Goal: Task Accomplishment & Management: Complete application form

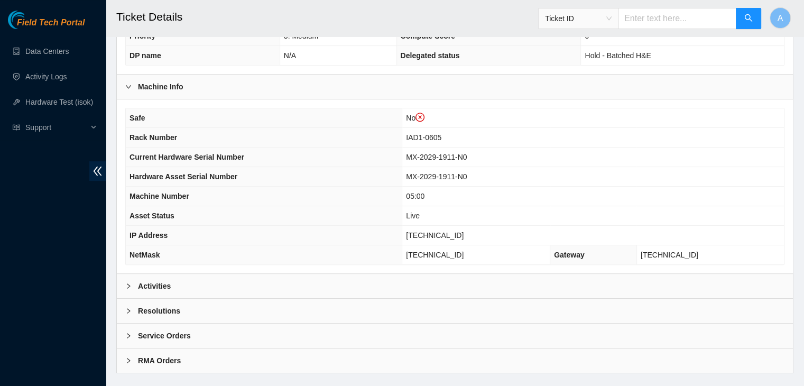
scroll to position [331, 0]
click at [296, 280] on div "Activities" at bounding box center [455, 286] width 676 height 24
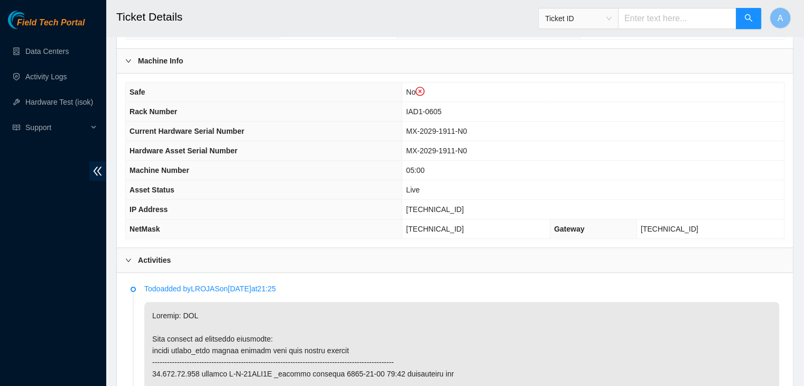
scroll to position [357, 0]
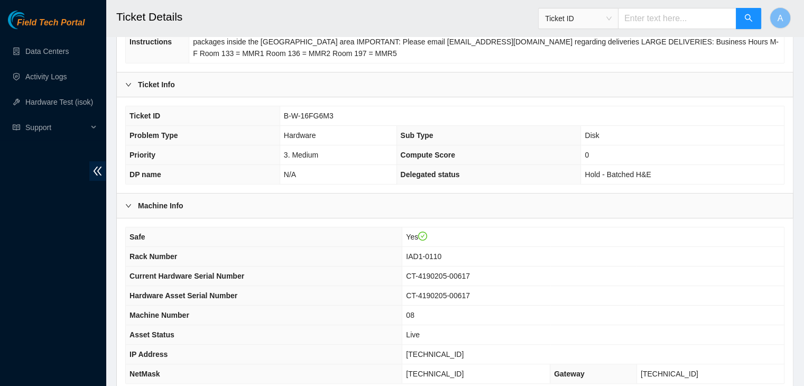
scroll to position [328, 0]
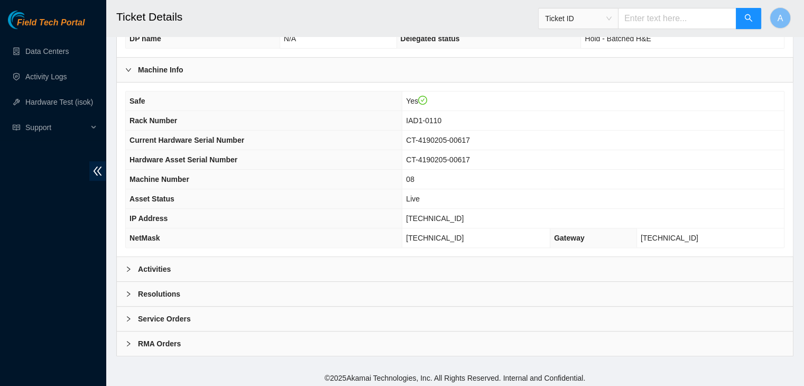
click at [277, 264] on div "Activities" at bounding box center [455, 269] width 676 height 24
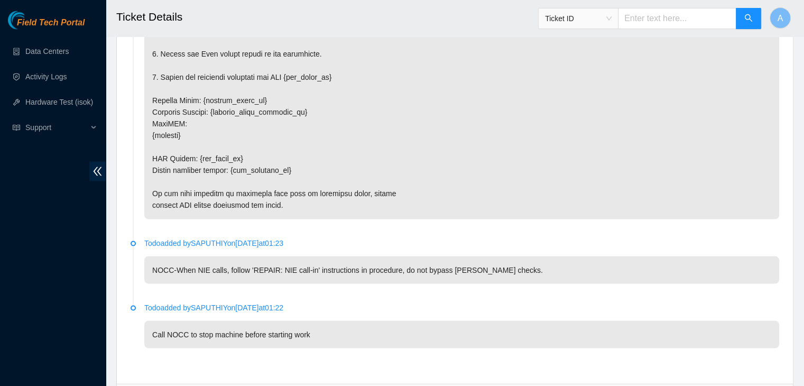
scroll to position [1899, 0]
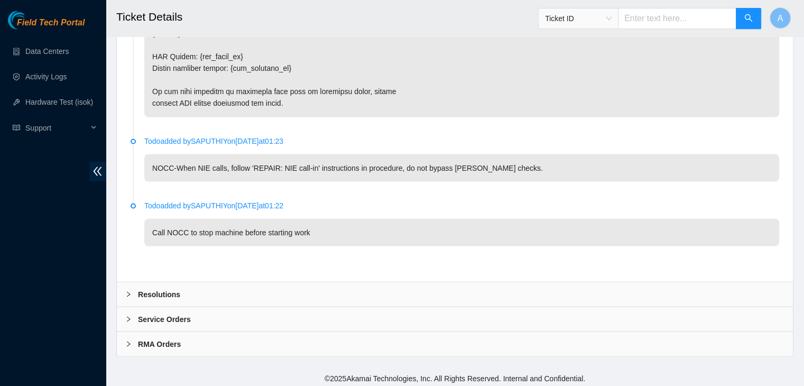
click at [255, 292] on div "Resolutions" at bounding box center [455, 294] width 676 height 24
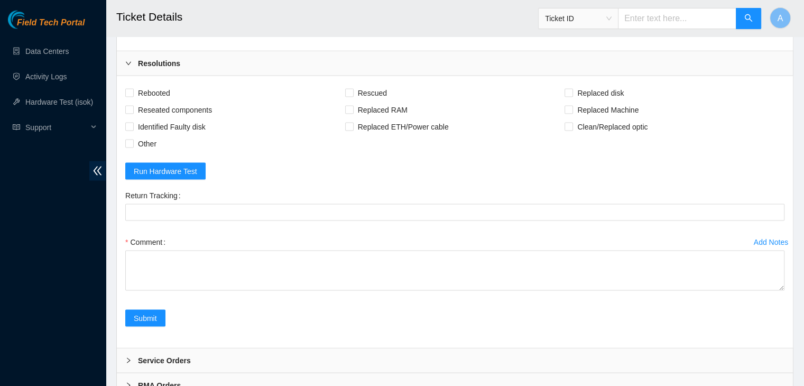
scroll to position [2137, 0]
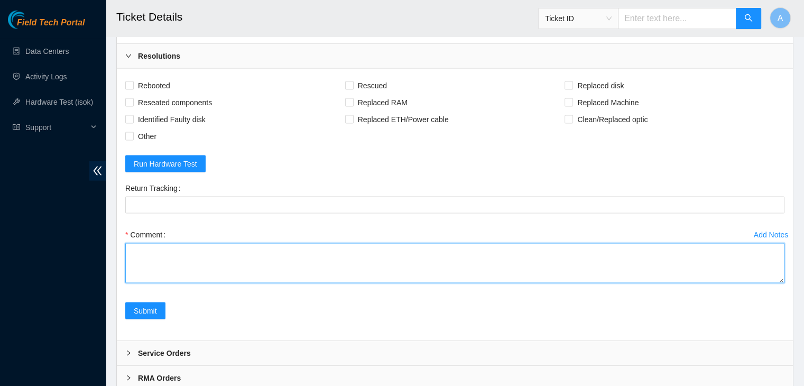
drag, startPoint x: 781, startPoint y: 287, endPoint x: 769, endPoint y: 328, distance: 42.3
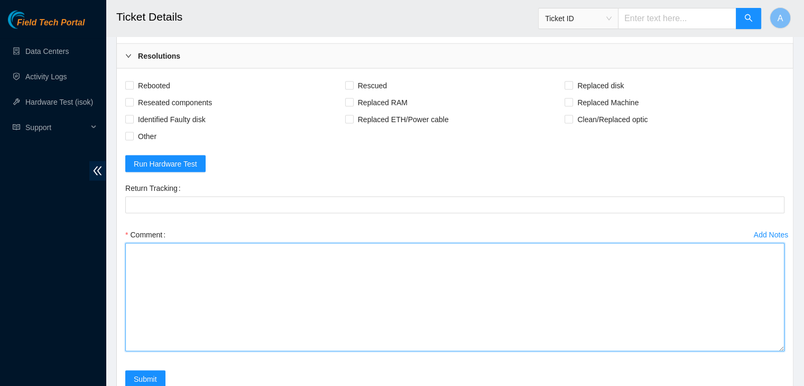
drag, startPoint x: 782, startPoint y: 277, endPoint x: 655, endPoint y: 349, distance: 145.8
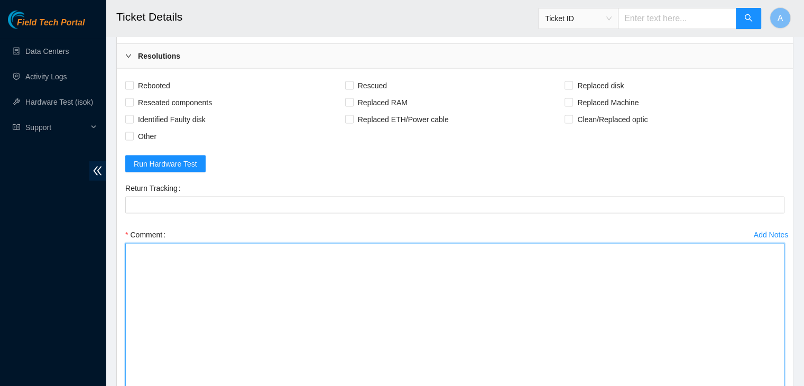
paste textarea "verified machine sn safely powered down machine removed drive sn: replaced with…"
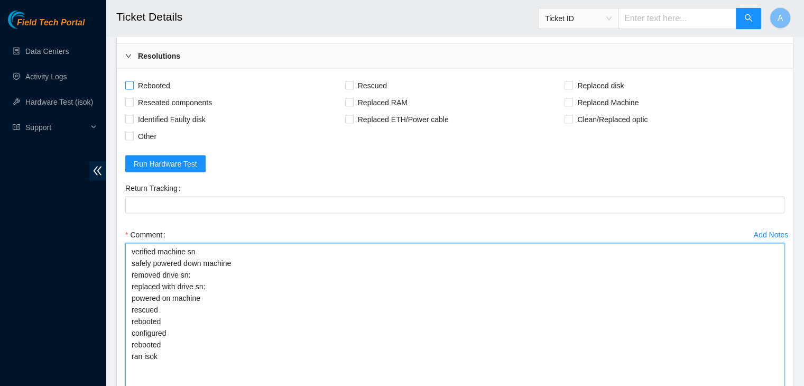
type textarea "verified machine sn safely powered down machine removed drive sn: replaced with…"
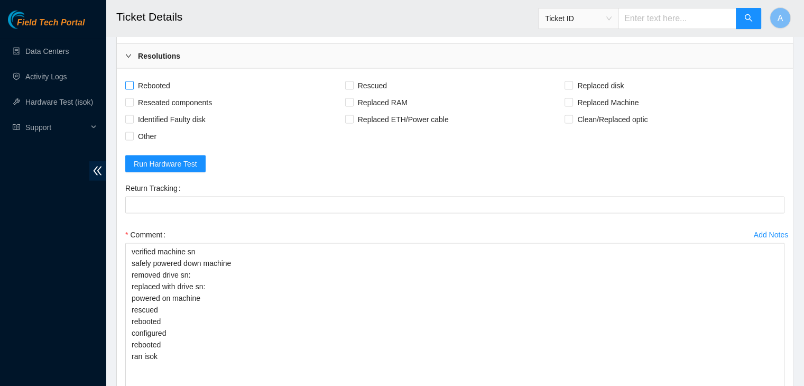
click at [157, 84] on span "Rebooted" at bounding box center [154, 85] width 41 height 17
click at [133, 84] on input "Rebooted" at bounding box center [128, 84] width 7 height 7
checkbox input "true"
click at [161, 94] on span "Reseated components" at bounding box center [175, 102] width 82 height 17
click at [133, 98] on input "Reseated components" at bounding box center [128, 101] width 7 height 7
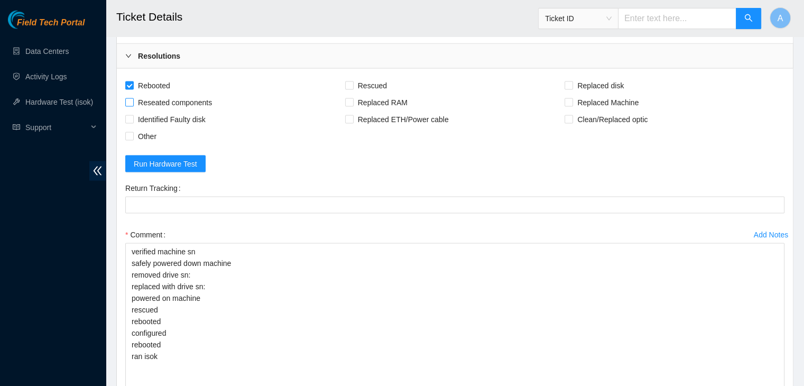
checkbox input "true"
click at [359, 79] on span "Rescued" at bounding box center [373, 85] width 38 height 17
click at [352, 81] on input "Rescued" at bounding box center [348, 84] width 7 height 7
checkbox input "true"
click at [569, 81] on input "Replaced disk" at bounding box center [567, 84] width 7 height 7
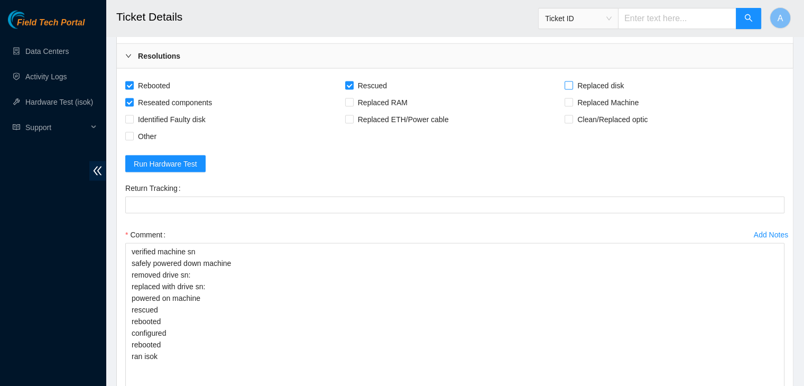
checkbox input "true"
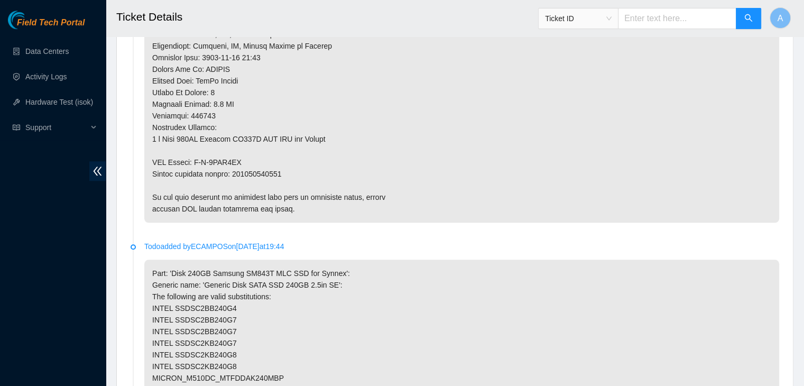
scroll to position [850, 0]
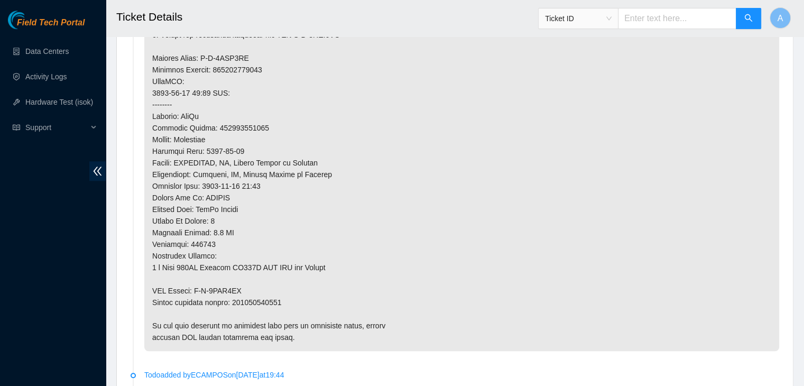
click at [254, 303] on p at bounding box center [461, 70] width 635 height 562
copy p "463470057826"
click at [268, 301] on p at bounding box center [461, 70] width 635 height 562
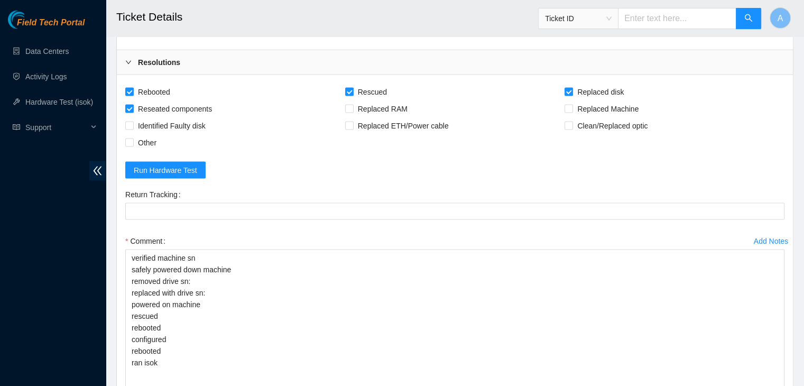
scroll to position [2166, 0]
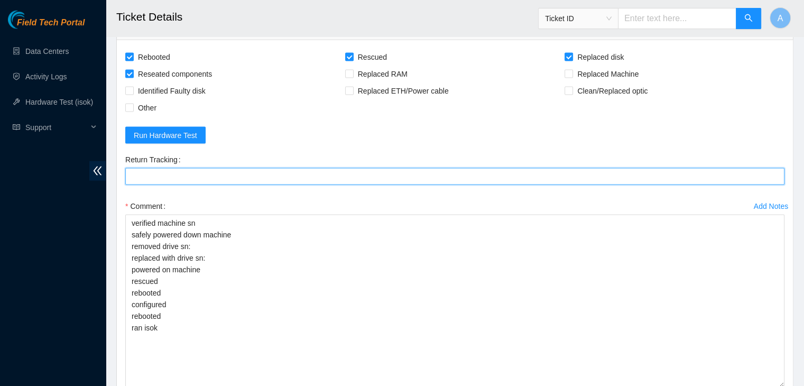
click at [355, 175] on Tracking "Return Tracking" at bounding box center [454, 176] width 659 height 17
paste Tracking "463470057826"
type Tracking "463470057826"
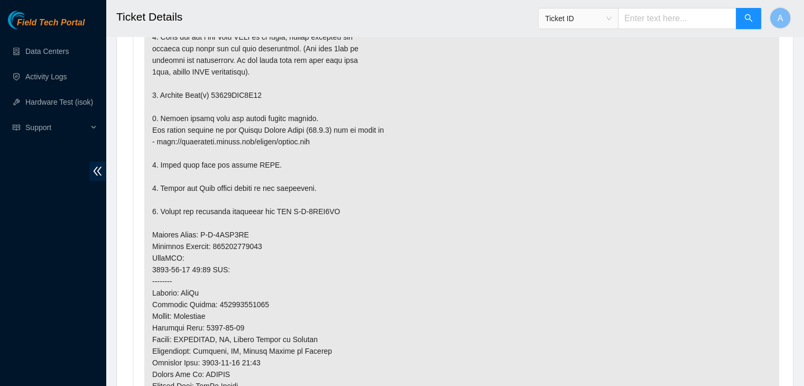
scroll to position [552, 0]
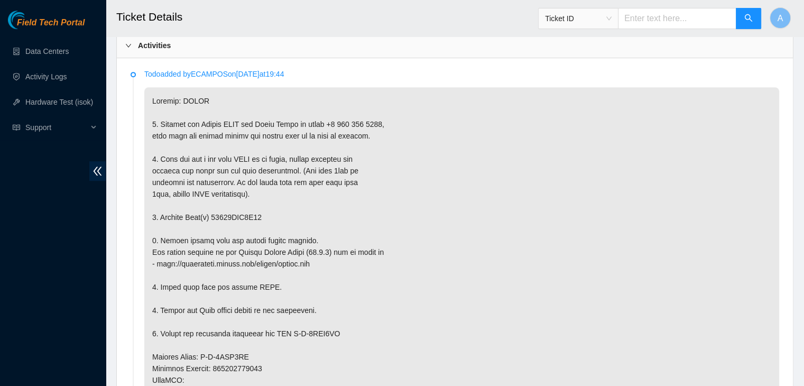
click at [240, 214] on p at bounding box center [461, 368] width 635 height 562
copy p "18521FDA9C98"
click at [240, 214] on p at bounding box center [461, 368] width 635 height 562
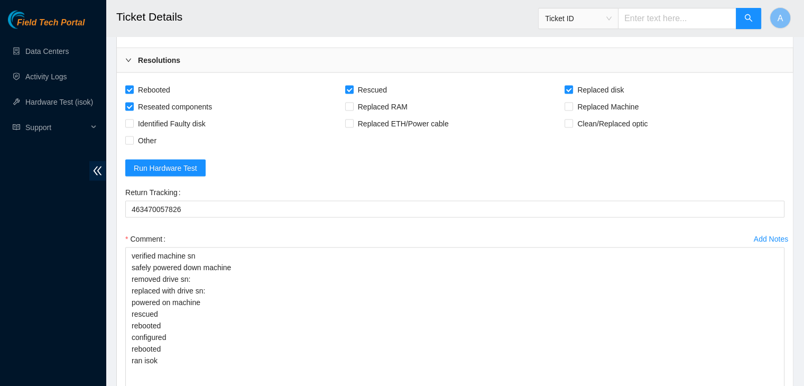
scroll to position [2173, 0]
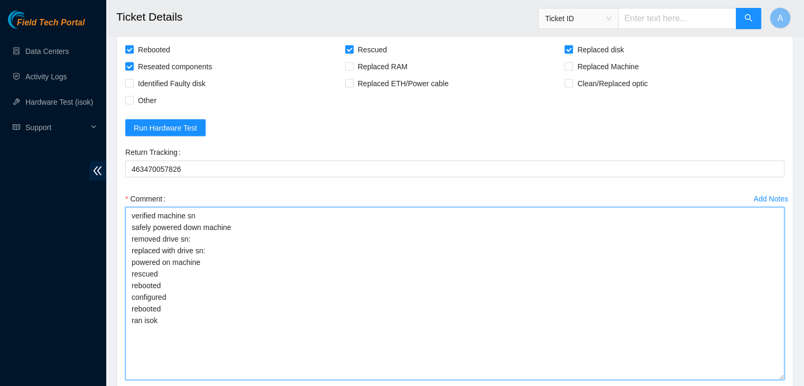
click at [241, 222] on textarea "verified machine sn safely powered down machine removed drive sn: replaced with…" at bounding box center [454, 293] width 659 height 173
paste textarea "18521FDA9C98"
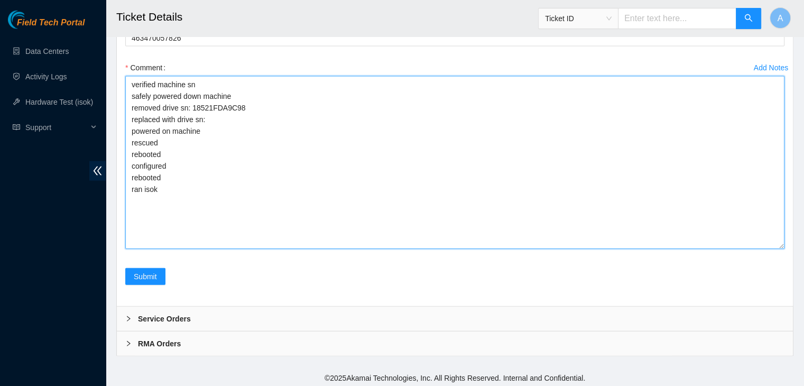
scroll to position [2276, 0]
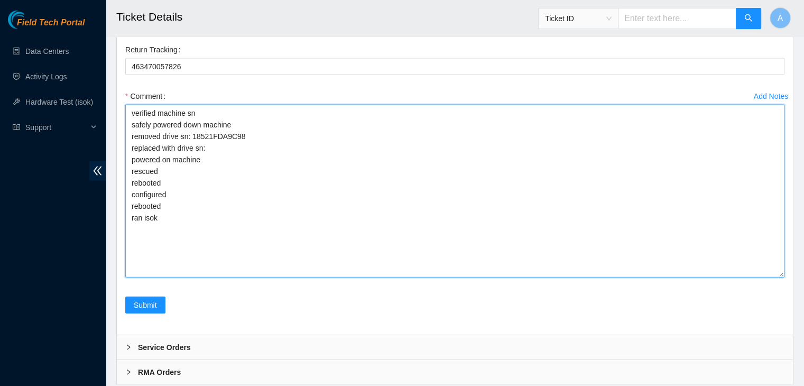
paste textarea "S1G0NYAGA00305"
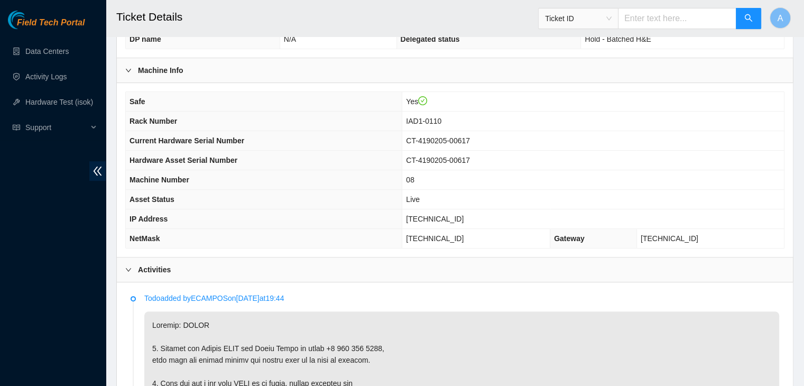
scroll to position [332, 0]
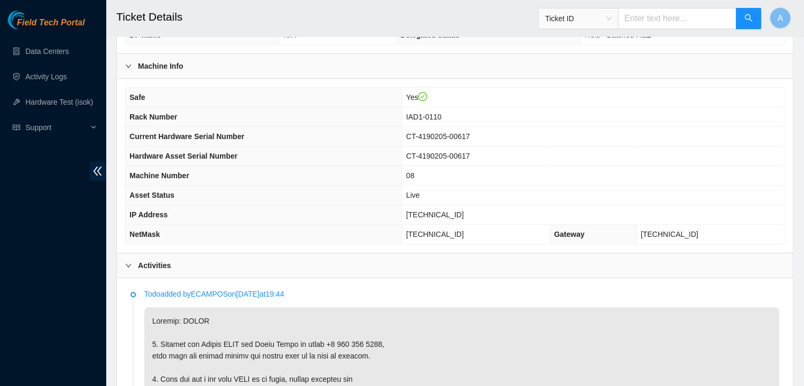
click at [453, 215] on span "104.84.155.179" at bounding box center [435, 214] width 58 height 8
copy span "104.84.155.179"
click at [453, 215] on span "104.84.155.179" at bounding box center [435, 214] width 58 height 8
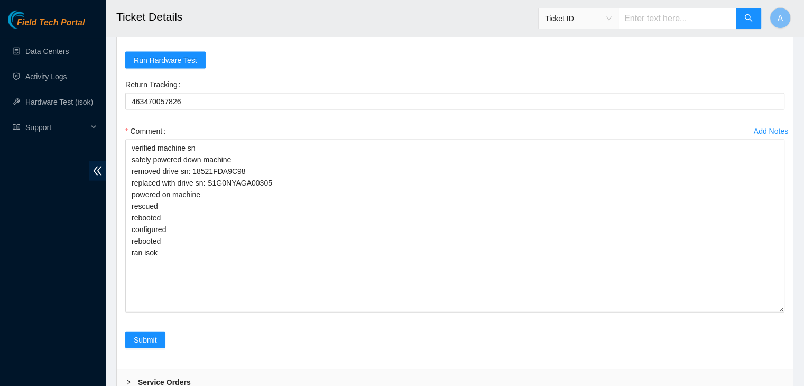
scroll to position [2304, 0]
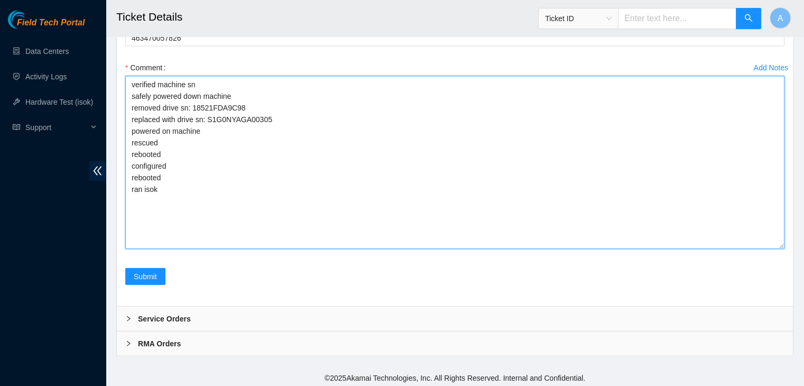
click at [328, 223] on textarea "verified machine sn safely powered down machine removed drive sn: 18521FDA9C98 …" at bounding box center [454, 162] width 659 height 173
paste textarea "342896 26-09-2025 02:20:15 104.84.155.179 COMPLETE Result Detail Message Ticket…"
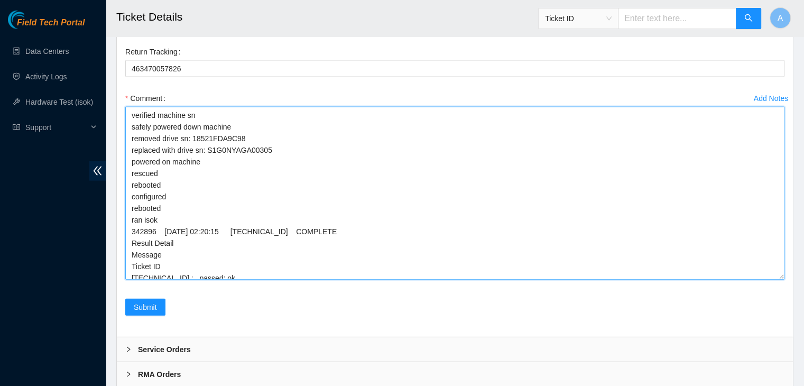
scroll to position [2272, 0]
type textarea "verified machine sn safely powered down machine removed drive sn: 18521FDA9C98 …"
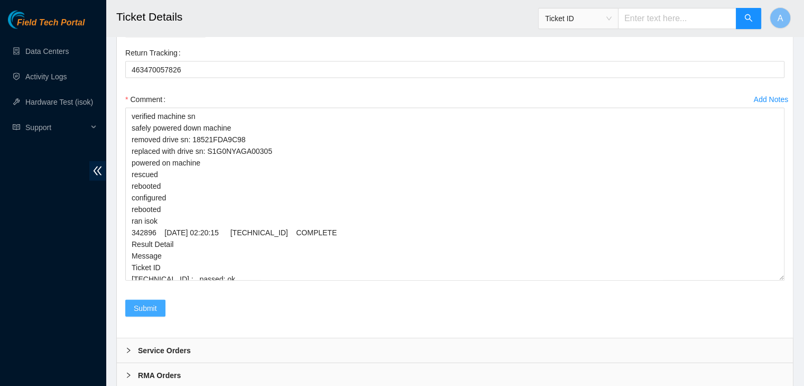
click at [149, 303] on span "Submit" at bounding box center [145, 308] width 23 height 12
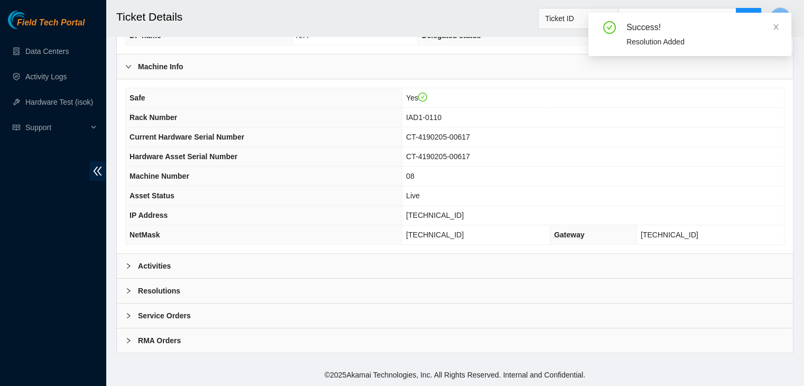
scroll to position [328, 0]
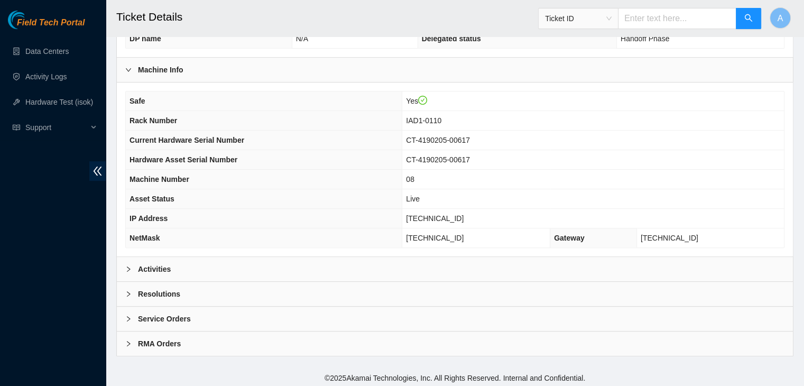
click at [254, 263] on div "Activities" at bounding box center [455, 269] width 676 height 24
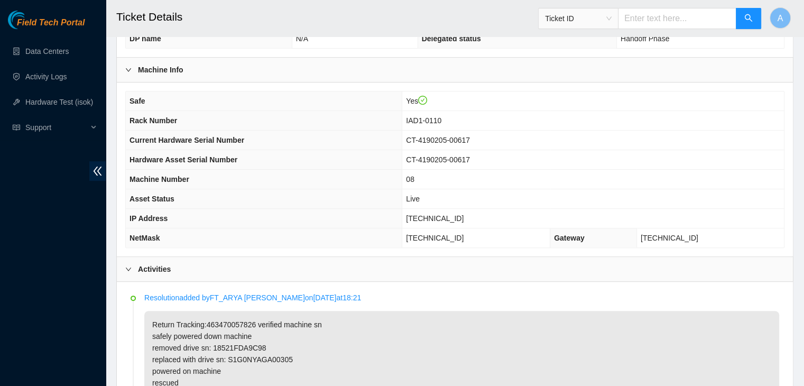
scroll to position [360, 0]
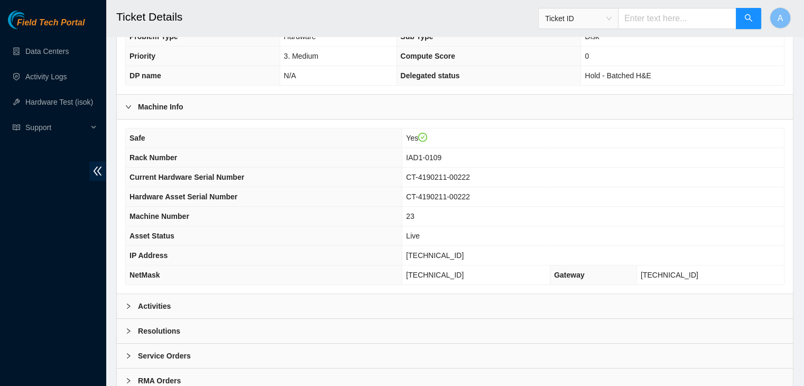
scroll to position [319, 0]
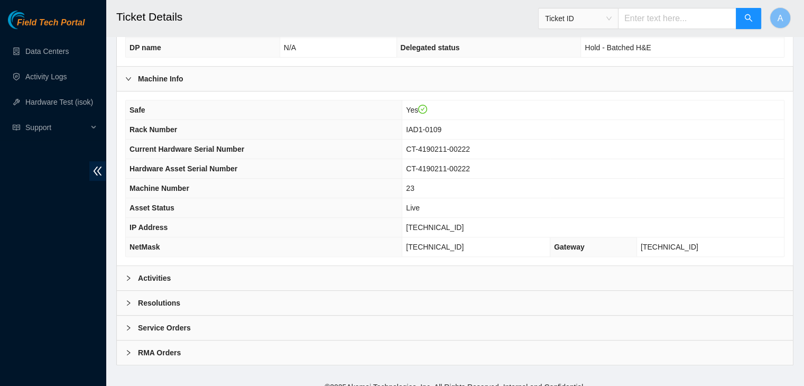
click at [397, 273] on div "Activities" at bounding box center [455, 278] width 676 height 24
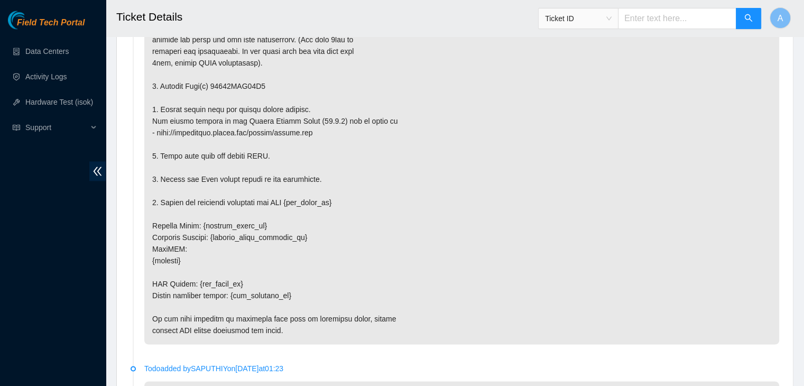
scroll to position [1899, 0]
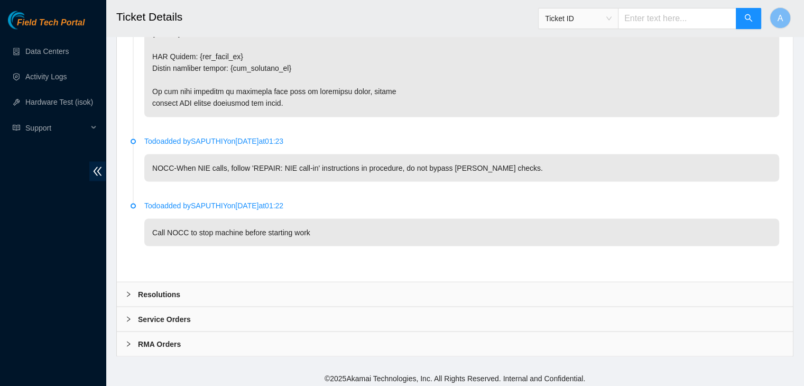
click at [315, 292] on div "Resolutions" at bounding box center [455, 294] width 676 height 24
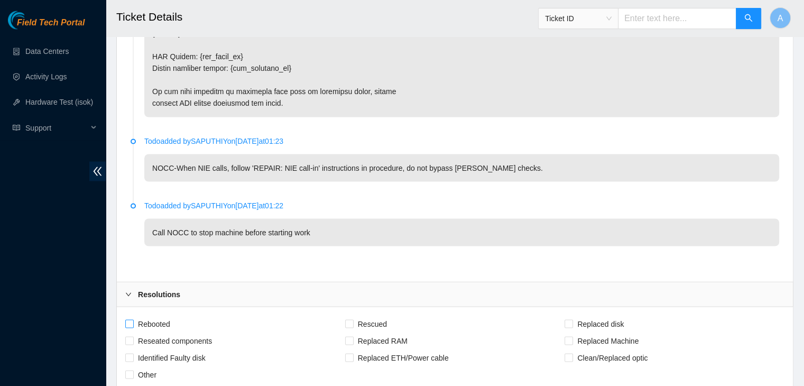
click at [162, 318] on span "Rebooted" at bounding box center [154, 323] width 41 height 17
click at [133, 319] on input "Rebooted" at bounding box center [128, 322] width 7 height 7
checkbox input "true"
click at [171, 332] on span "Reseated components" at bounding box center [175, 340] width 82 height 17
click at [133, 336] on input "Reseated components" at bounding box center [128, 339] width 7 height 7
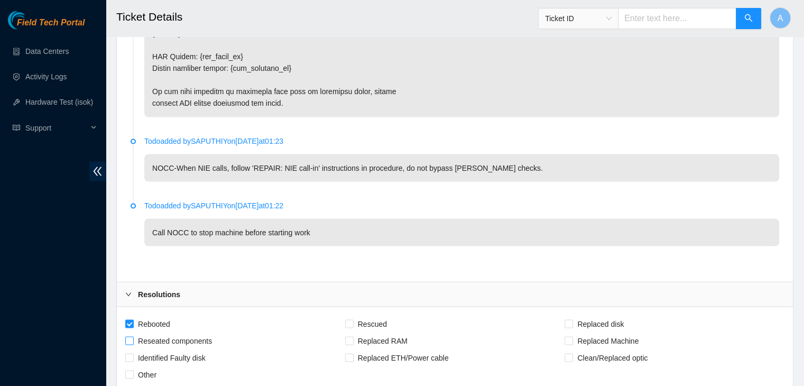
checkbox input "true"
click at [338, 319] on div "Rebooted" at bounding box center [235, 323] width 220 height 17
click at [351, 320] on input "Rescued" at bounding box center [348, 322] width 7 height 7
checkbox input "true"
click at [570, 322] on input "Replaced disk" at bounding box center [567, 322] width 7 height 7
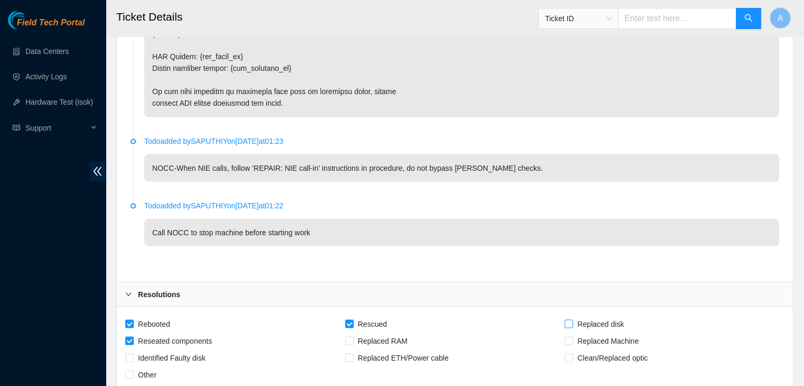
checkbox input "true"
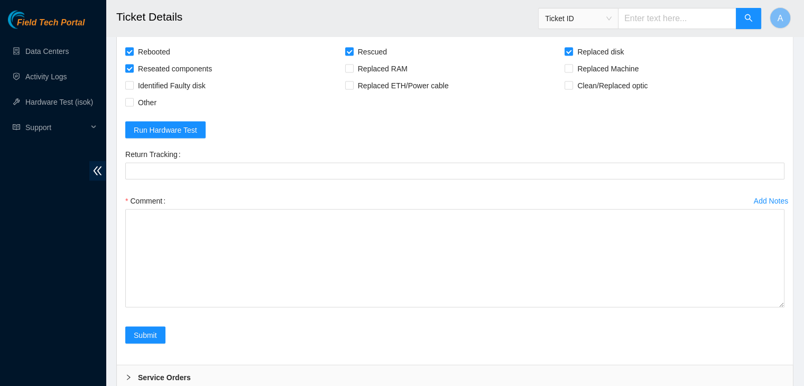
drag, startPoint x: 780, startPoint y: 242, endPoint x: 727, endPoint y: 410, distance: 176.7
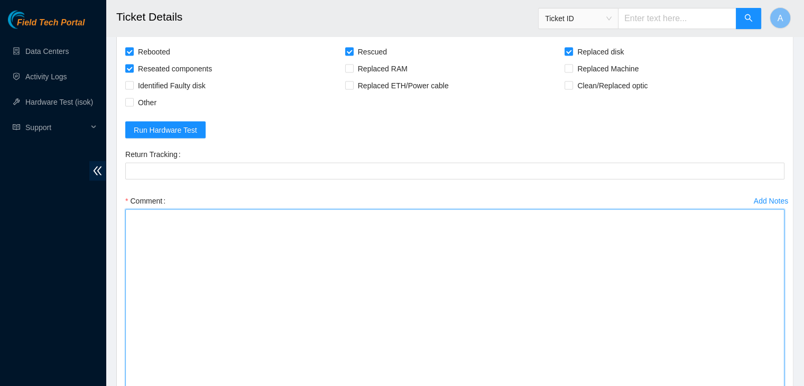
click at [589, 249] on textarea "Comment" at bounding box center [454, 313] width 659 height 209
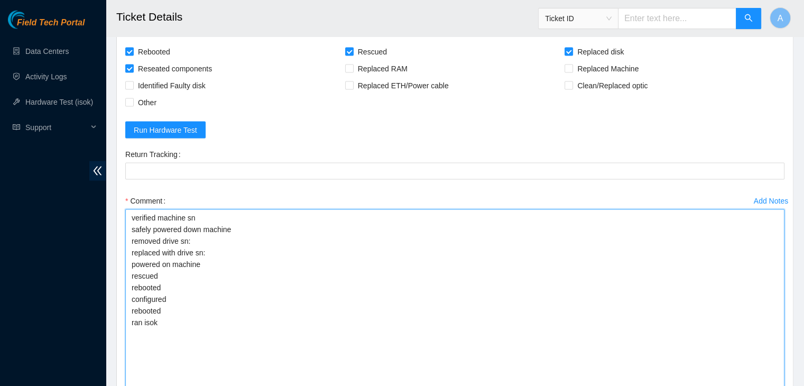
type textarea "verified machine sn safely powered down machine removed drive sn: replaced with…"
drag, startPoint x: 173, startPoint y: 326, endPoint x: 128, endPoint y: 217, distance: 118.0
click at [128, 217] on textarea "verified machine sn safely powered down machine removed drive sn: replaced with…" at bounding box center [454, 313] width 659 height 209
click at [148, 225] on textarea "verified machine sn safely powered down machine removed drive sn: replaced with…" at bounding box center [454, 313] width 659 height 209
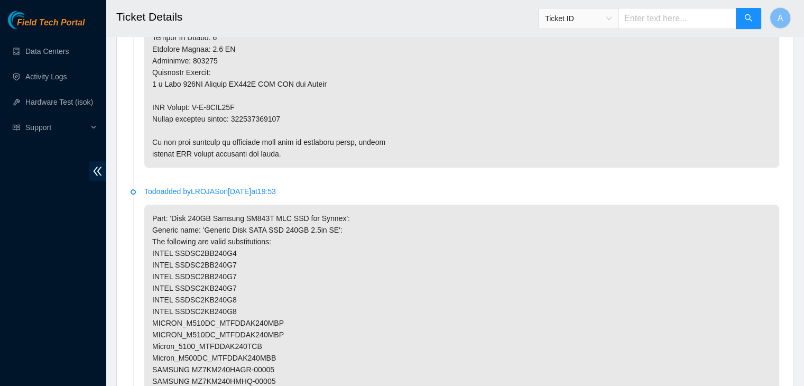
scroll to position [1043, 0]
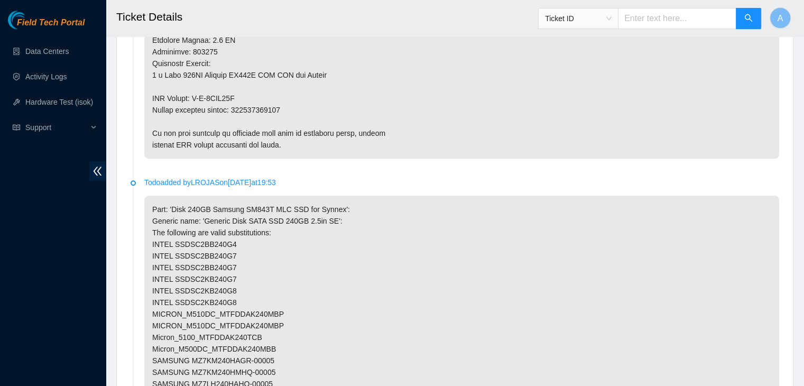
copy p "463470057182"
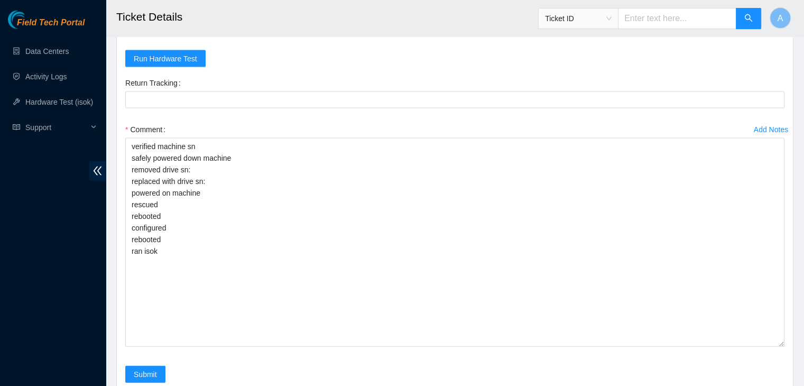
scroll to position [2246, 0]
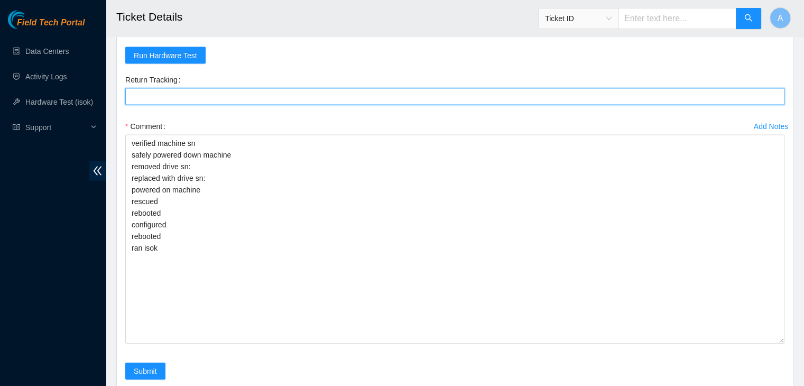
click at [291, 90] on Tracking "Return Tracking" at bounding box center [454, 96] width 659 height 17
paste Tracking "463470057182"
type Tracking "463470057182"
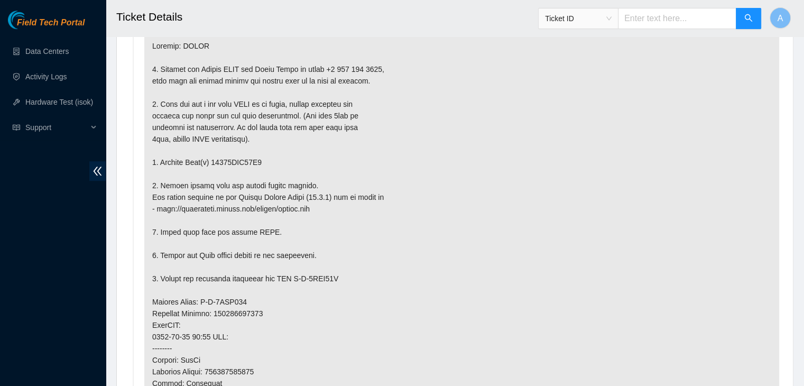
scroll to position [636, 0]
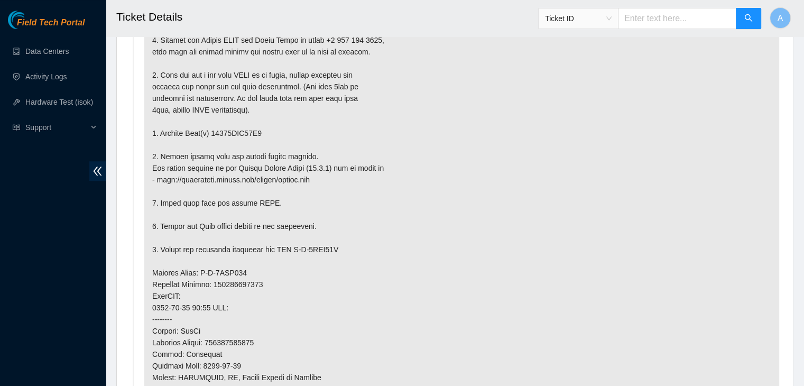
click at [219, 127] on p at bounding box center [461, 284] width 635 height 562
copy p "18521FDB72C5"
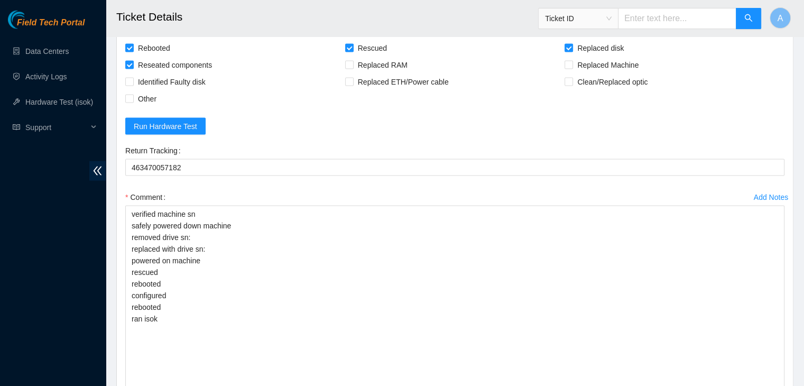
scroll to position [2340, 0]
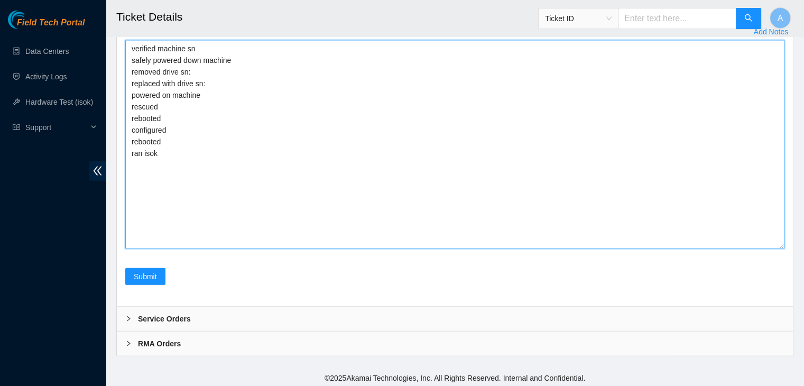
click at [238, 72] on textarea "verified machine sn safely powered down machine removed drive sn: replaced with…" at bounding box center [454, 144] width 659 height 209
paste textarea "18521FDB72C5"
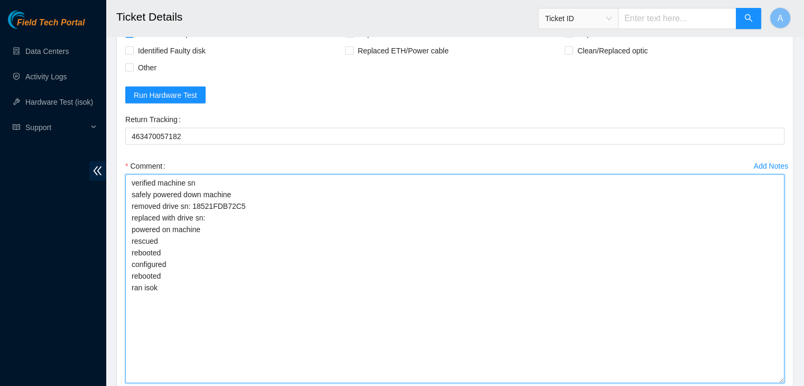
scroll to position [2206, 0]
paste textarea "S1G0NYAF700258"
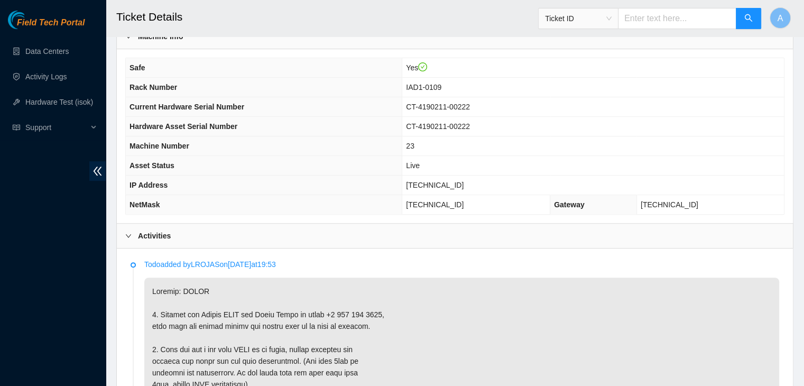
scroll to position [353, 0]
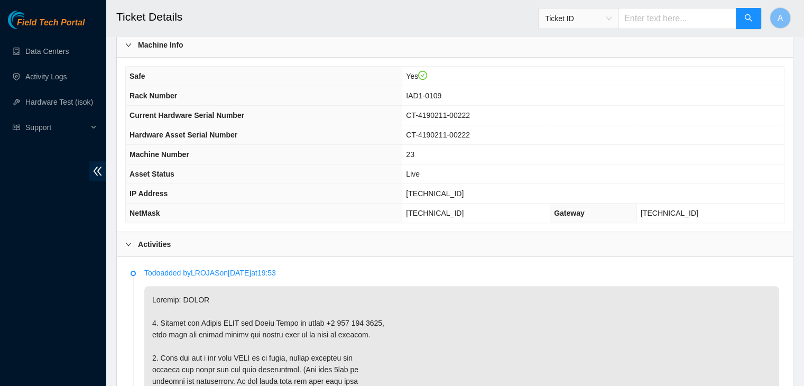
click at [432, 192] on span "104.84.155.174" at bounding box center [435, 193] width 58 height 8
copy span "104.84.155.174"
click at [432, 192] on span "104.84.155.174" at bounding box center [435, 193] width 58 height 8
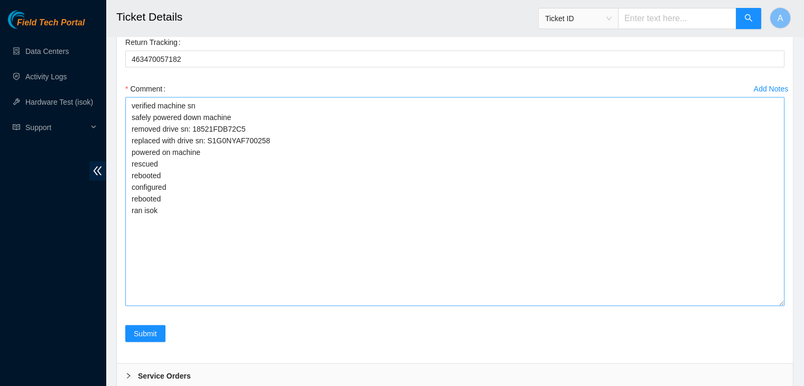
scroll to position [2268, 0]
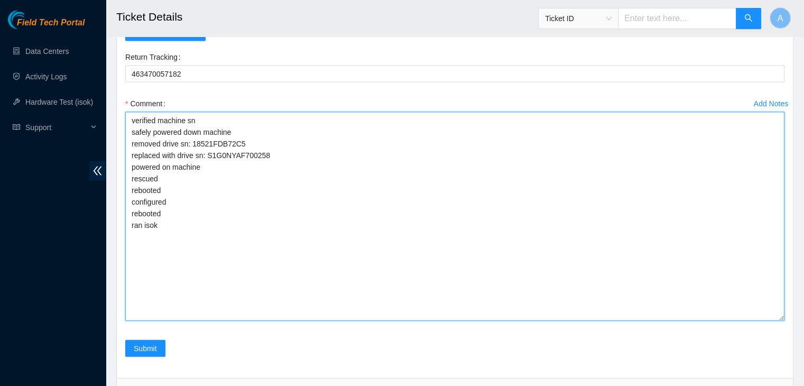
drag, startPoint x: 198, startPoint y: 287, endPoint x: 124, endPoint y: 114, distance: 188.5
click at [124, 114] on div "Add Notes Comment verified machine sn safely powered down machine removed drive…" at bounding box center [454, 217] width 667 height 245
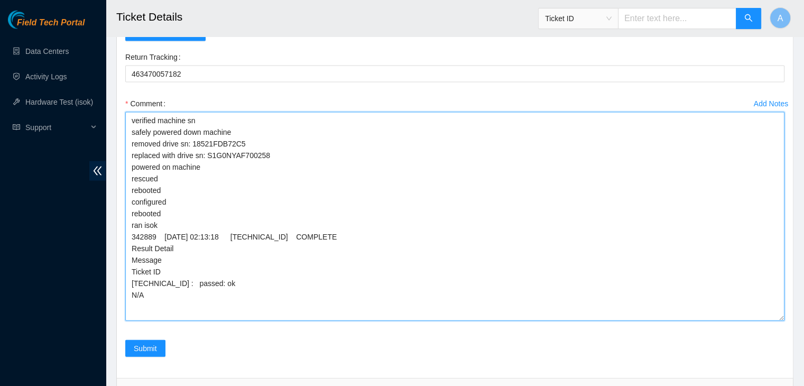
click at [278, 261] on textarea "verified machine sn safely powered down machine removed drive sn: 18521FDB72C5 …" at bounding box center [454, 216] width 659 height 209
drag, startPoint x: 163, startPoint y: 291, endPoint x: 126, endPoint y: 119, distance: 176.1
click at [126, 119] on textarea "verified machine sn safely powered down machine removed drive sn: 18521FDB72C5 …" at bounding box center [454, 216] width 659 height 209
type textarea "verified machine sn safely powered down machine removed drive sn: 18521FDB72C5 …"
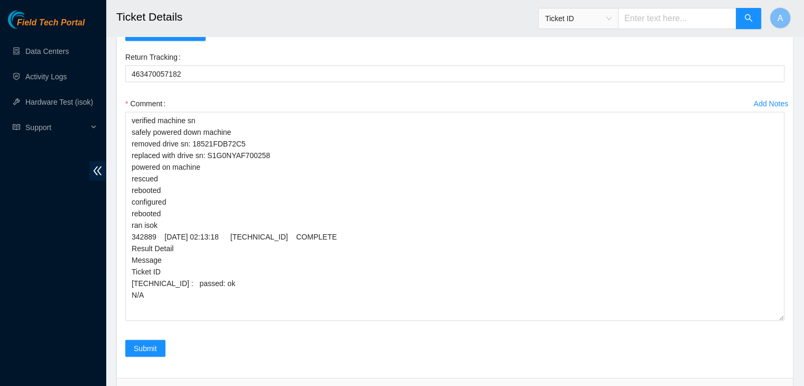
click at [153, 90] on div "Return Tracking 463470057182" at bounding box center [454, 72] width 667 height 47
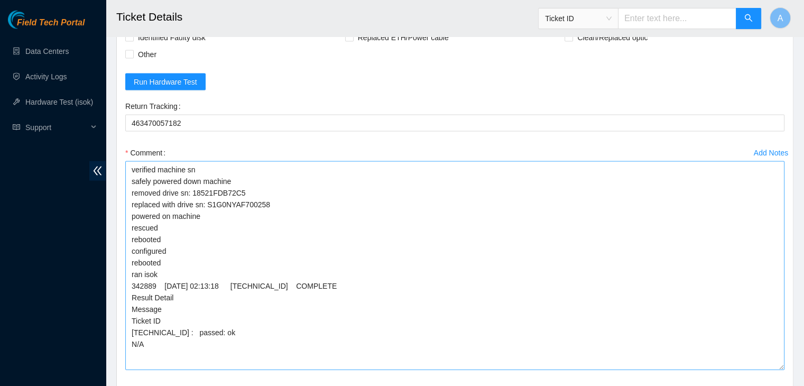
scroll to position [2340, 0]
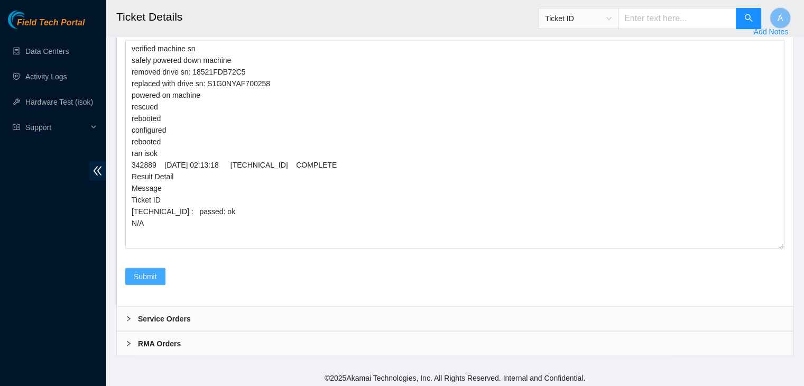
click at [147, 272] on span "Submit" at bounding box center [145, 277] width 23 height 12
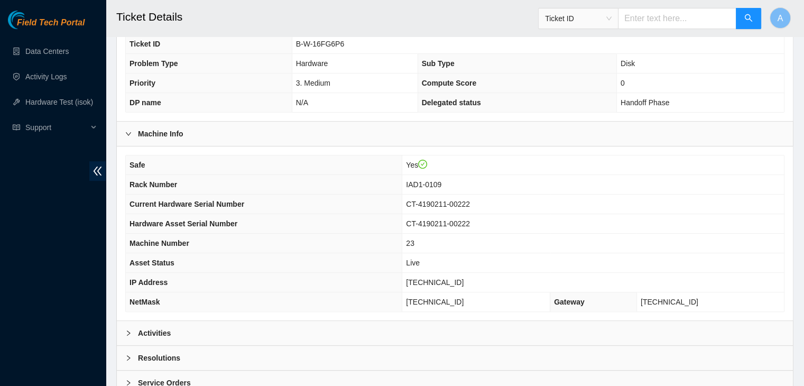
scroll to position [328, 0]
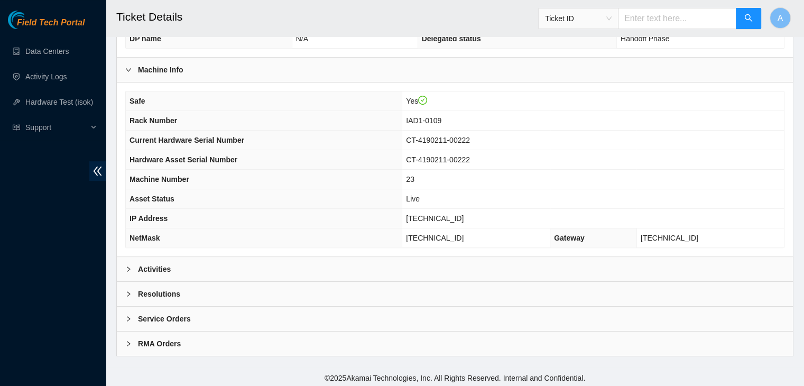
click at [265, 262] on div "Activities" at bounding box center [455, 269] width 676 height 24
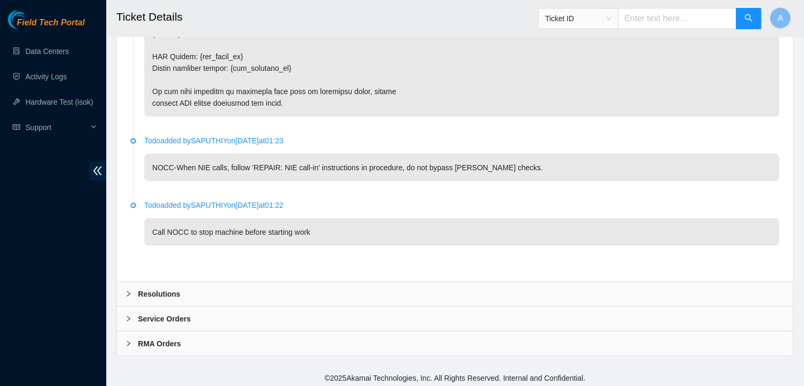
scroll to position [2138, 0]
click at [313, 287] on div "Resolutions" at bounding box center [455, 294] width 676 height 24
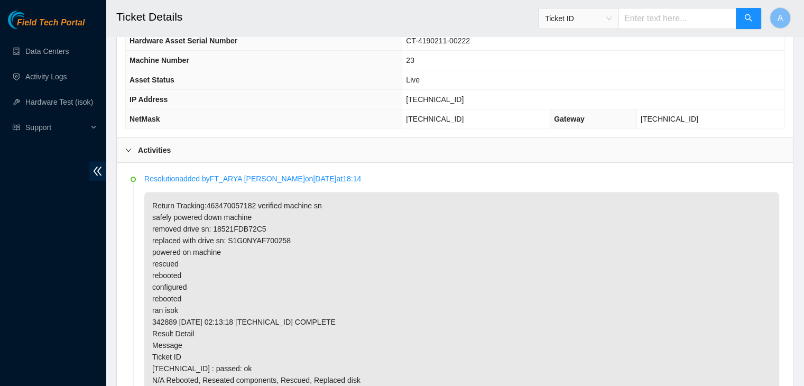
scroll to position [481, 0]
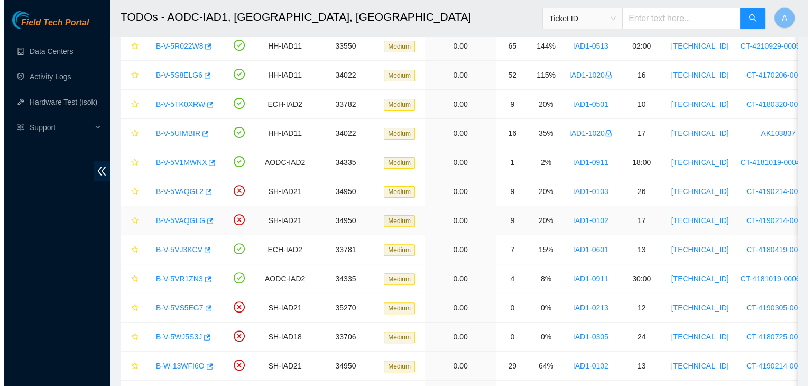
scroll to position [391, 0]
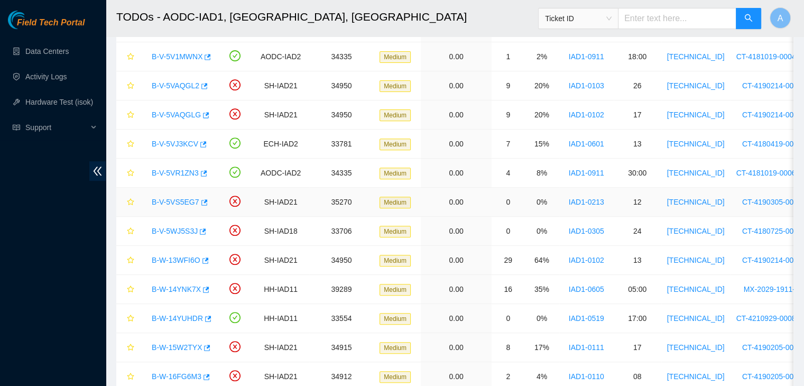
click at [182, 199] on link "B-V-5VS5EG7" at bounding box center [176, 202] width 48 height 8
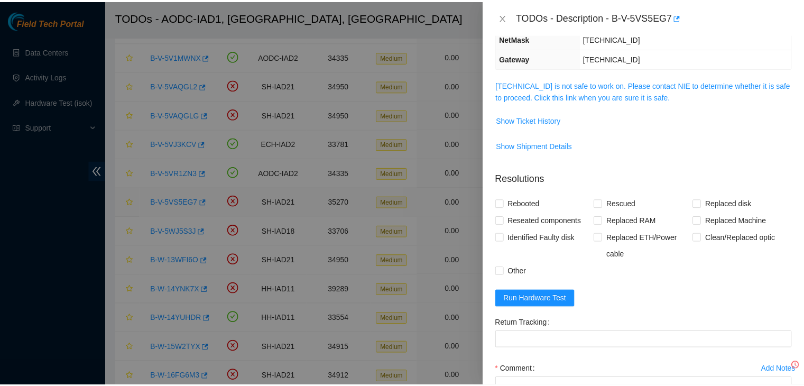
scroll to position [100, 0]
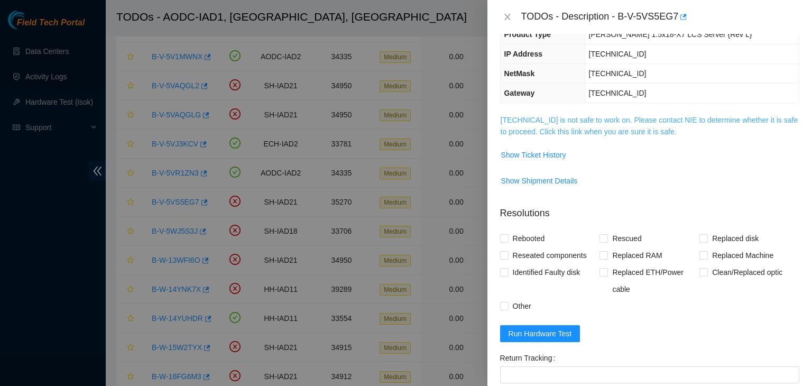
click at [567, 131] on link "104.98.119.35 is not safe to work on. Please contact NIE to determine whether i…" at bounding box center [649, 126] width 298 height 20
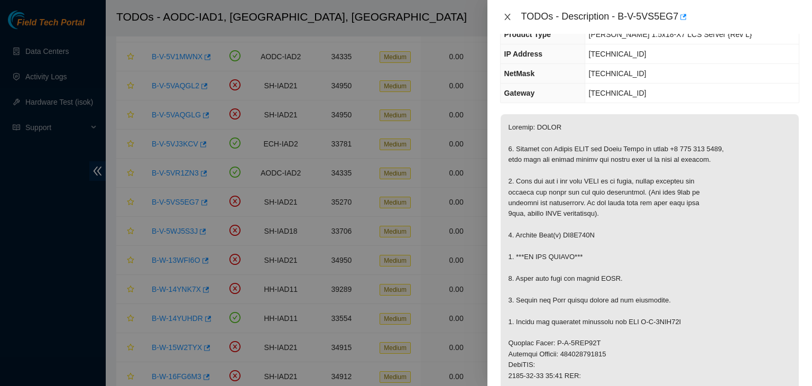
click at [504, 16] on icon "close" at bounding box center [507, 17] width 8 height 8
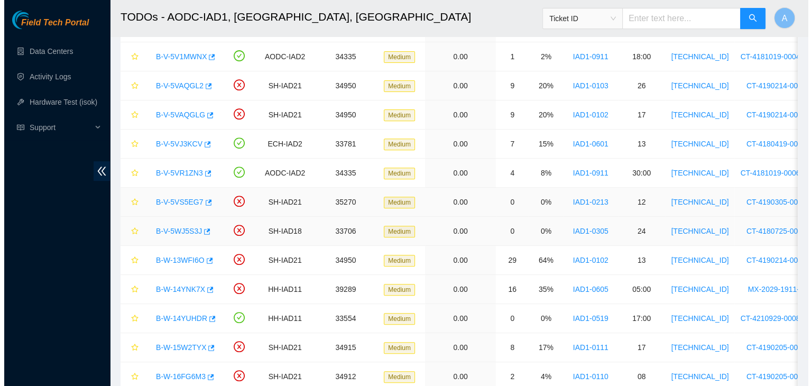
scroll to position [135, 0]
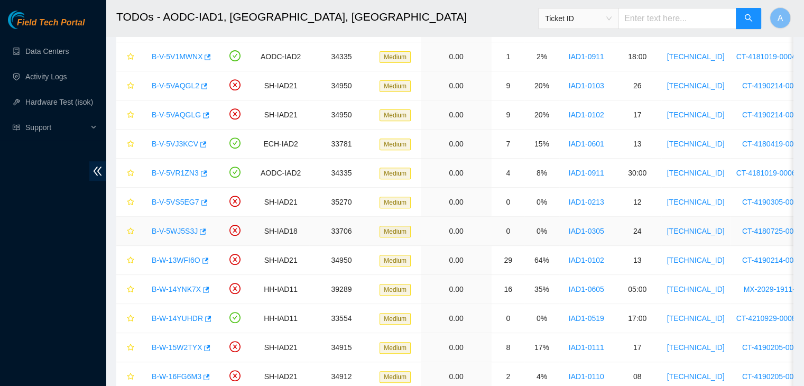
click at [185, 227] on link "B-V-5WJ5S3J" at bounding box center [175, 231] width 46 height 8
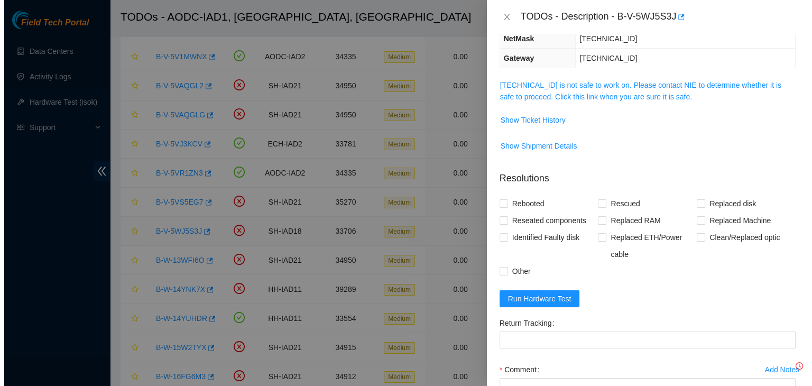
scroll to position [100, 0]
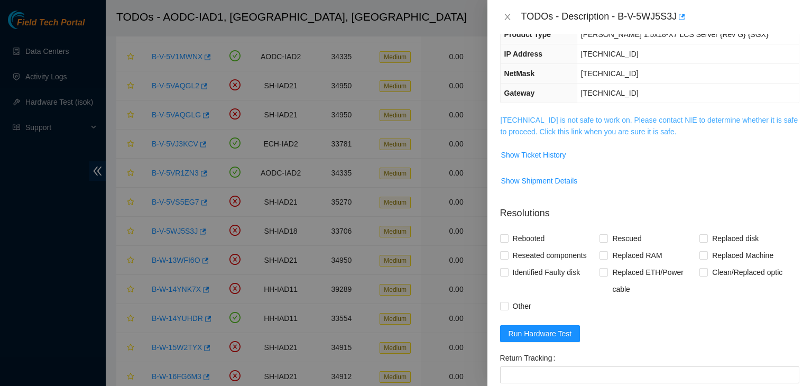
click at [538, 118] on link "23.60.99.50 is not safe to work on. Please contact NIE to determine whether it …" at bounding box center [649, 126] width 298 height 20
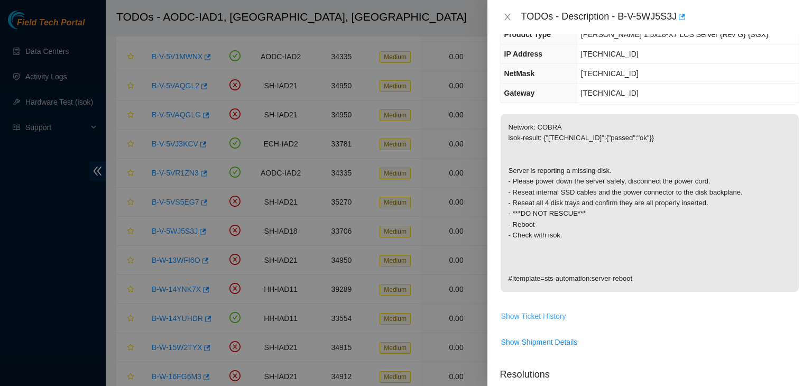
click at [548, 310] on span "Show Ticket History" at bounding box center [533, 316] width 65 height 12
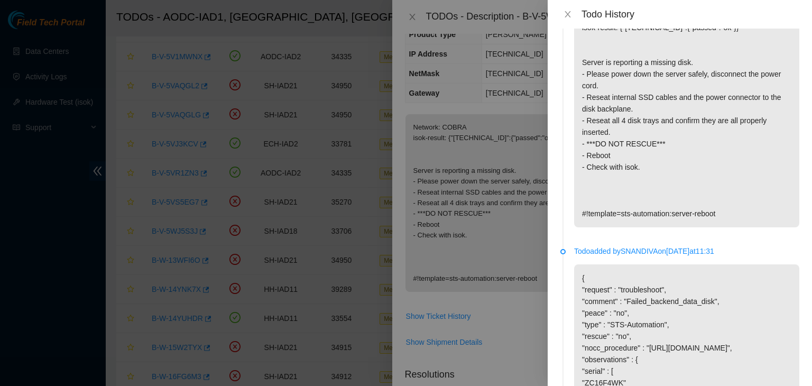
scroll to position [0, 0]
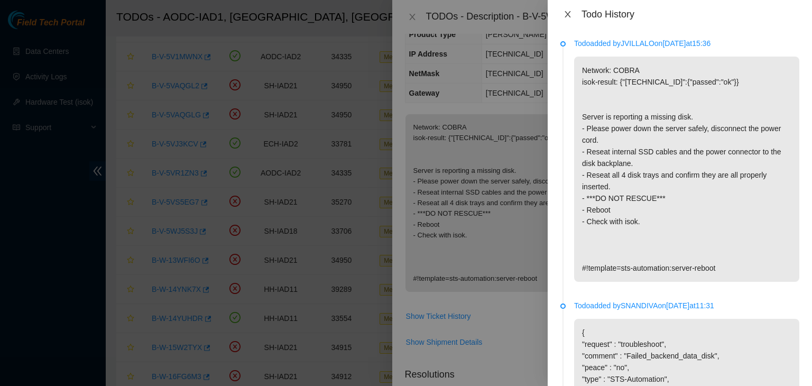
click at [569, 11] on icon "close" at bounding box center [567, 14] width 8 height 8
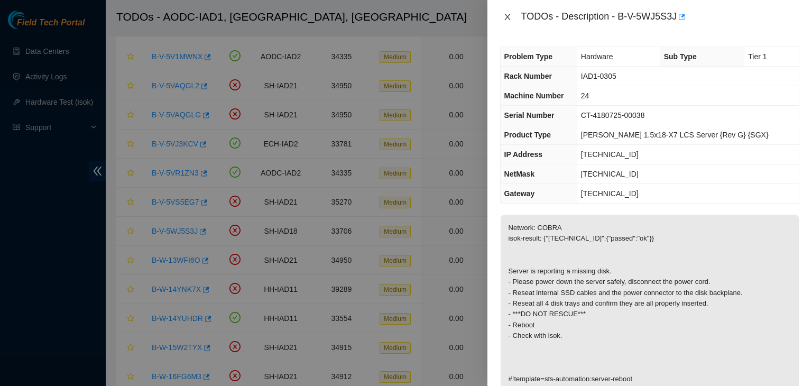
click at [512, 21] on button "Close" at bounding box center [507, 17] width 15 height 10
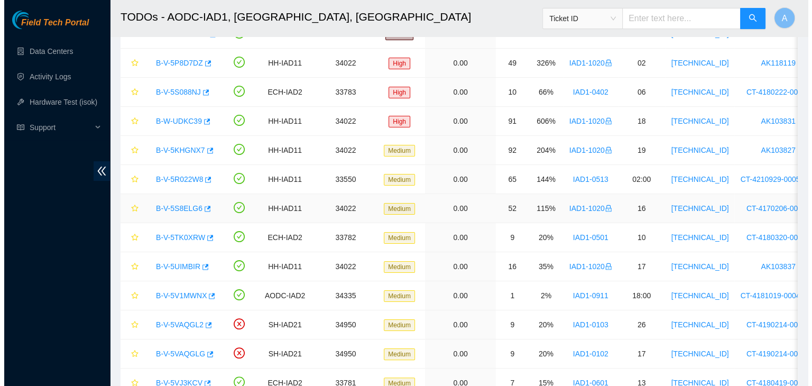
scroll to position [152, 0]
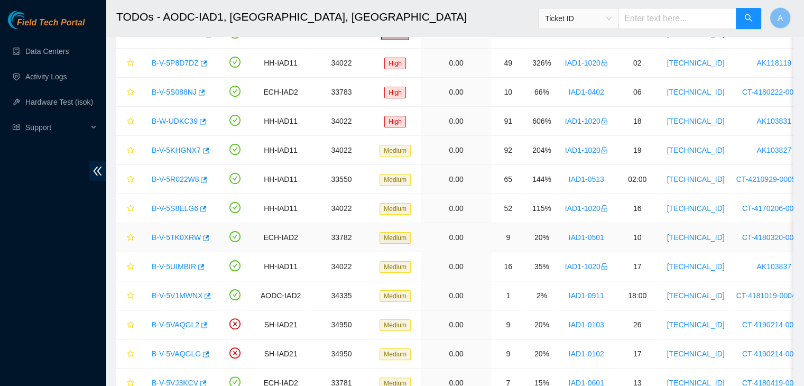
click at [184, 236] on link "B-V-5TK0XRW" at bounding box center [176, 237] width 49 height 8
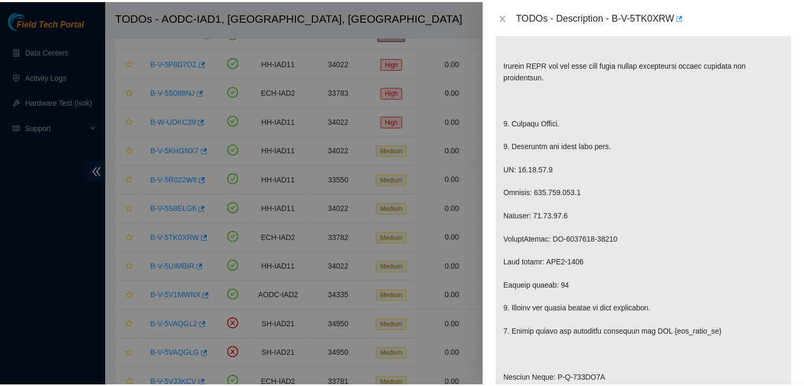
scroll to position [342, 0]
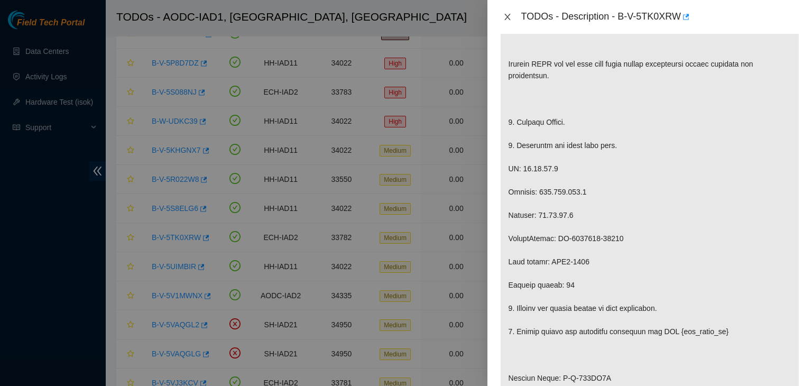
click at [508, 21] on button "Close" at bounding box center [507, 17] width 15 height 10
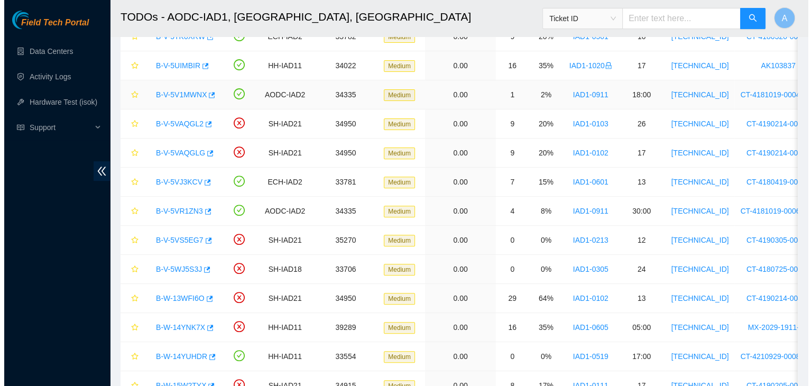
scroll to position [372, 0]
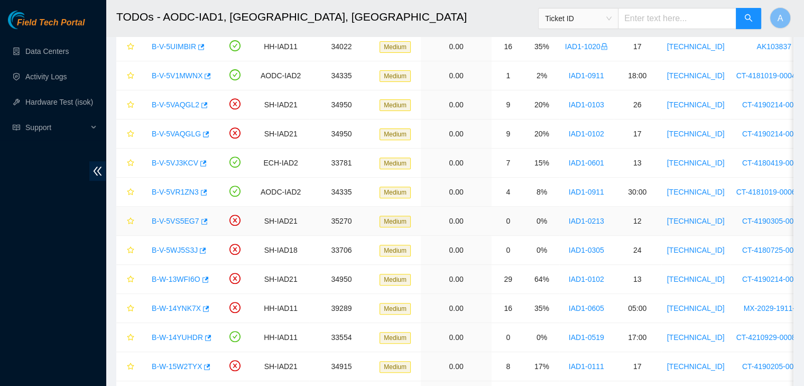
click at [182, 218] on link "B-V-5VS5EG7" at bounding box center [176, 221] width 48 height 8
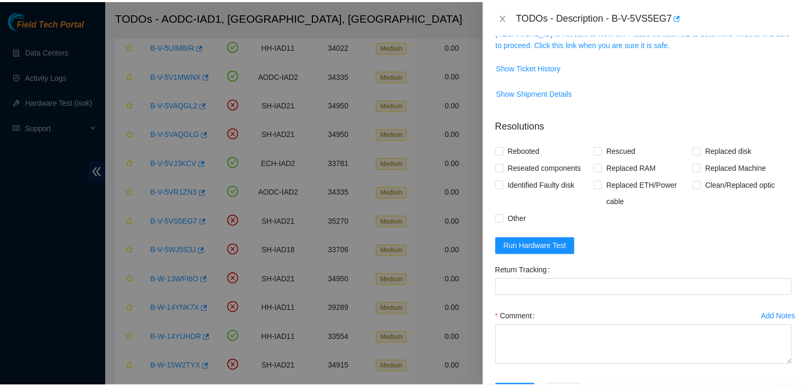
scroll to position [188, 0]
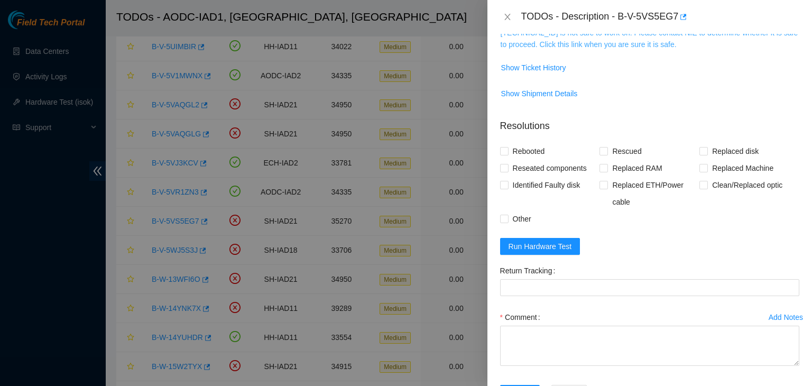
click at [608, 45] on link "104.98.119.35 is not safe to work on. Please contact NIE to determine whether i…" at bounding box center [649, 39] width 298 height 20
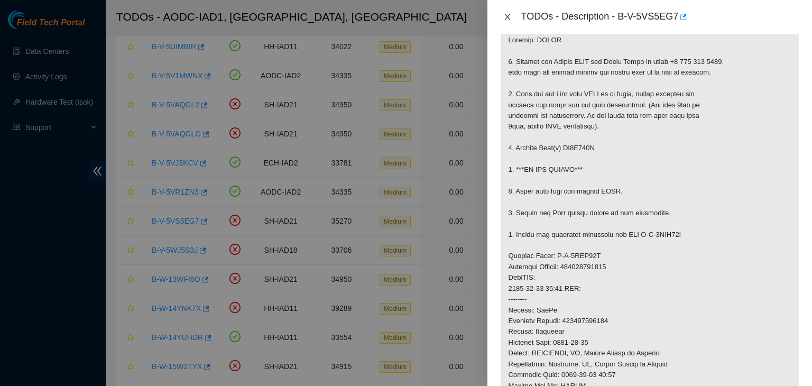
click at [509, 15] on icon "close" at bounding box center [507, 17] width 8 height 8
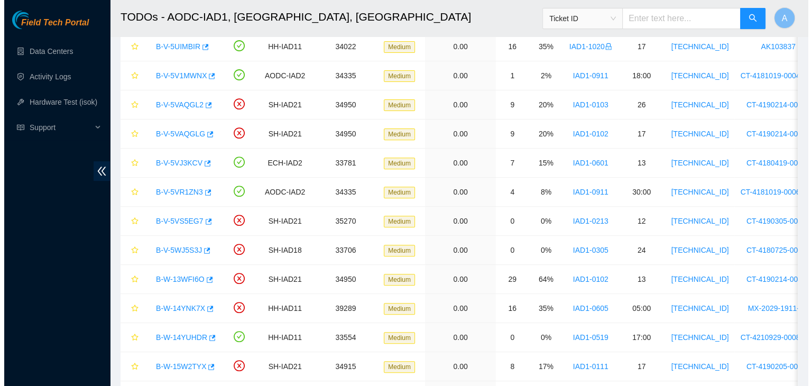
scroll to position [203, 0]
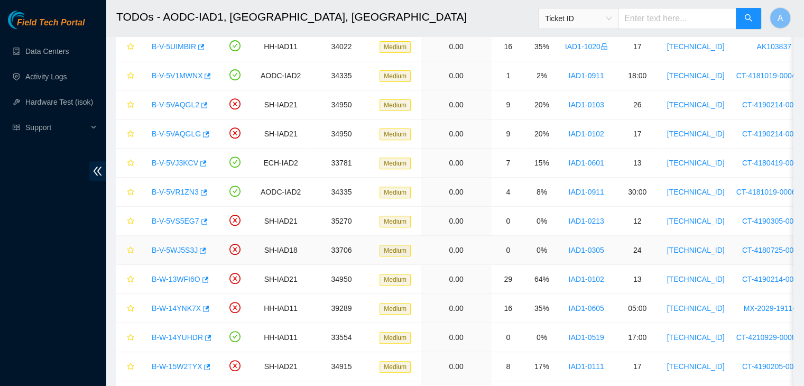
click at [169, 250] on link "B-V-5WJ5S3J" at bounding box center [175, 250] width 46 height 8
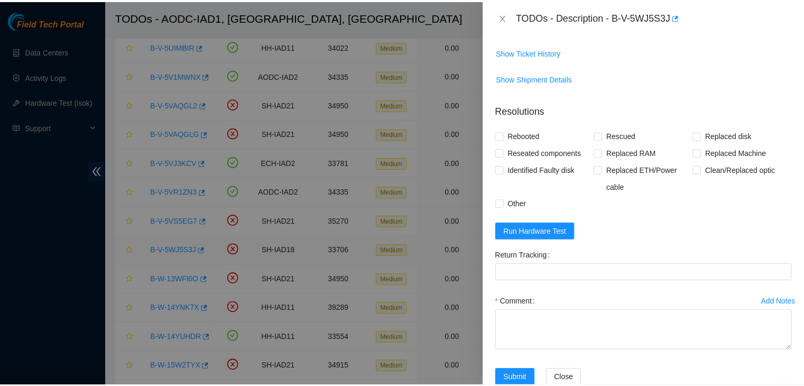
scroll to position [188, 0]
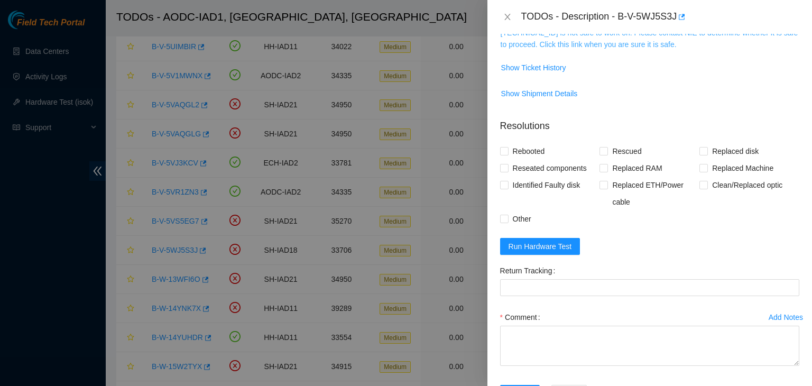
click at [613, 42] on link "23.60.99.50 is not safe to work on. Please contact NIE to determine whether it …" at bounding box center [649, 39] width 298 height 20
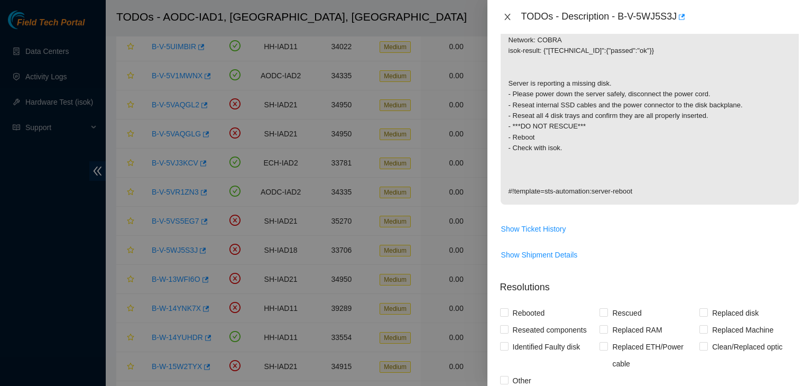
click at [508, 18] on icon "close" at bounding box center [507, 17] width 6 height 6
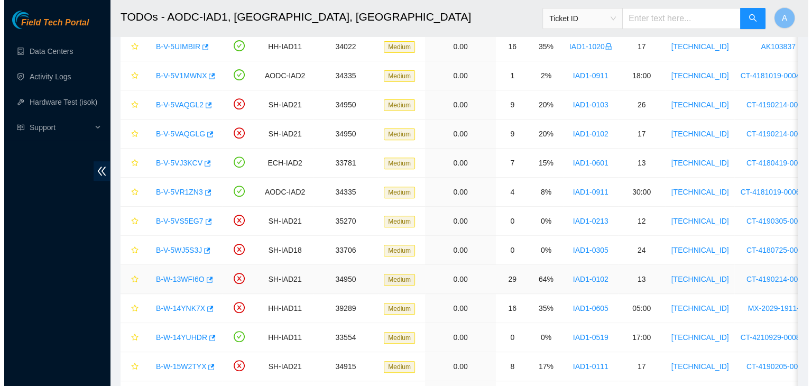
scroll to position [203, 0]
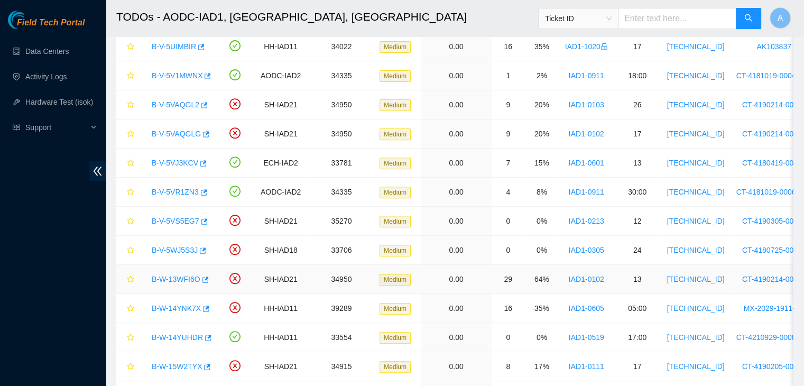
click at [173, 280] on link "B-W-13WFI6O" at bounding box center [176, 279] width 49 height 8
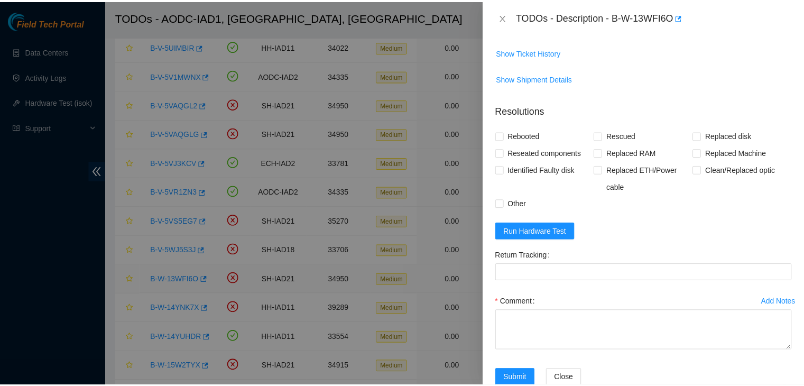
scroll to position [188, 0]
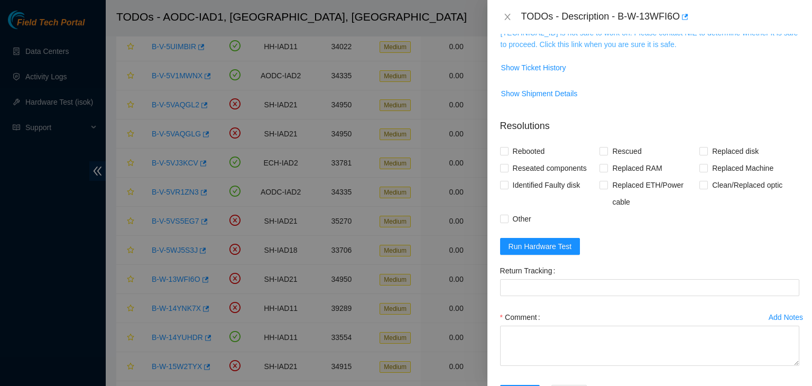
click at [627, 47] on link "104.84.154.32 is not safe to work on. Please contact NIE to determine whether i…" at bounding box center [649, 39] width 298 height 20
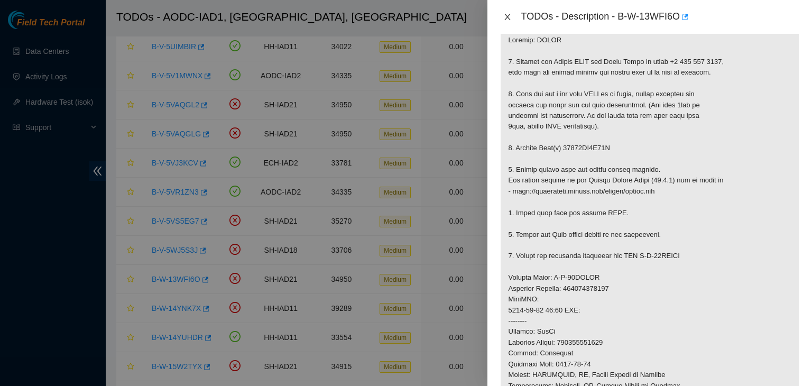
click at [509, 13] on icon "close" at bounding box center [507, 17] width 8 height 8
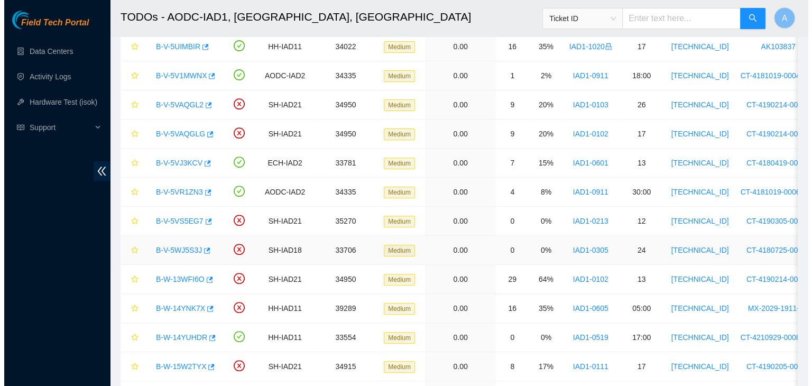
scroll to position [203, 0]
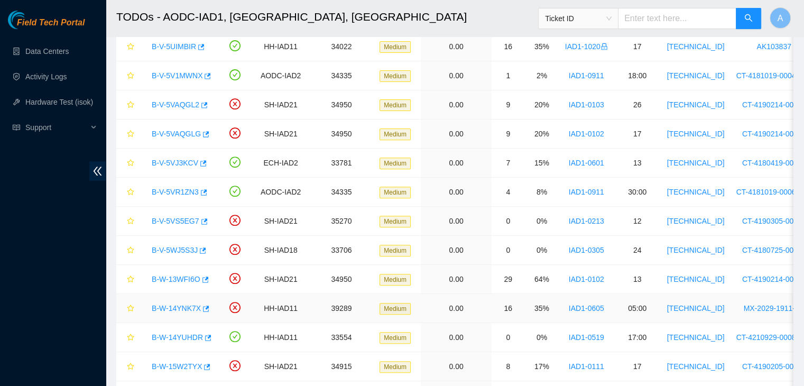
click at [188, 304] on link "B-W-14YNK7X" at bounding box center [176, 308] width 49 height 8
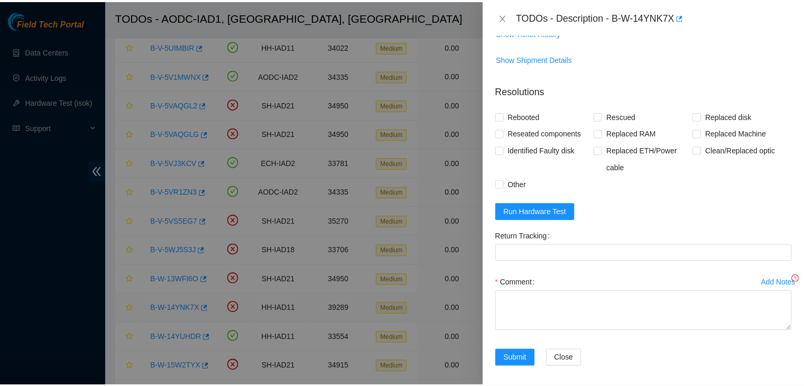
scroll to position [168, 0]
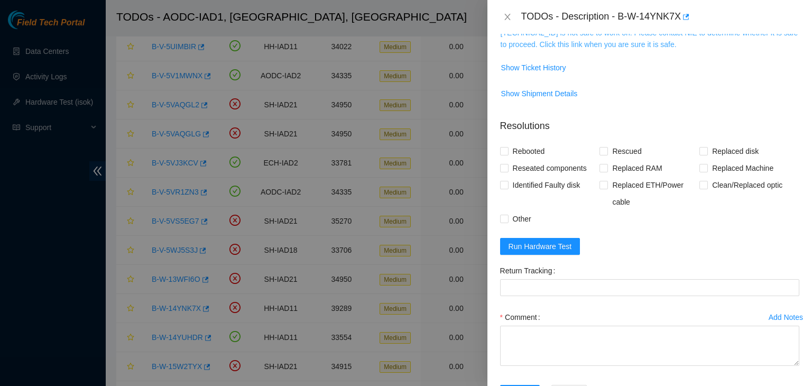
click at [556, 48] on link "23.199.35.130 is not safe to work on. Please contact NIE to determine whether i…" at bounding box center [649, 39] width 298 height 20
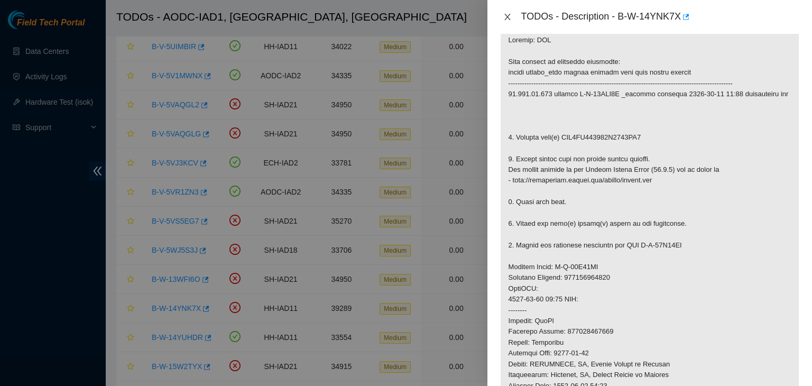
click at [507, 20] on icon "close" at bounding box center [507, 17] width 8 height 8
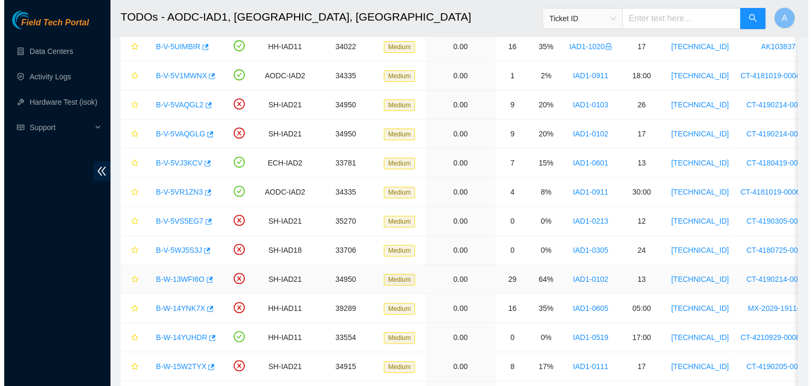
scroll to position [203, 0]
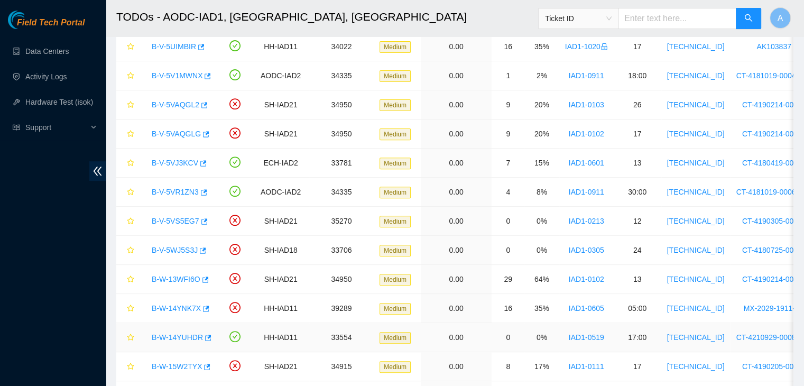
click at [186, 339] on link "B-W-14YUHDR" at bounding box center [177, 337] width 51 height 8
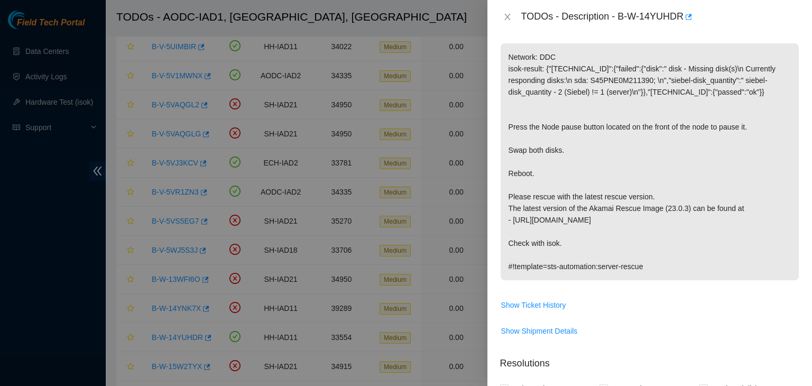
scroll to position [174, 0]
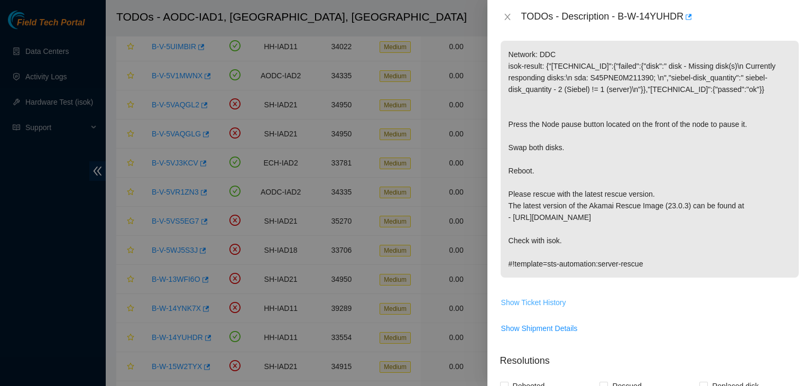
click at [534, 299] on span "Show Ticket History" at bounding box center [533, 302] width 65 height 12
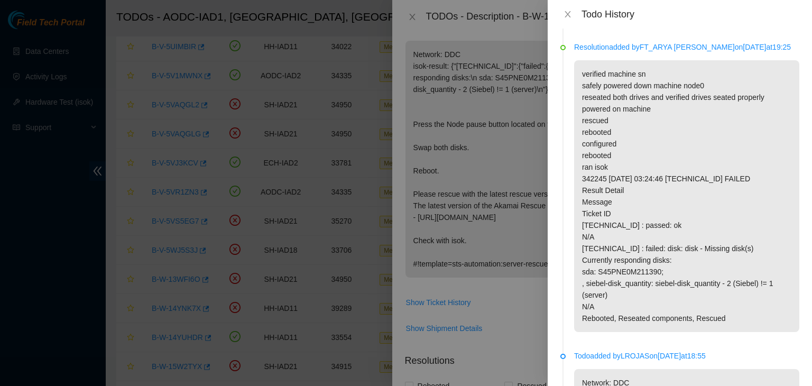
scroll to position [317, 0]
click at [573, 15] on button "Close" at bounding box center [567, 15] width 15 height 10
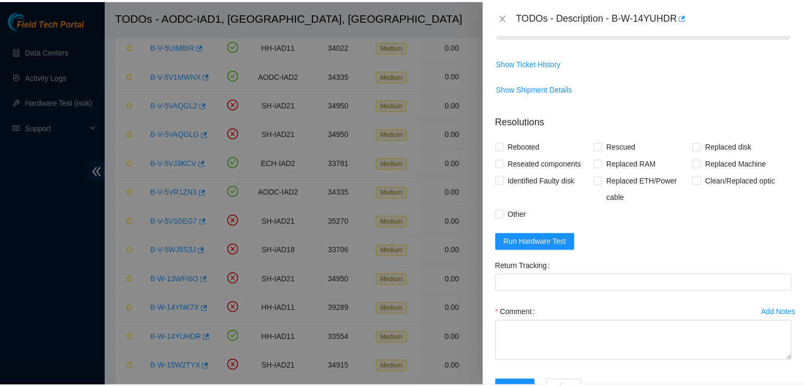
scroll to position [0, 0]
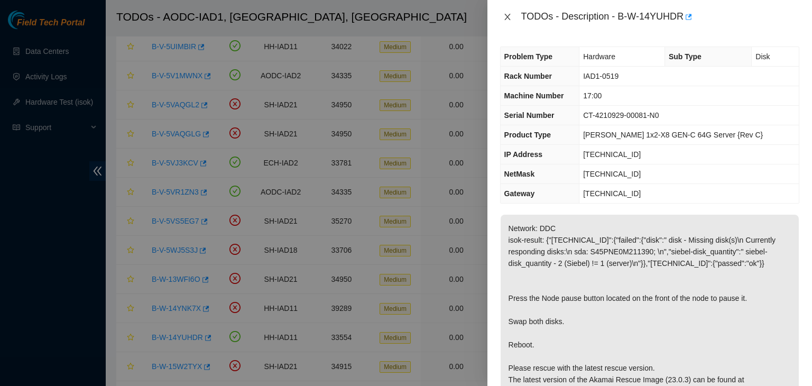
click at [505, 21] on button "Close" at bounding box center [507, 17] width 15 height 10
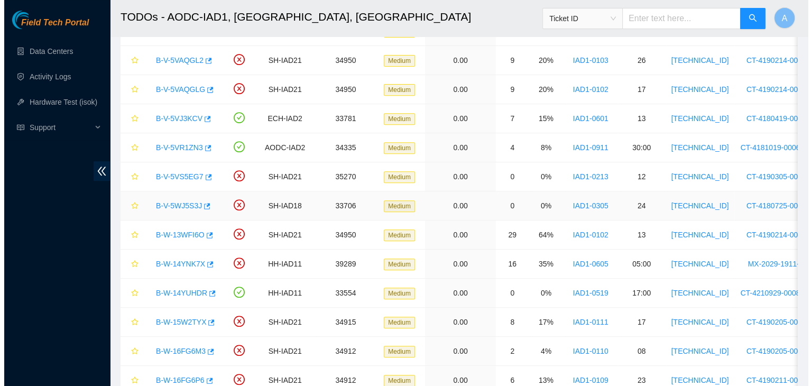
scroll to position [418, 0]
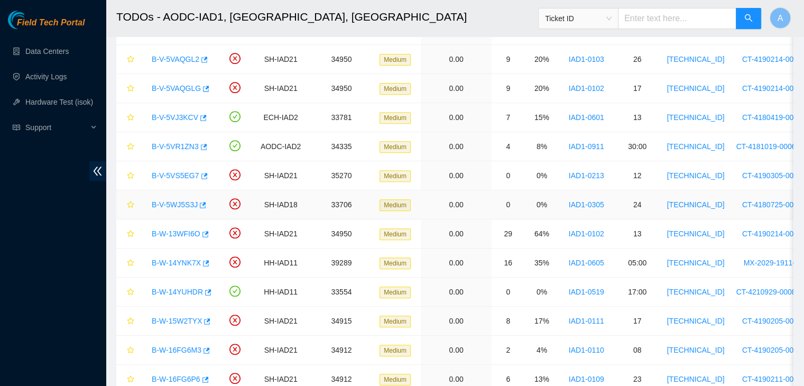
click at [181, 203] on link "B-V-5WJ5S3J" at bounding box center [175, 204] width 46 height 8
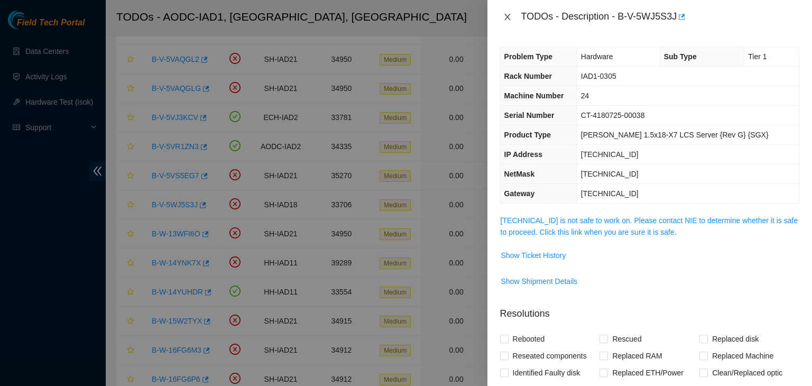
click at [501, 21] on button "Close" at bounding box center [507, 17] width 15 height 10
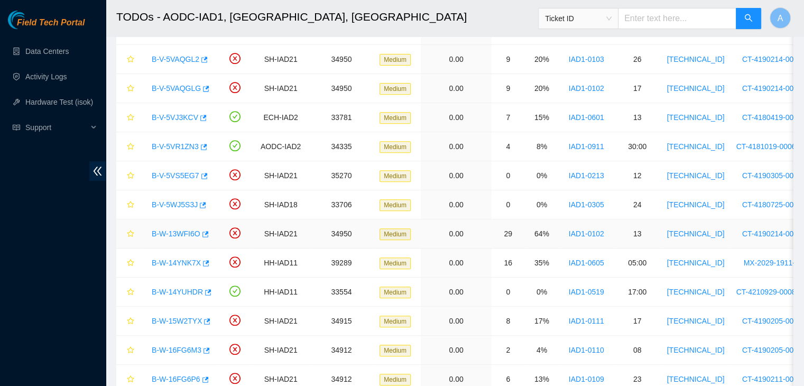
click at [178, 235] on link "B-W-13WFI6O" at bounding box center [176, 233] width 49 height 8
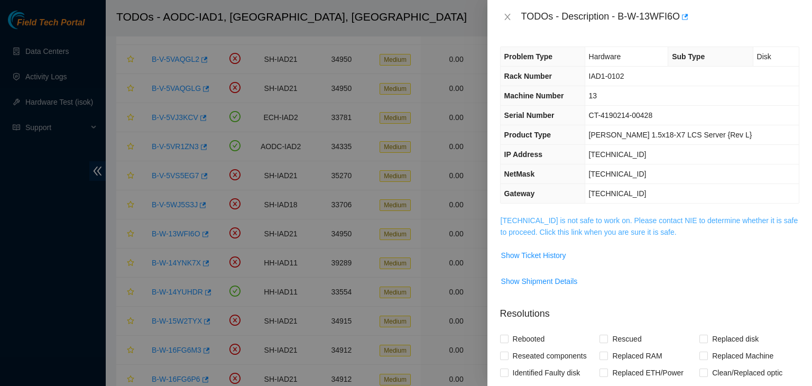
click at [586, 226] on link "104.84.154.32 is not safe to work on. Please contact NIE to determine whether i…" at bounding box center [649, 226] width 298 height 20
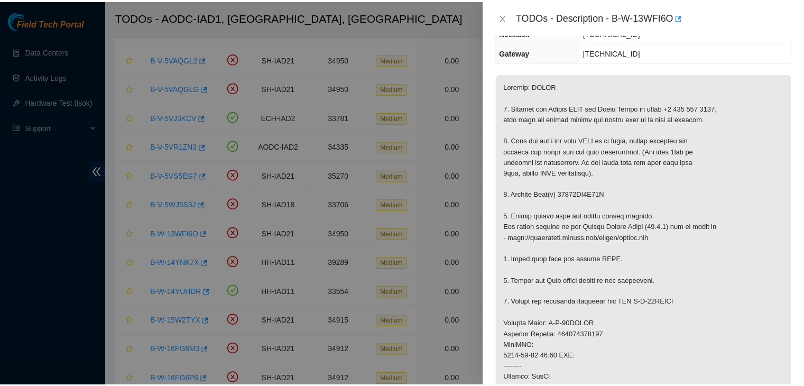
scroll to position [144, 0]
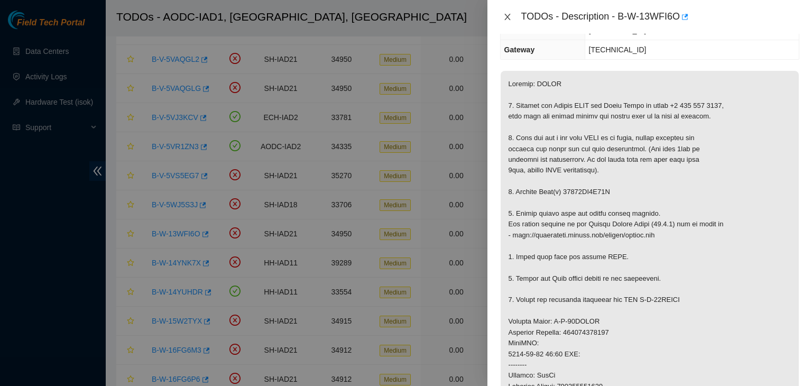
click at [509, 16] on icon "close" at bounding box center [507, 17] width 8 height 8
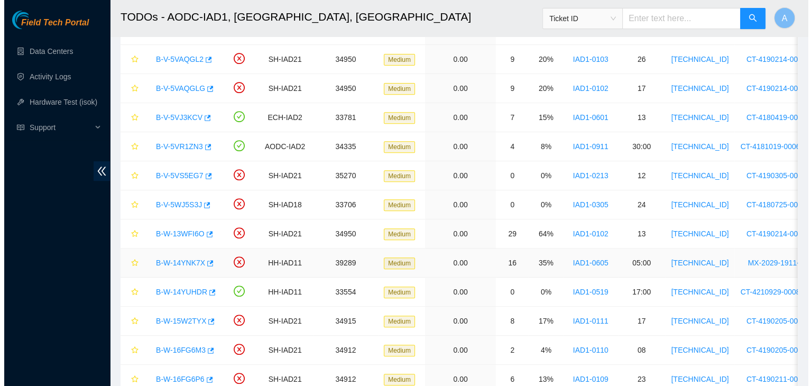
scroll to position [471, 0]
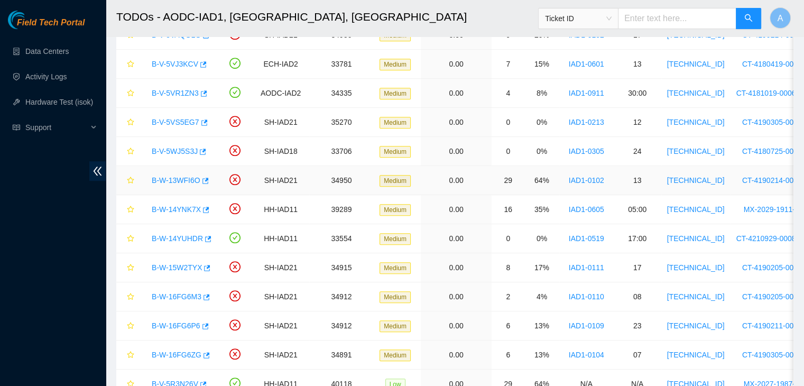
click at [180, 181] on link "B-W-13WFI6O" at bounding box center [176, 180] width 49 height 8
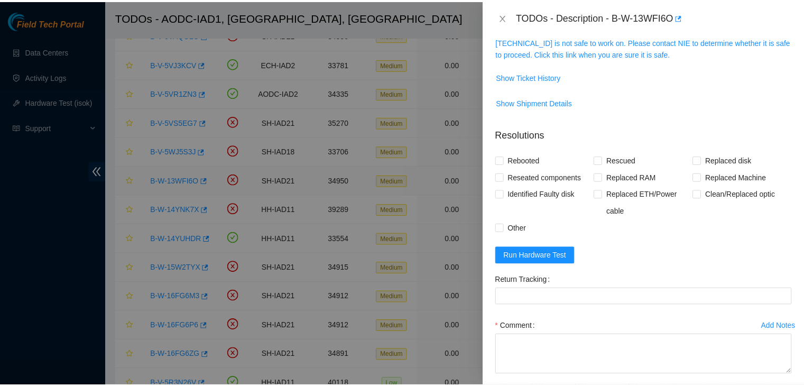
scroll to position [144, 0]
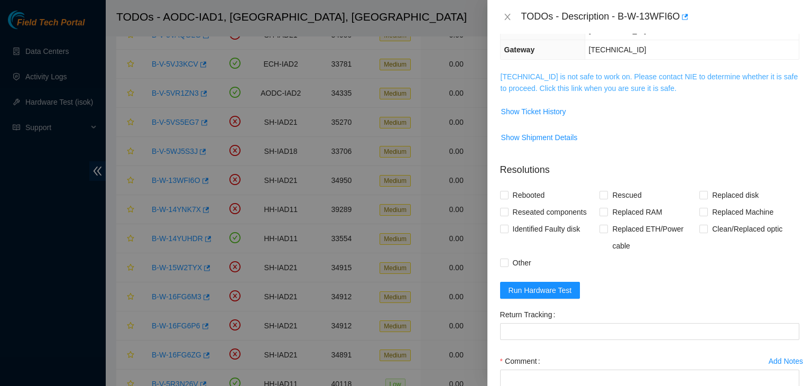
click at [567, 85] on link "104.84.154.32 is not safe to work on. Please contact NIE to determine whether i…" at bounding box center [649, 82] width 298 height 20
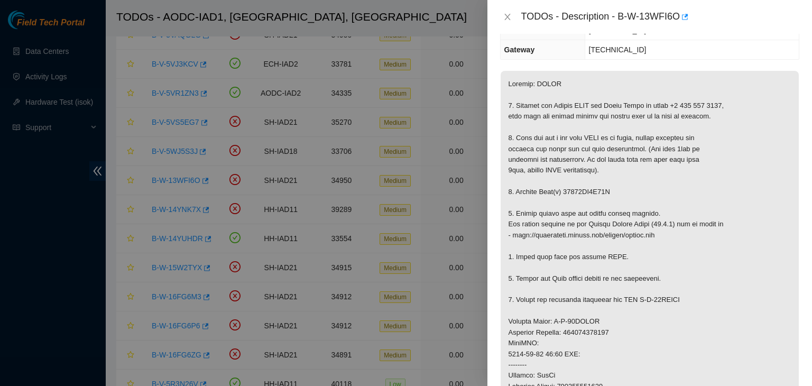
click at [509, 11] on div "TODOs - Description - B-W-13WFI6O" at bounding box center [649, 16] width 299 height 17
click at [503, 17] on icon "close" at bounding box center [507, 17] width 8 height 8
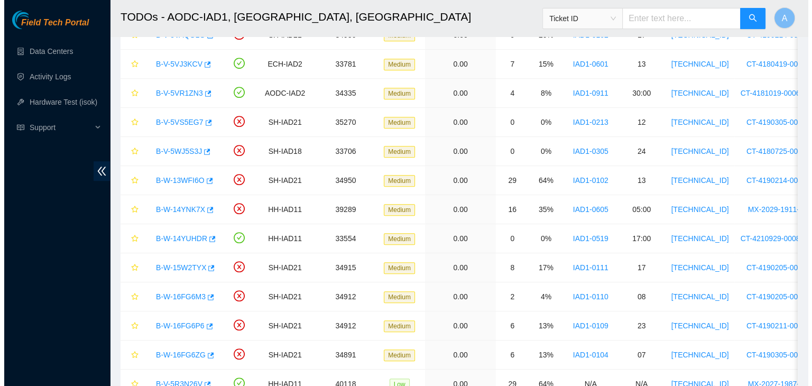
scroll to position [179, 0]
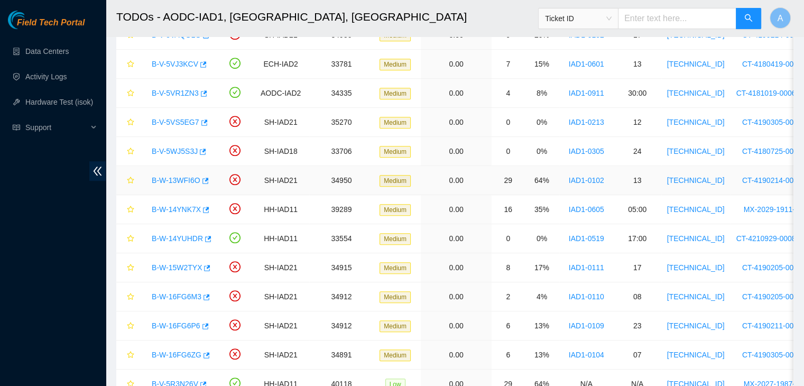
click at [190, 176] on link "B-W-13WFI6O" at bounding box center [176, 180] width 49 height 8
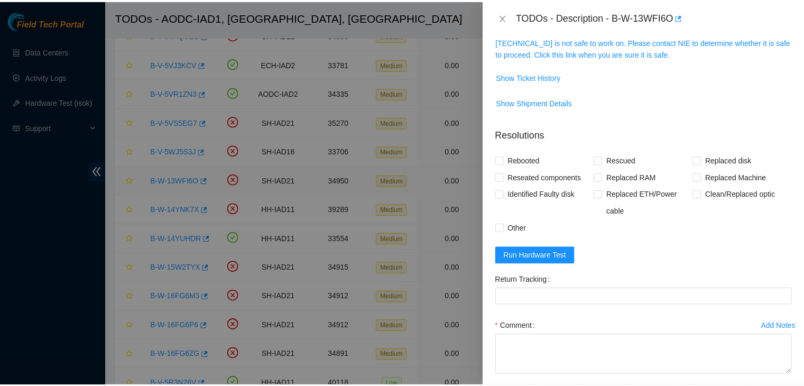
scroll to position [144, 0]
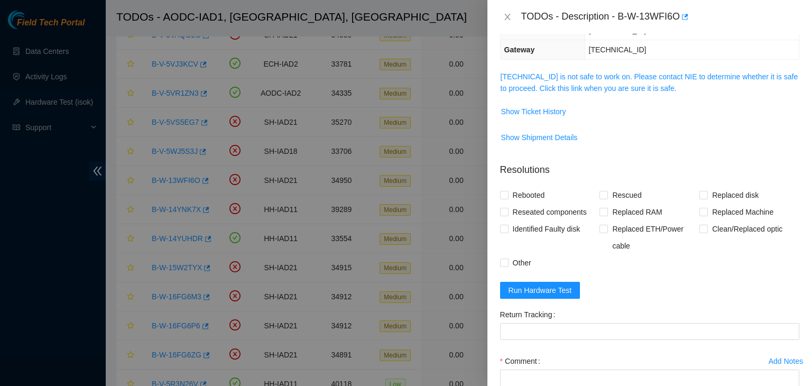
click at [555, 80] on span "104.84.154.32 is not safe to work on. Please contact NIE to determine whether i…" at bounding box center [649, 82] width 298 height 23
click at [558, 86] on link "104.84.154.32 is not safe to work on. Please contact NIE to determine whether i…" at bounding box center [649, 82] width 298 height 20
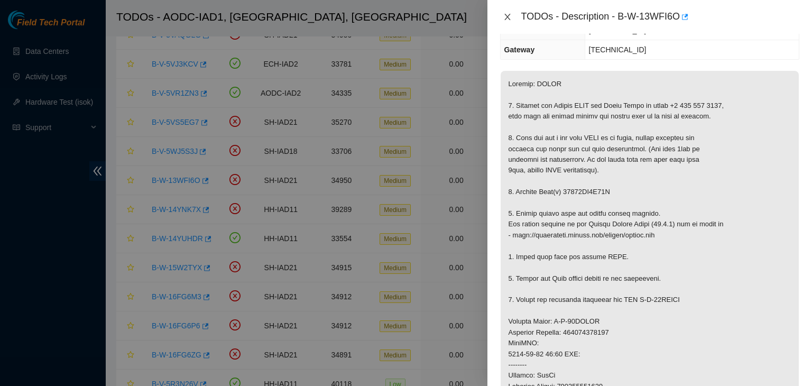
click at [505, 16] on icon "close" at bounding box center [507, 17] width 8 height 8
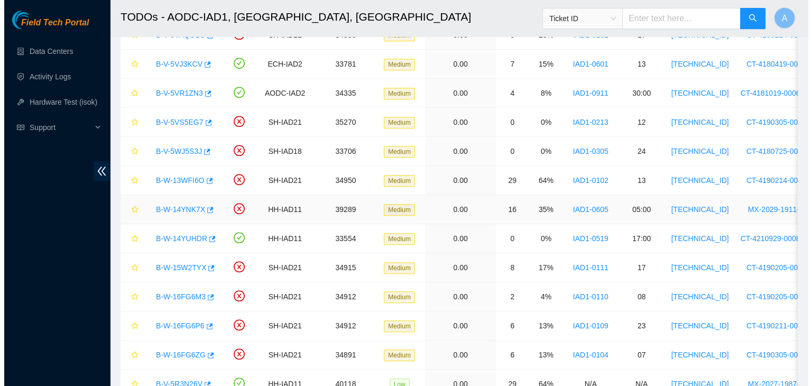
scroll to position [179, 0]
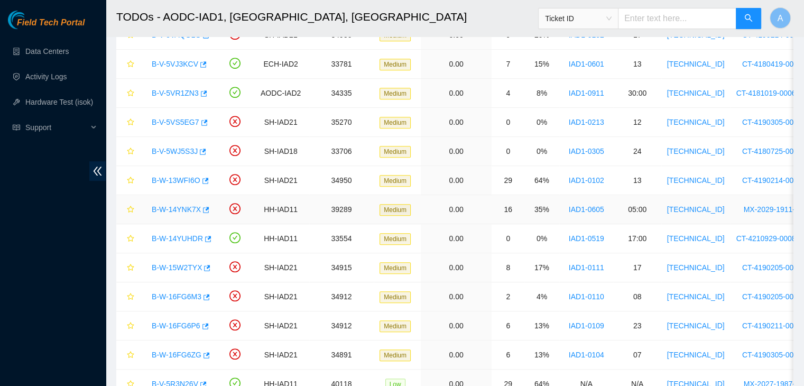
click at [177, 210] on link "B-W-14YNK7X" at bounding box center [176, 209] width 49 height 8
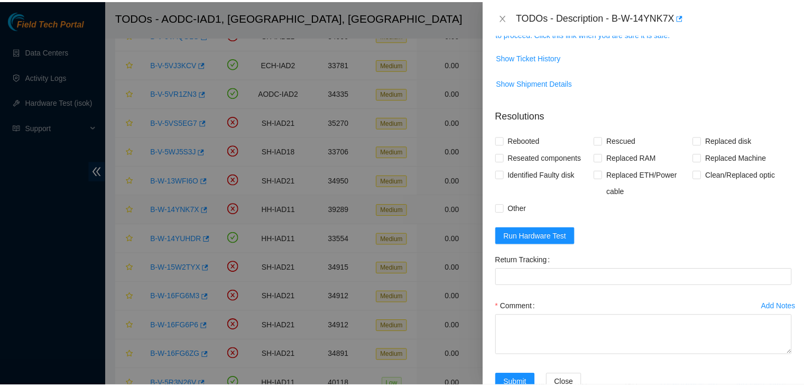
scroll to position [144, 0]
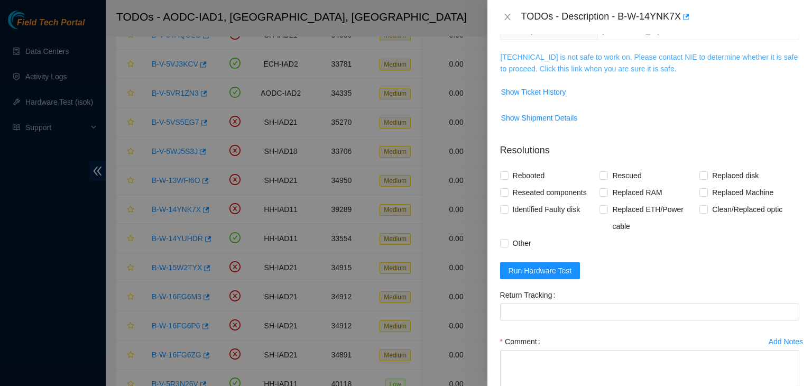
click at [560, 70] on link "23.199.35.130 is not safe to work on. Please contact NIE to determine whether i…" at bounding box center [649, 63] width 298 height 20
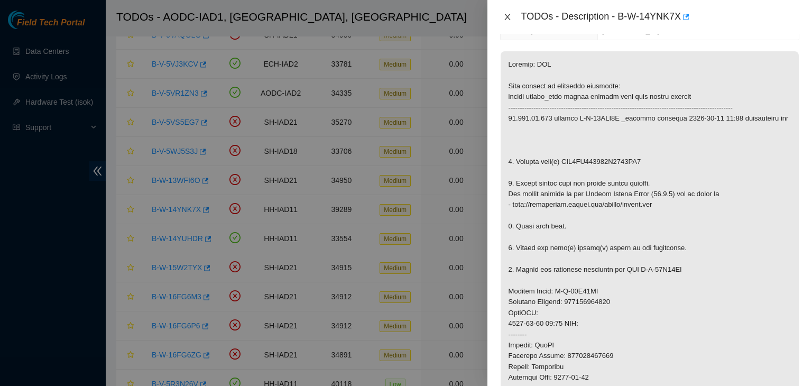
click at [509, 17] on icon "close" at bounding box center [507, 17] width 8 height 8
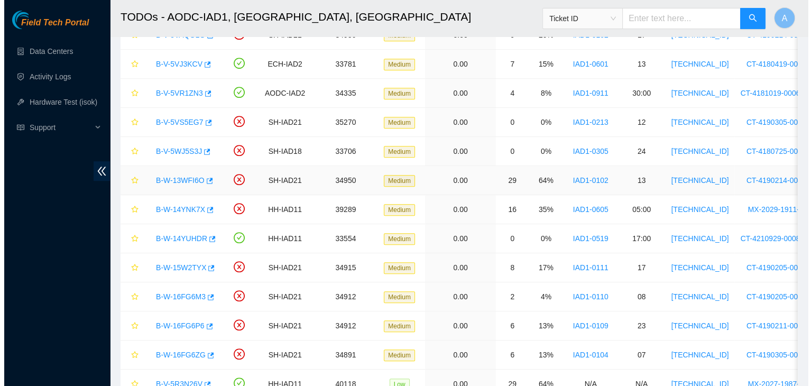
scroll to position [179, 0]
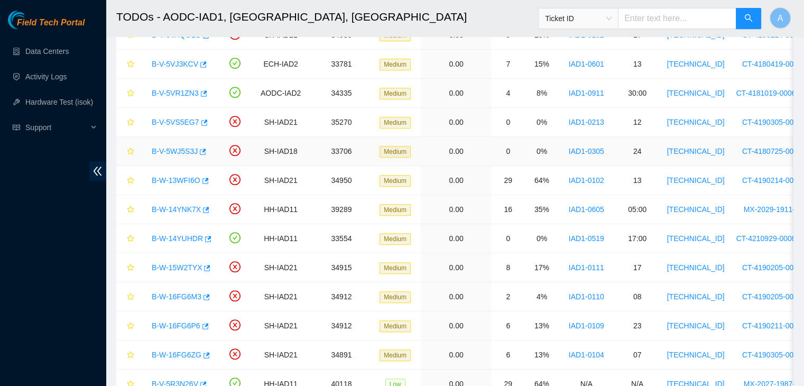
click at [185, 150] on link "B-V-5WJ5S3J" at bounding box center [175, 151] width 46 height 8
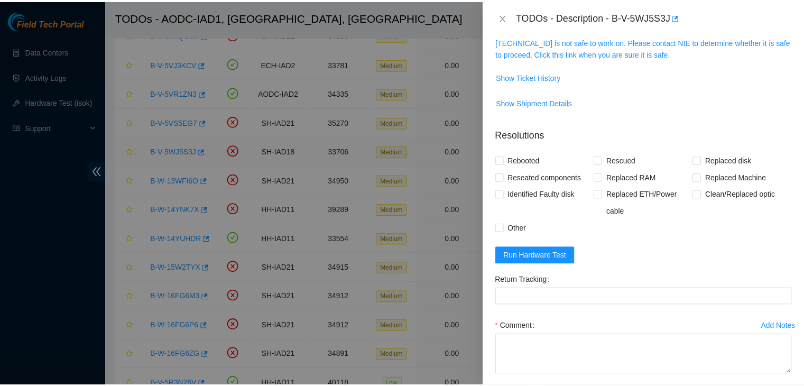
scroll to position [144, 0]
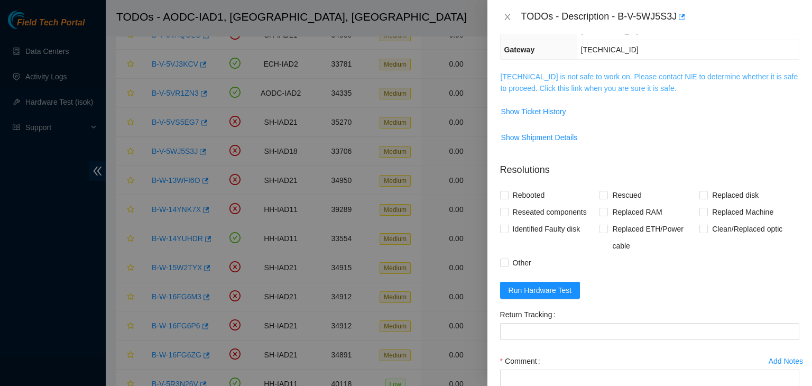
click at [565, 79] on link "23.60.99.50 is not safe to work on. Please contact NIE to determine whether it …" at bounding box center [649, 82] width 298 height 20
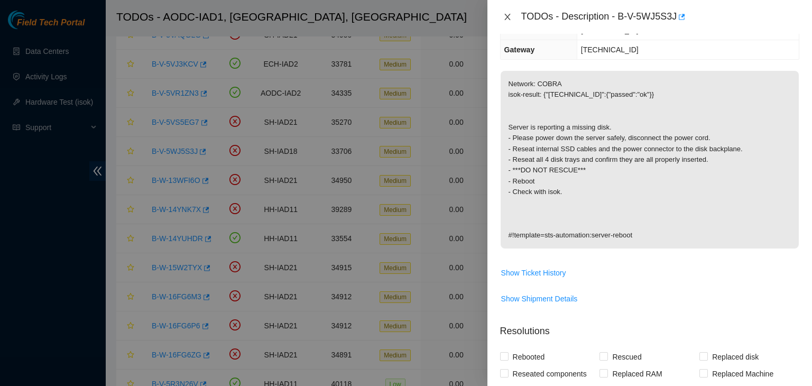
click at [506, 20] on icon "close" at bounding box center [507, 17] width 8 height 8
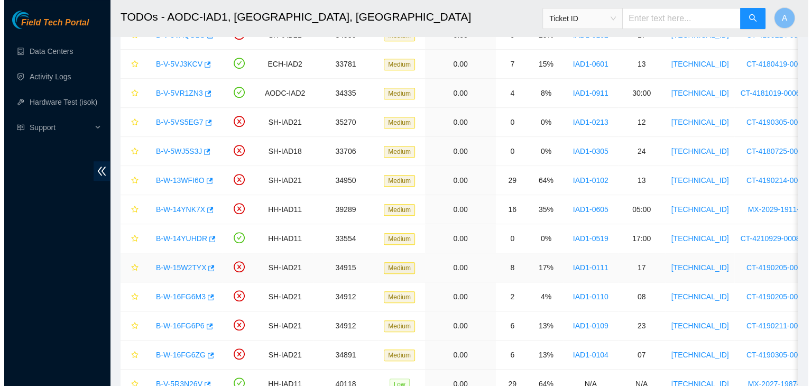
scroll to position [179, 0]
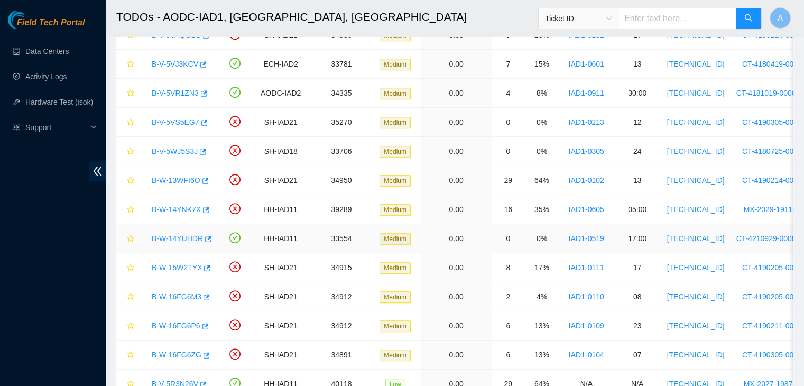
click at [179, 235] on link "B-W-14YUHDR" at bounding box center [177, 238] width 51 height 8
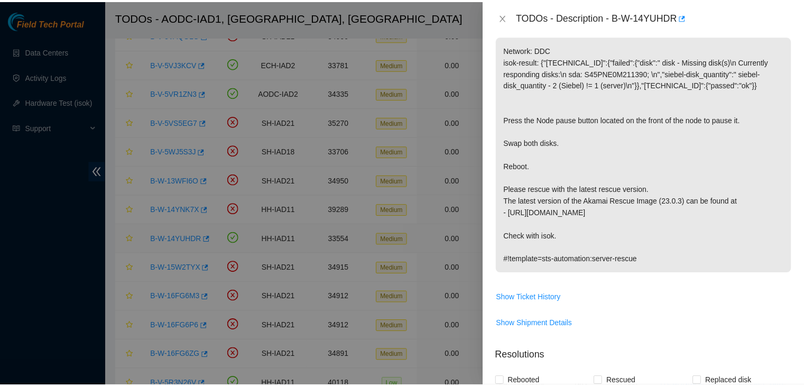
scroll to position [144, 0]
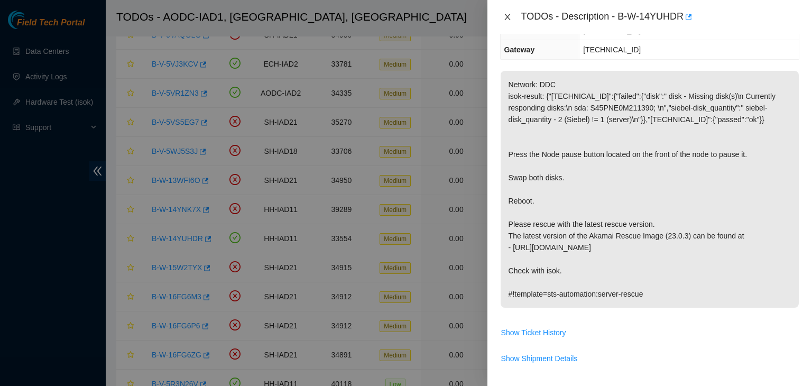
click at [505, 21] on icon "close" at bounding box center [507, 17] width 8 height 8
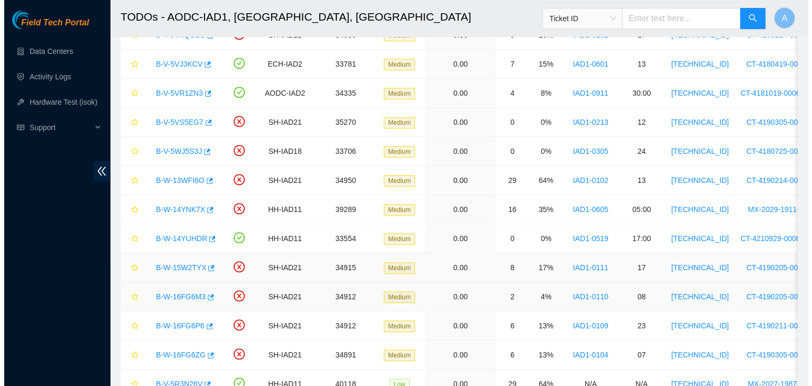
scroll to position [179, 0]
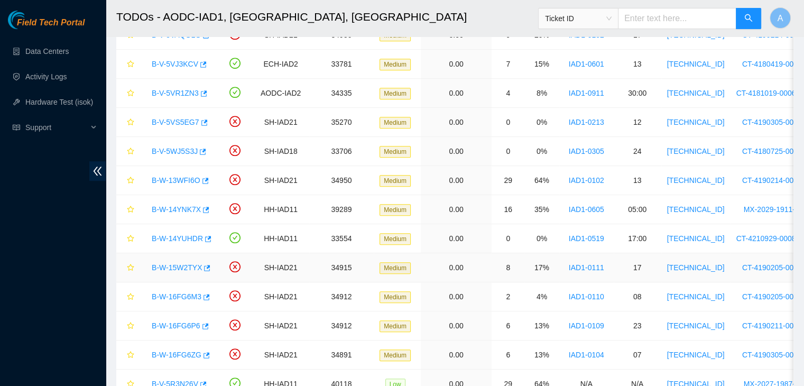
click at [174, 266] on link "B-W-15W2TYX" at bounding box center [177, 267] width 50 height 8
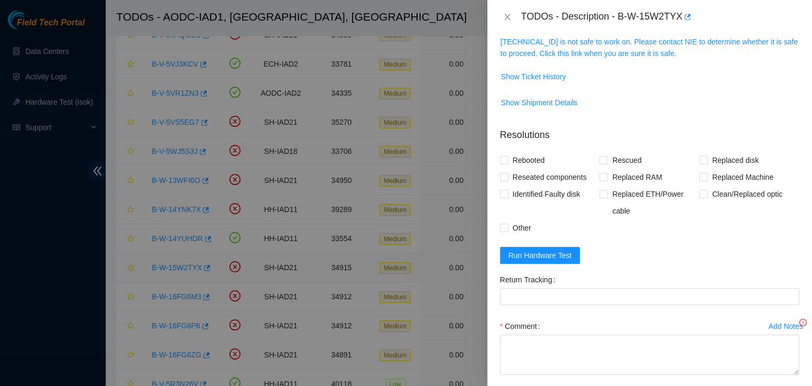
scroll to position [144, 0]
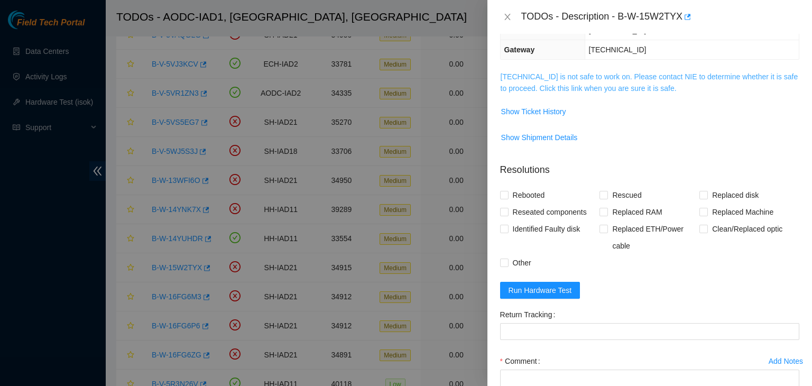
click at [561, 87] on link "104.84.228.40 is not safe to work on. Please contact NIE to determine whether i…" at bounding box center [649, 82] width 298 height 20
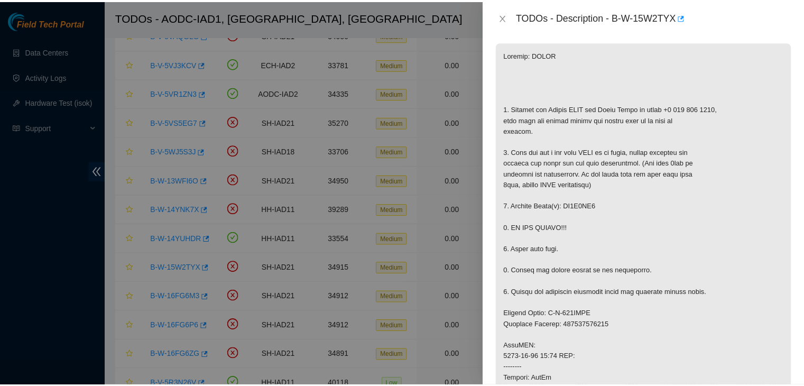
scroll to position [209, 0]
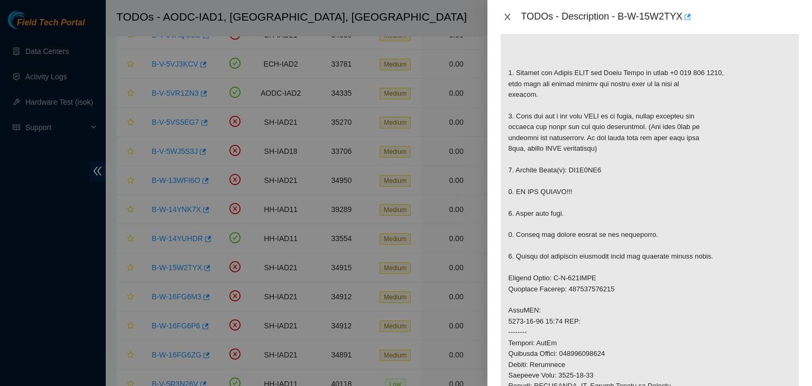
click at [511, 14] on icon "close" at bounding box center [507, 17] width 8 height 8
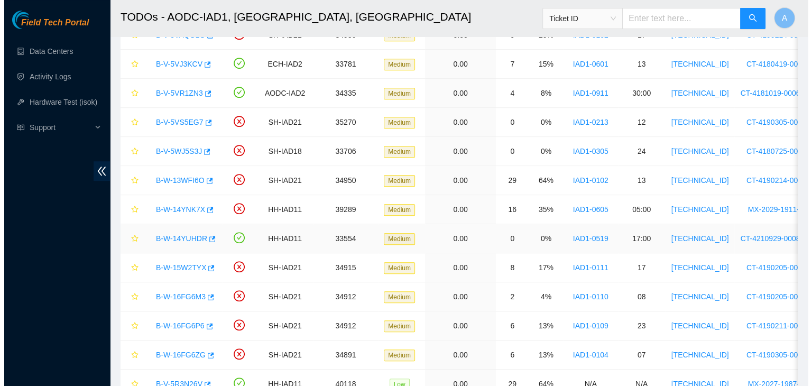
scroll to position [221, 0]
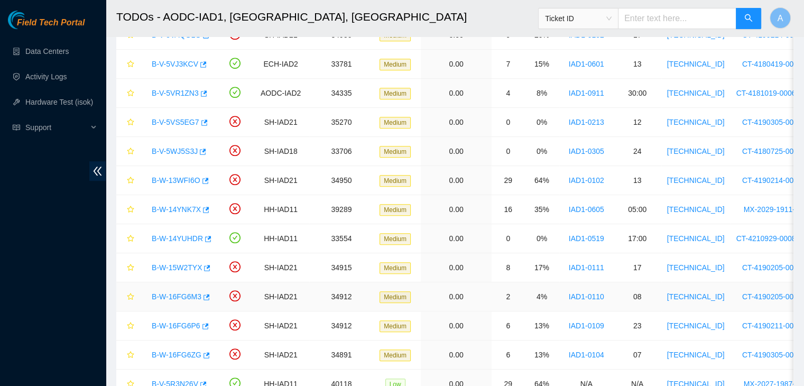
click at [183, 294] on link "B-W-16FG6M3" at bounding box center [177, 296] width 50 height 8
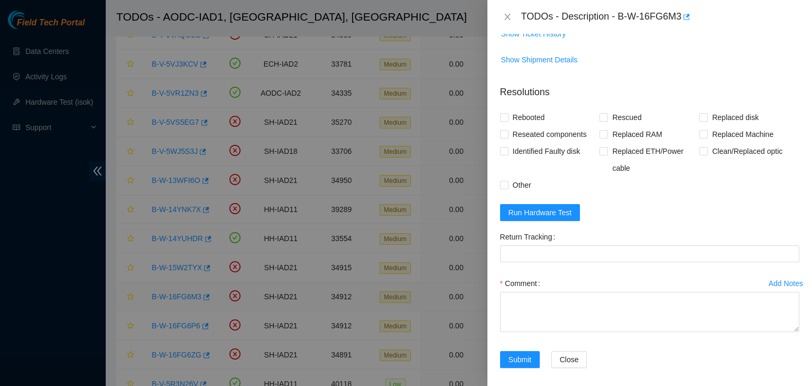
scroll to position [206, 0]
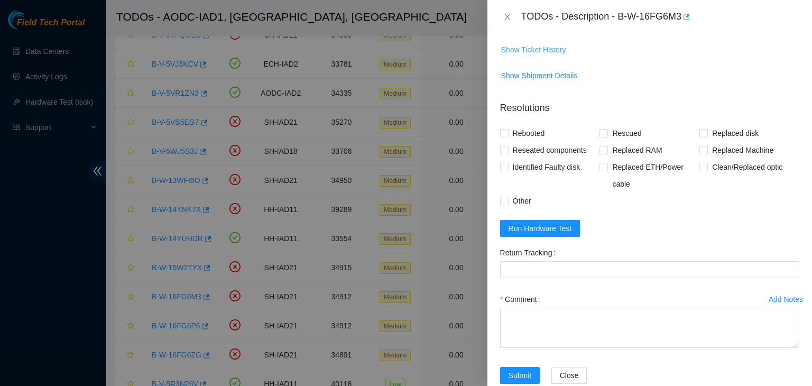
click at [509, 44] on span "Show Ticket History" at bounding box center [533, 50] width 65 height 12
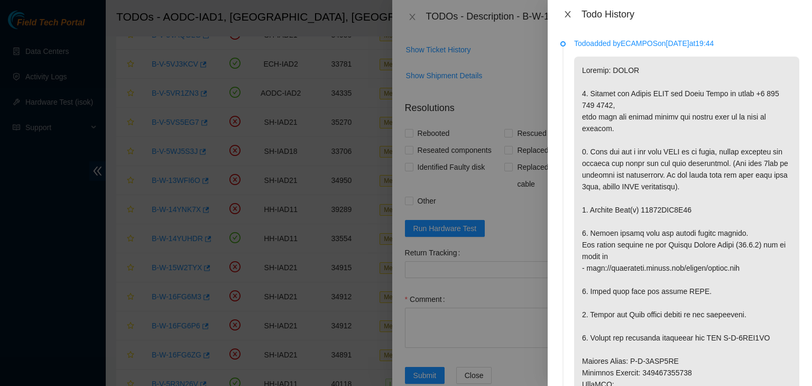
click at [569, 15] on icon "close" at bounding box center [567, 14] width 8 height 8
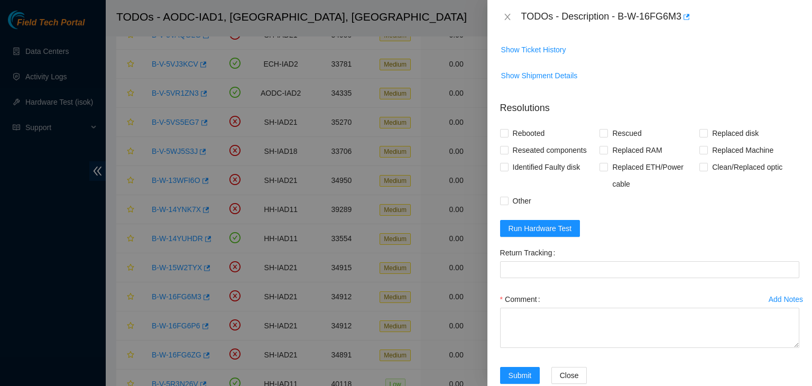
scroll to position [0, 0]
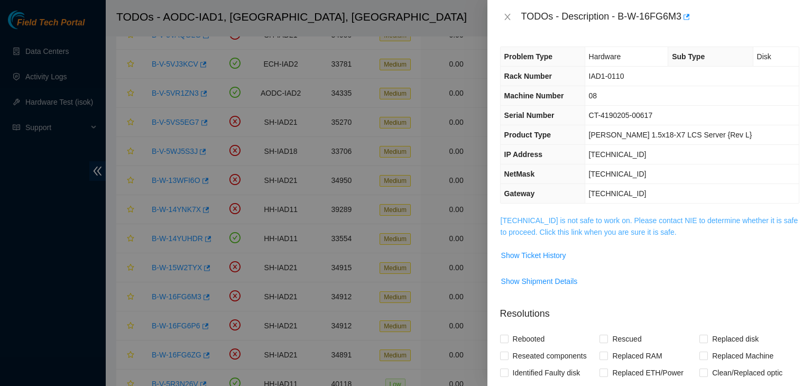
click at [554, 219] on link "104.84.155.179 is not safe to work on. Please contact NIE to determine whether …" at bounding box center [649, 226] width 298 height 20
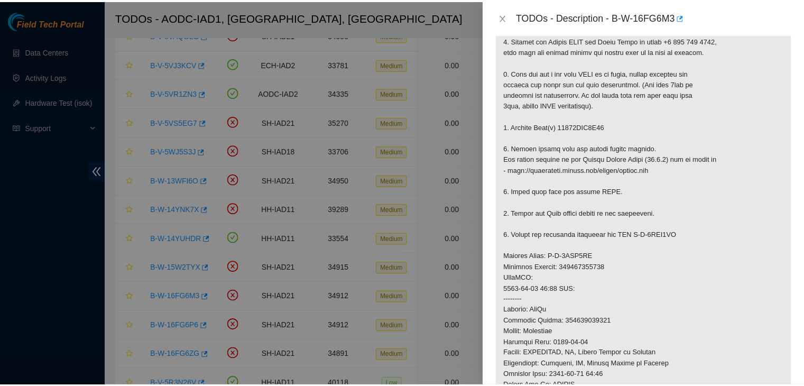
scroll to position [143, 0]
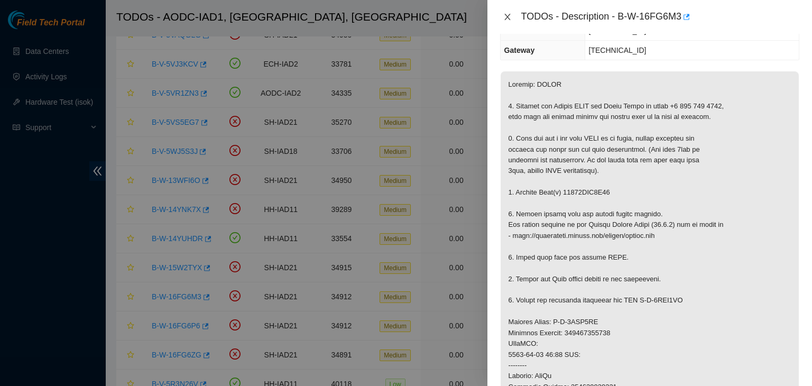
click at [507, 19] on icon "close" at bounding box center [507, 17] width 8 height 8
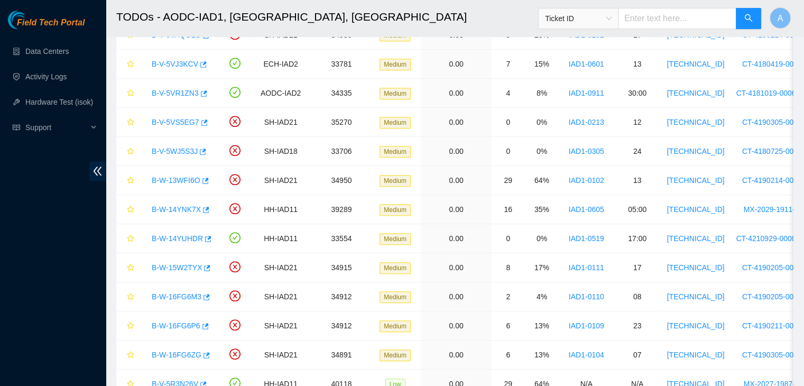
scroll to position [178, 0]
click at [69, 47] on link "Data Centers" at bounding box center [46, 51] width 43 height 8
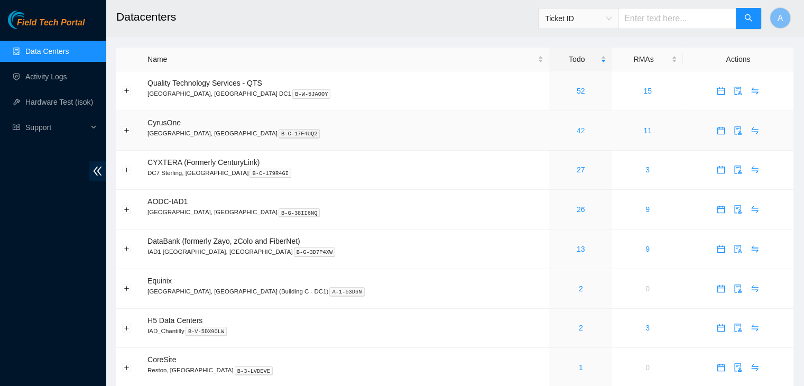
click at [577, 129] on link "42" at bounding box center [581, 130] width 8 height 8
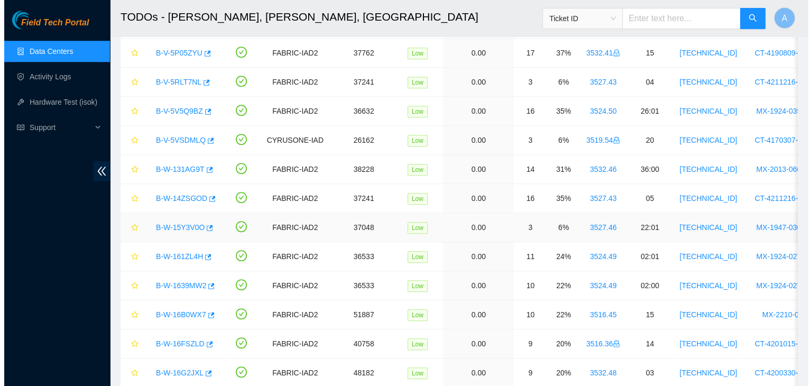
scroll to position [945, 0]
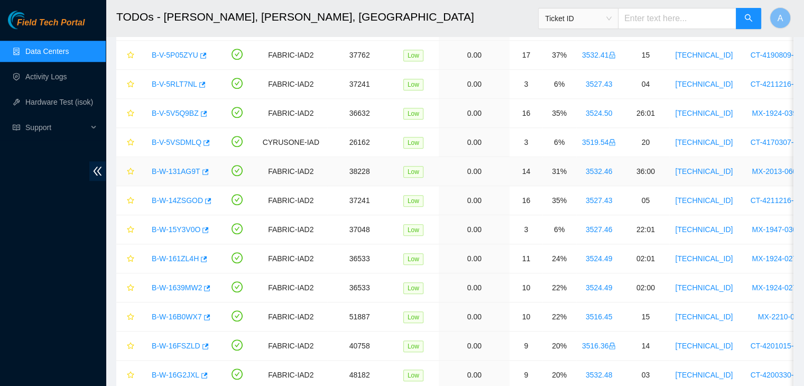
click at [177, 168] on link "B-W-131AG9T" at bounding box center [176, 171] width 49 height 8
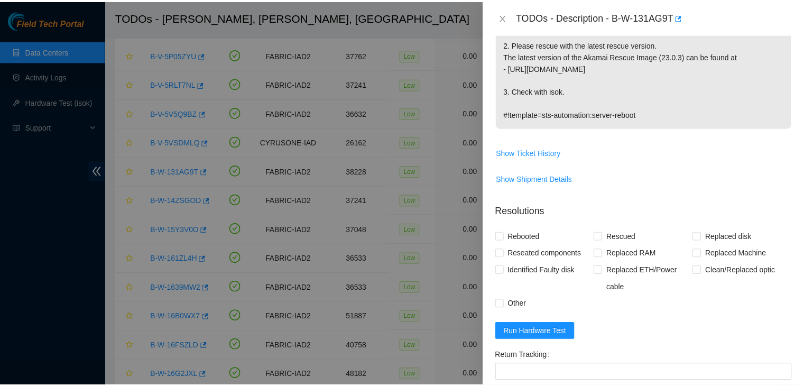
scroll to position [255, 0]
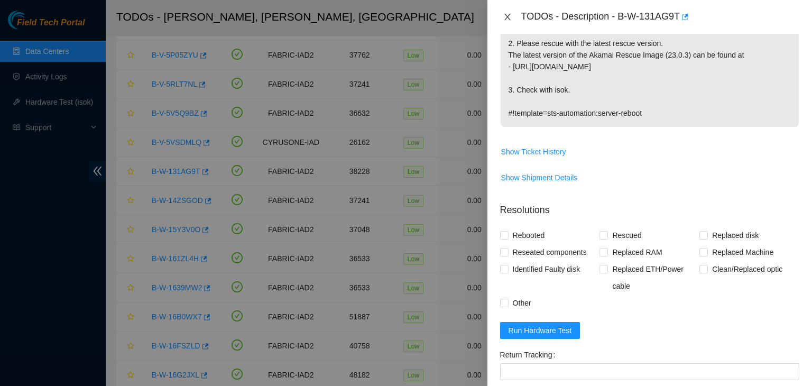
click at [509, 12] on button "Close" at bounding box center [507, 17] width 15 height 10
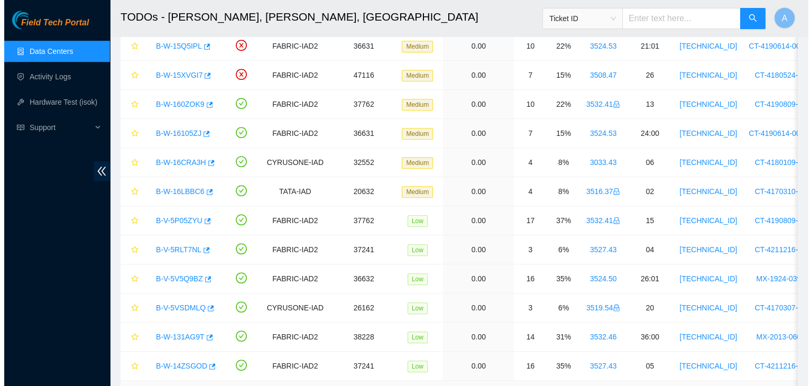
scroll to position [778, 0]
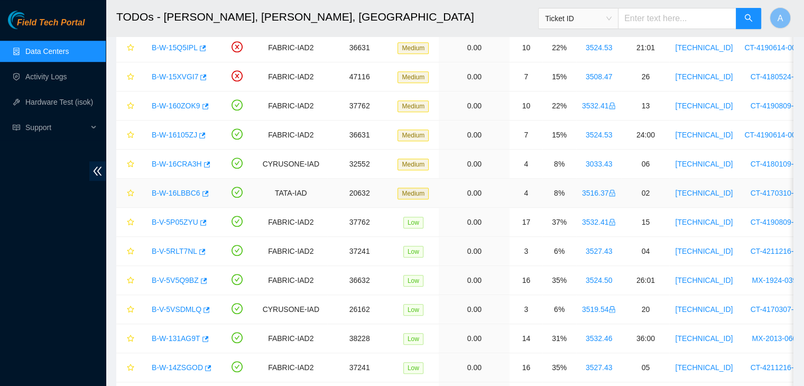
click at [174, 189] on link "B-W-16LBBC6" at bounding box center [176, 193] width 49 height 8
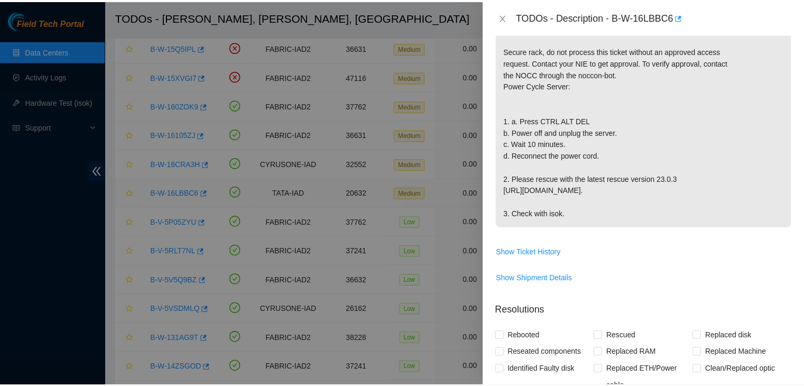
scroll to position [255, 0]
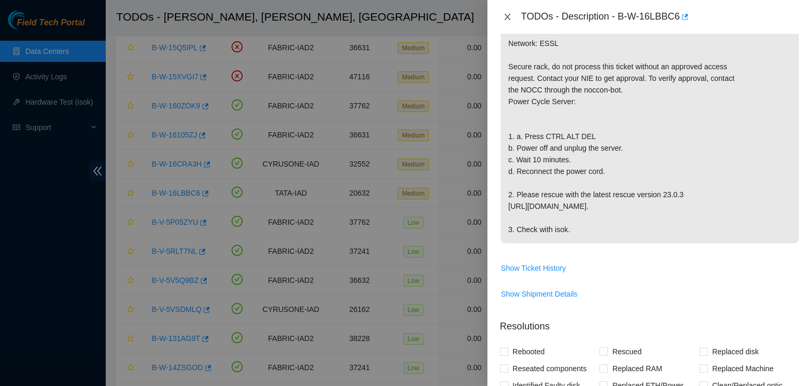
click at [507, 18] on icon "close" at bounding box center [507, 17] width 6 height 6
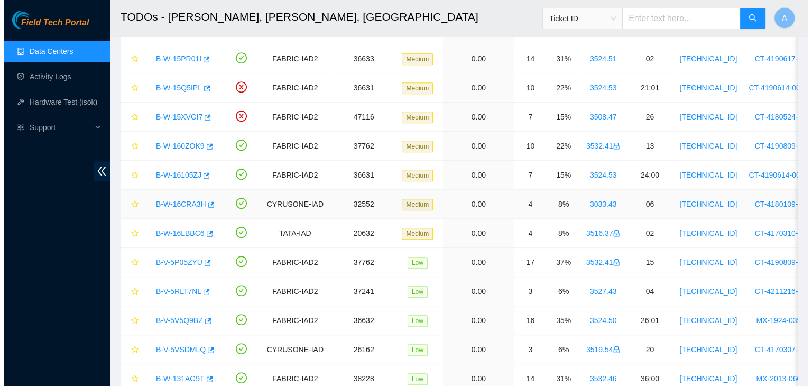
scroll to position [730, 0]
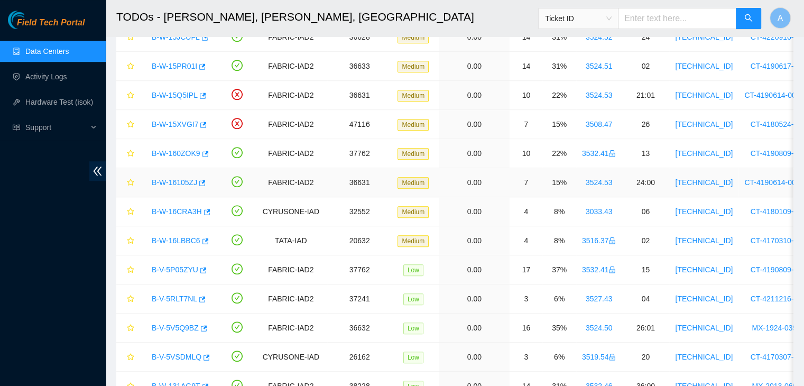
click at [182, 178] on link "B-W-16105ZJ" at bounding box center [174, 182] width 45 height 8
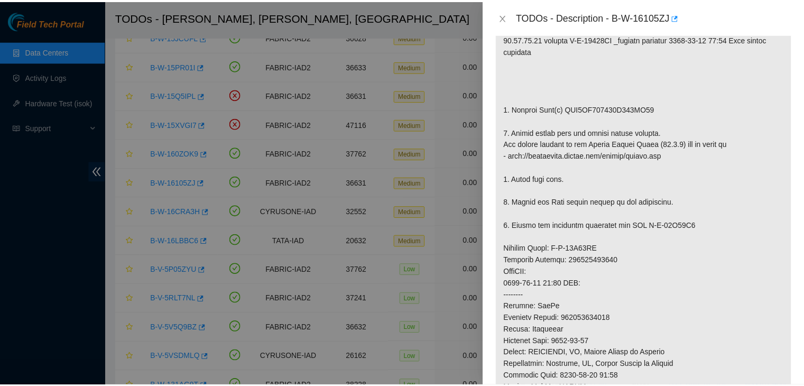
scroll to position [255, 0]
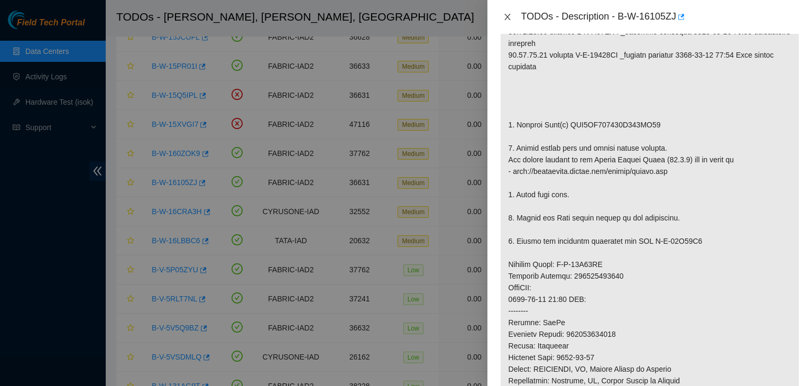
click at [507, 20] on icon "close" at bounding box center [507, 17] width 8 height 8
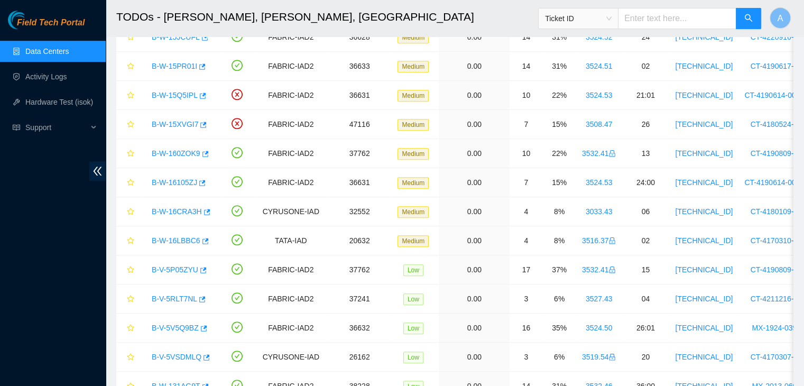
scroll to position [271, 0]
click at [69, 47] on link "Data Centers" at bounding box center [46, 51] width 43 height 8
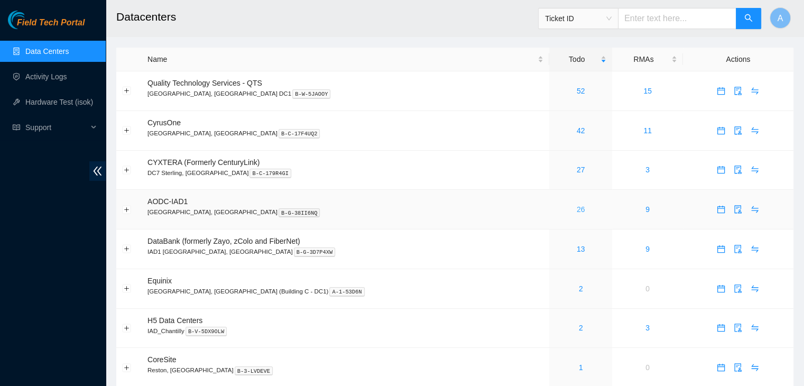
click at [577, 208] on link "26" at bounding box center [581, 209] width 8 height 8
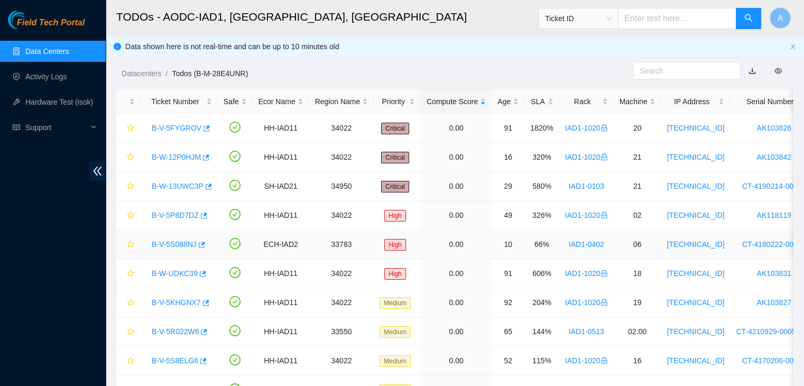
click at [185, 240] on link "B-V-5S088NJ" at bounding box center [174, 244] width 45 height 8
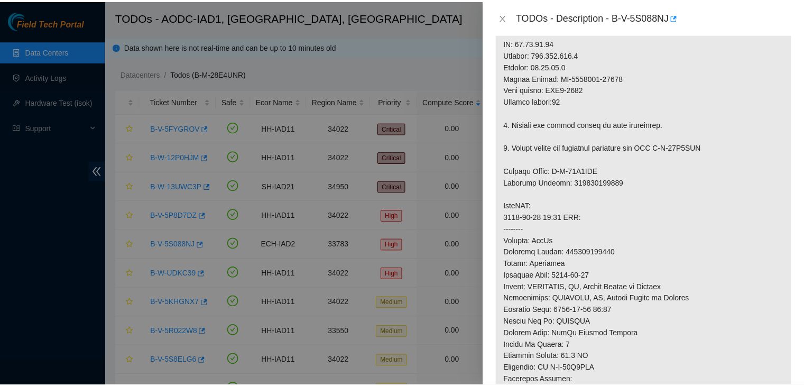
scroll to position [235, 0]
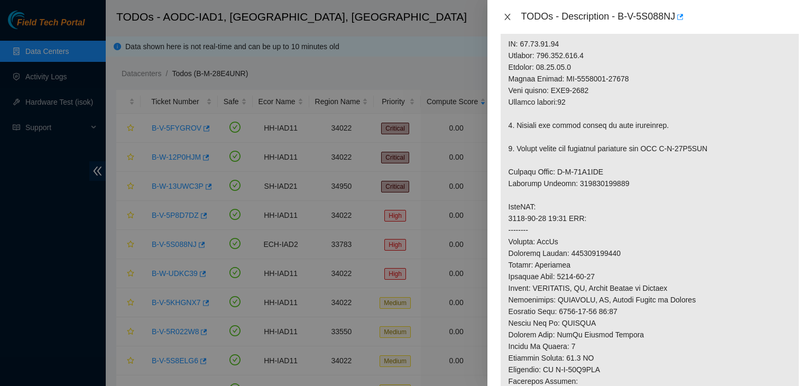
click at [506, 17] on icon "close" at bounding box center [507, 17] width 6 height 6
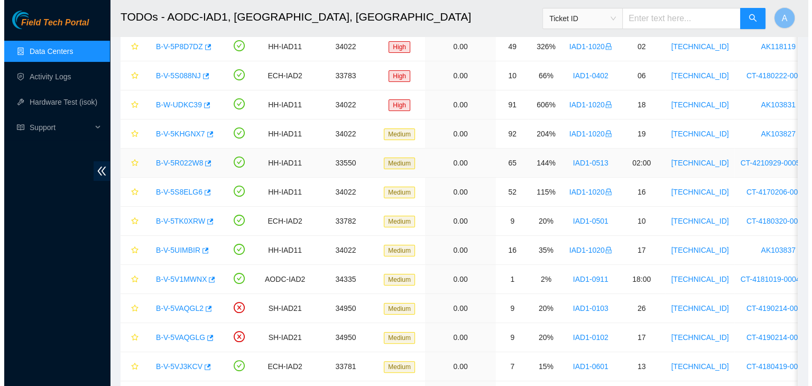
scroll to position [182, 0]
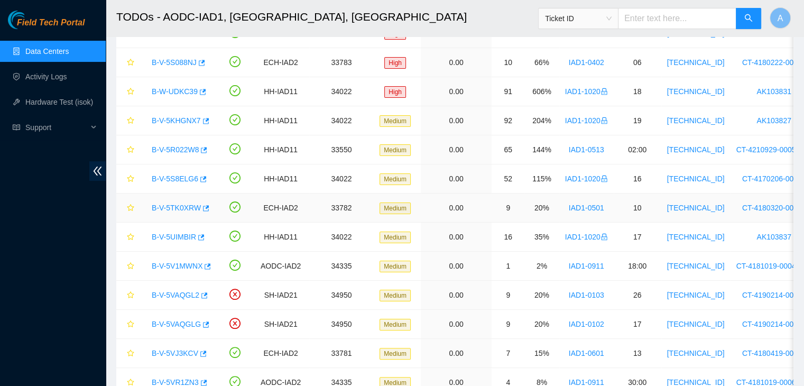
click at [187, 207] on link "B-V-5TK0XRW" at bounding box center [176, 207] width 49 height 8
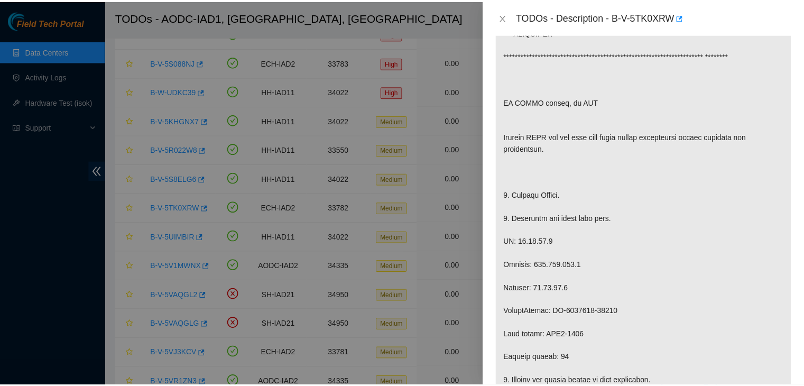
scroll to position [258, 0]
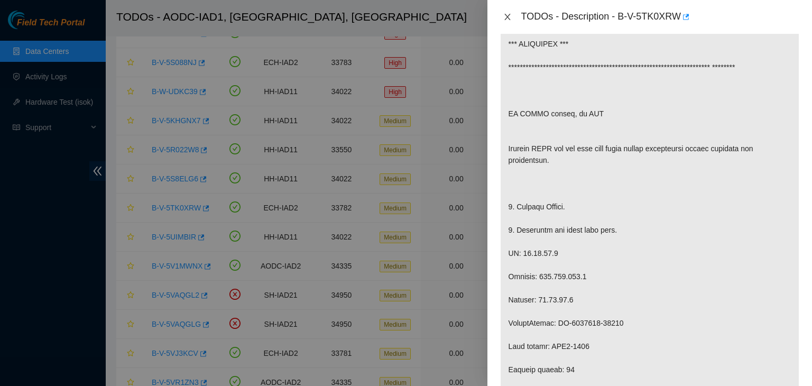
click at [508, 20] on icon "close" at bounding box center [507, 17] width 8 height 8
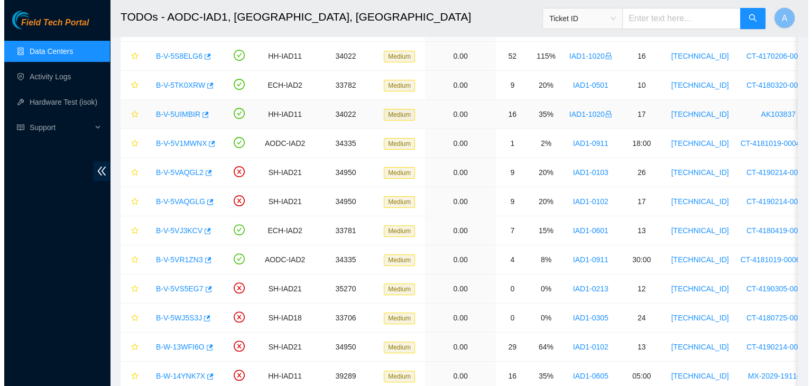
scroll to position [304, 0]
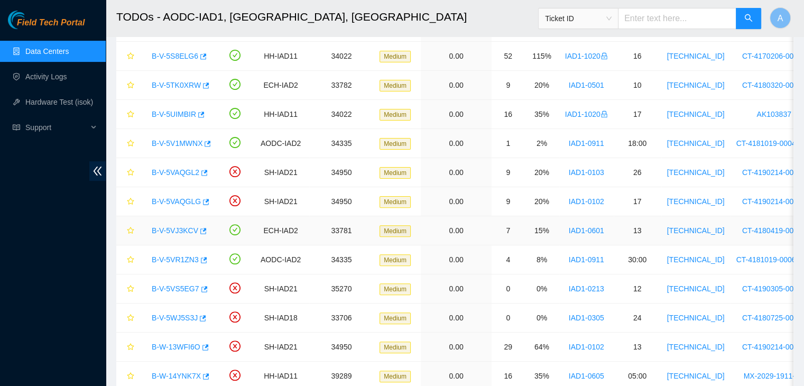
click at [173, 231] on link "B-V-5VJ3KCV" at bounding box center [175, 230] width 47 height 8
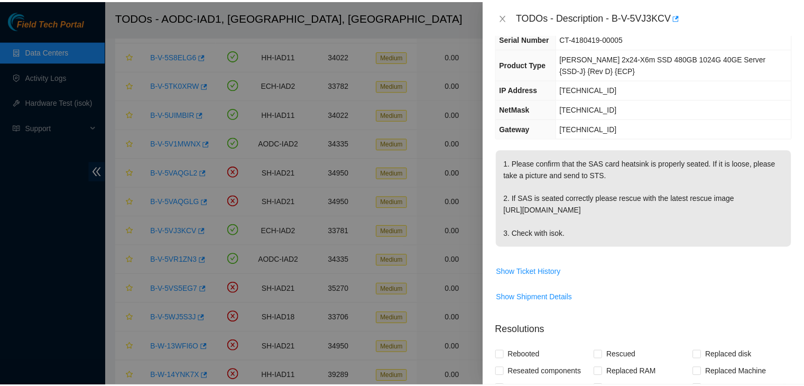
scroll to position [87, 0]
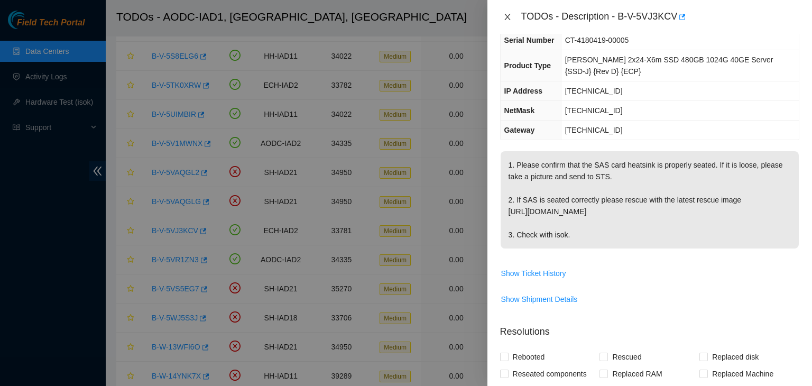
click at [509, 18] on icon "close" at bounding box center [507, 17] width 6 height 6
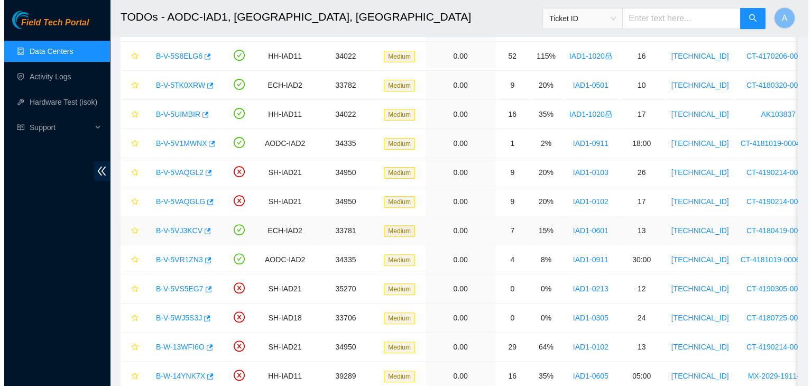
scroll to position [110, 0]
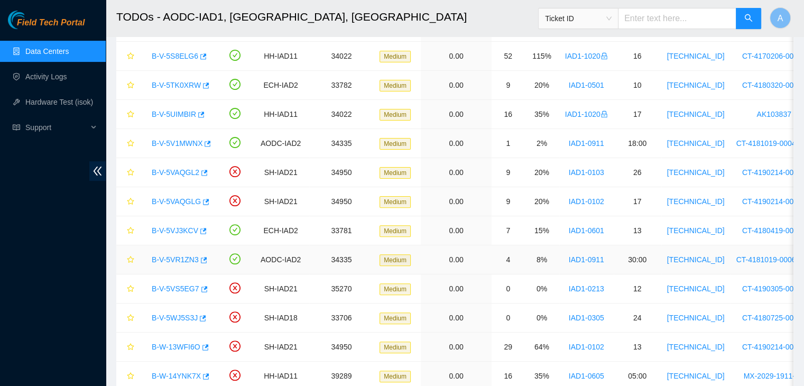
click at [161, 258] on link "B-V-5VR1ZN3" at bounding box center [175, 259] width 47 height 8
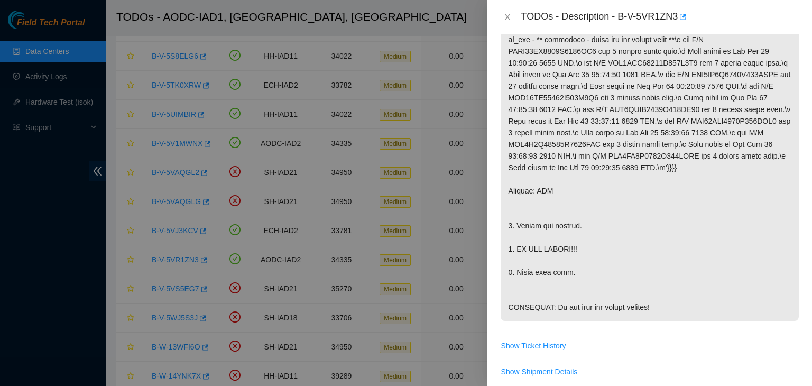
scroll to position [216, 0]
drag, startPoint x: 554, startPoint y: 170, endPoint x: 503, endPoint y: 200, distance: 59.0
click at [503, 200] on p at bounding box center [649, 149] width 298 height 341
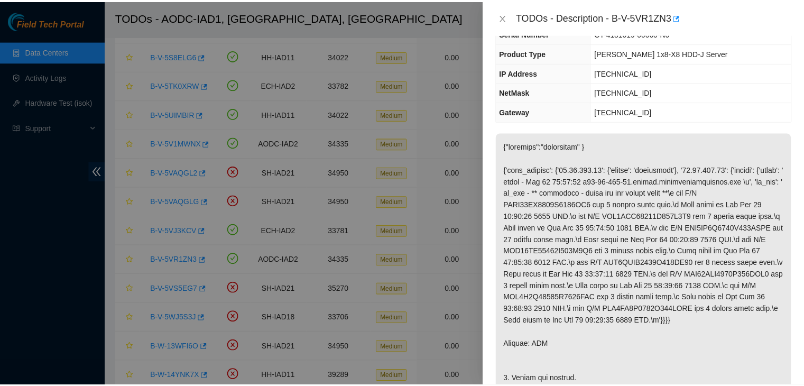
scroll to position [1, 0]
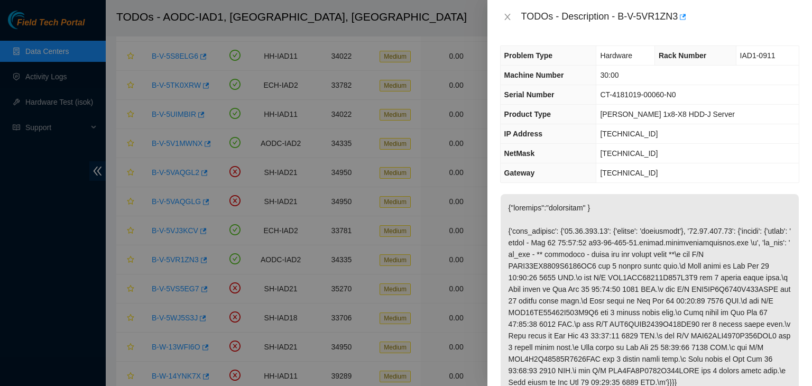
click at [508, 10] on div "TODOs - Description - B-V-5VR1ZN3" at bounding box center [649, 16] width 299 height 17
click at [508, 17] on icon "close" at bounding box center [507, 17] width 8 height 8
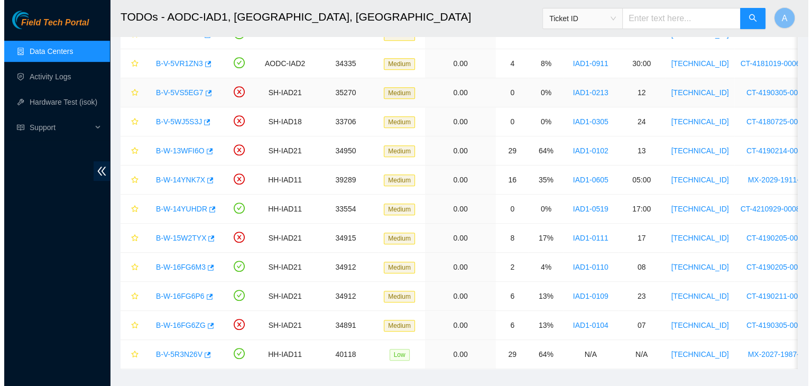
scroll to position [522, 0]
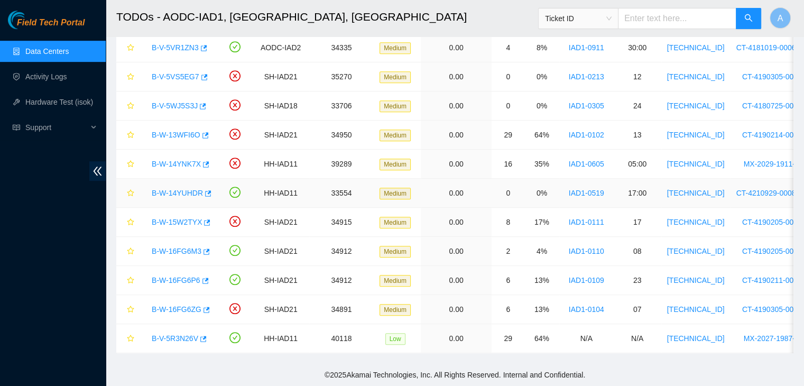
click at [178, 189] on link "B-W-14YUHDR" at bounding box center [177, 193] width 51 height 8
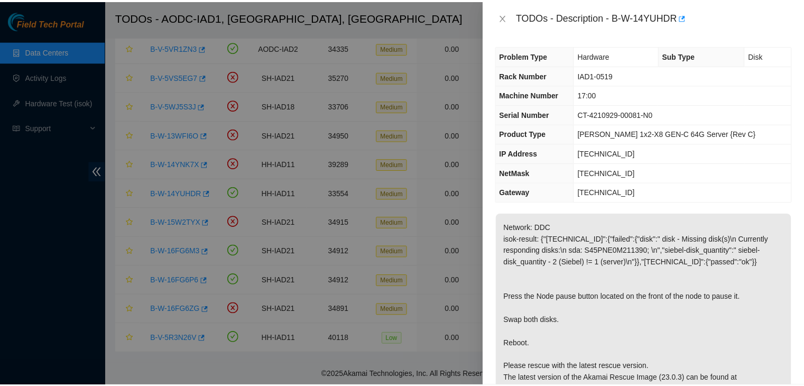
scroll to position [93, 0]
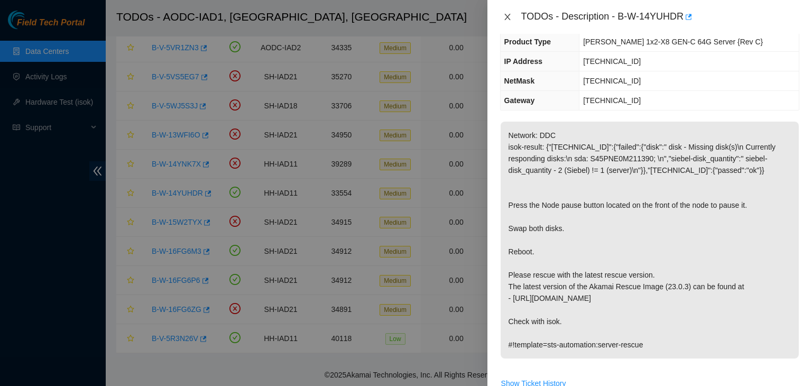
click at [503, 16] on icon "close" at bounding box center [507, 17] width 8 height 8
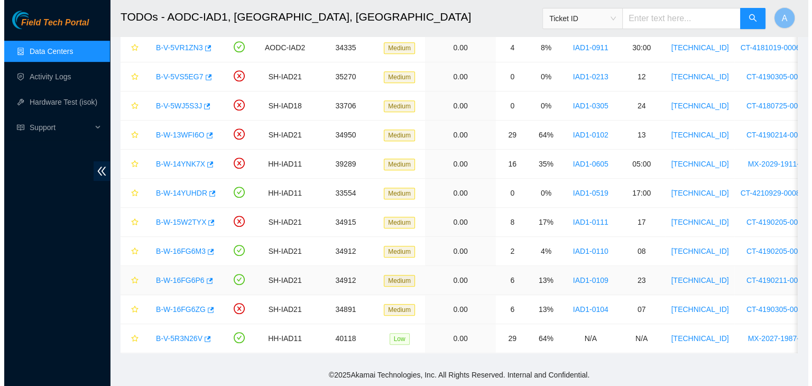
scroll to position [127, 0]
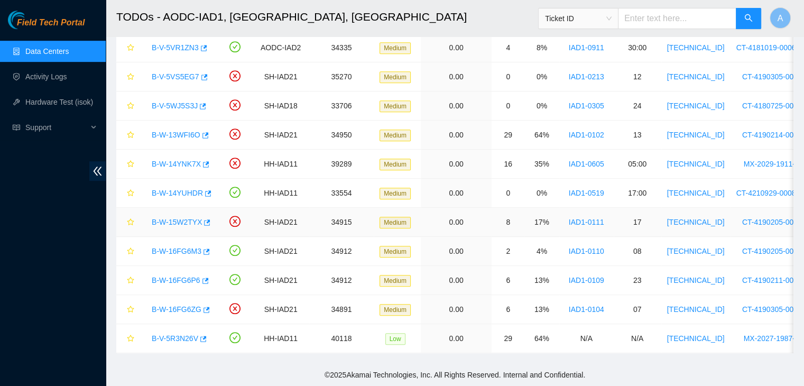
click at [183, 218] on link "B-W-15W2TYX" at bounding box center [177, 222] width 50 height 8
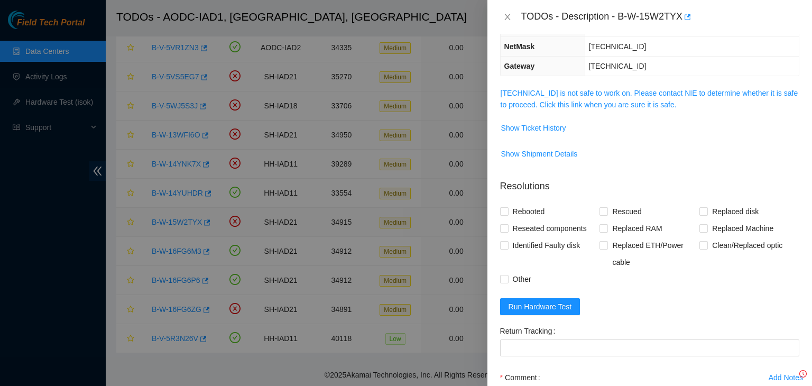
scroll to position [93, 0]
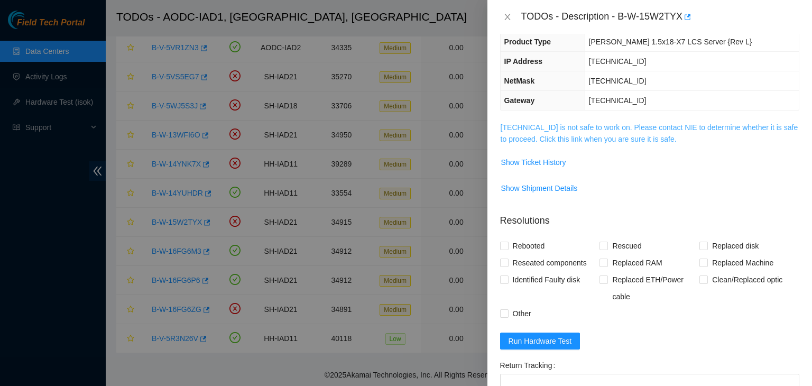
click at [583, 125] on link "104.84.228.40 is not safe to work on. Please contact NIE to determine whether i…" at bounding box center [649, 133] width 298 height 20
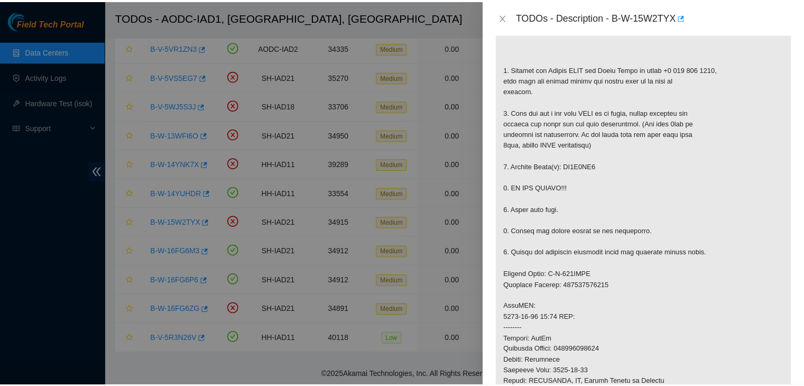
scroll to position [212, 0]
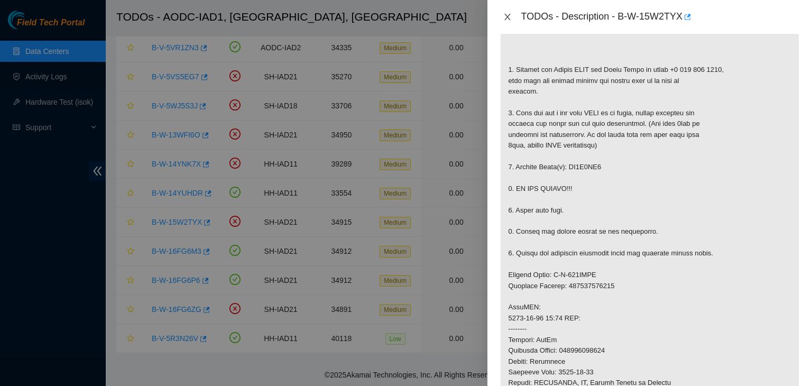
click at [506, 21] on icon "close" at bounding box center [507, 17] width 8 height 8
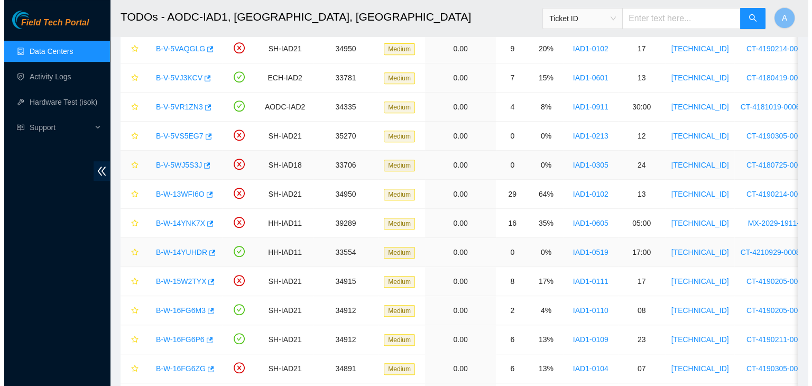
scroll to position [457, 0]
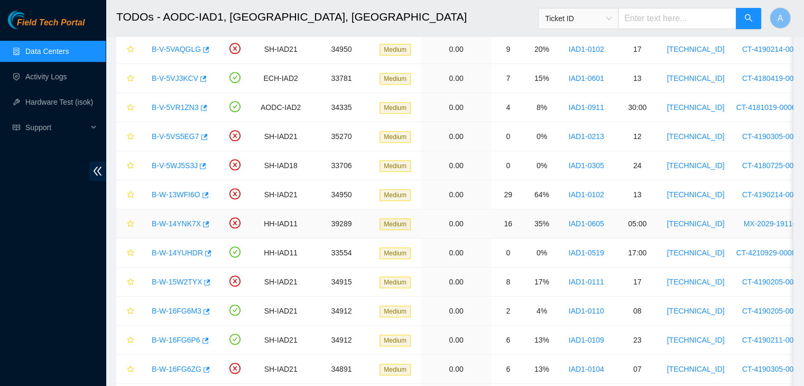
click at [183, 222] on link "B-W-14YNK7X" at bounding box center [176, 223] width 49 height 8
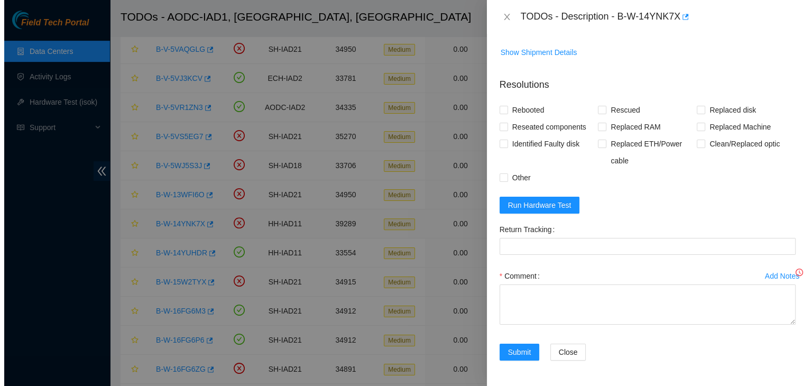
scroll to position [186, 0]
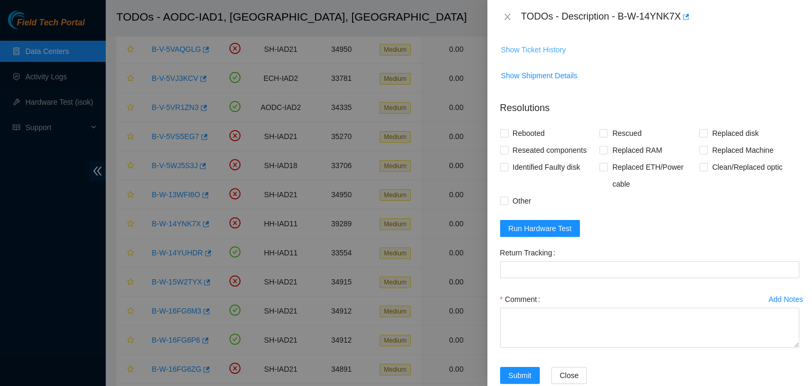
click at [556, 50] on span "Show Ticket History" at bounding box center [533, 50] width 65 height 12
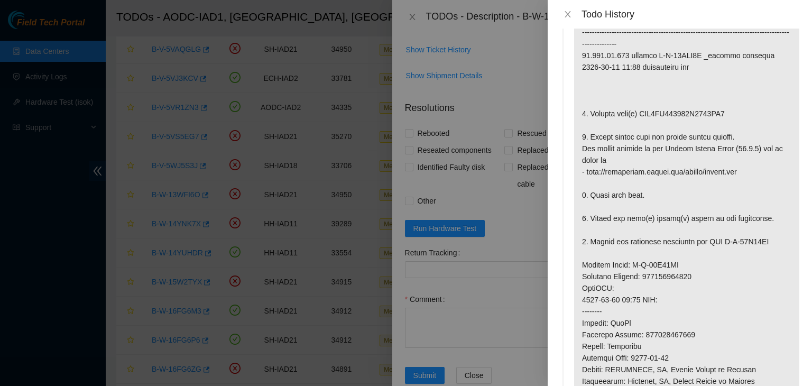
scroll to position [0, 0]
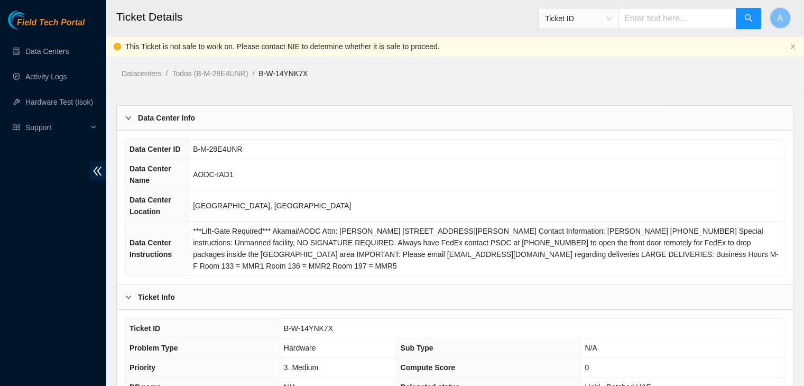
scroll to position [348, 0]
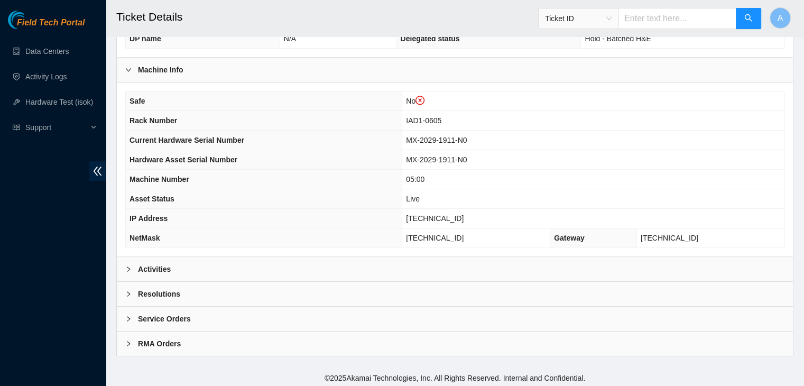
click at [338, 264] on div "Activities" at bounding box center [455, 269] width 676 height 24
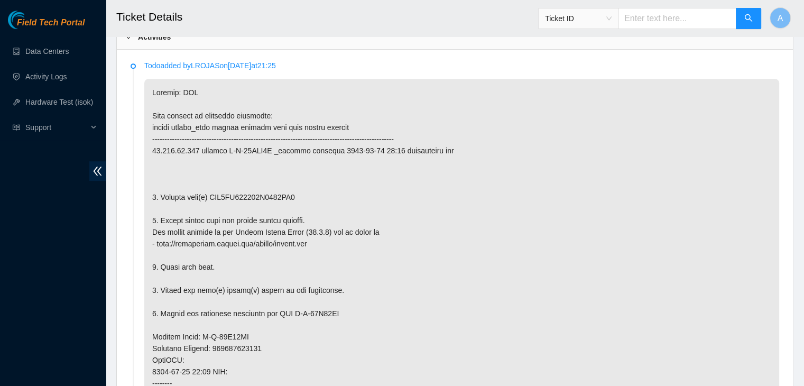
scroll to position [584, 0]
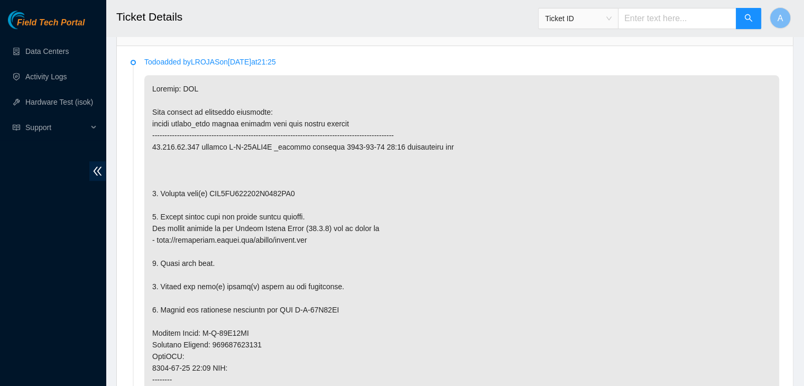
click at [254, 181] on p at bounding box center [461, 350] width 635 height 551
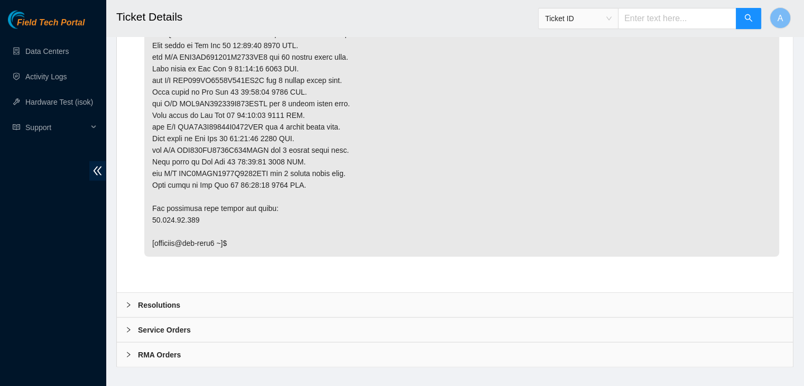
scroll to position [2192, 0]
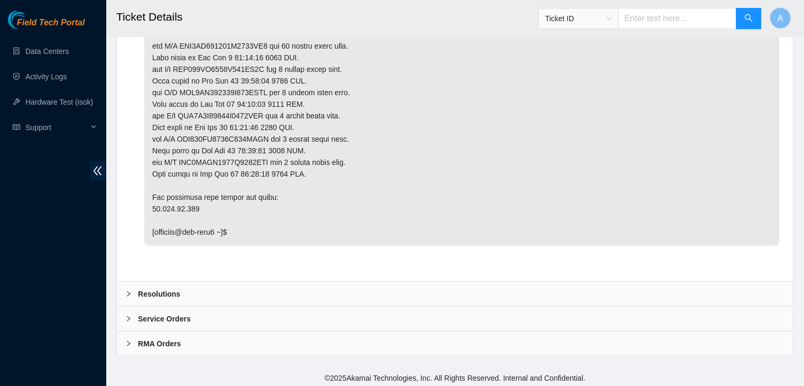
click at [551, 293] on div "Resolutions" at bounding box center [455, 294] width 676 height 24
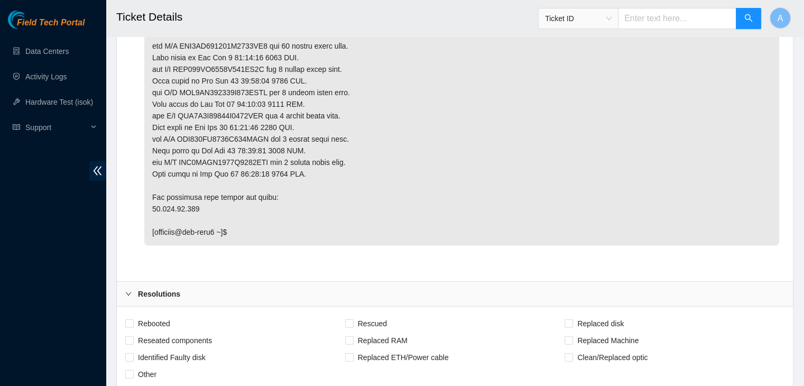
scroll to position [2464, 0]
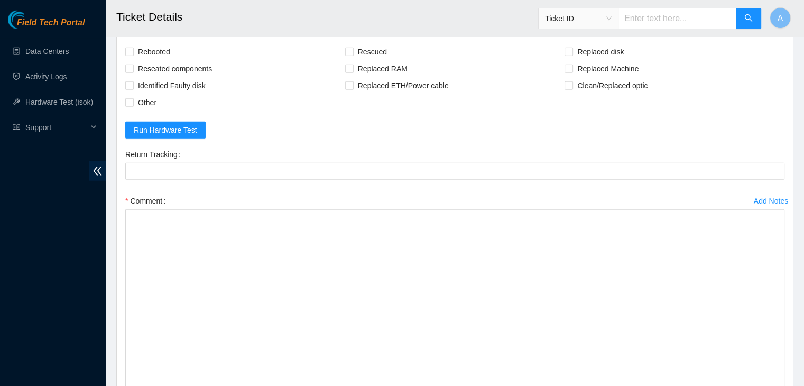
drag, startPoint x: 779, startPoint y: 244, endPoint x: 700, endPoint y: 410, distance: 184.4
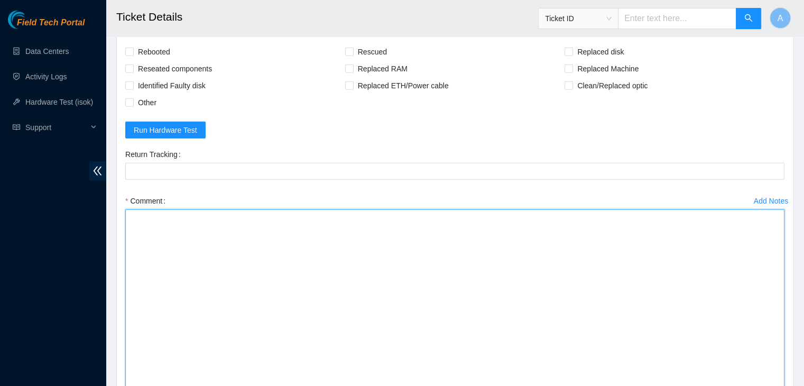
click at [581, 306] on textarea "Comment" at bounding box center [454, 312] width 659 height 206
paste textarea "verified machine sn safely powered down machine removed drive sn: replaced with…"
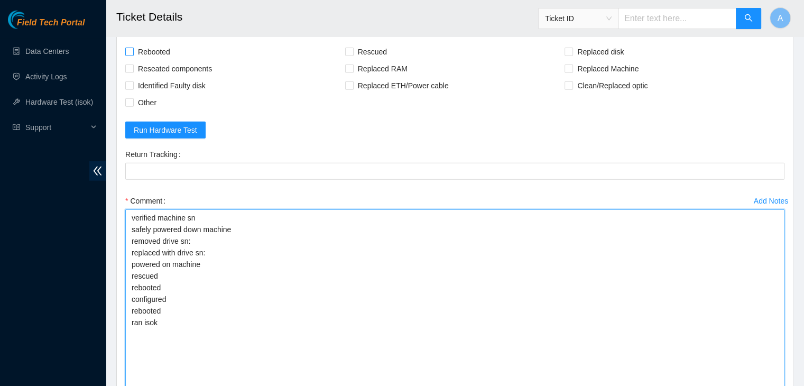
type textarea "verified machine sn safely powered down machine removed drive sn: replaced with…"
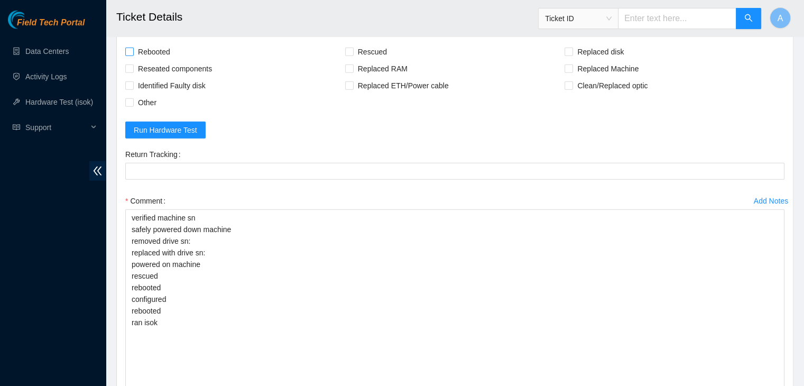
click at [161, 45] on span "Rebooted" at bounding box center [154, 51] width 41 height 17
click at [133, 48] on input "Rebooted" at bounding box center [128, 51] width 7 height 7
checkbox input "true"
click at [164, 63] on span "Reseated components" at bounding box center [175, 68] width 82 height 17
click at [133, 64] on input "Reseated components" at bounding box center [128, 67] width 7 height 7
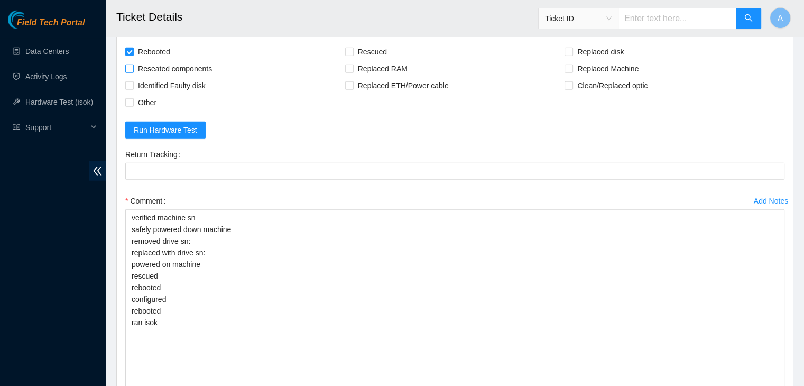
checkbox input "true"
click at [357, 49] on span "Rescued" at bounding box center [373, 51] width 38 height 17
click at [352, 49] on input "Rescued" at bounding box center [348, 51] width 7 height 7
checkbox input "true"
click at [565, 48] on input "Replaced disk" at bounding box center [567, 51] width 7 height 7
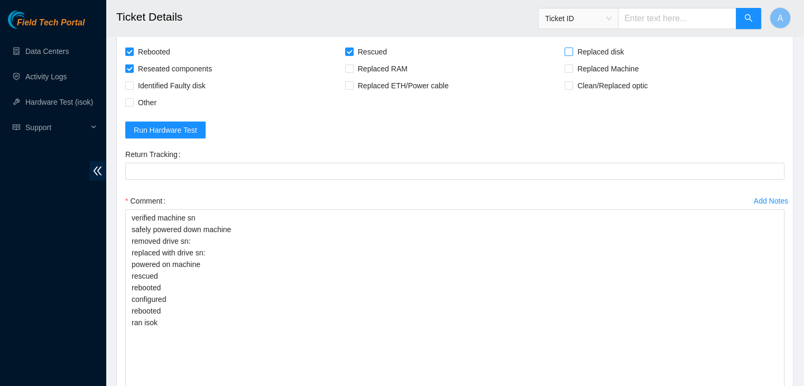
checkbox input "true"
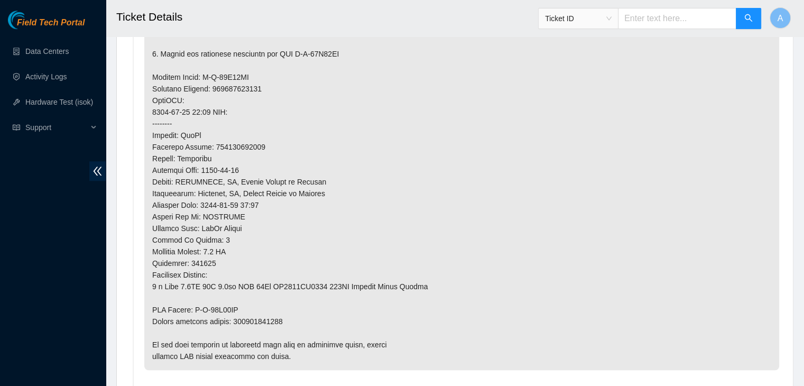
scroll to position [840, 0]
click at [270, 319] on p at bounding box center [461, 94] width 635 height 551
copy p "463470050957"
click at [270, 319] on p at bounding box center [461, 94] width 635 height 551
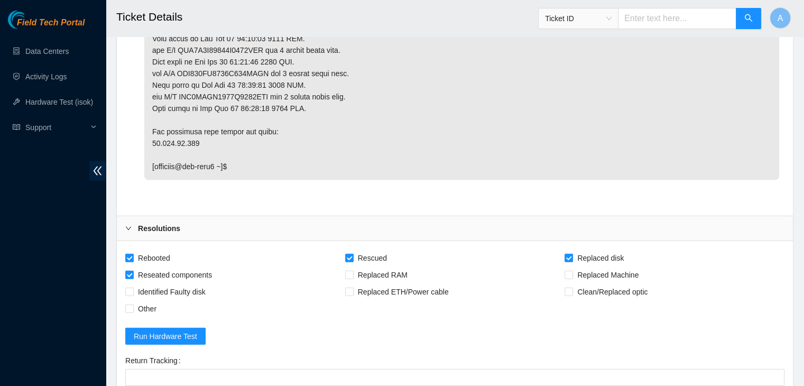
scroll to position [2296, 0]
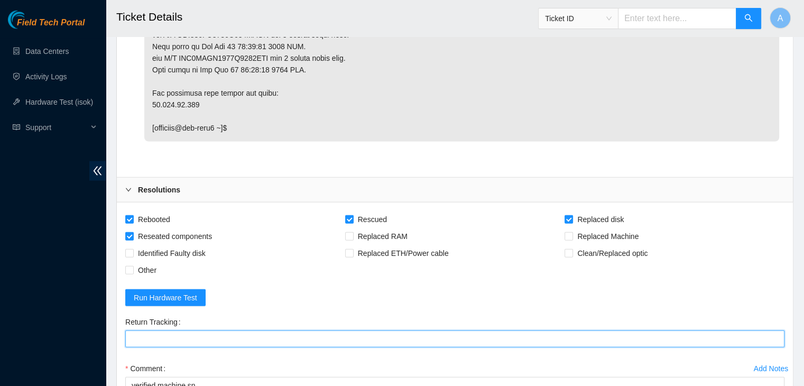
click at [269, 333] on Tracking "Return Tracking" at bounding box center [454, 338] width 659 height 17
paste Tracking "463470050957"
type Tracking "463470050957"
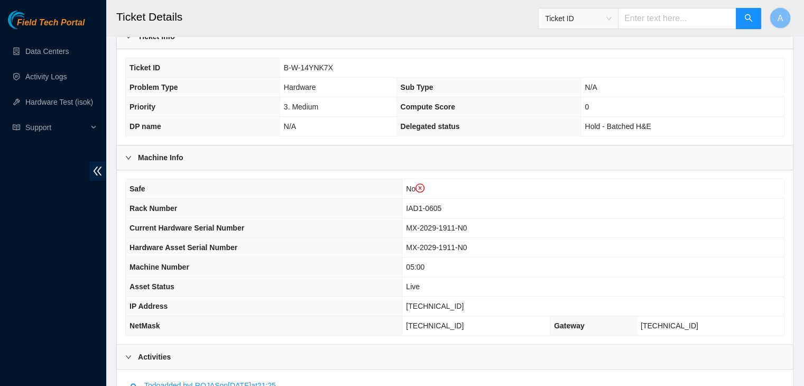
scroll to position [0, 0]
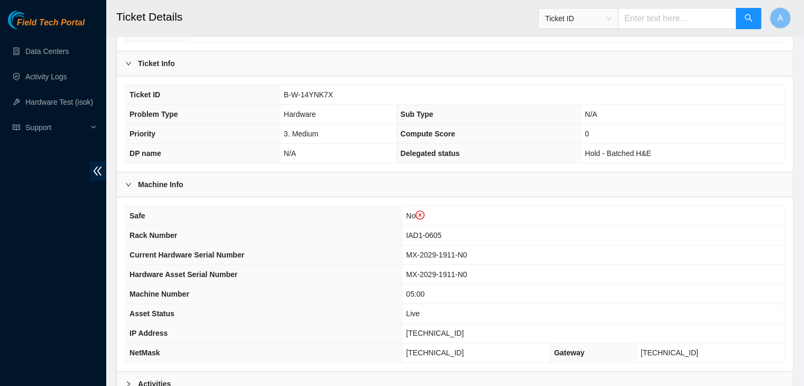
scroll to position [348, 0]
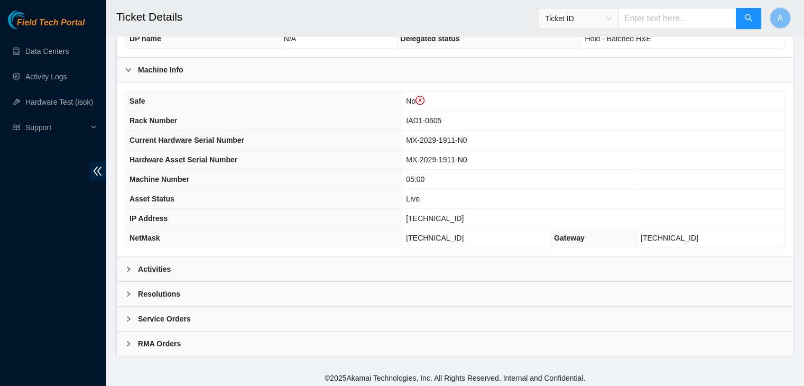
click at [263, 274] on div "Activities" at bounding box center [455, 269] width 676 height 24
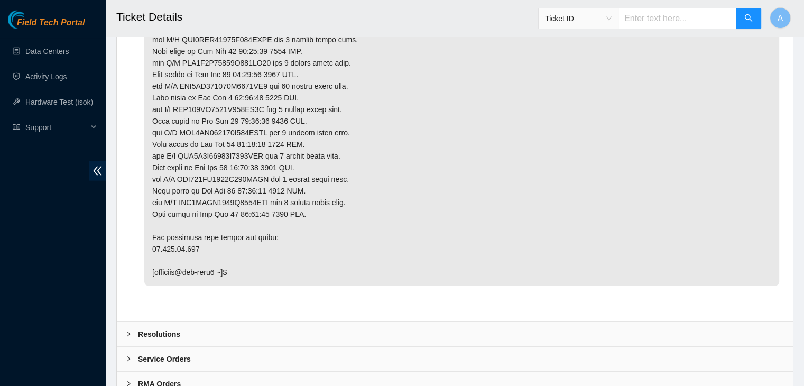
scroll to position [2192, 0]
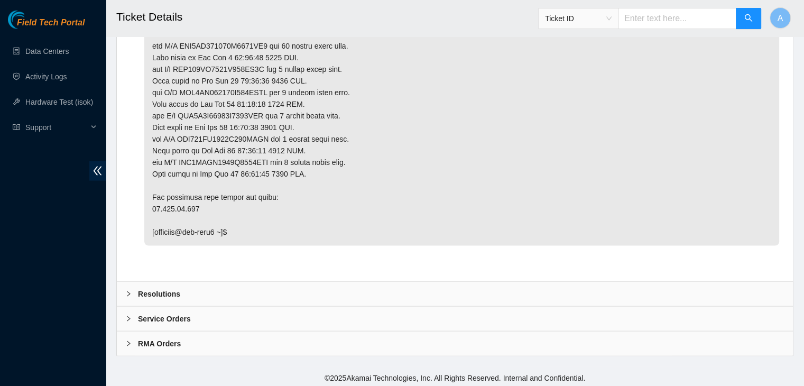
click at [440, 285] on div "Resolutions" at bounding box center [455, 294] width 676 height 24
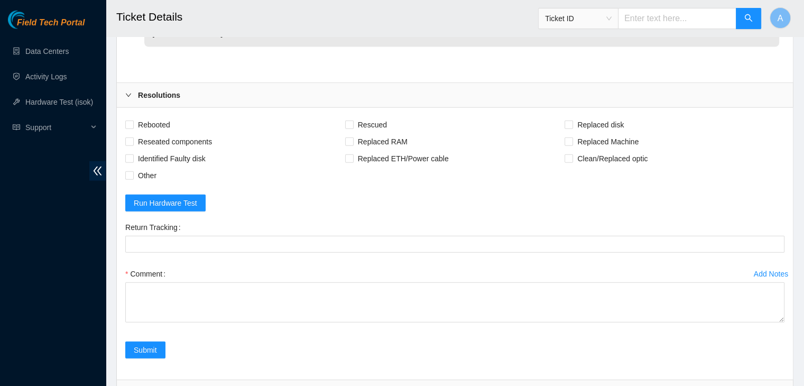
scroll to position [2392, 0]
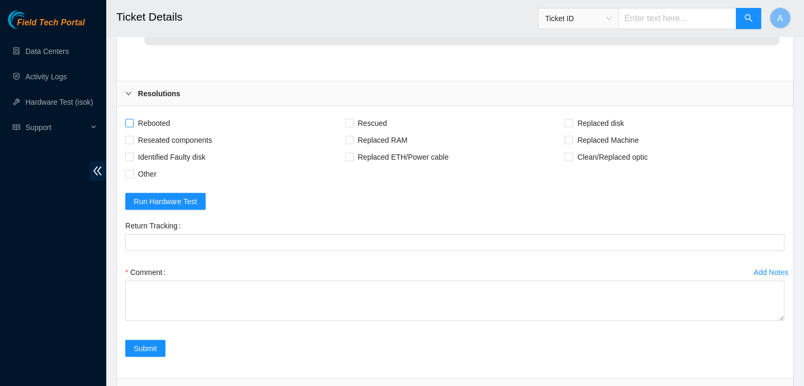
click at [165, 127] on span "Rebooted" at bounding box center [154, 123] width 41 height 17
click at [133, 126] on input "Rebooted" at bounding box center [128, 122] width 7 height 7
checkbox input "true"
click at [165, 132] on span "Reseated components" at bounding box center [175, 140] width 82 height 17
click at [133, 136] on input "Reseated components" at bounding box center [128, 139] width 7 height 7
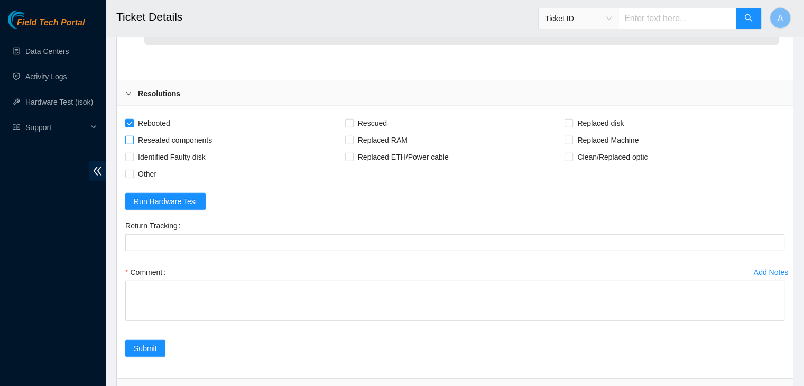
checkbox input "true"
click at [364, 122] on span "Rescued" at bounding box center [373, 123] width 38 height 17
click at [352, 122] on input "Rescued" at bounding box center [348, 122] width 7 height 7
checkbox input "true"
click at [616, 122] on span "Replaced disk" at bounding box center [600, 123] width 55 height 17
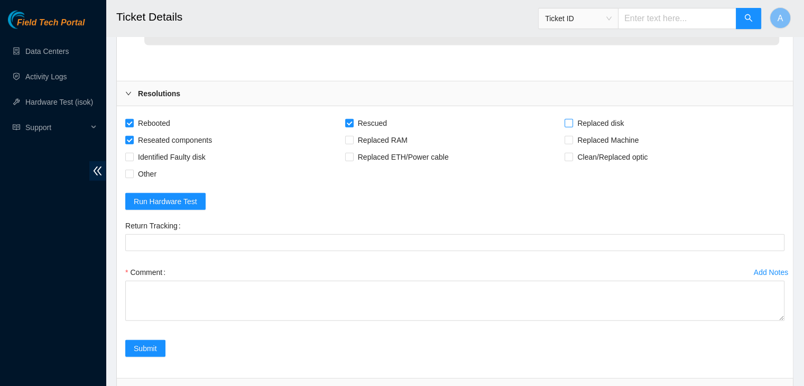
click at [572, 122] on input "Replaced disk" at bounding box center [567, 122] width 7 height 7
checkbox input "true"
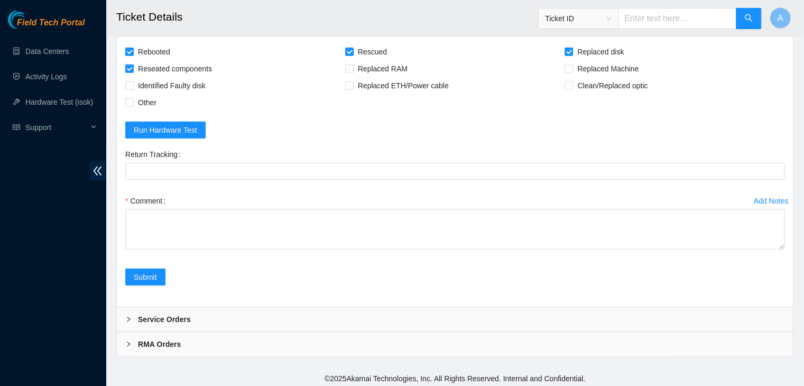
drag, startPoint x: 783, startPoint y: 244, endPoint x: 748, endPoint y: 404, distance: 163.8
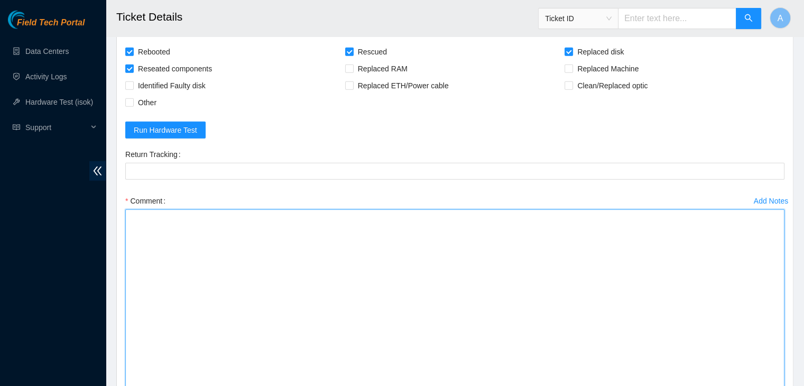
click at [608, 314] on textarea "Comment" at bounding box center [454, 309] width 659 height 200
click at [236, 276] on textarea "verified machine sn asked NOCC if ticket is safe to work on" at bounding box center [454, 309] width 659 height 200
paste textarea "dhindsa.arya25@gmail.com - akak has completed your request (B-W-14YNK7X, B-W-16…"
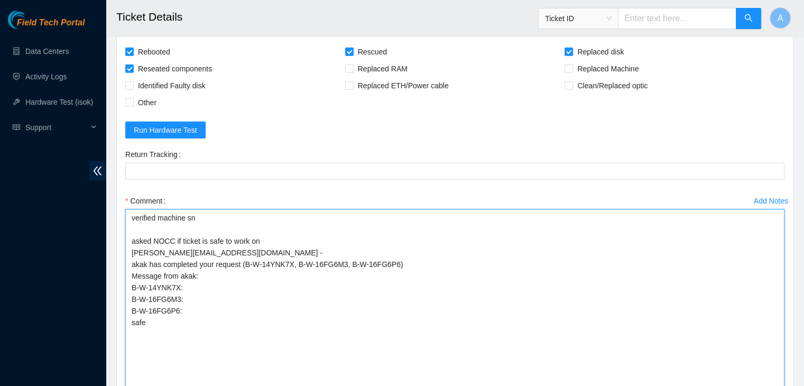
click at [269, 236] on textarea "verified machine sn asked NOCC if ticket is safe to work on dhindsa.arya25@gmai…" at bounding box center [454, 309] width 659 height 200
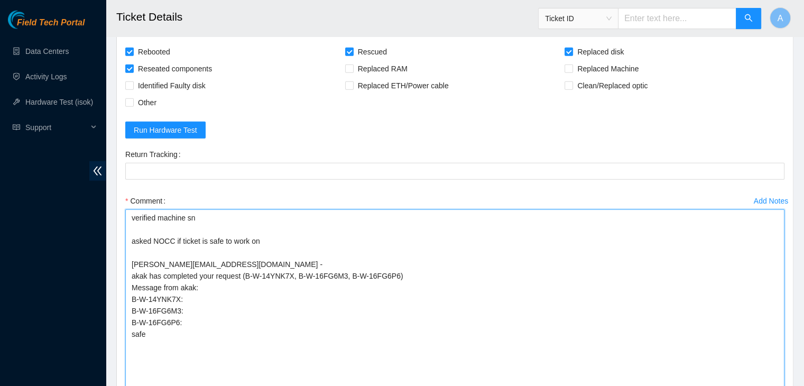
click at [183, 352] on textarea "verified machine sn asked NOCC if ticket is safe to work on dhindsa.arya25@gmai…" at bounding box center [454, 309] width 659 height 200
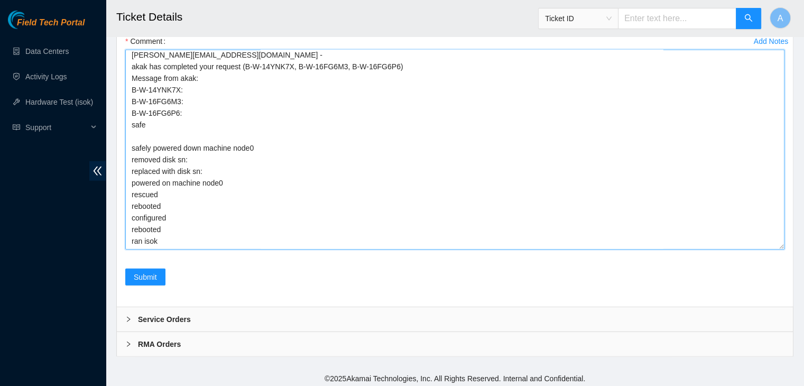
scroll to position [0, 0]
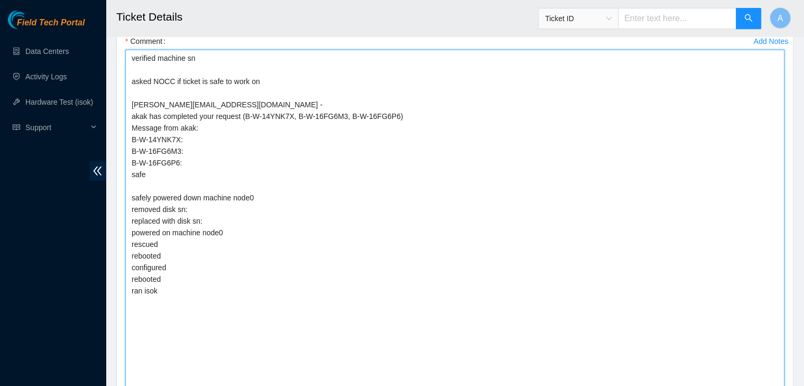
drag, startPoint x: 777, startPoint y: 242, endPoint x: 736, endPoint y: 329, distance: 96.7
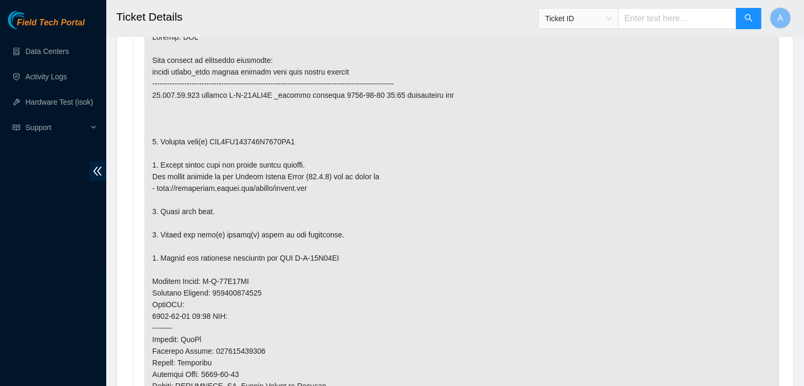
scroll to position [636, 0]
click at [275, 142] on p at bounding box center [461, 298] width 635 height 551
copy p "WFK6XD080000C0342PZ3"
click at [275, 142] on p at bounding box center [461, 298] width 635 height 551
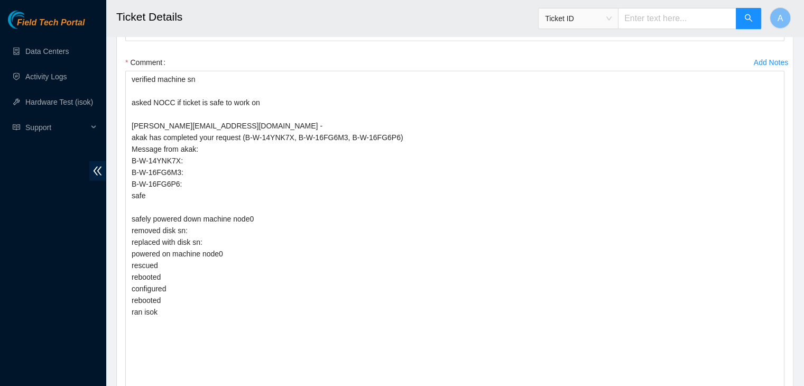
scroll to position [2603, 0]
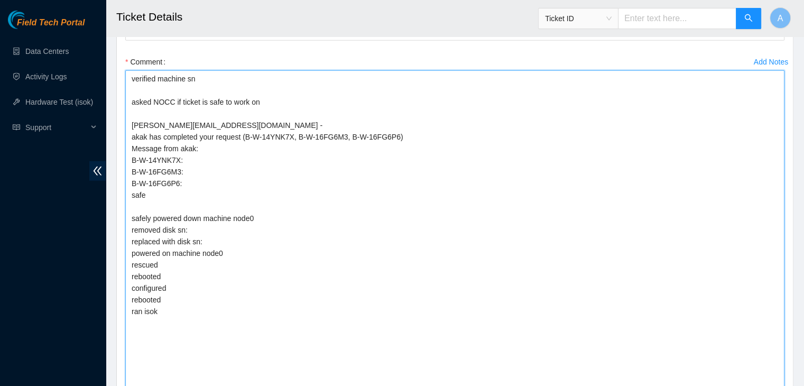
click at [275, 242] on textarea "verified machine sn asked NOCC if ticket is safe to work on dhindsa.arya25@gmai…" at bounding box center [454, 254] width 659 height 369
paste textarea "WFK6XD080000C0342PZ3"
paste textarea "WFKA2DD3"
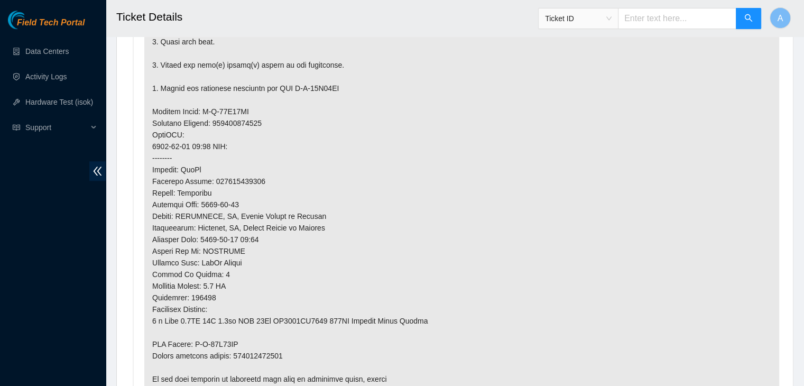
scroll to position [818, 0]
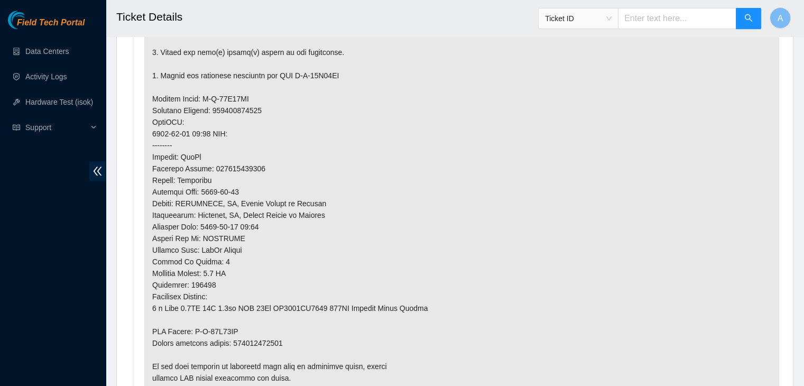
type textarea "verified machine sn asked NOCC if ticket is safe to work on dhindsa.arya25@gmai…"
click at [273, 338] on p at bounding box center [461, 116] width 635 height 551
copy p "463470050957"
click at [273, 338] on p at bounding box center [461, 116] width 635 height 551
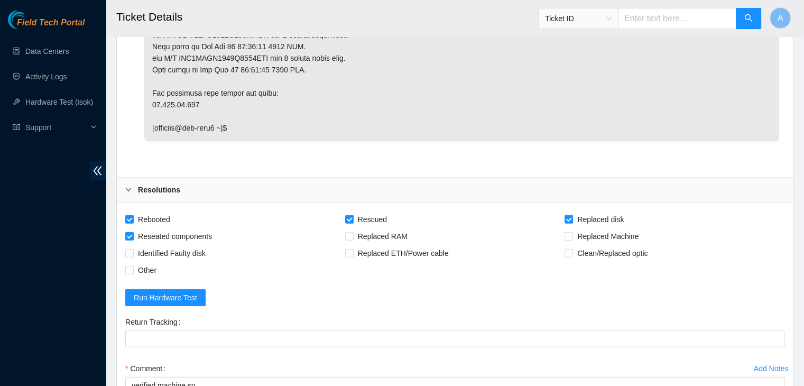
scroll to position [2308, 0]
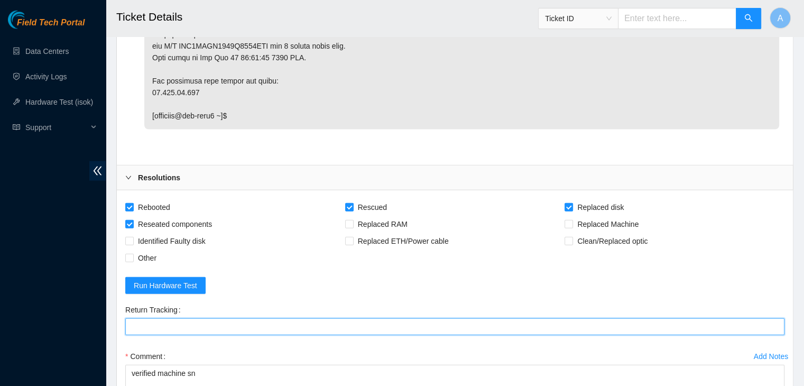
click at [275, 319] on Tracking "Return Tracking" at bounding box center [454, 326] width 659 height 17
paste Tracking "463470050957"
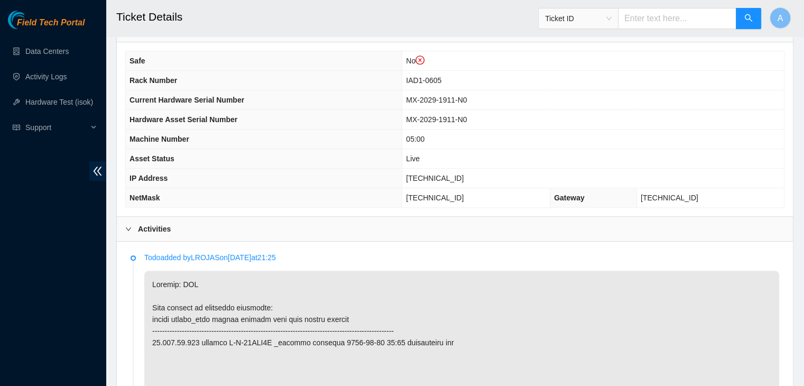
scroll to position [396, 0]
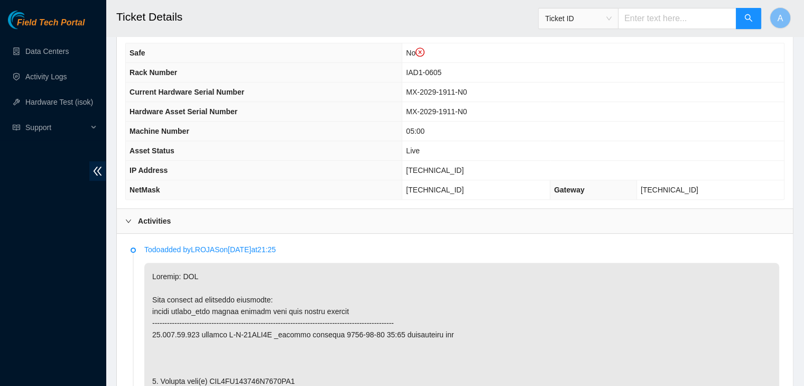
type Tracking "463470050957"
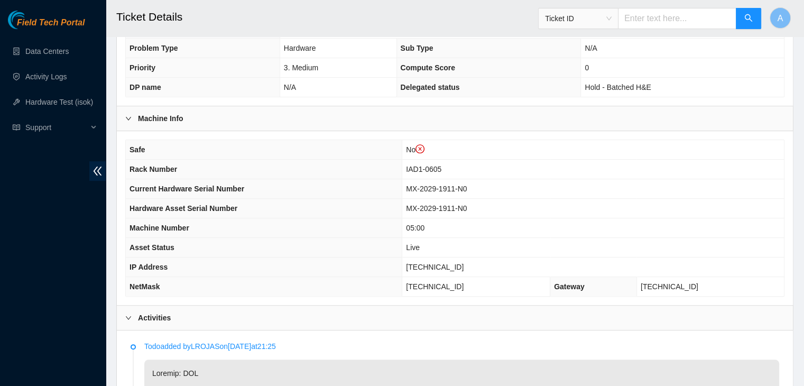
scroll to position [294, 0]
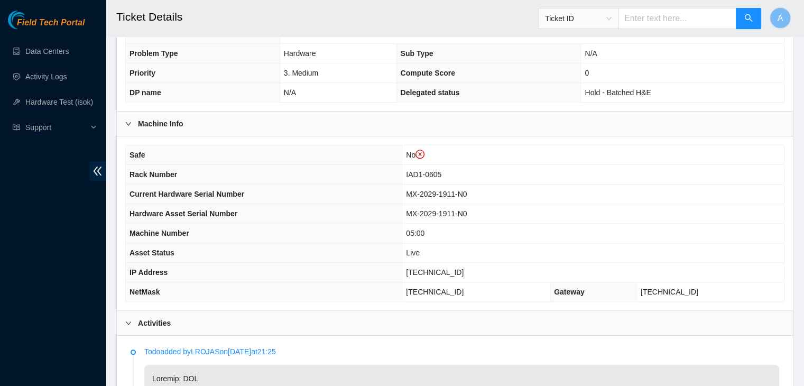
click at [402, 257] on th "Asset Status" at bounding box center [264, 253] width 276 height 20
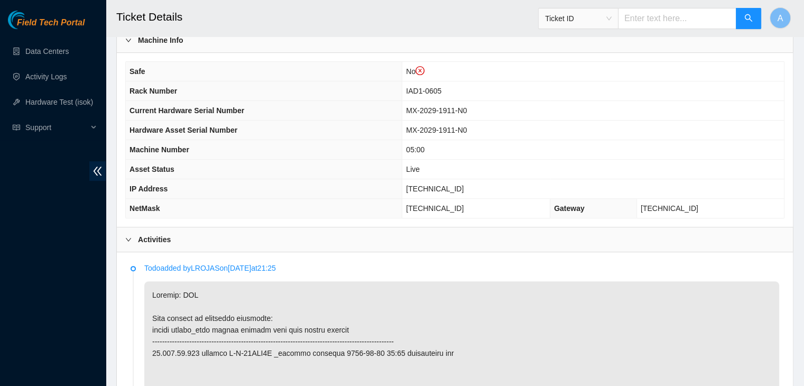
scroll to position [355, 0]
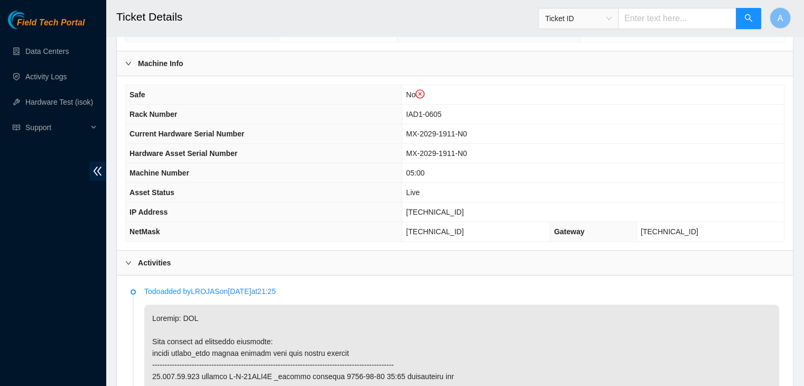
click at [463, 208] on span "[TECHNICAL_ID]" at bounding box center [435, 212] width 58 height 8
copy span "[TECHNICAL_ID]"
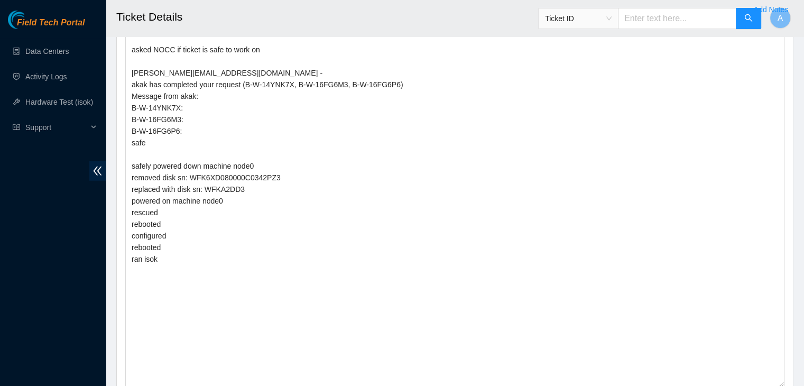
scroll to position [2676, 0]
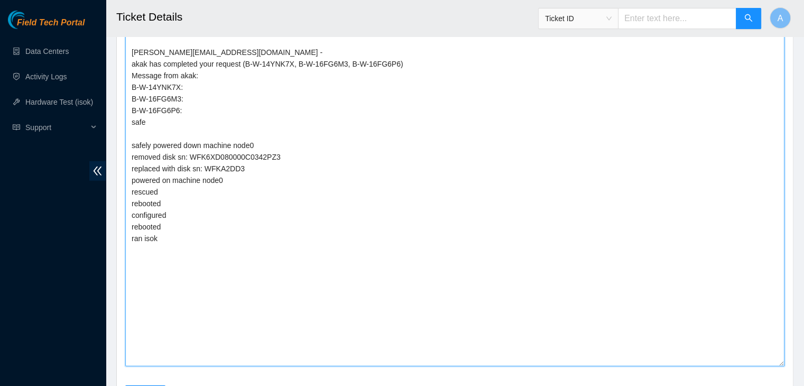
click at [341, 275] on textarea "verified machine sn asked NOCC if ticket is safe to work on dhindsa.arya25@gmai…" at bounding box center [454, 181] width 659 height 369
paste textarea "342898 26-09-2025 02:21:18 23.199.35.130 COMPLETE Result Detail Message Ticket …"
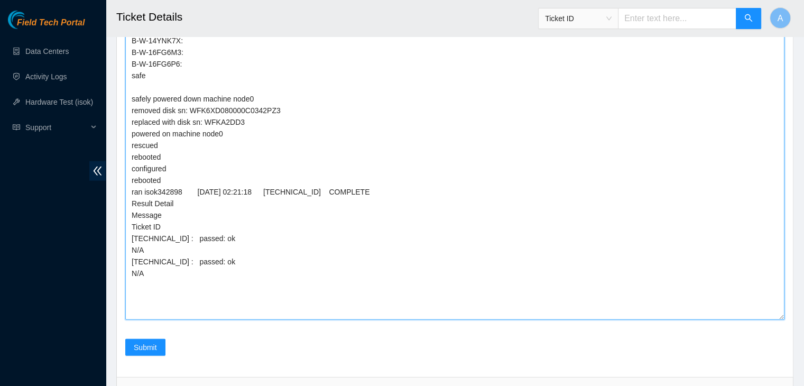
scroll to position [2723, 0]
type textarea "verified machine sn asked NOCC if ticket is safe to work on dhindsa.arya25@gmai…"
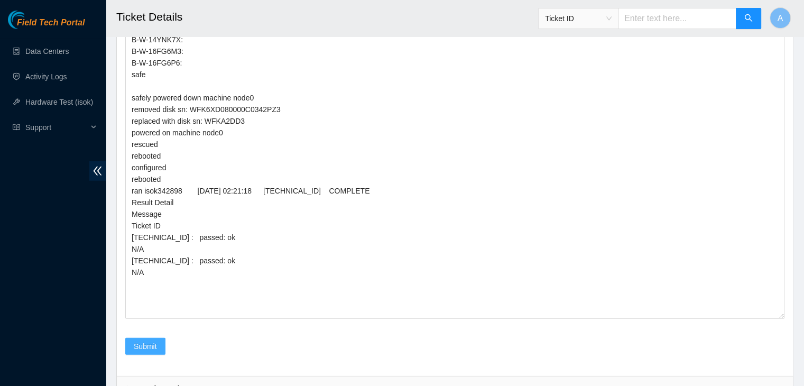
click at [155, 342] on span "Submit" at bounding box center [145, 346] width 23 height 12
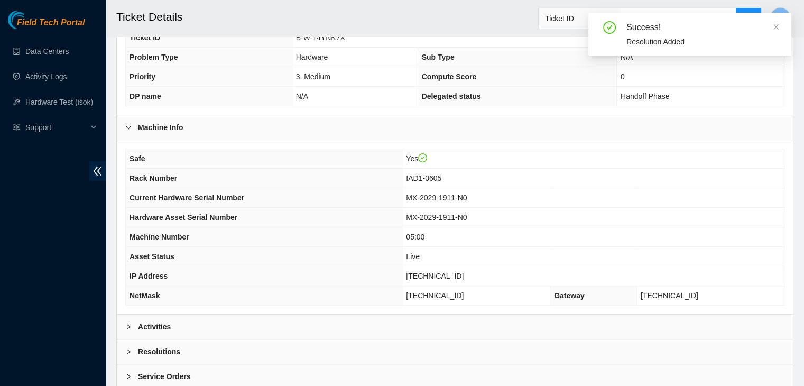
scroll to position [328, 0]
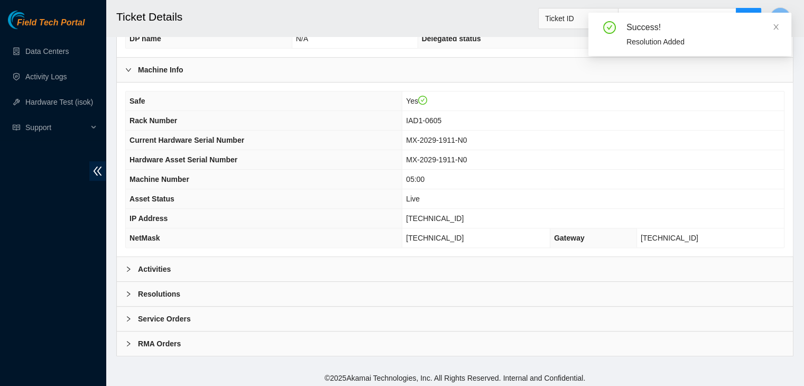
click at [324, 258] on div "Activities" at bounding box center [455, 269] width 676 height 24
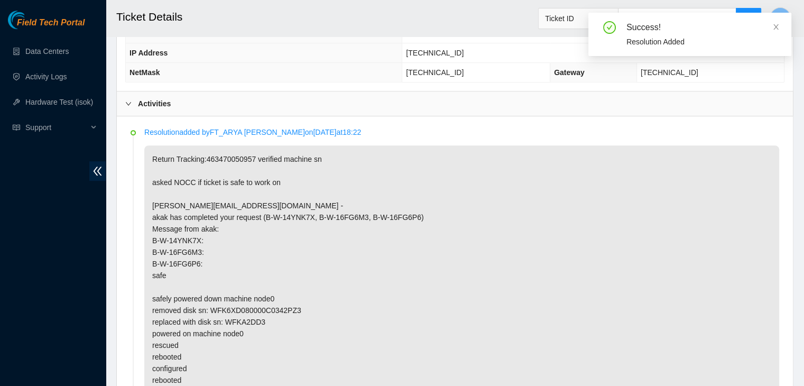
scroll to position [532, 0]
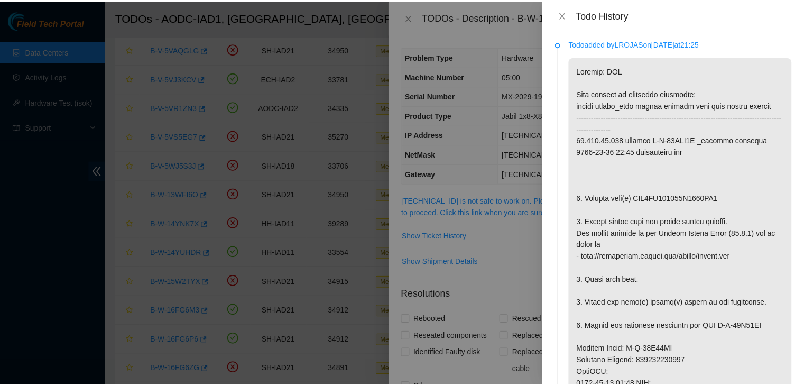
scroll to position [186, 0]
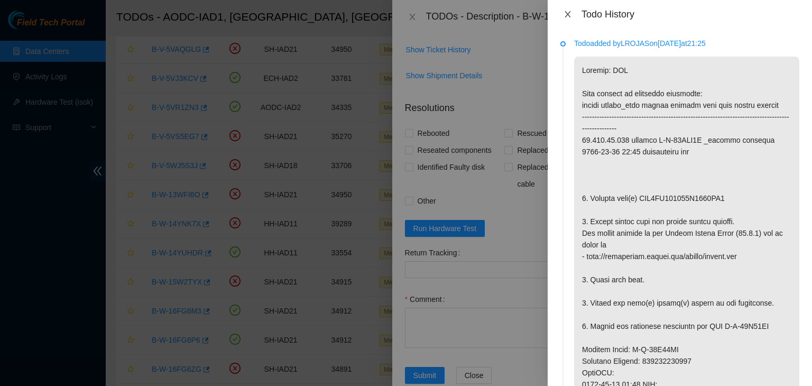
click at [571, 15] on icon "close" at bounding box center [567, 14] width 8 height 8
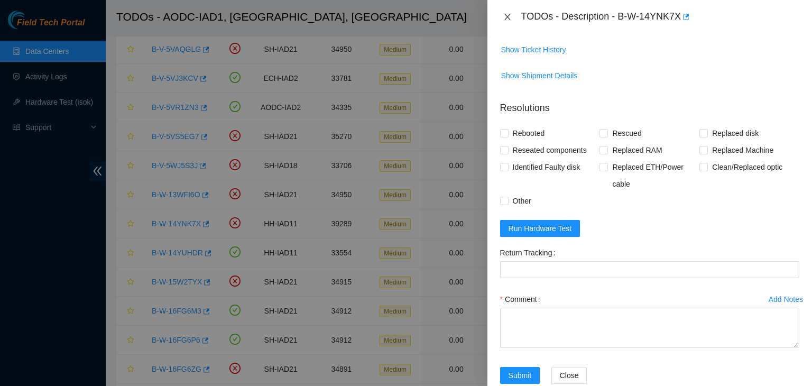
click at [509, 17] on icon "close" at bounding box center [507, 17] width 8 height 8
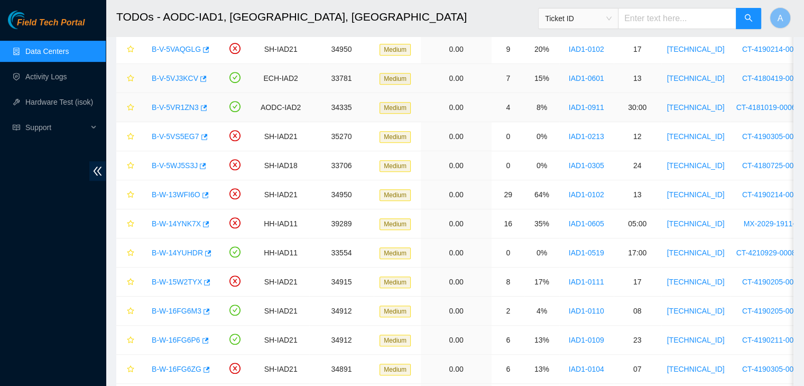
scroll to position [221, 0]
click at [49, 106] on link "Hardware Test (isok)" at bounding box center [59, 102] width 68 height 8
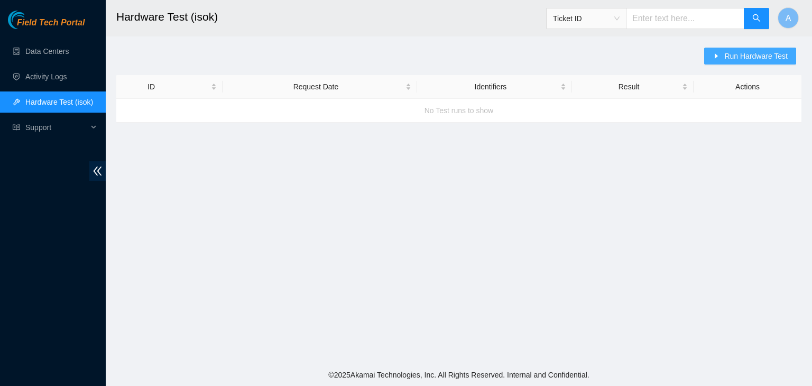
click at [736, 56] on span "Run Hardware Test" at bounding box center [755, 56] width 63 height 12
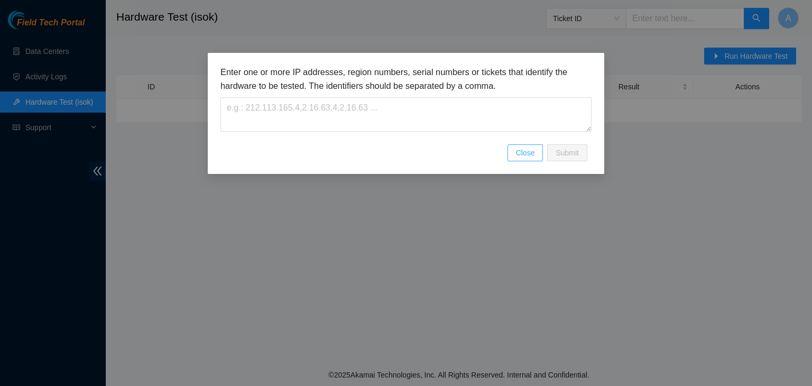
click at [537, 149] on button "Close" at bounding box center [525, 152] width 36 height 17
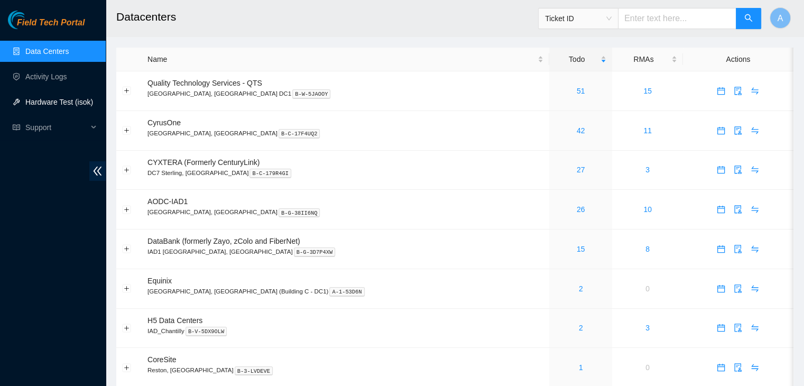
click at [38, 98] on link "Hardware Test (isok)" at bounding box center [59, 102] width 68 height 8
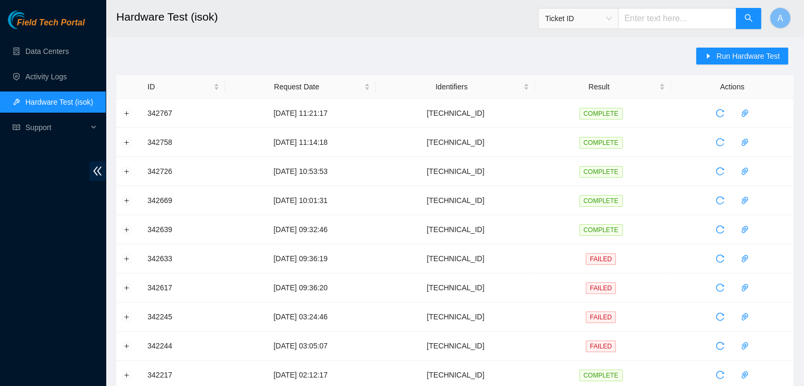
click at [725, 43] on main "Hardware Test (isok) Ticket ID A Run Hardware Test ID Request Date Identifiers …" at bounding box center [455, 362] width 698 height 725
click at [723, 55] on span "Run Hardware Test" at bounding box center [747, 56] width 63 height 12
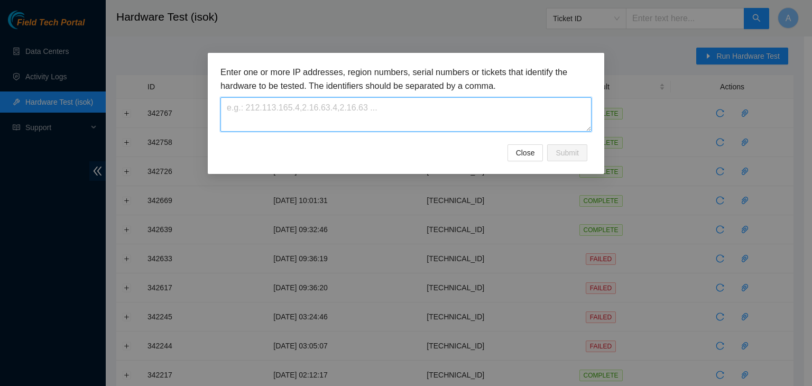
click at [521, 105] on textarea at bounding box center [405, 114] width 371 height 34
paste textarea "[TECHNICAL_ID]"
type textarea "[TECHNICAL_ID]"
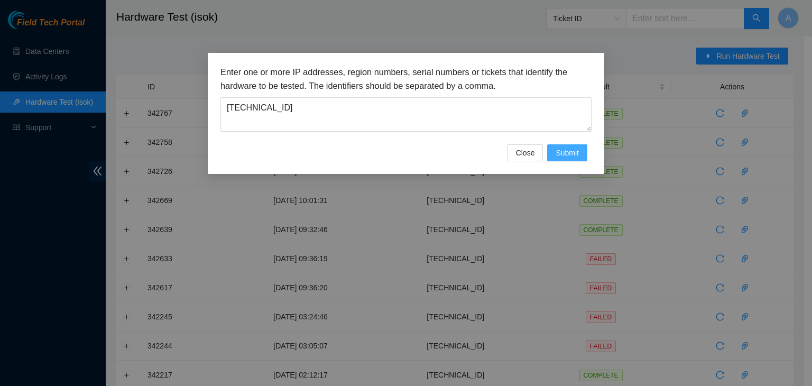
click at [560, 151] on span "Submit" at bounding box center [566, 153] width 23 height 12
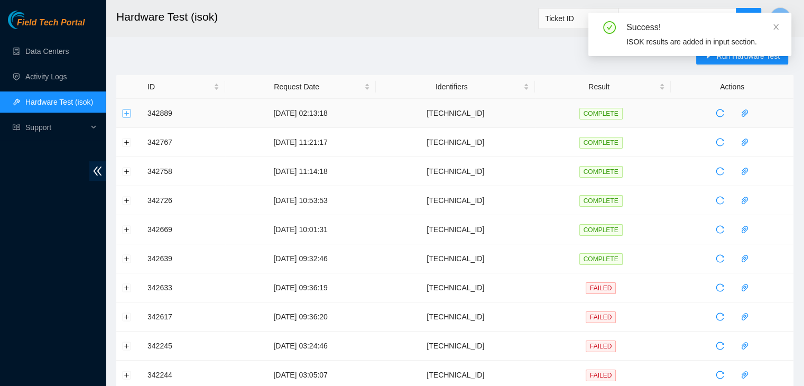
click at [124, 113] on button "Expand row" at bounding box center [127, 113] width 8 height 8
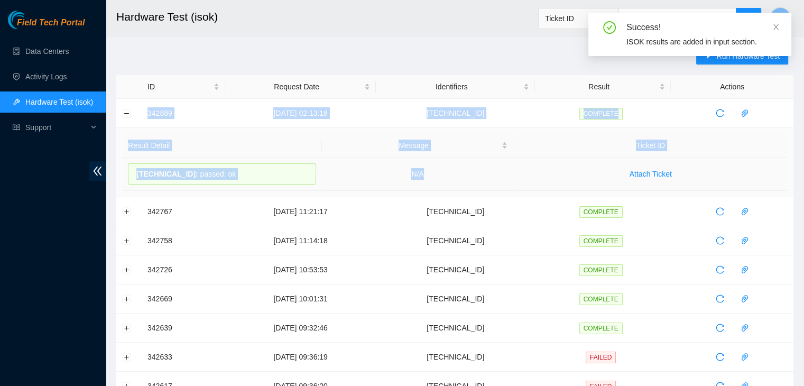
drag, startPoint x: 142, startPoint y: 112, endPoint x: 455, endPoint y: 184, distance: 321.8
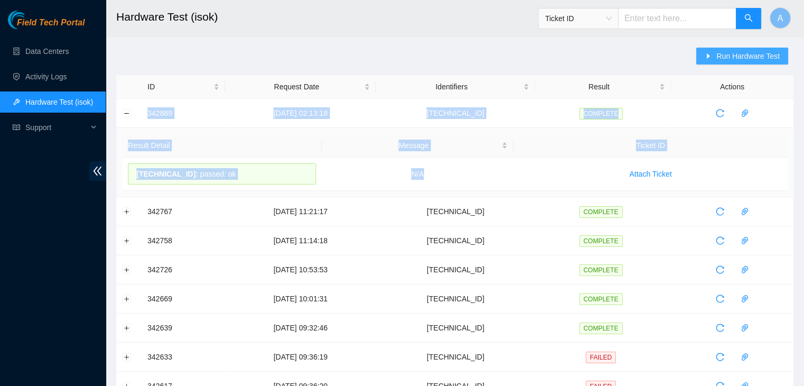
click at [750, 58] on span "Run Hardware Test" at bounding box center [747, 56] width 63 height 12
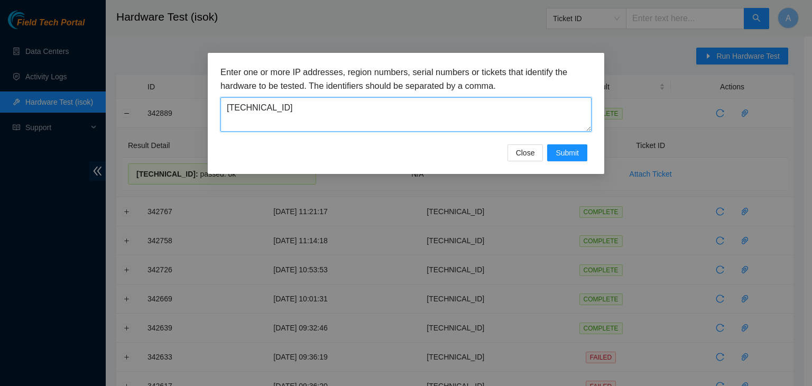
click at [500, 124] on textarea "[TECHNICAL_ID]" at bounding box center [405, 114] width 371 height 34
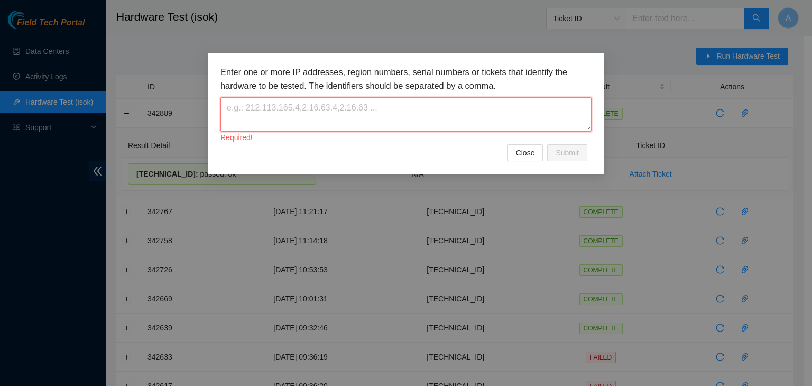
paste textarea "[TECHNICAL_ID]"
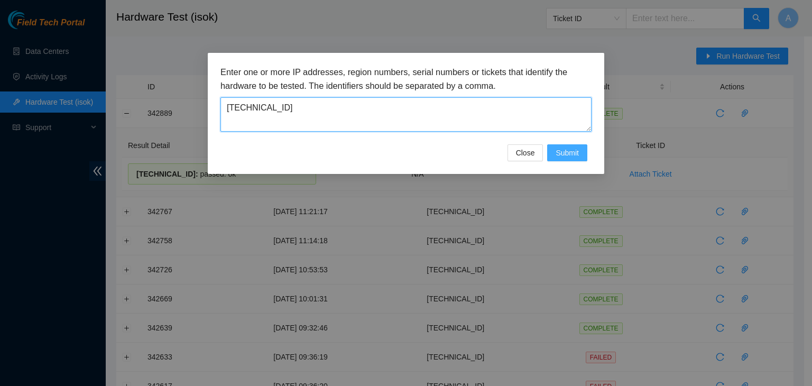
type textarea "[TECHNICAL_ID]"
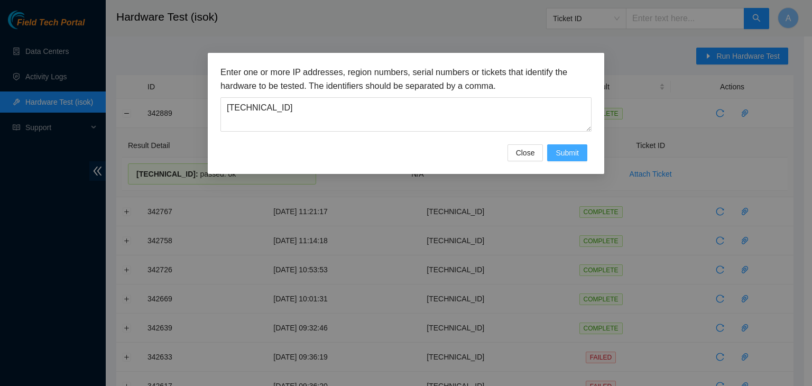
click at [567, 155] on span "Submit" at bounding box center [566, 153] width 23 height 12
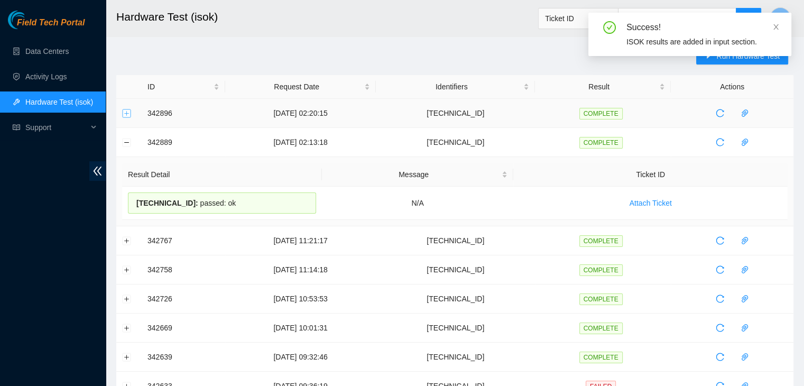
click at [129, 112] on button "Expand row" at bounding box center [127, 113] width 8 height 8
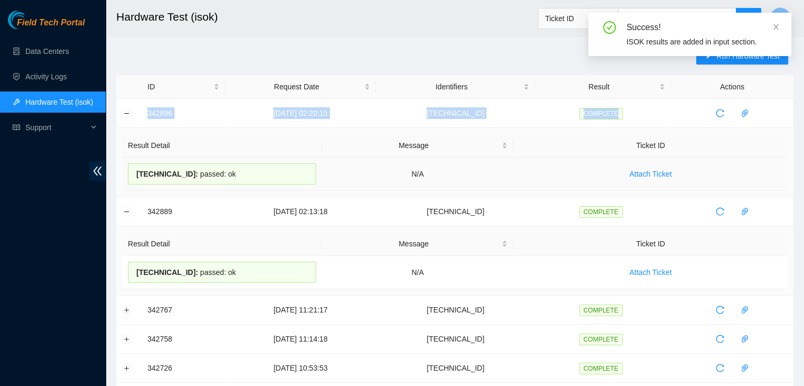
drag, startPoint x: 140, startPoint y: 110, endPoint x: 457, endPoint y: 190, distance: 327.6
copy tr "342896 26-09-2025 02:20:15 104.84.155.179 COMPLETE"
click at [457, 190] on td "Result Detail Message Ticket ID 104.84.155.179 : passed: ok N/A Attach Ticket" at bounding box center [454, 162] width 677 height 69
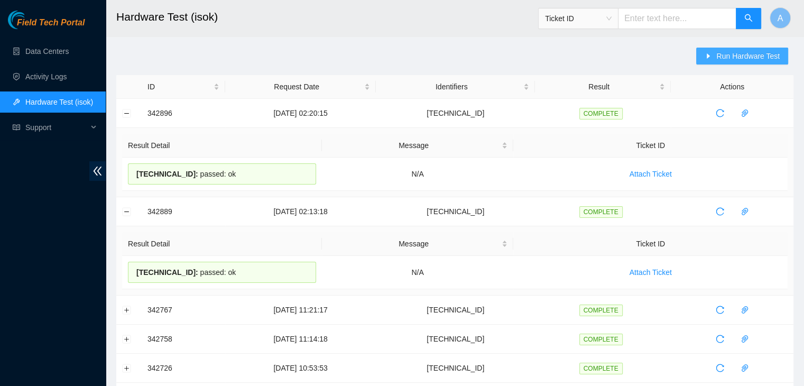
click at [719, 48] on button "Run Hardware Test" at bounding box center [742, 56] width 92 height 17
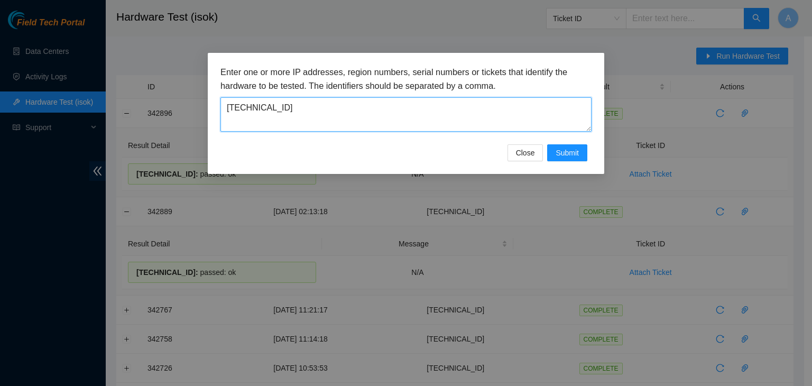
click at [454, 108] on textarea "[TECHNICAL_ID]" at bounding box center [405, 114] width 371 height 34
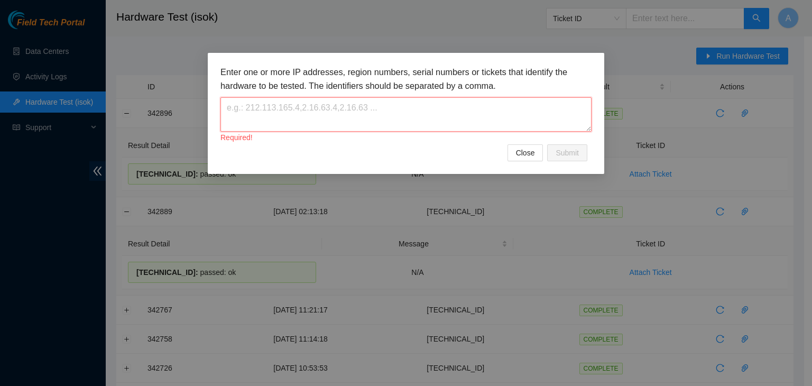
paste textarea "[TECHNICAL_ID]"
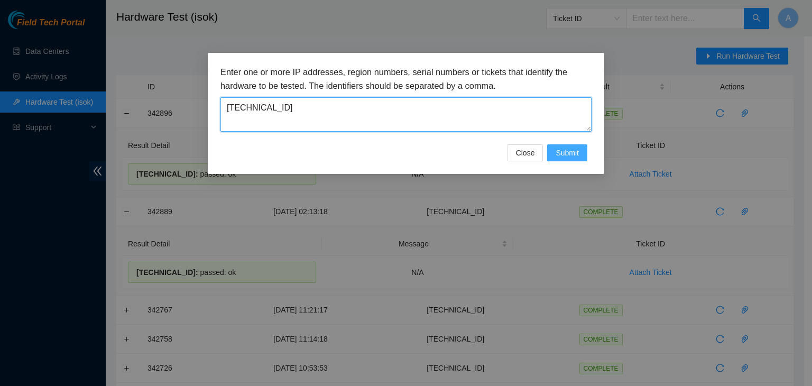
type textarea "[TECHNICAL_ID]"
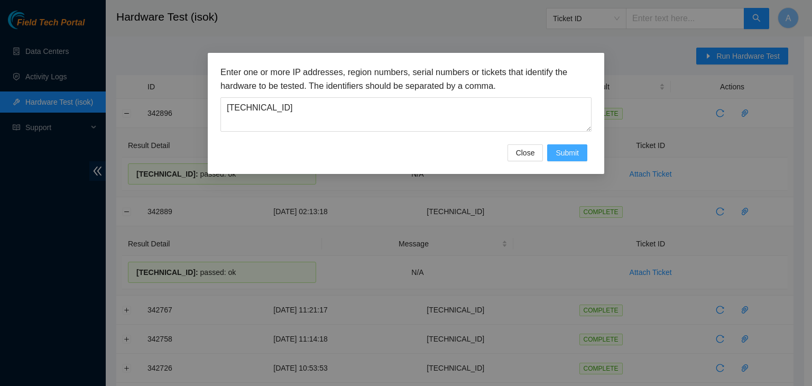
click at [569, 155] on span "Submit" at bounding box center [566, 153] width 23 height 12
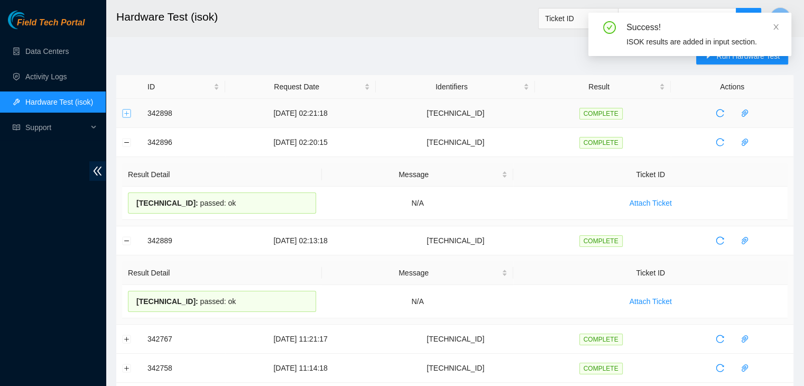
click at [124, 110] on button "Expand row" at bounding box center [127, 113] width 8 height 8
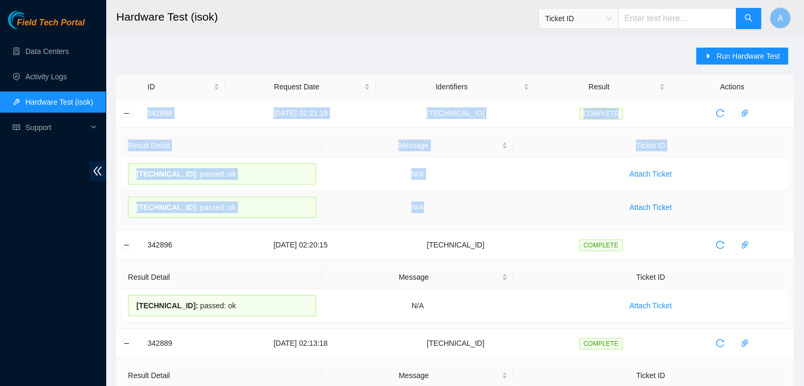
drag, startPoint x: 211, startPoint y: 135, endPoint x: 469, endPoint y: 206, distance: 268.0
copy tbody "342898 26-09-2025 02:21:18 23.199.35.130 COMPLETE Result Detail Message Ticket …"
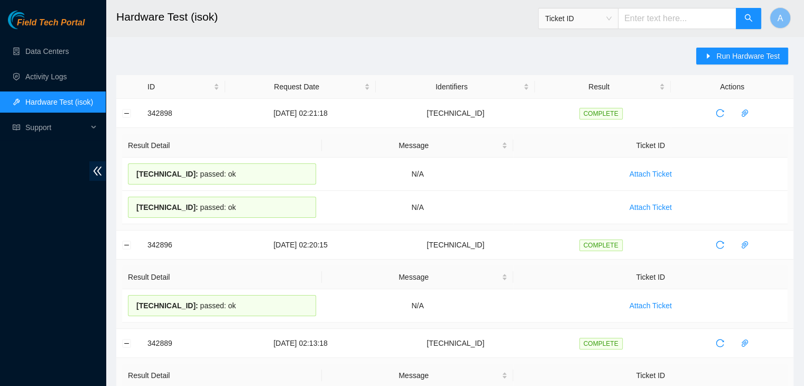
click at [69, 47] on link "Data Centers" at bounding box center [46, 51] width 43 height 8
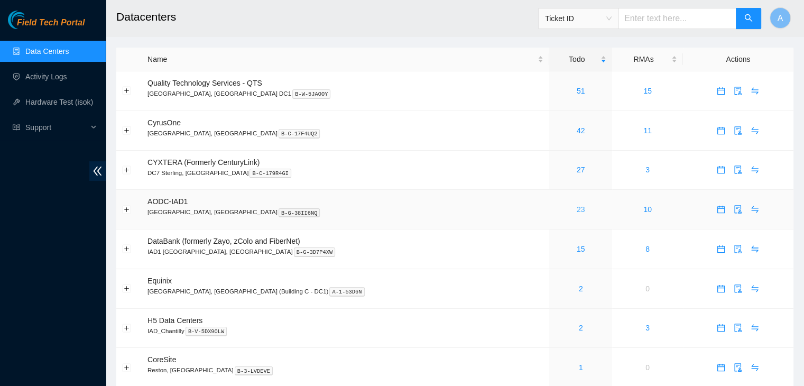
click at [577, 214] on link "23" at bounding box center [581, 209] width 8 height 8
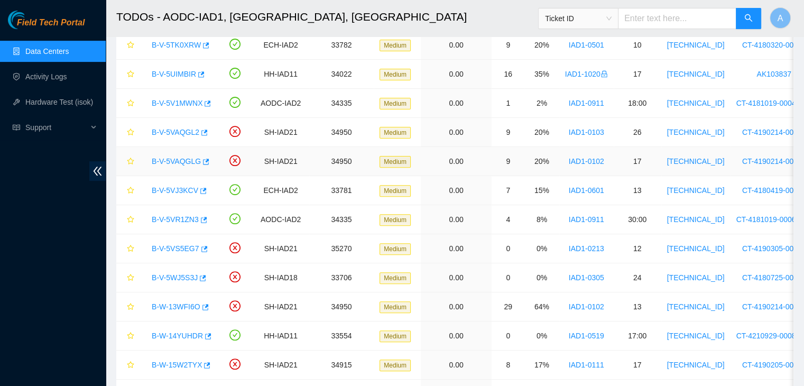
scroll to position [435, 0]
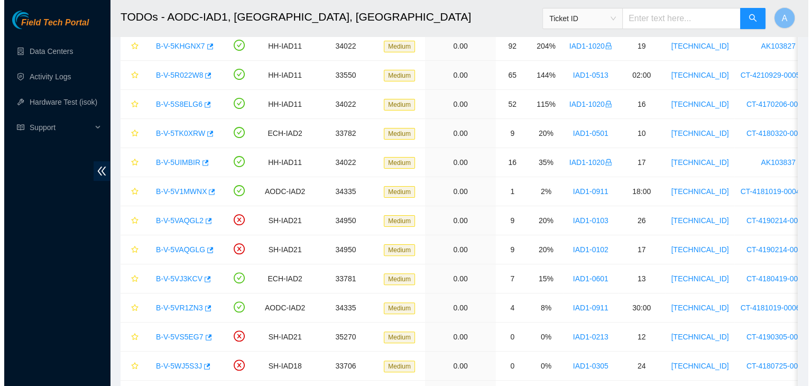
scroll to position [249, 0]
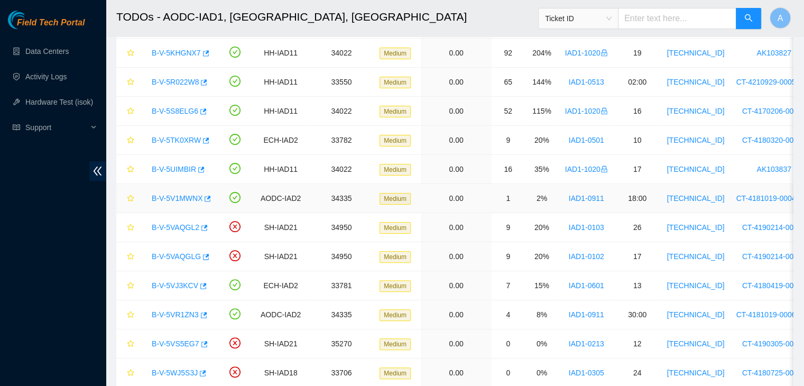
click at [182, 199] on link "B-V-5V1MWNX" at bounding box center [177, 198] width 51 height 8
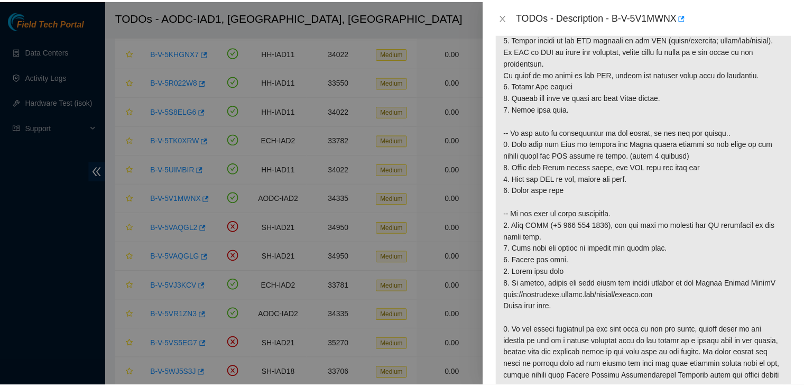
scroll to position [261, 0]
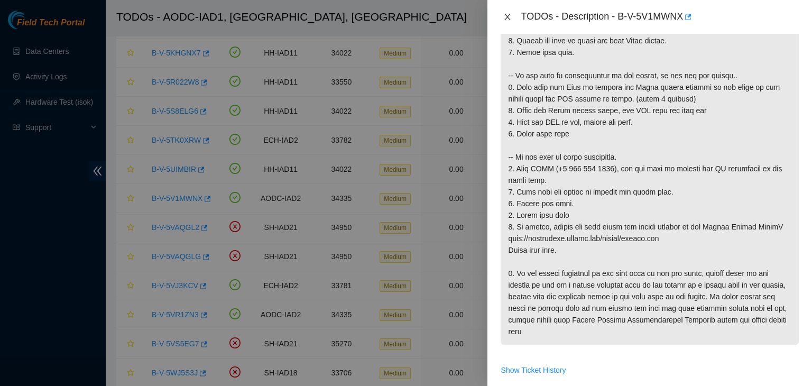
click at [509, 21] on button "Close" at bounding box center [507, 17] width 15 height 10
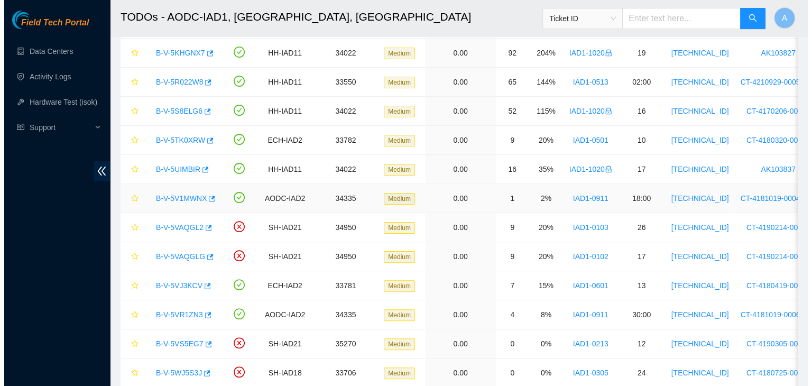
scroll to position [296, 0]
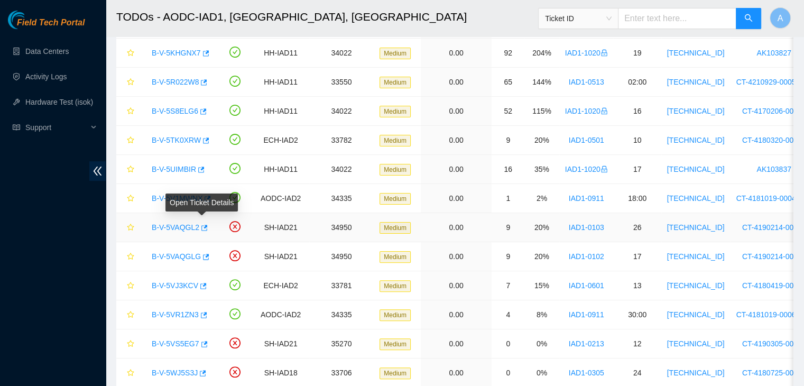
click at [192, 225] on link "B-V-5VAQGL2" at bounding box center [176, 227] width 48 height 8
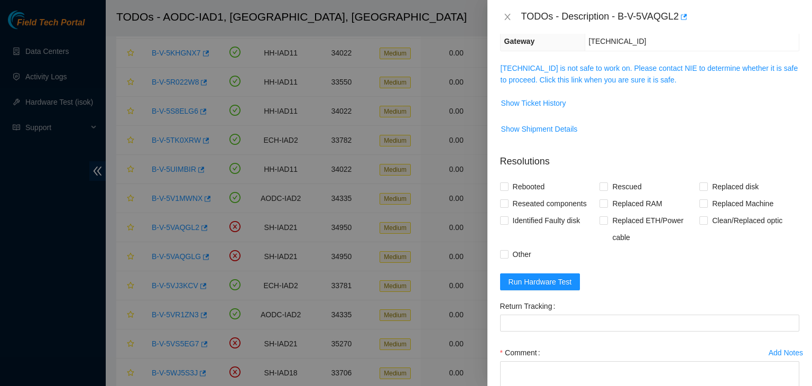
scroll to position [151, 0]
click at [571, 76] on link "[TECHNICAL_ID] is not safe to work on. Please contact NIE to determine whether …" at bounding box center [649, 76] width 298 height 20
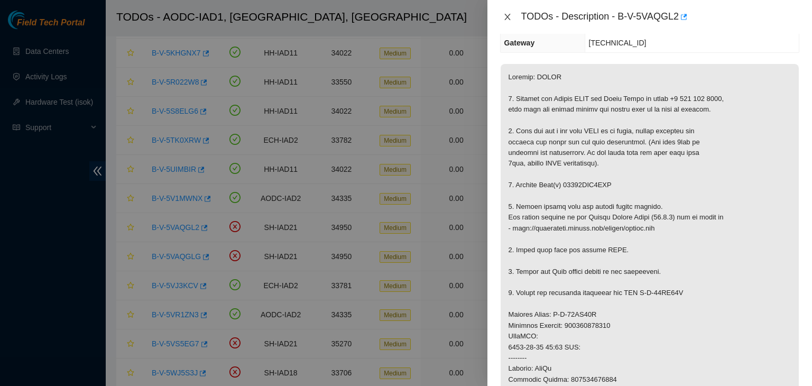
click at [507, 17] on icon "close" at bounding box center [507, 17] width 6 height 6
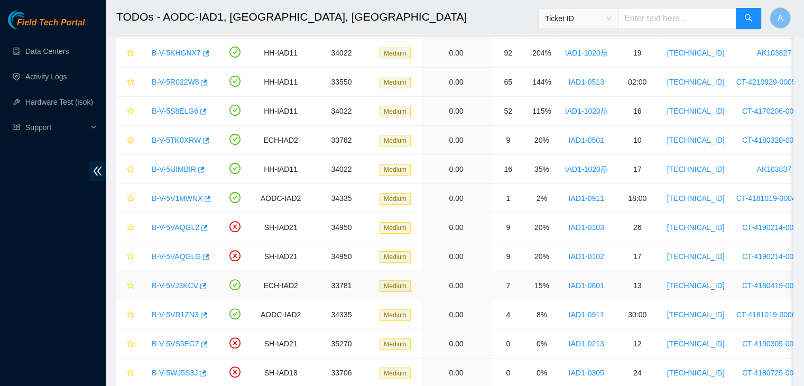
click at [169, 281] on link "B-V-5VJ3KCV" at bounding box center [175, 285] width 47 height 8
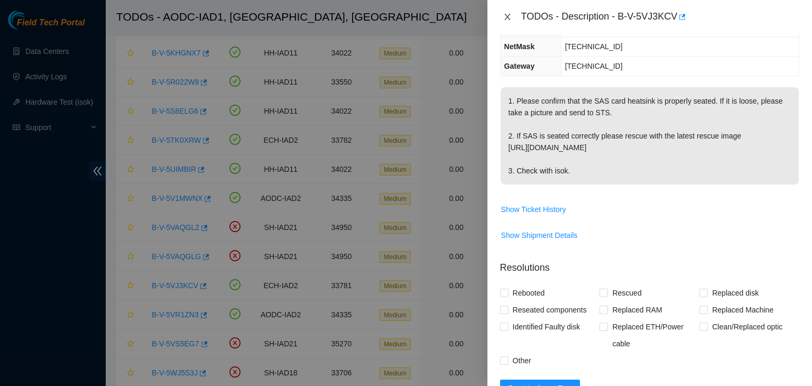
click at [505, 16] on icon "close" at bounding box center [507, 17] width 8 height 8
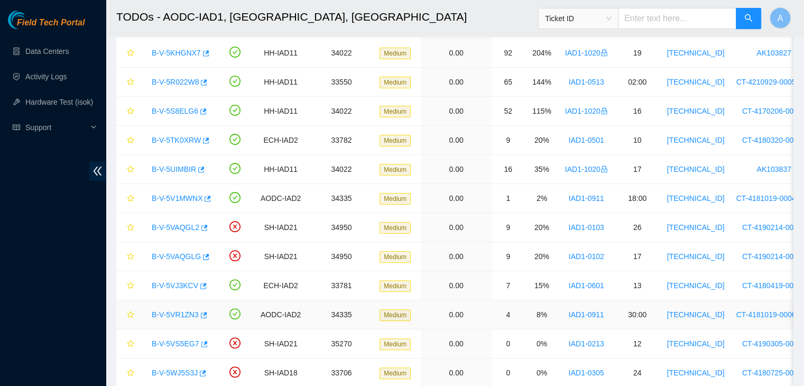
click at [175, 312] on link "B-V-5VR1ZN3" at bounding box center [175, 314] width 47 height 8
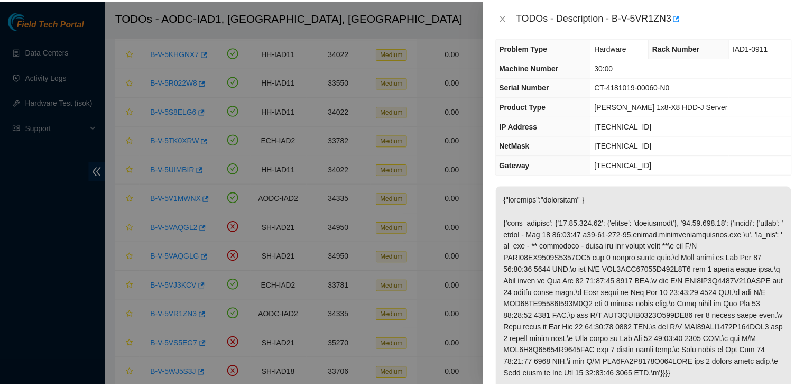
scroll to position [7, 0]
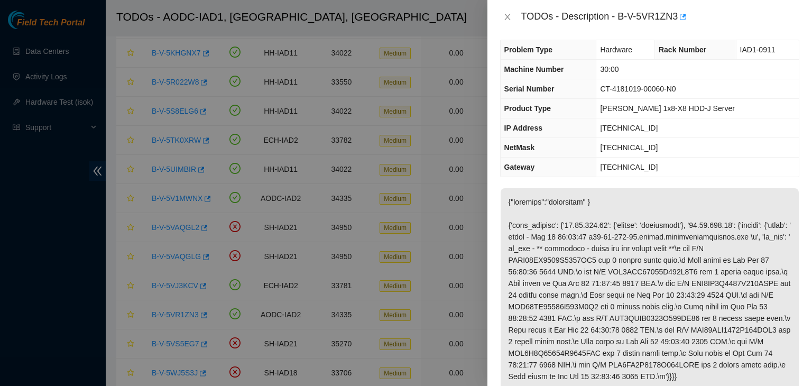
click at [687, 17] on div "TODOs - Description - B-V-5VR1ZN3" at bounding box center [660, 16] width 278 height 17
click at [685, 17] on icon "button" at bounding box center [681, 16] width 7 height 7
click at [507, 12] on button "Close" at bounding box center [507, 17] width 15 height 10
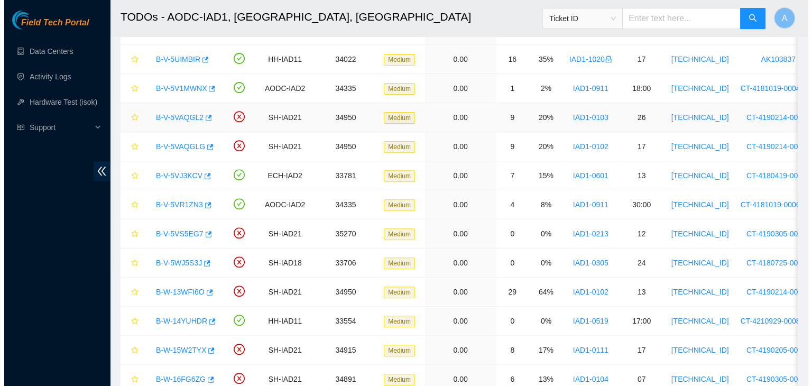
scroll to position [360, 0]
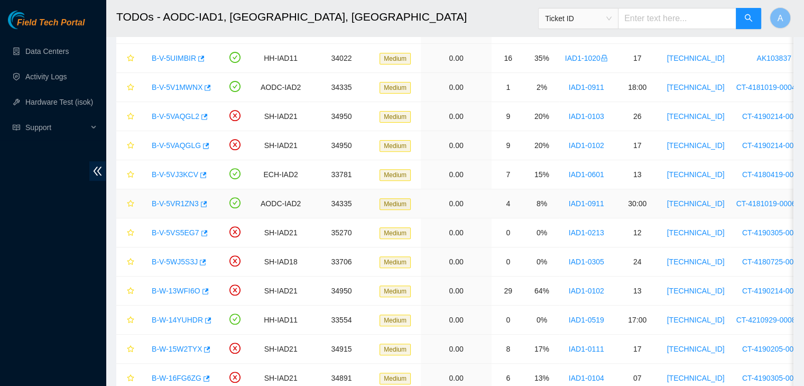
click at [180, 203] on link "B-V-5VR1ZN3" at bounding box center [175, 203] width 47 height 8
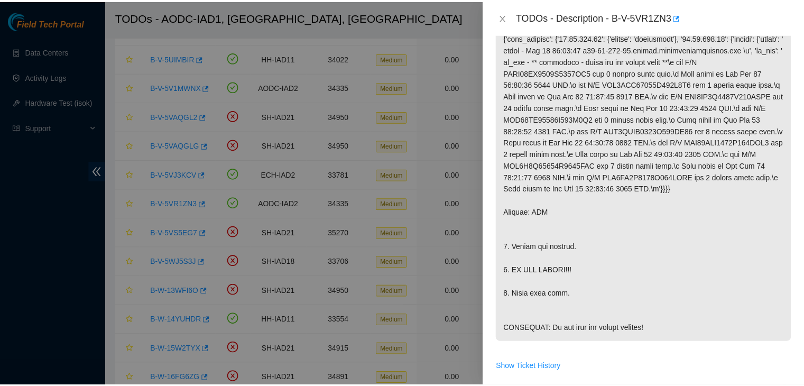
scroll to position [194, 0]
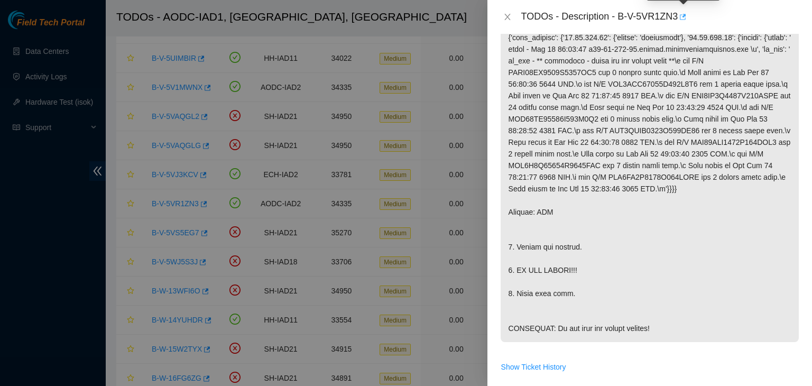
click at [681, 18] on icon "button" at bounding box center [683, 17] width 6 height 6
click at [505, 15] on icon "close" at bounding box center [507, 17] width 6 height 6
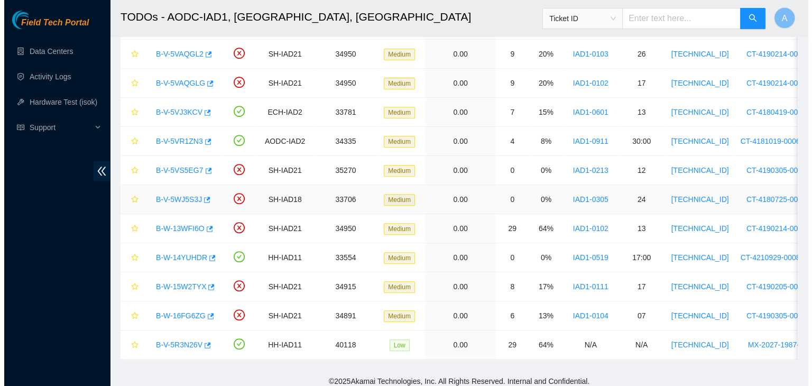
scroll to position [424, 0]
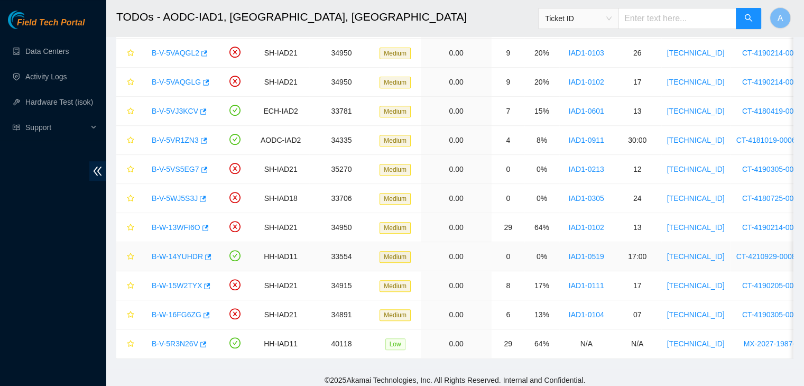
click at [186, 253] on link "B-W-14YUHDR" at bounding box center [177, 256] width 51 height 8
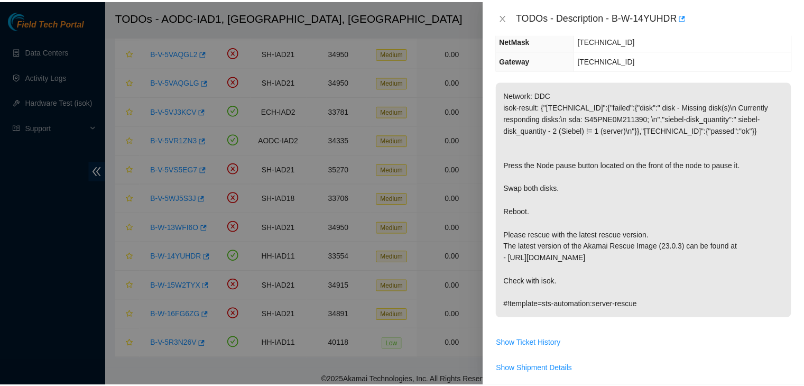
scroll to position [132, 0]
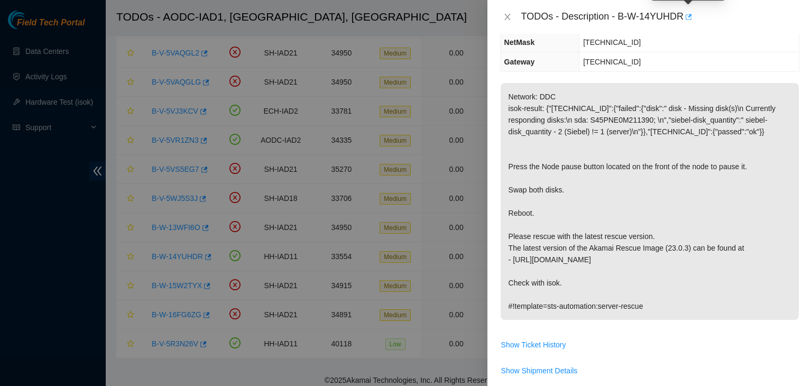
click at [689, 15] on icon "button" at bounding box center [687, 16] width 7 height 7
click at [510, 12] on button "Close" at bounding box center [507, 17] width 15 height 10
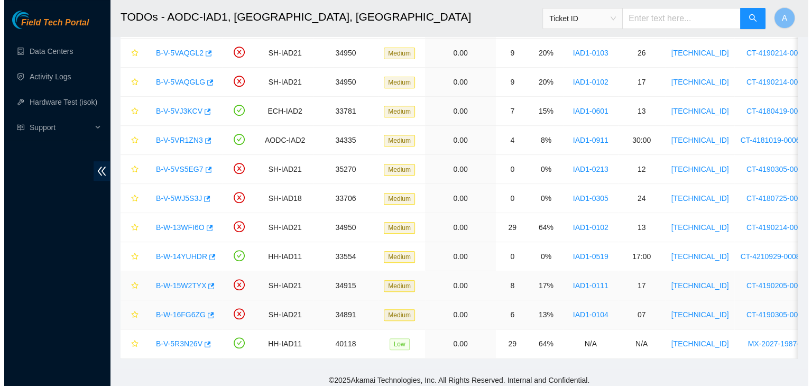
scroll to position [166, 0]
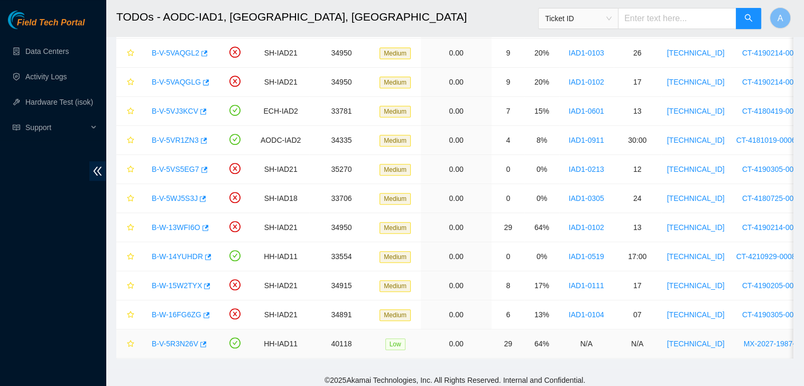
click at [165, 339] on link "B-V-5R3N26V" at bounding box center [175, 343] width 47 height 8
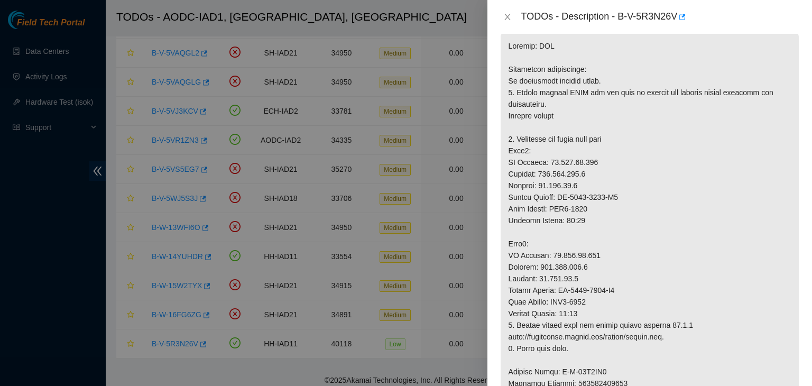
scroll to position [203, 0]
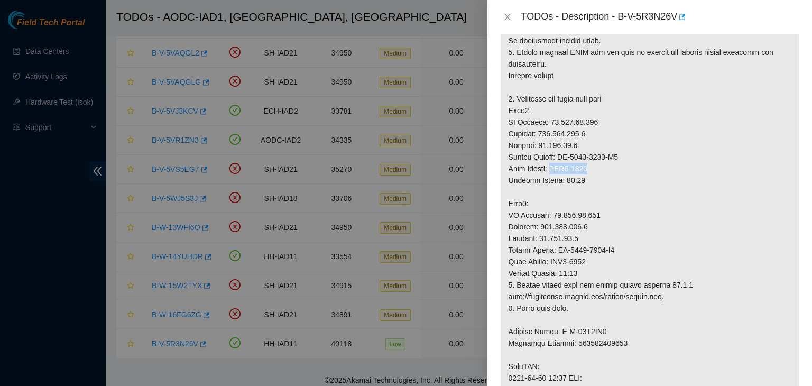
drag, startPoint x: 556, startPoint y: 166, endPoint x: 638, endPoint y: 170, distance: 82.0
click at [638, 170] on p at bounding box center [649, 331] width 298 height 679
drag, startPoint x: 564, startPoint y: 182, endPoint x: 647, endPoint y: 168, distance: 84.3
click at [647, 168] on p at bounding box center [649, 331] width 298 height 679
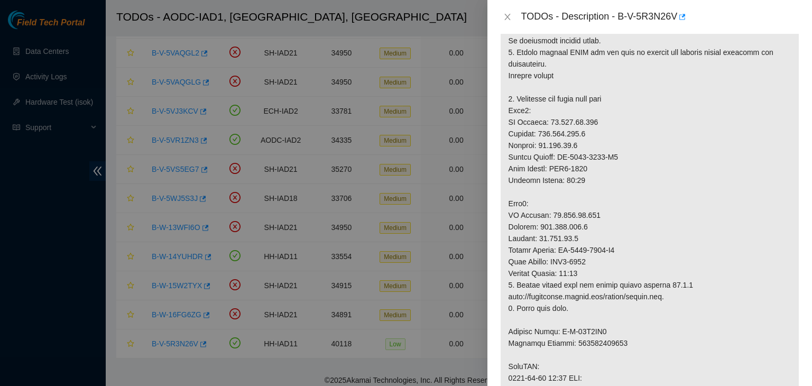
click at [647, 168] on p at bounding box center [649, 331] width 298 height 679
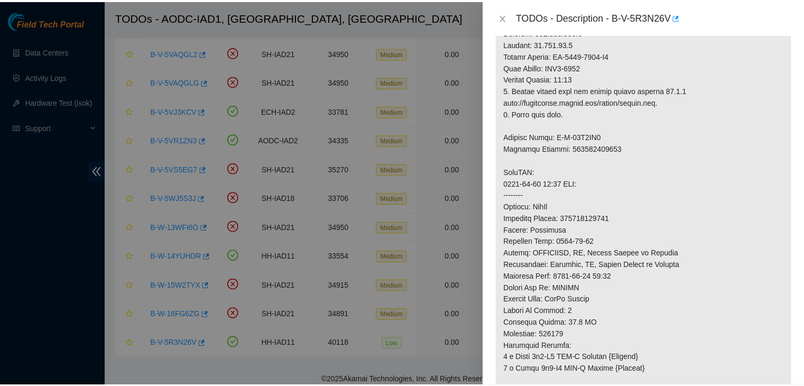
scroll to position [398, 0]
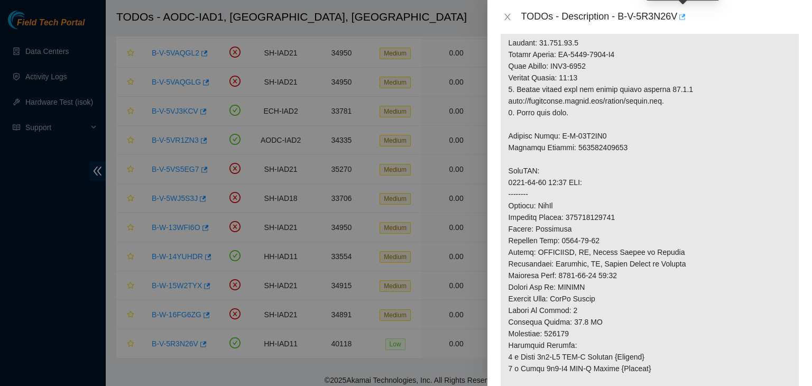
click at [683, 18] on icon "button" at bounding box center [681, 16] width 7 height 7
click at [502, 18] on button "Close" at bounding box center [507, 17] width 15 height 10
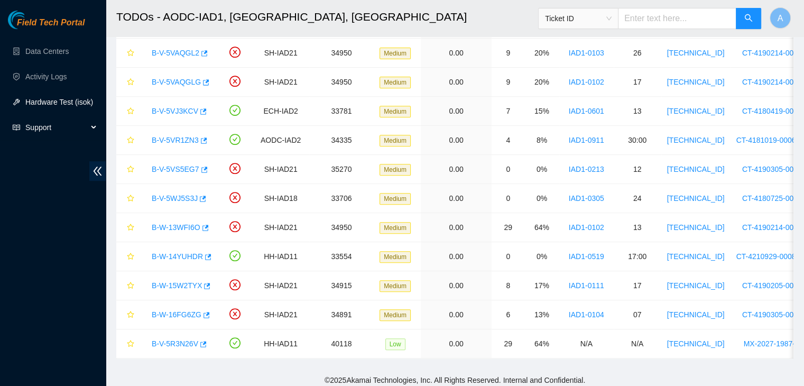
scroll to position [311, 0]
click at [32, 106] on link "Hardware Test (isok)" at bounding box center [59, 102] width 68 height 8
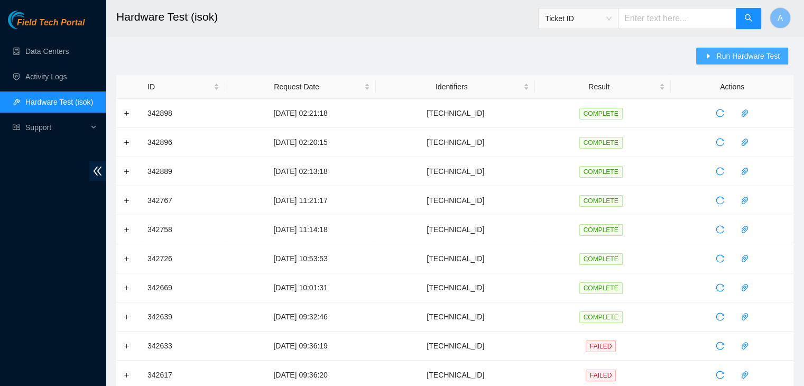
click at [725, 58] on span "Run Hardware Test" at bounding box center [747, 56] width 63 height 12
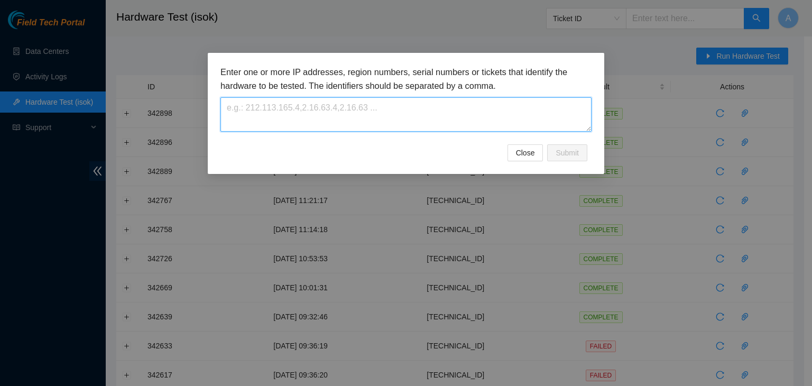
click at [537, 110] on textarea at bounding box center [405, 114] width 371 height 34
paste textarea "23.76.147.60"
type textarea "23.76.147.60"
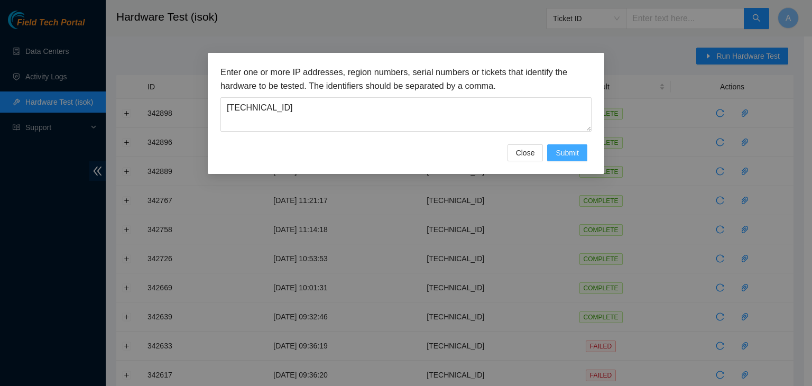
click at [577, 151] on span "Submit" at bounding box center [566, 153] width 23 height 12
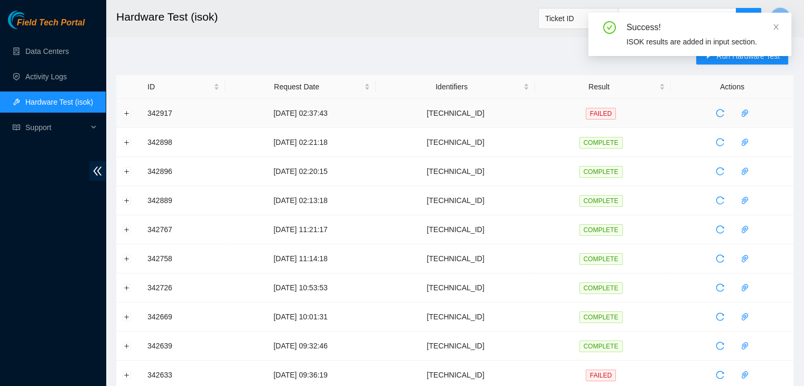
click at [129, 117] on td at bounding box center [128, 113] width 25 height 29
click at [126, 115] on button "Expand row" at bounding box center [127, 113] width 8 height 8
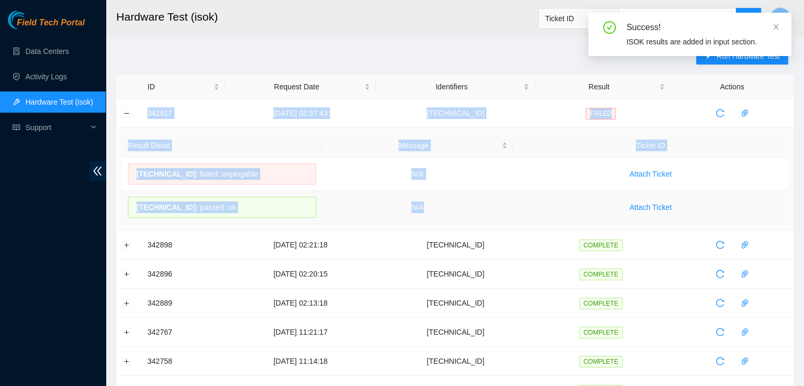
drag, startPoint x: 144, startPoint y: 112, endPoint x: 469, endPoint y: 206, distance: 337.8
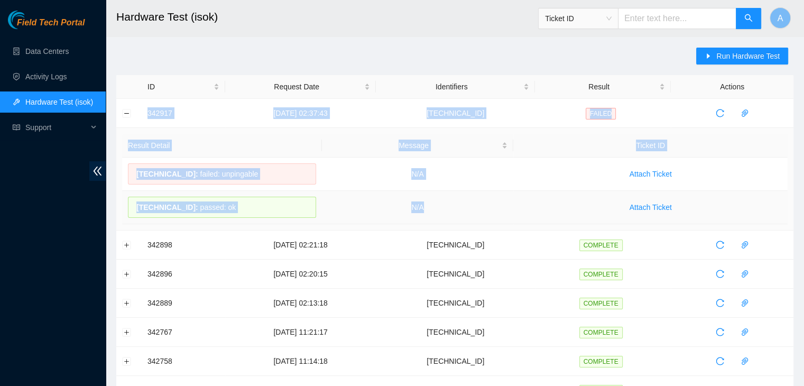
copy tbody "342917 26-09-2025 02:37:43 23.76.147.60 FAILED Result Detail Message Ticket ID …"
click at [469, 206] on td "N/A" at bounding box center [418, 207] width 192 height 33
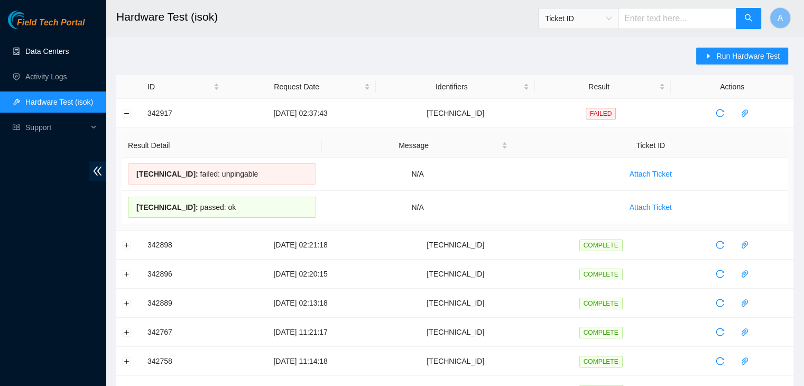
click at [69, 51] on link "Data Centers" at bounding box center [46, 51] width 43 height 8
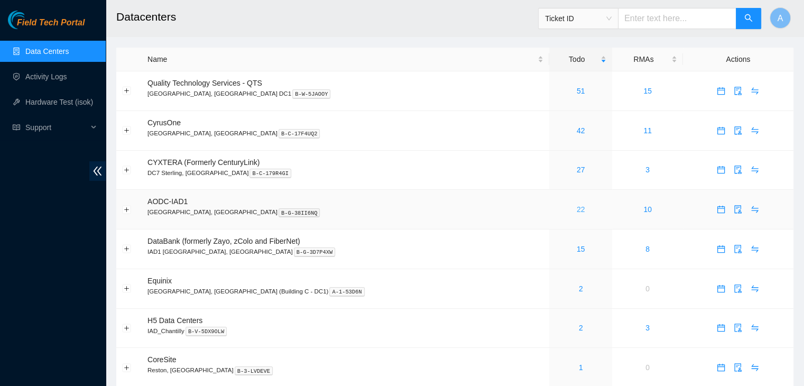
click at [577, 214] on link "22" at bounding box center [581, 209] width 8 height 8
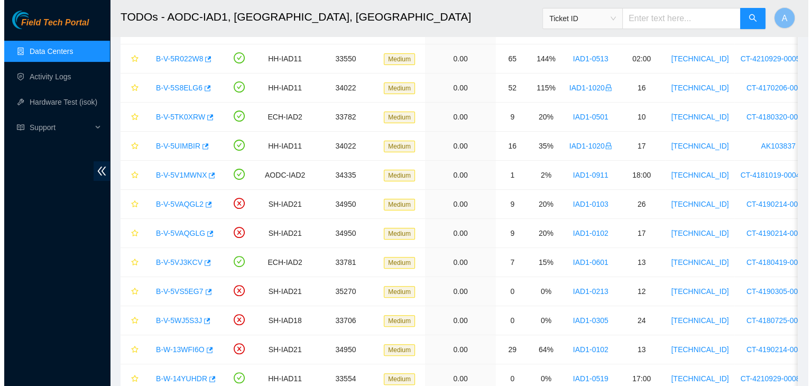
scroll to position [406, 0]
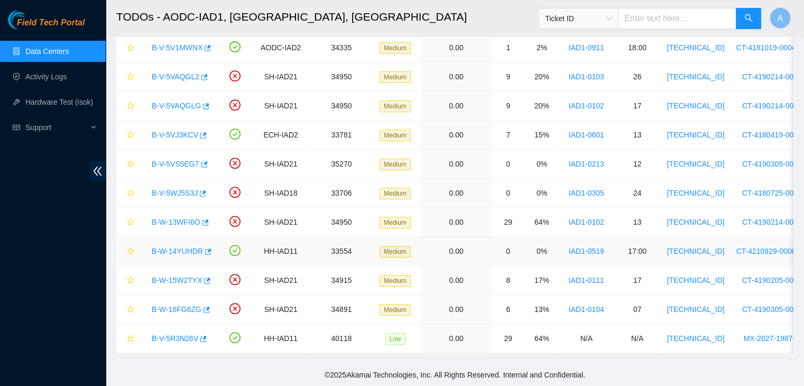
click at [163, 247] on link "B-W-14YUHDR" at bounding box center [177, 251] width 51 height 8
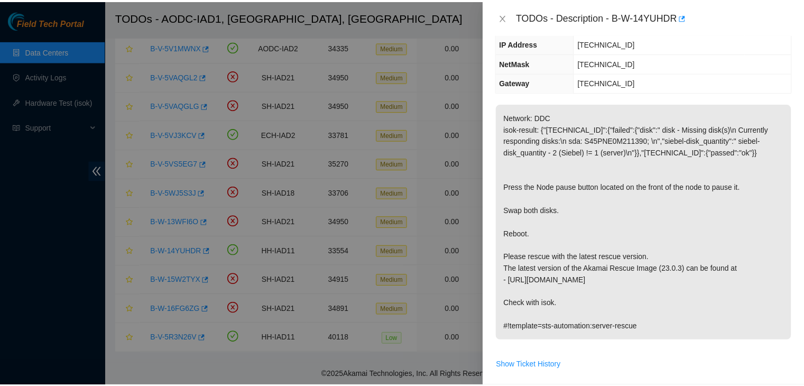
scroll to position [109, 0]
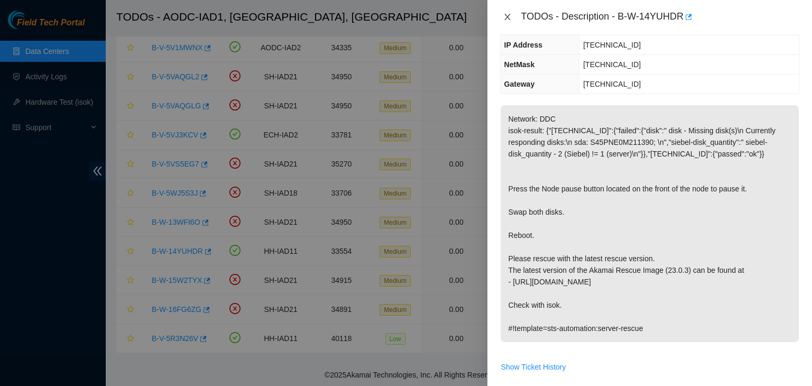
click at [505, 20] on icon "close" at bounding box center [507, 17] width 6 height 6
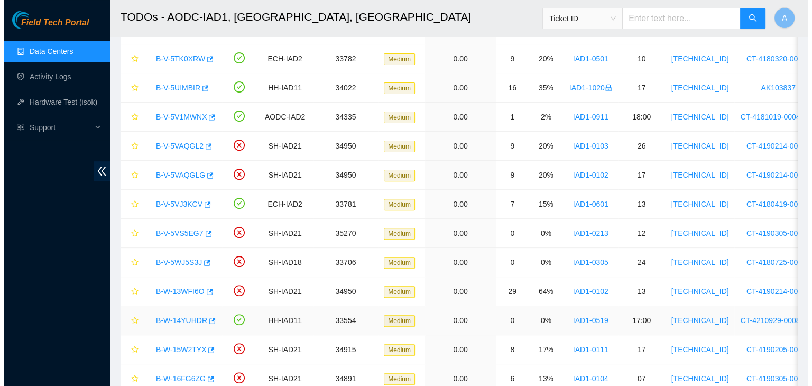
scroll to position [330, 0]
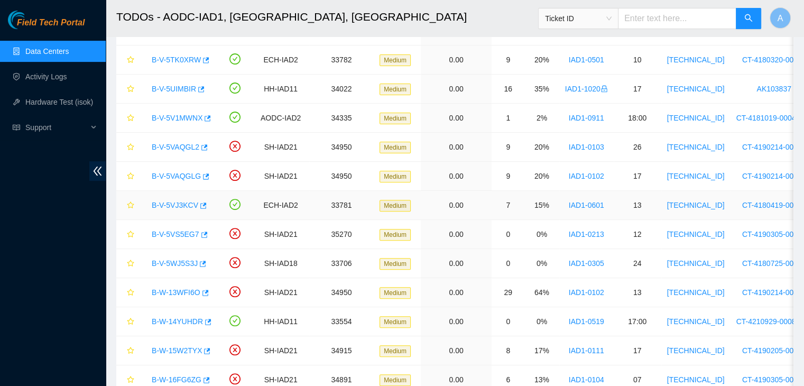
click at [171, 201] on link "B-V-5VJ3KCV" at bounding box center [175, 205] width 47 height 8
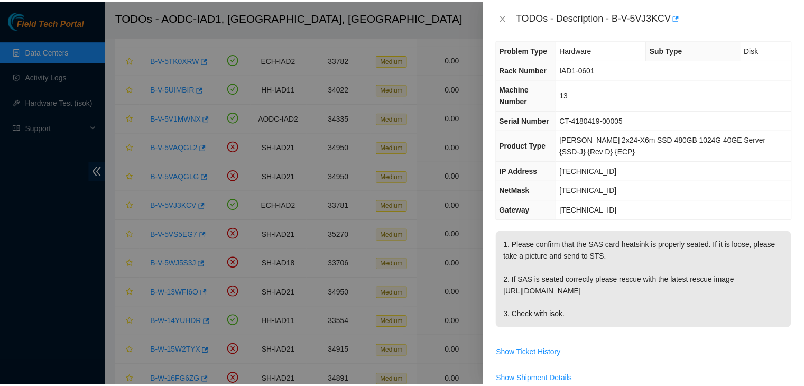
scroll to position [4, 0]
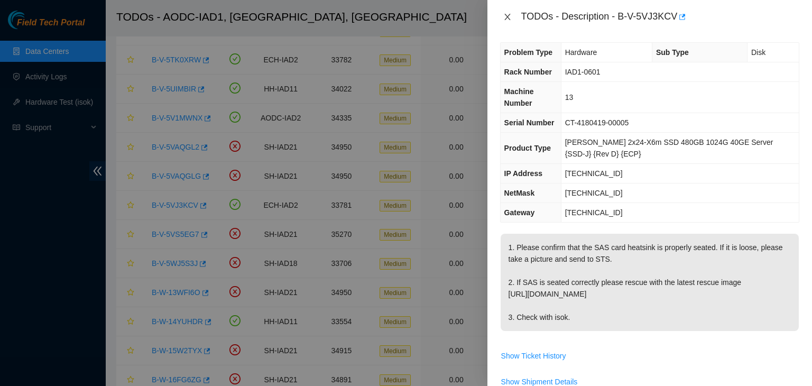
click at [507, 14] on icon "close" at bounding box center [507, 17] width 8 height 8
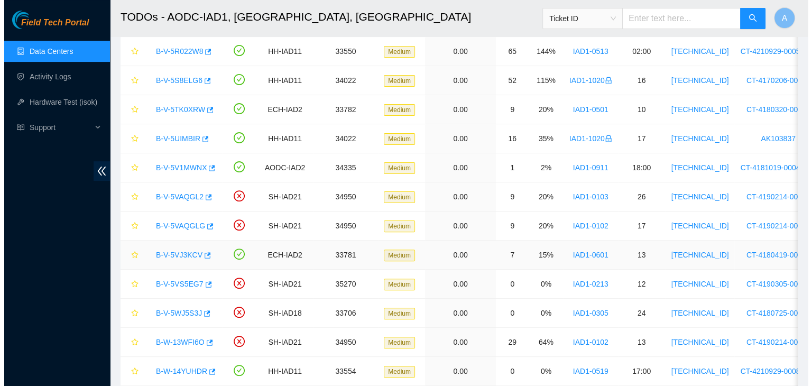
scroll to position [275, 0]
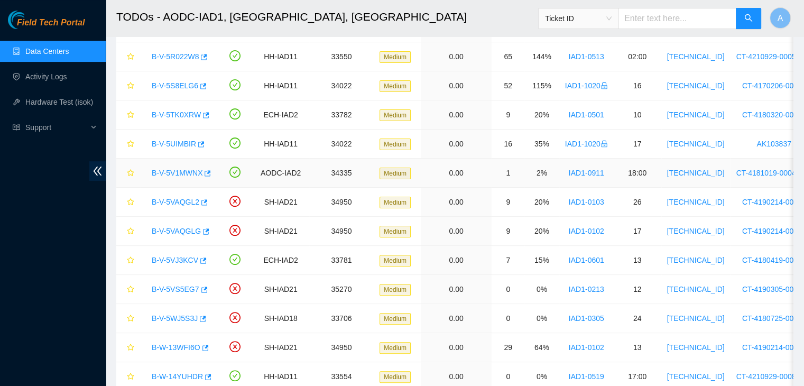
click at [186, 170] on link "B-V-5V1MWNX" at bounding box center [177, 173] width 51 height 8
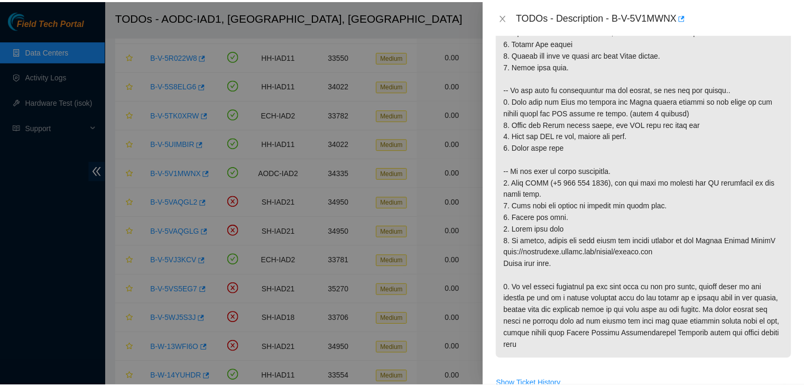
scroll to position [0, 0]
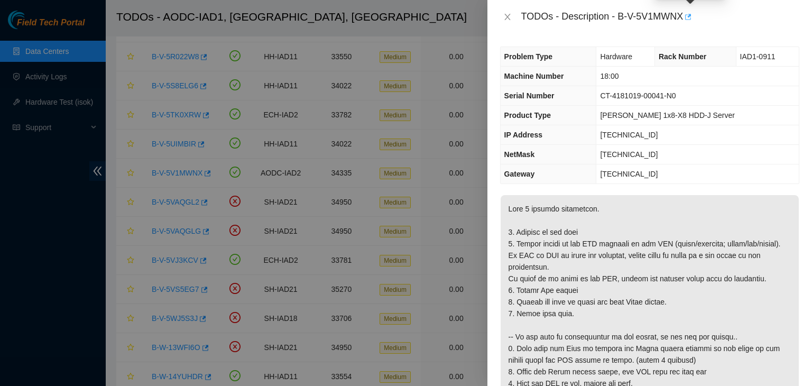
click at [690, 16] on icon "button" at bounding box center [686, 16] width 7 height 7
click at [505, 14] on icon "close" at bounding box center [507, 17] width 8 height 8
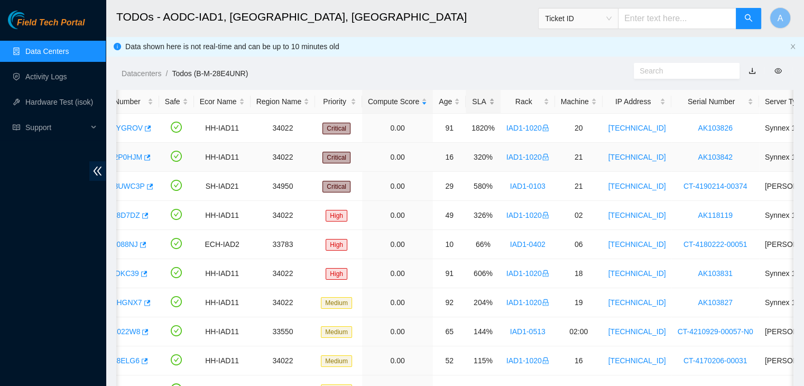
scroll to position [0, 58]
click at [520, 99] on div "Rack" at bounding box center [528, 102] width 43 height 12
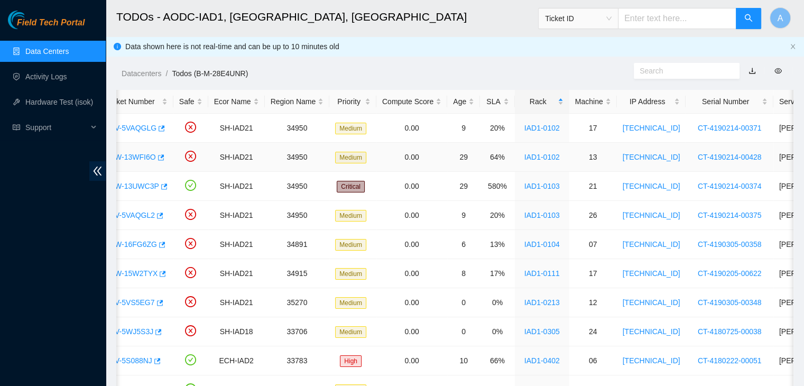
scroll to position [0, 0]
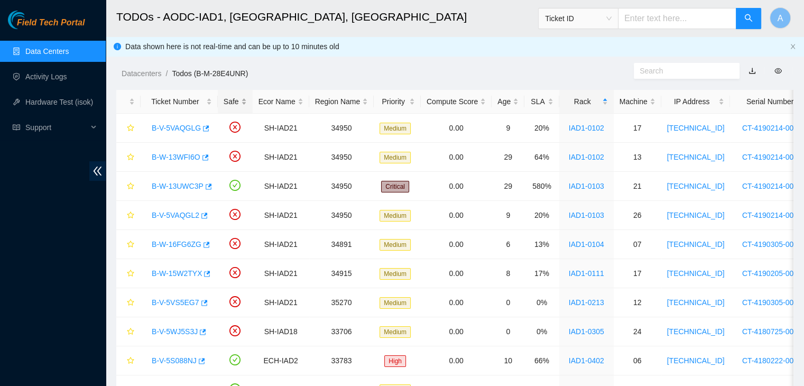
click at [240, 98] on div "Safe" at bounding box center [235, 102] width 23 height 12
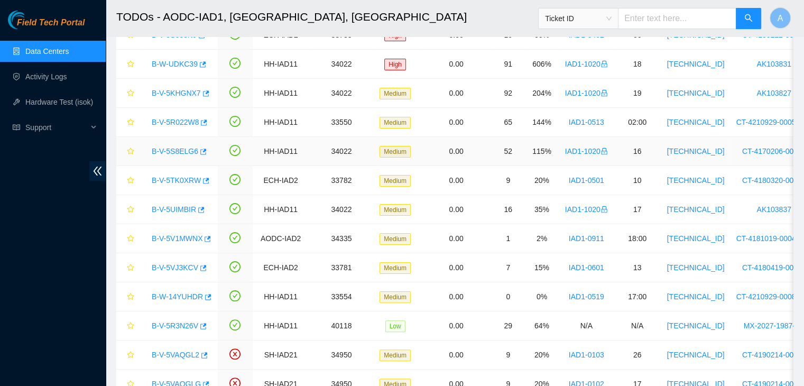
scroll to position [222, 0]
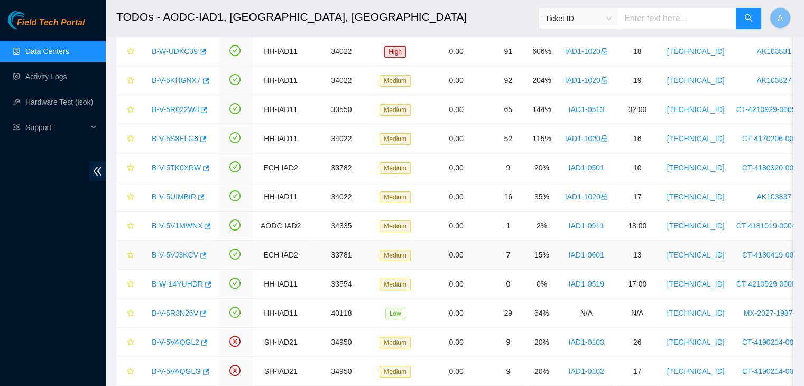
click at [178, 255] on link "B-V-5VJ3KCV" at bounding box center [175, 255] width 47 height 8
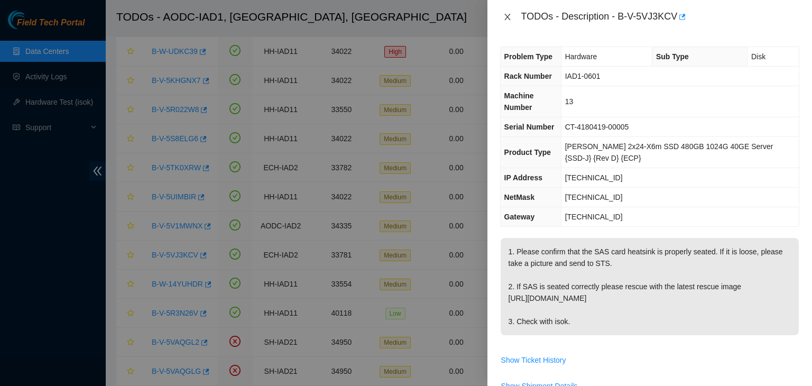
click at [509, 21] on icon "close" at bounding box center [507, 17] width 8 height 8
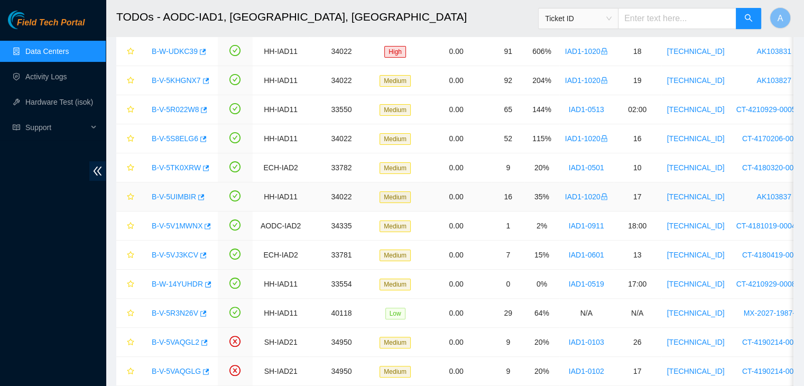
click at [178, 197] on link "B-V-5UIMBIR" at bounding box center [174, 196] width 44 height 8
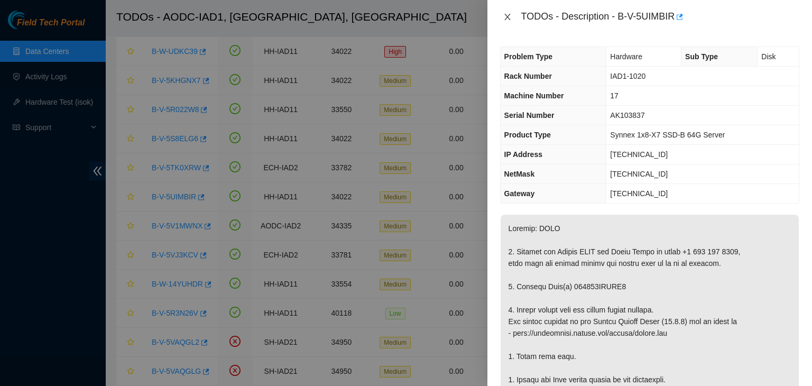
click at [513, 15] on button "Close" at bounding box center [507, 17] width 15 height 10
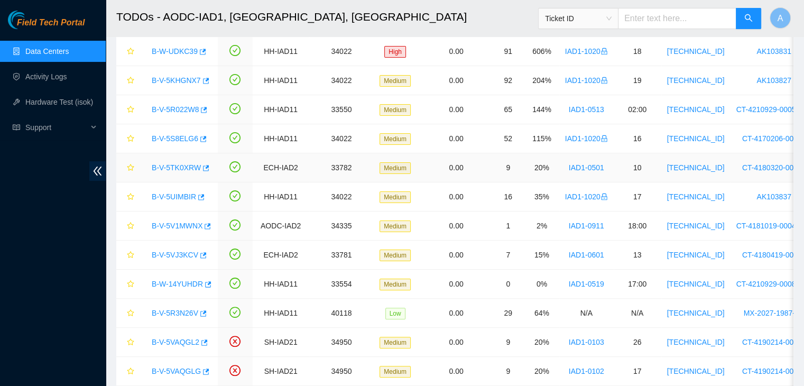
click at [189, 167] on link "B-V-5TK0XRW" at bounding box center [176, 167] width 49 height 8
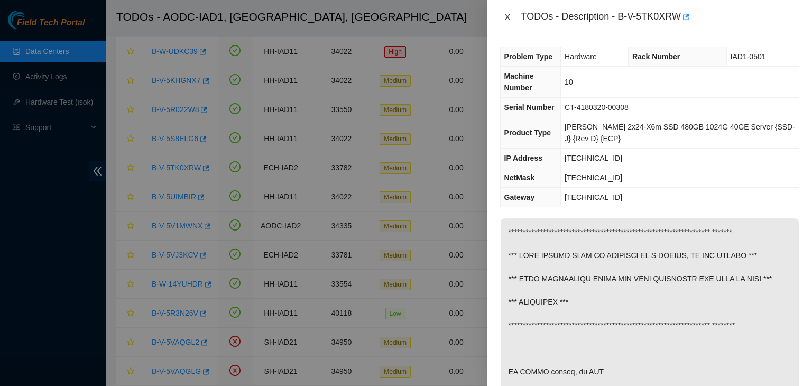
click at [510, 15] on icon "close" at bounding box center [507, 17] width 8 height 8
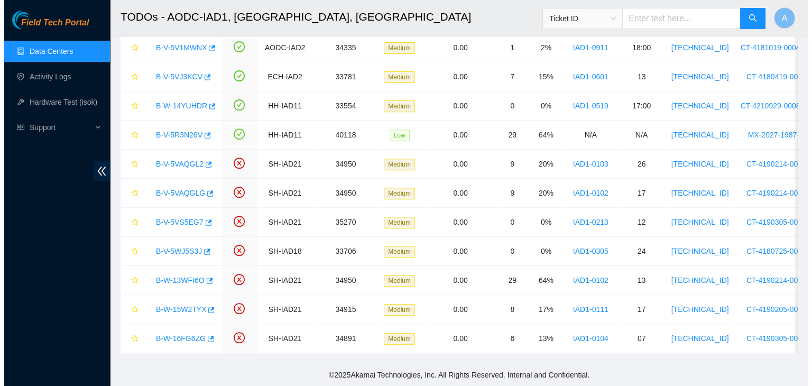
scroll to position [405, 0]
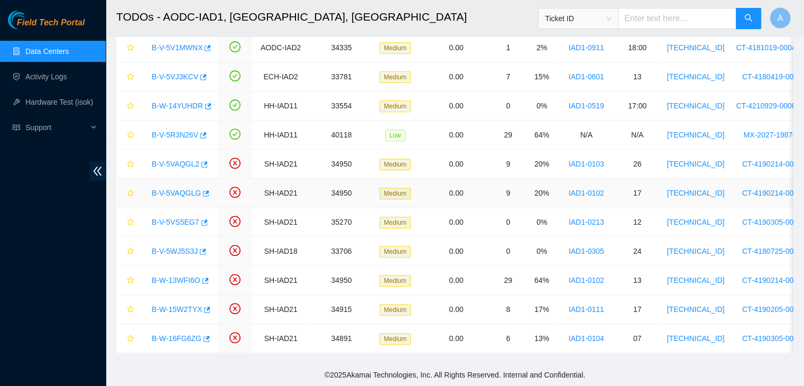
click at [182, 189] on link "B-V-5VAQGLG" at bounding box center [176, 193] width 49 height 8
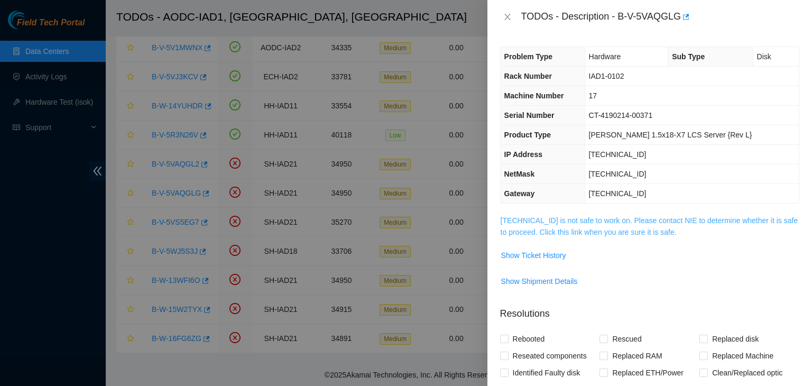
click at [524, 217] on link "104.84.154.36 is not safe to work on. Please contact NIE to determine whether i…" at bounding box center [649, 226] width 298 height 20
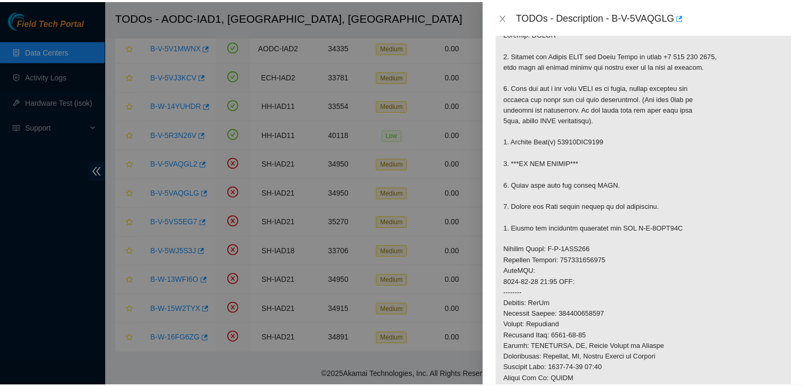
scroll to position [194, 0]
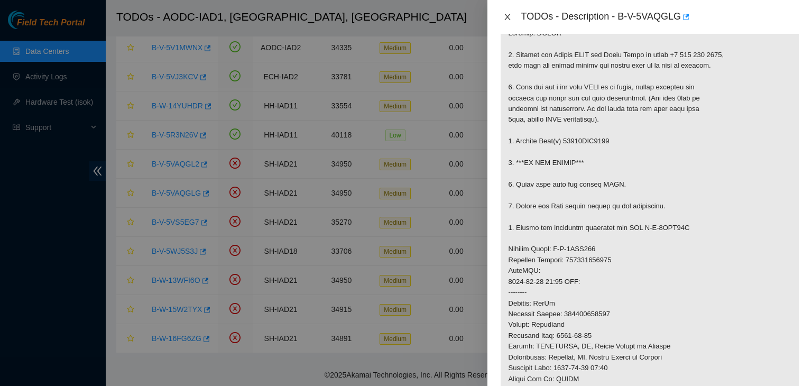
click at [509, 19] on icon "close" at bounding box center [507, 17] width 6 height 6
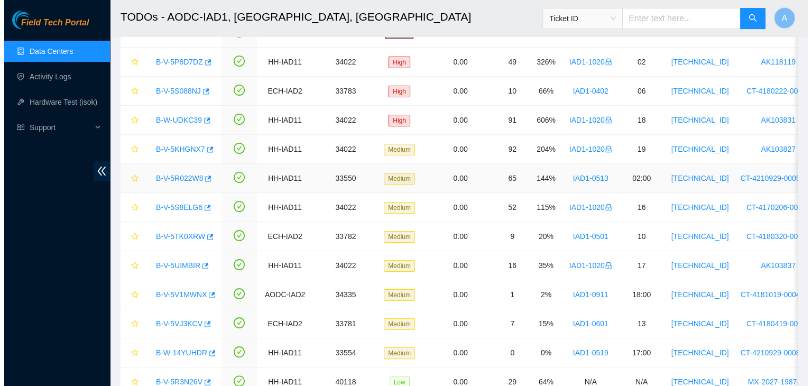
scroll to position [152, 0]
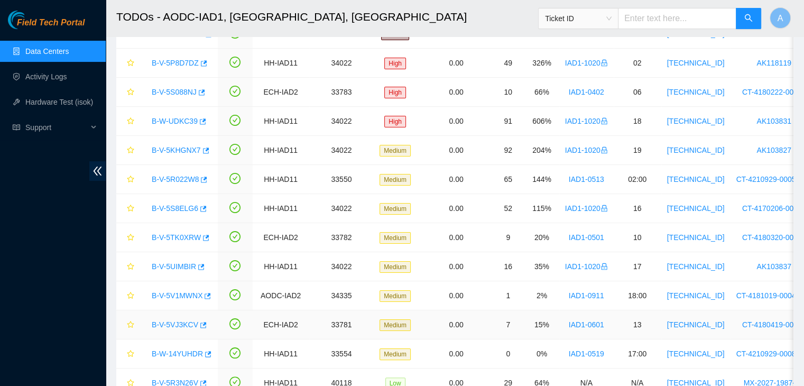
click at [180, 324] on link "B-V-5VJ3KCV" at bounding box center [175, 324] width 47 height 8
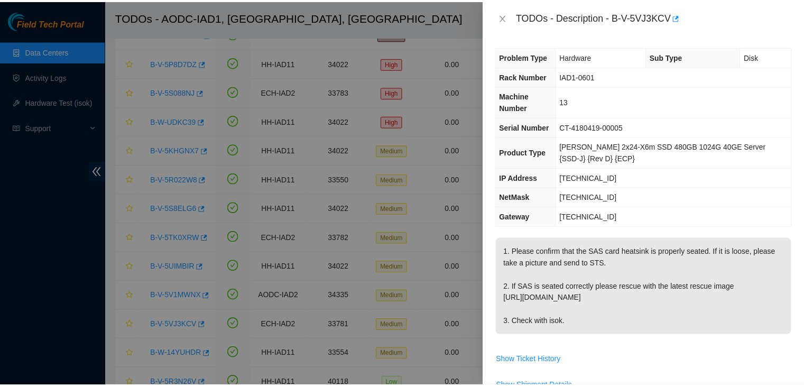
scroll to position [0, 0]
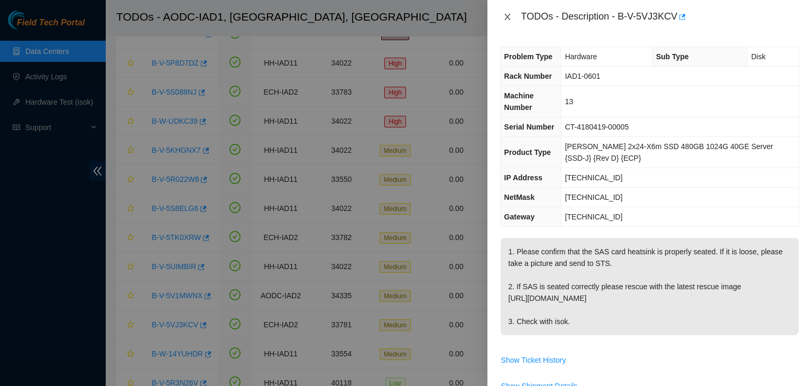
click at [502, 16] on button "Close" at bounding box center [507, 17] width 15 height 10
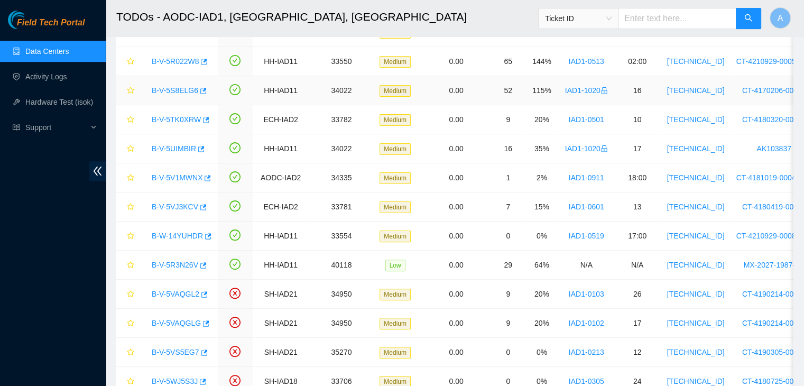
scroll to position [271, 0]
click at [66, 76] on link "Activity Logs" at bounding box center [46, 76] width 42 height 8
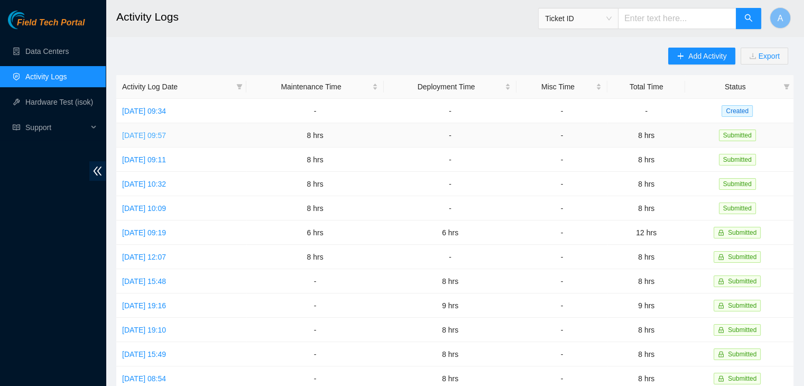
click at [153, 132] on link "Thu, 25 Sep 2025 09:57" at bounding box center [144, 135] width 44 height 8
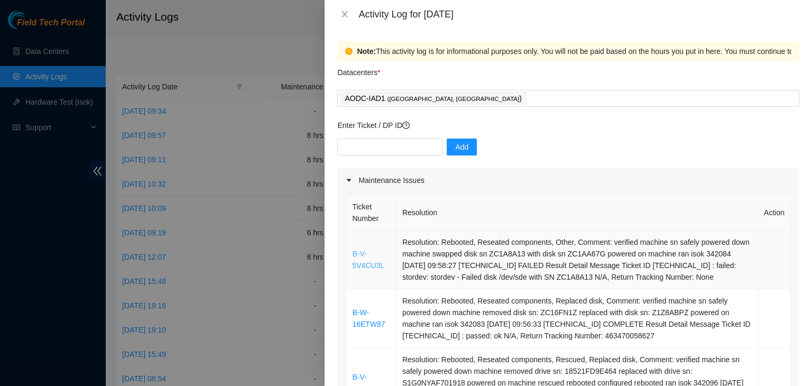
click at [372, 265] on link "B-V-5V4CU3L" at bounding box center [368, 259] width 32 height 20
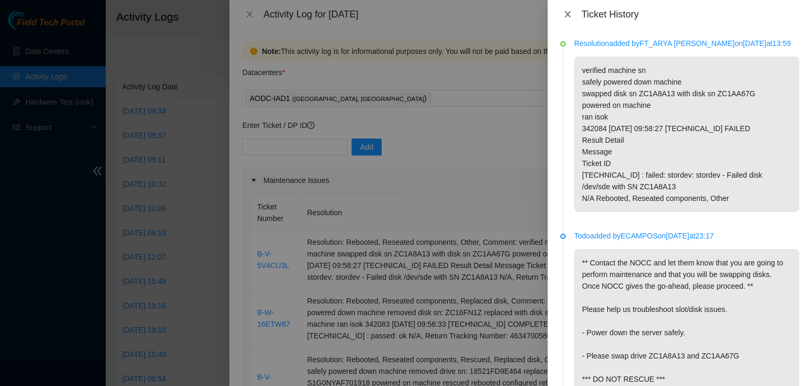
click at [566, 14] on icon "close" at bounding box center [567, 14] width 8 height 8
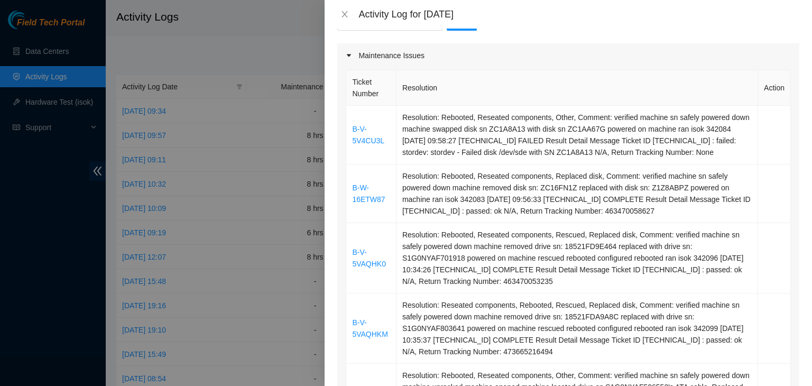
scroll to position [134, 0]
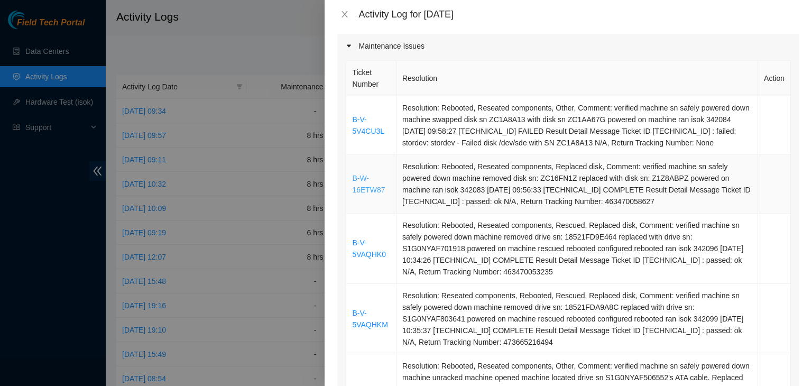
click at [368, 187] on link "B-W-16ETW87" at bounding box center [368, 184] width 33 height 20
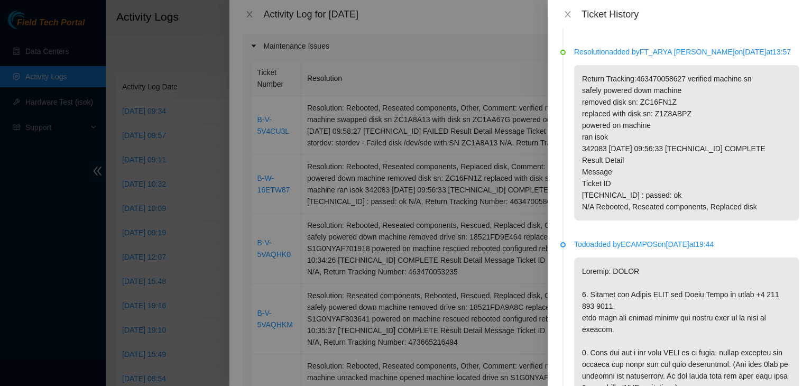
scroll to position [579, 0]
click at [565, 16] on icon "close" at bounding box center [567, 14] width 6 height 6
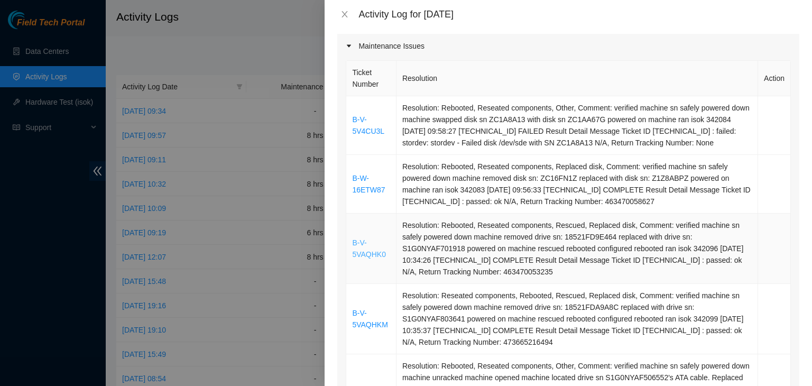
click at [373, 256] on link "B-V-5VAQHK0" at bounding box center [369, 248] width 34 height 20
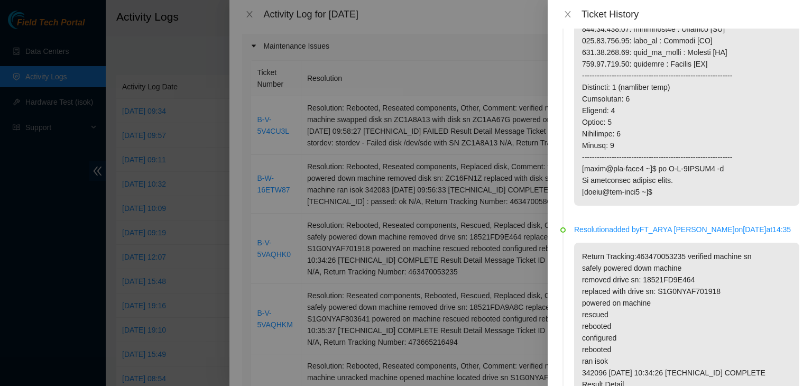
scroll to position [588, 0]
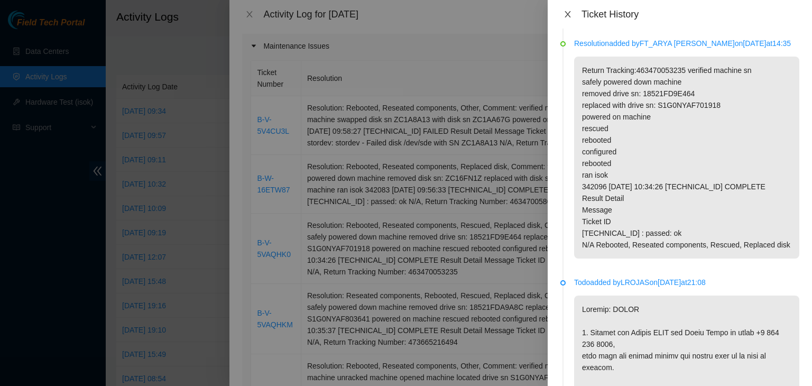
click at [568, 13] on icon "close" at bounding box center [567, 14] width 8 height 8
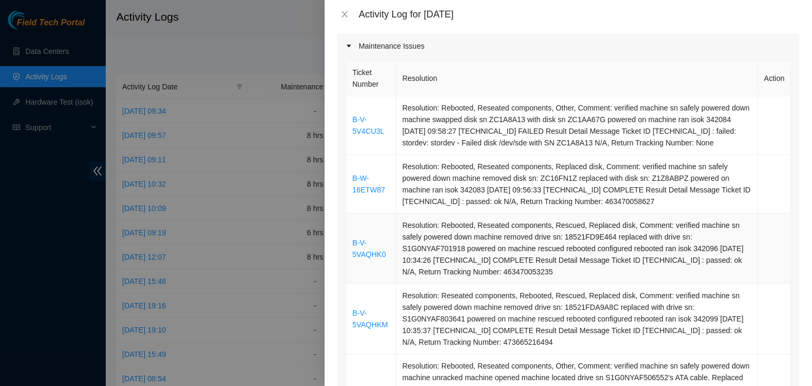
scroll to position [245, 0]
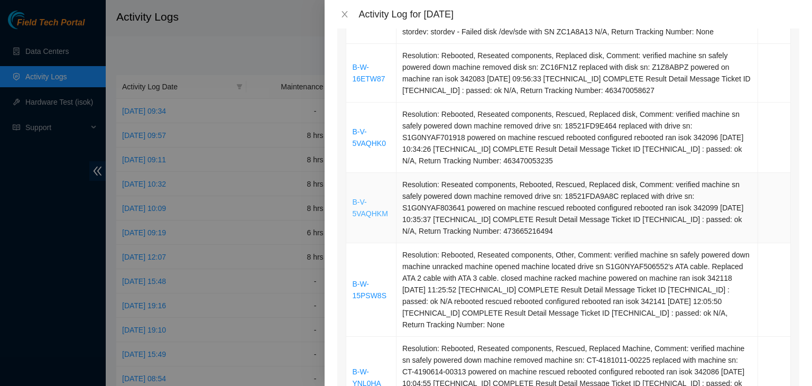
click at [364, 209] on link "B-V-5VAQHKM" at bounding box center [369, 208] width 35 height 20
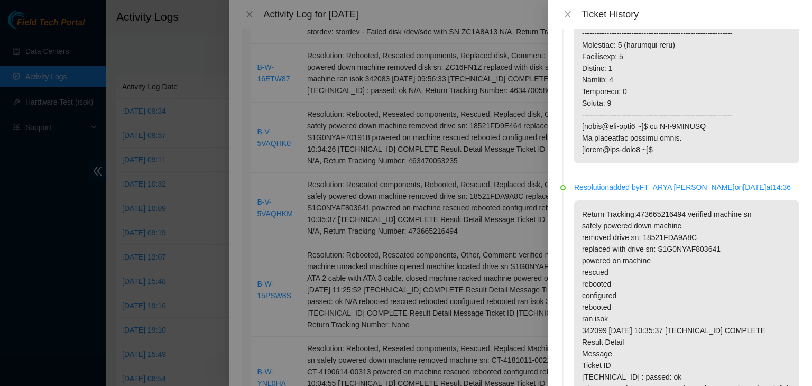
scroll to position [444, 0]
click at [565, 15] on icon "close" at bounding box center [567, 14] width 8 height 8
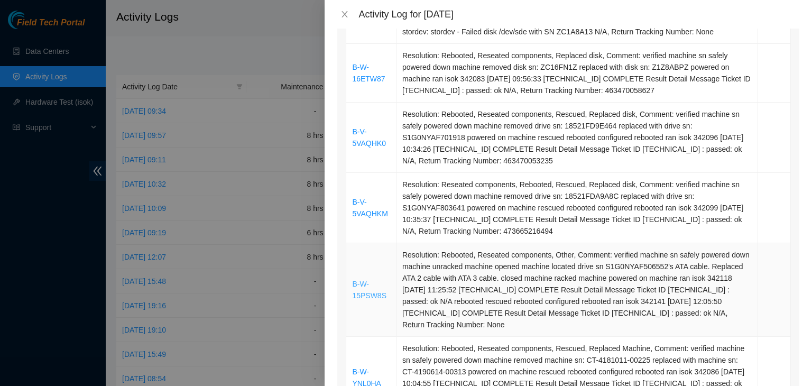
click at [370, 292] on link "B-W-15PSW8S" at bounding box center [369, 290] width 34 height 20
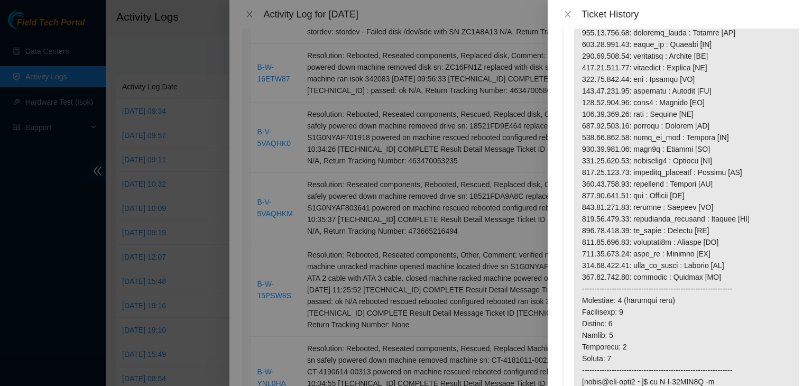
scroll to position [128, 0]
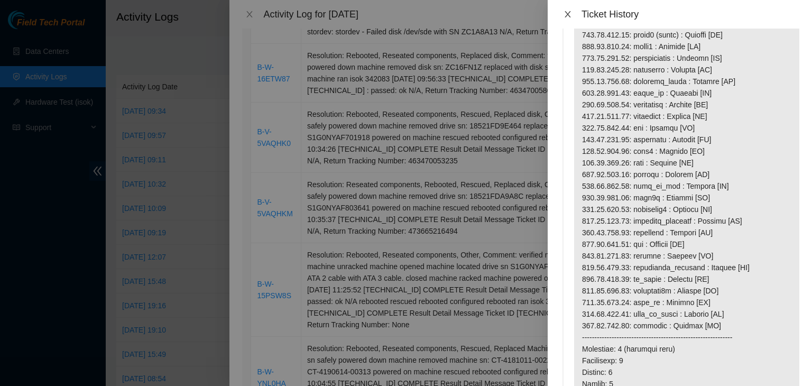
click at [568, 13] on icon "close" at bounding box center [567, 14] width 6 height 6
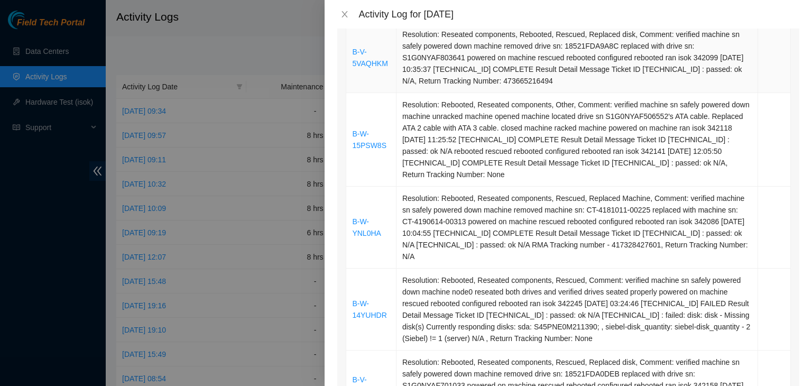
scroll to position [416, 0]
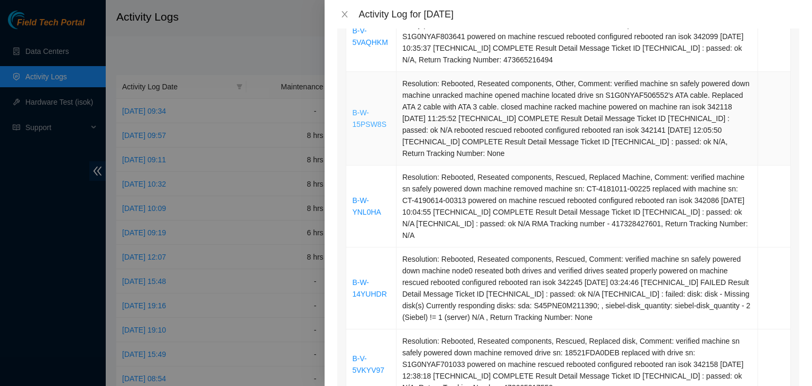
click at [358, 124] on link "B-W-15PSW8S" at bounding box center [369, 118] width 34 height 20
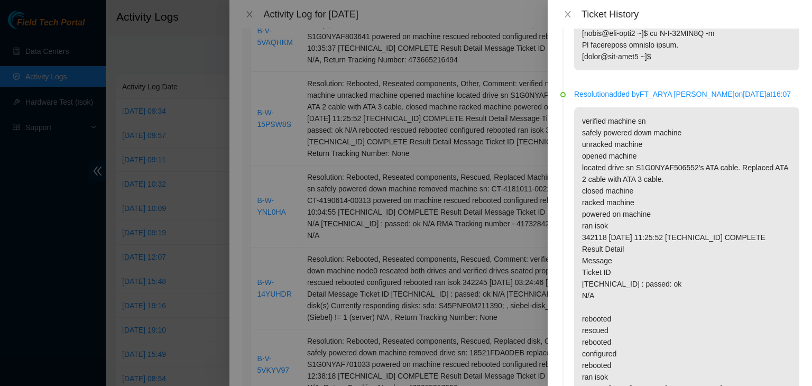
scroll to position [526, 0]
click at [564, 10] on button "Close" at bounding box center [567, 15] width 15 height 10
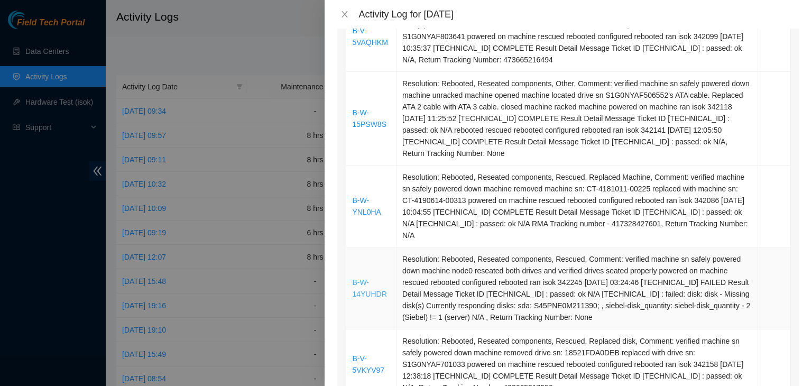
click at [374, 280] on link "B-W-14YUHDR" at bounding box center [369, 288] width 34 height 20
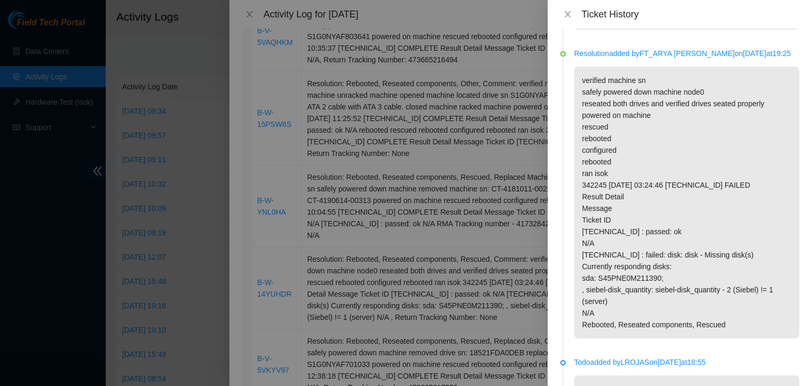
scroll to position [335, 0]
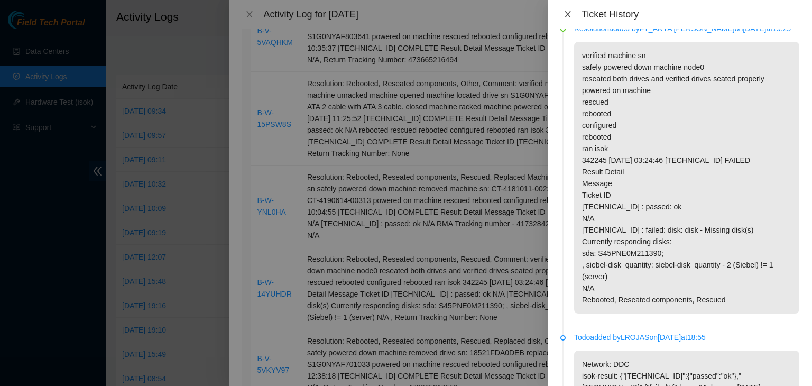
click at [565, 13] on icon "close" at bounding box center [567, 14] width 8 height 8
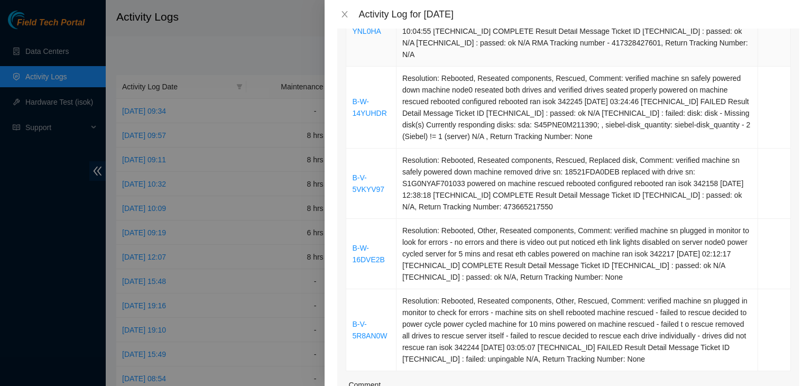
scroll to position [599, 0]
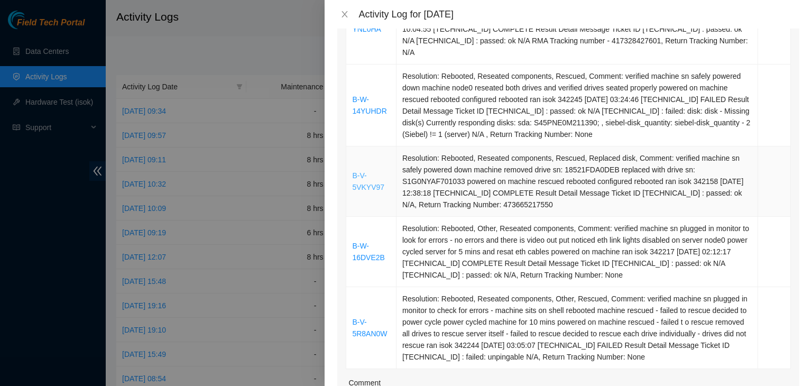
click at [370, 178] on link "B-V-5VKYV97" at bounding box center [368, 181] width 32 height 20
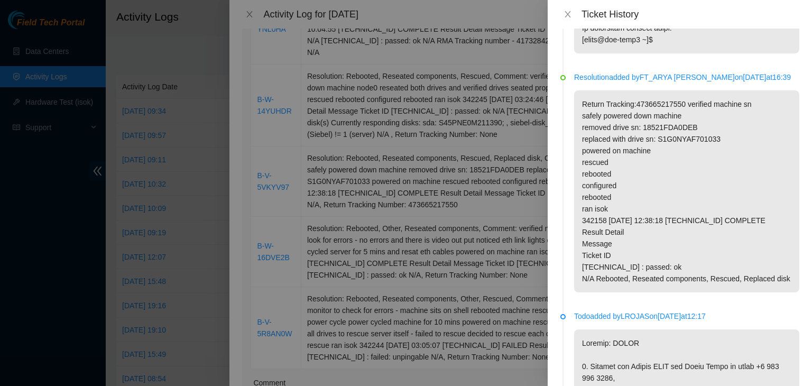
scroll to position [558, 0]
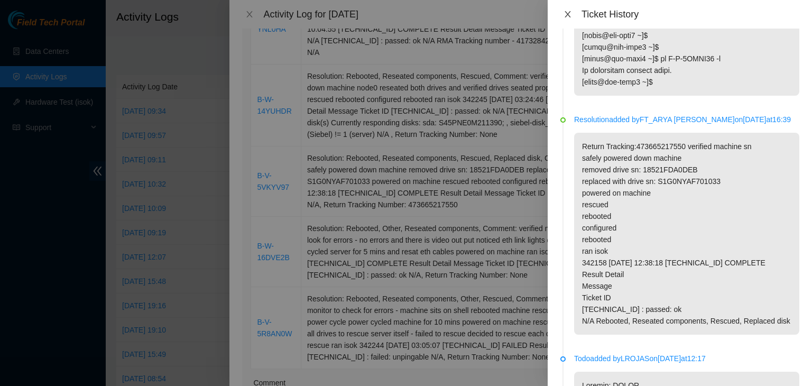
click at [564, 17] on icon "close" at bounding box center [567, 14] width 8 height 8
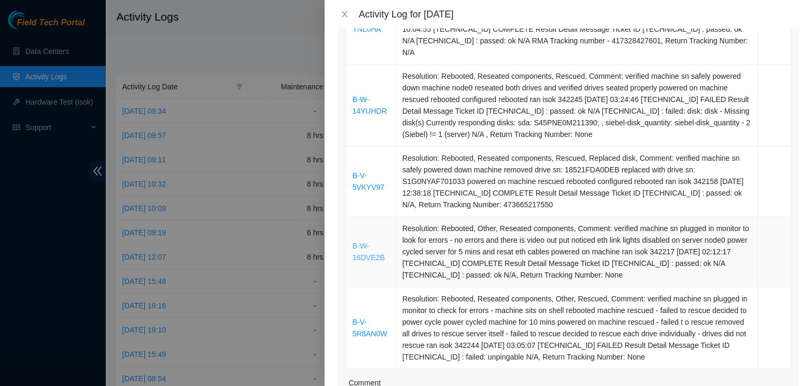
click at [356, 246] on link "B-W-16DVE2B" at bounding box center [368, 252] width 32 height 20
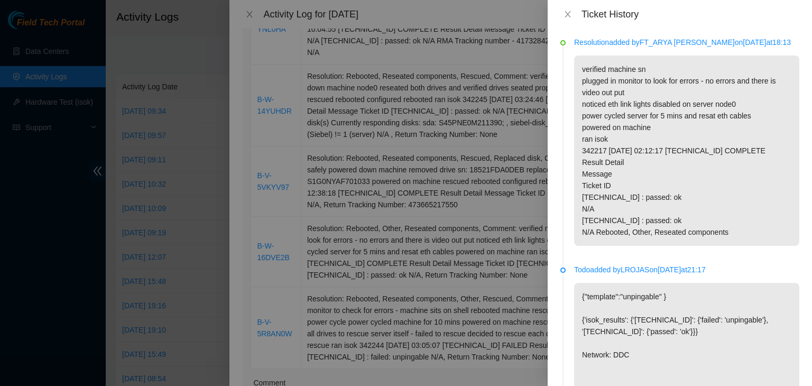
scroll to position [2, 0]
click at [569, 16] on icon "close" at bounding box center [567, 14] width 6 height 6
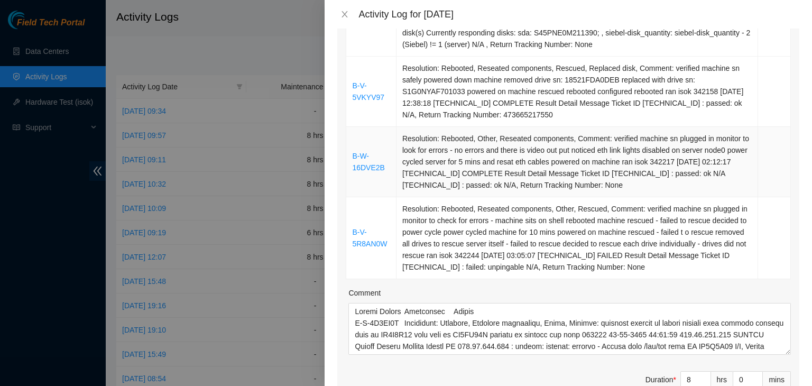
scroll to position [690, 0]
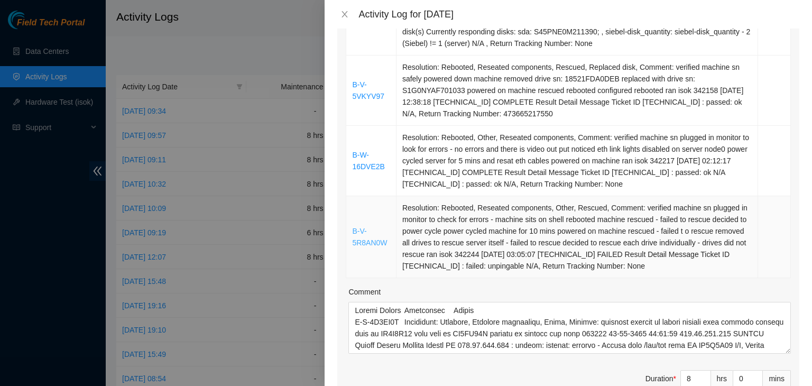
click at [367, 228] on link "B-V-5R8AN0W" at bounding box center [369, 237] width 35 height 20
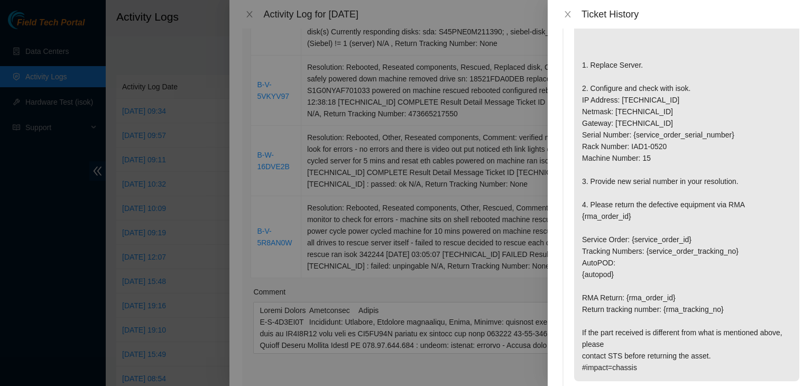
scroll to position [0, 0]
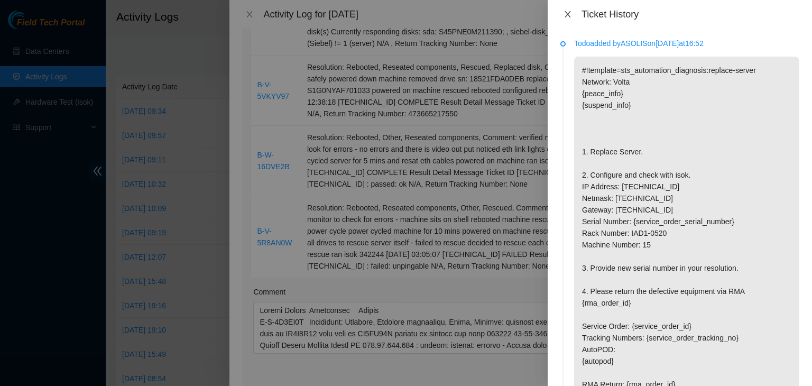
click at [571, 13] on icon "close" at bounding box center [567, 14] width 8 height 8
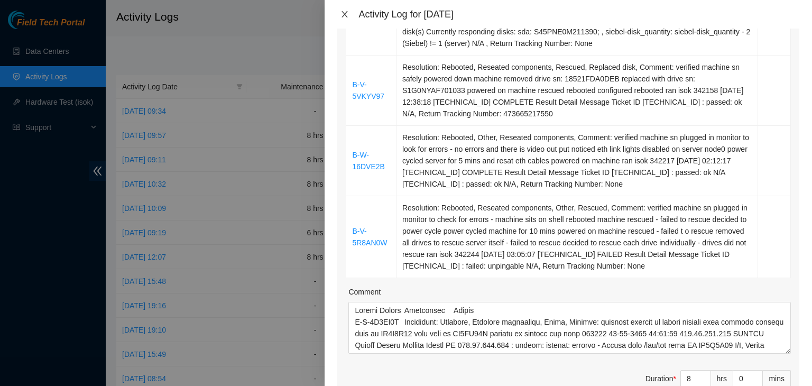
click at [351, 11] on button "Close" at bounding box center [344, 15] width 15 height 10
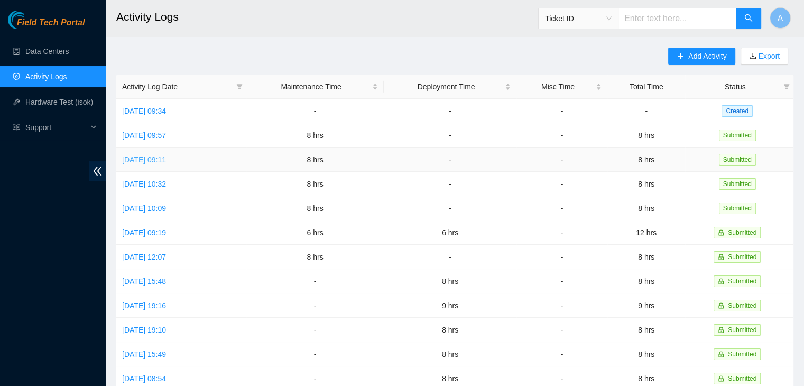
click at [166, 157] on link "Wed, 24 Sep 2025 09:11" at bounding box center [144, 159] width 44 height 8
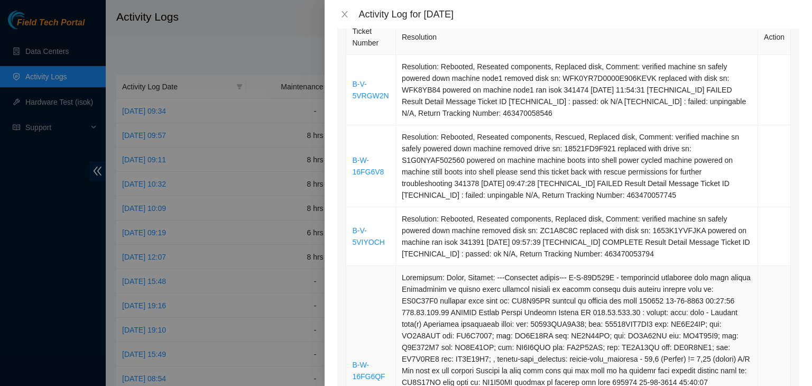
scroll to position [302, 0]
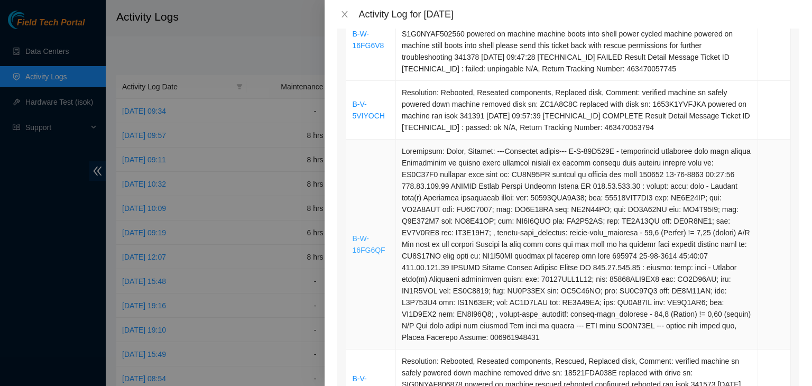
click at [367, 238] on link "B-W-16FG6QF" at bounding box center [368, 244] width 33 height 20
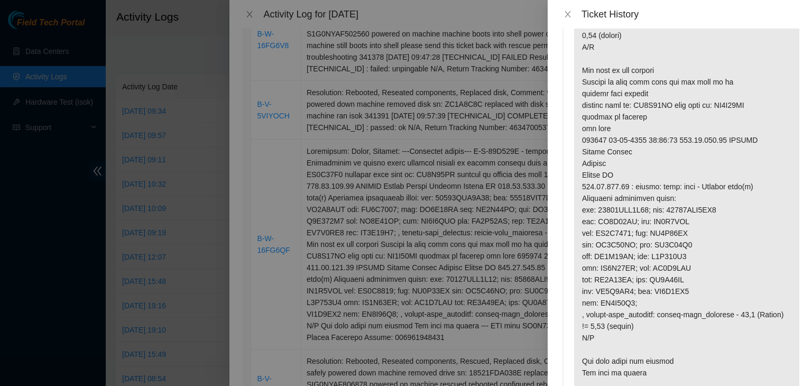
scroll to position [820, 0]
click at [561, 14] on button "Close" at bounding box center [567, 15] width 15 height 10
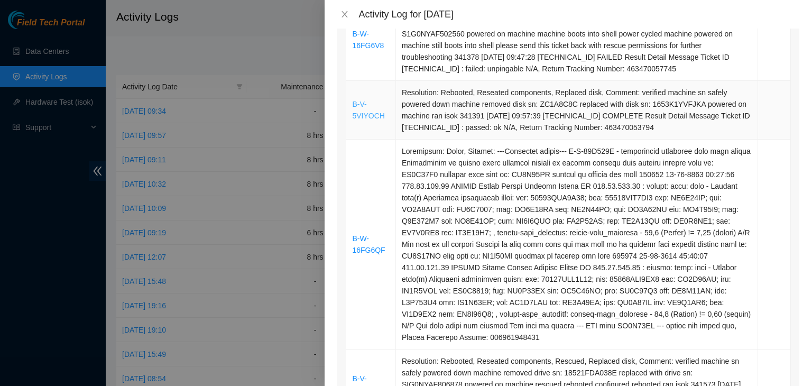
click at [369, 112] on link "B-V-5VIYOCH" at bounding box center [368, 110] width 32 height 20
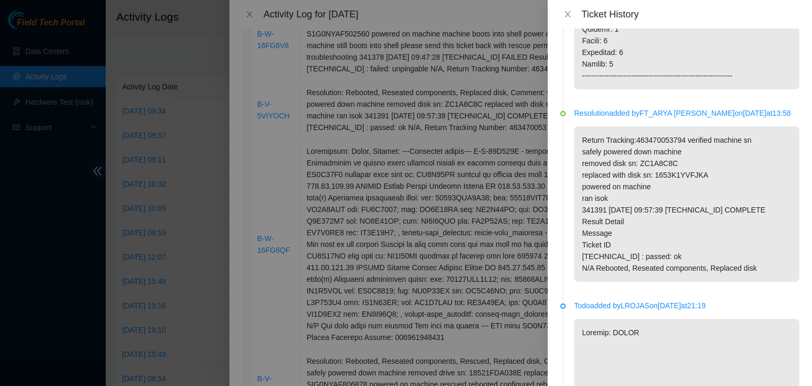
scroll to position [520, 0]
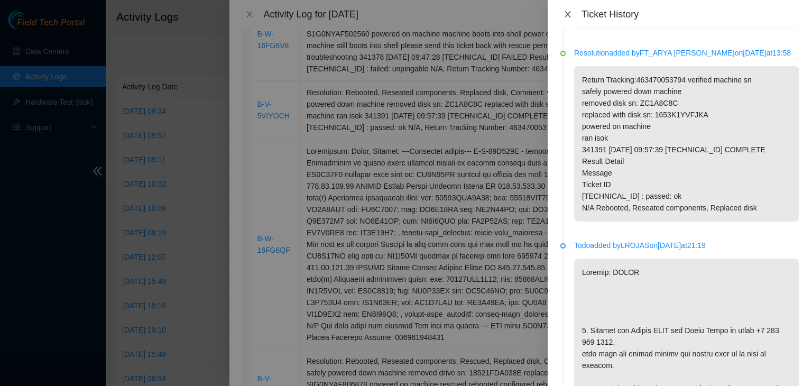
click at [570, 13] on icon "close" at bounding box center [567, 14] width 8 height 8
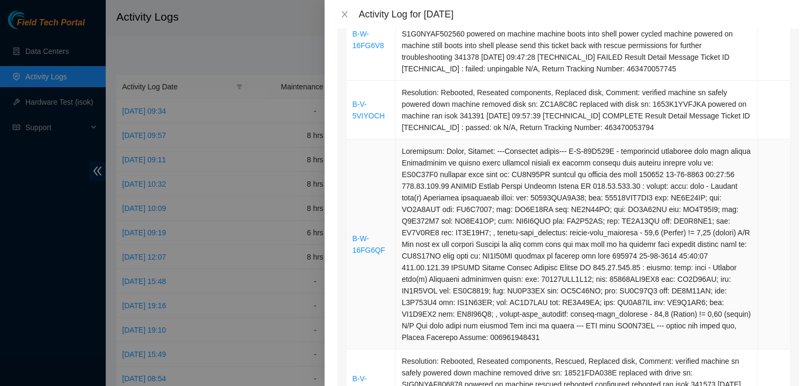
scroll to position [481, 0]
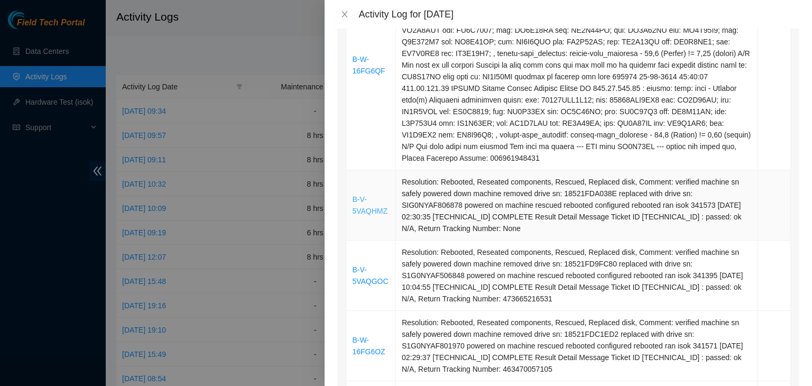
click at [358, 198] on link "B-V-5VAQHMZ" at bounding box center [369, 205] width 35 height 20
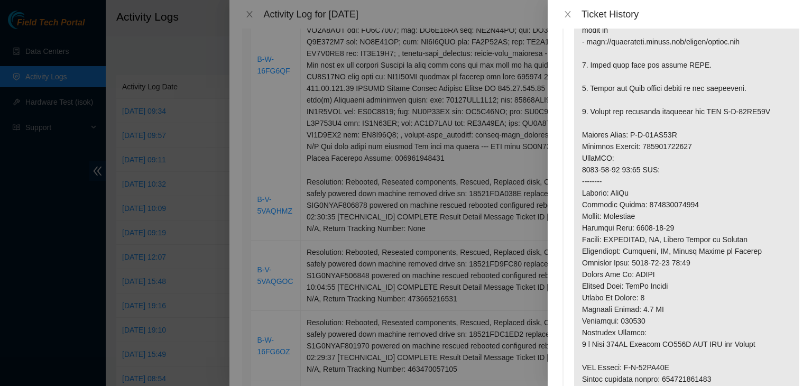
scroll to position [1238, 0]
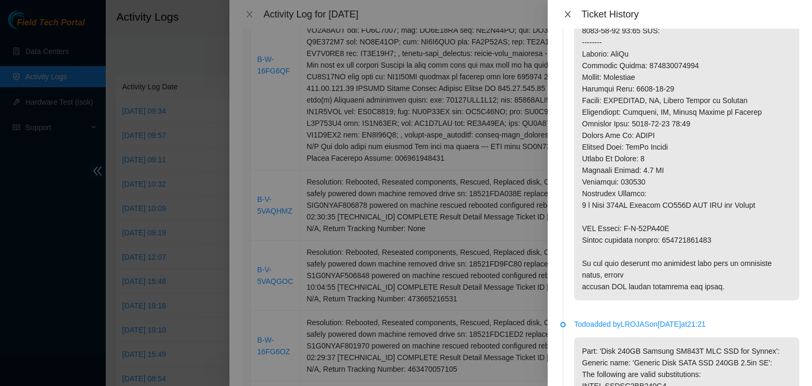
click at [564, 15] on icon "close" at bounding box center [567, 14] width 8 height 8
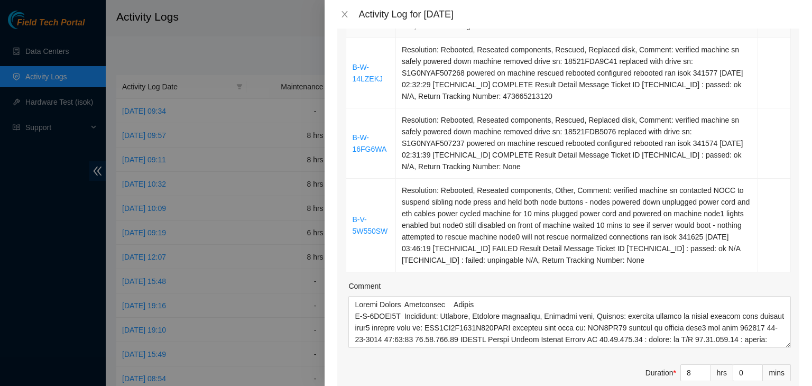
scroll to position [838, 0]
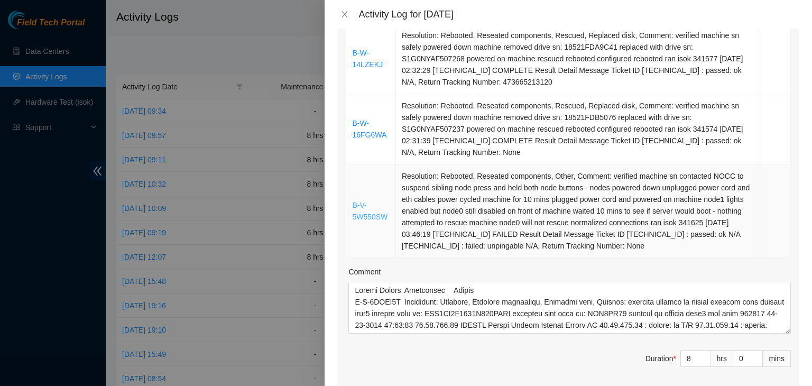
click at [370, 206] on link "B-V-5W550SW" at bounding box center [369, 211] width 35 height 20
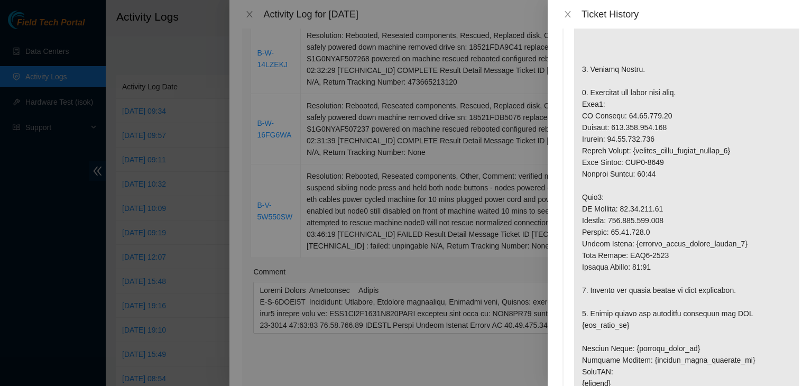
scroll to position [0, 0]
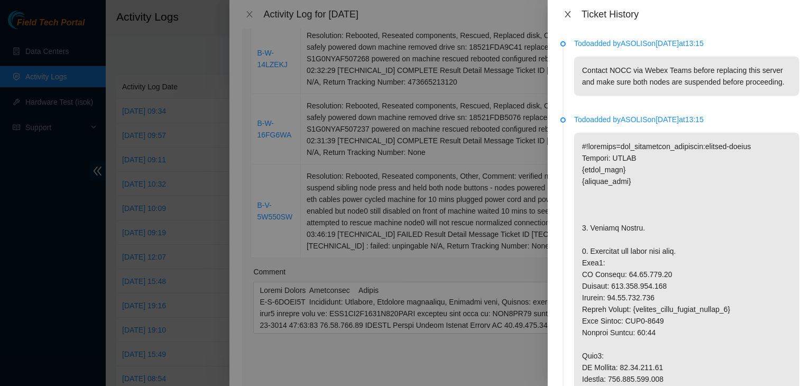
click at [565, 16] on icon "close" at bounding box center [567, 14] width 6 height 6
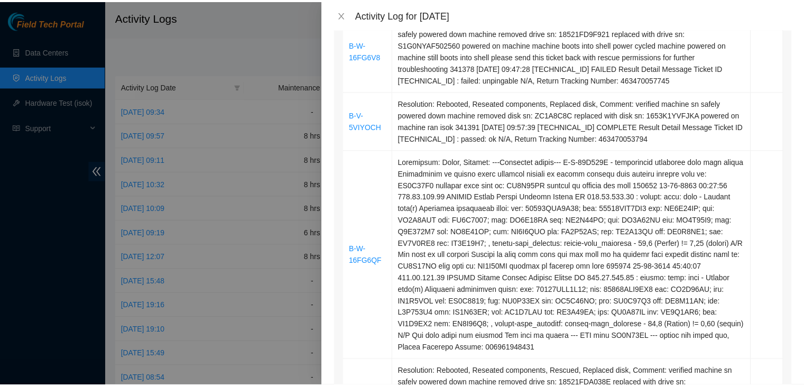
scroll to position [139, 0]
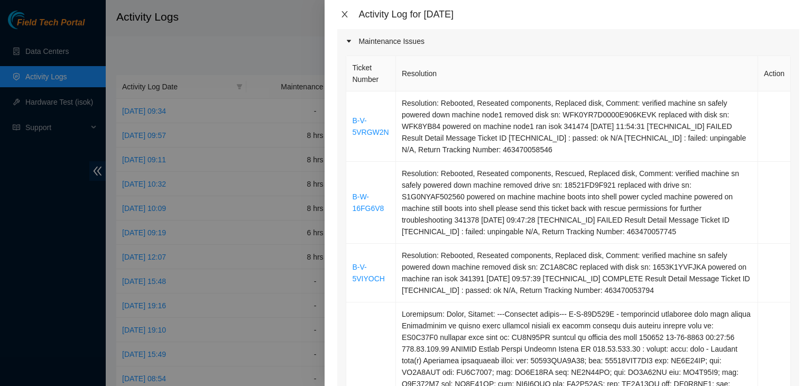
click at [351, 11] on button "Close" at bounding box center [344, 15] width 15 height 10
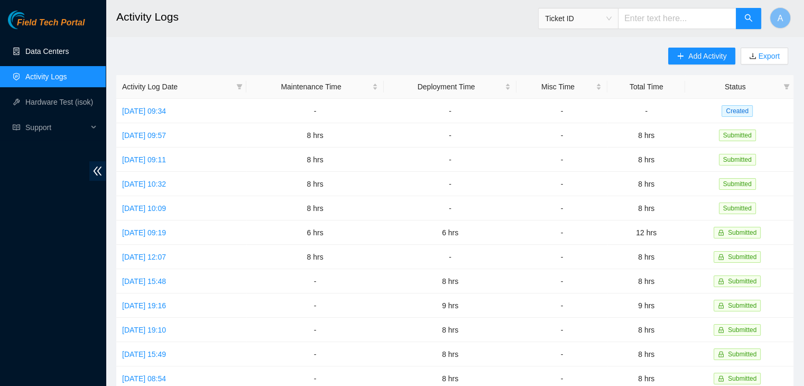
click at [69, 51] on link "Data Centers" at bounding box center [46, 51] width 43 height 8
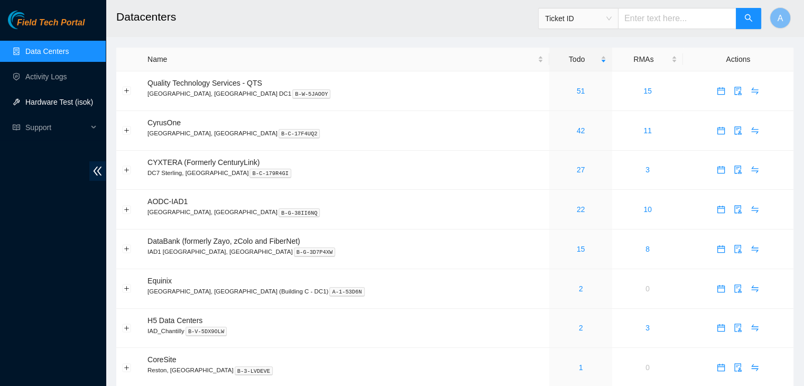
click at [55, 103] on link "Hardware Test (isok)" at bounding box center [59, 102] width 68 height 8
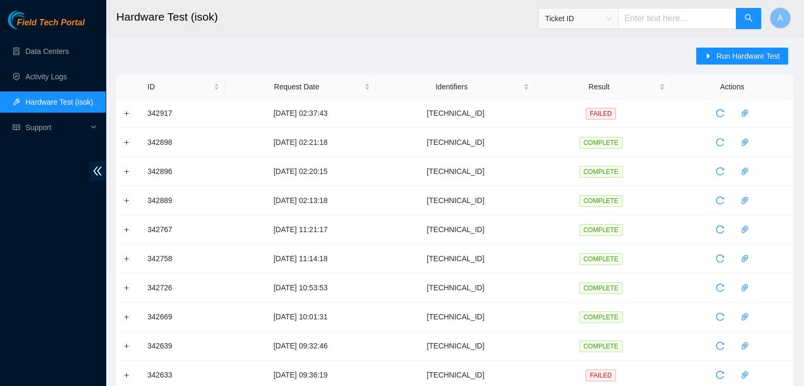
click at [708, 65] on div "Run Hardware Test" at bounding box center [744, 61] width 97 height 27
click at [708, 61] on button "Run Hardware Test" at bounding box center [742, 56] width 92 height 17
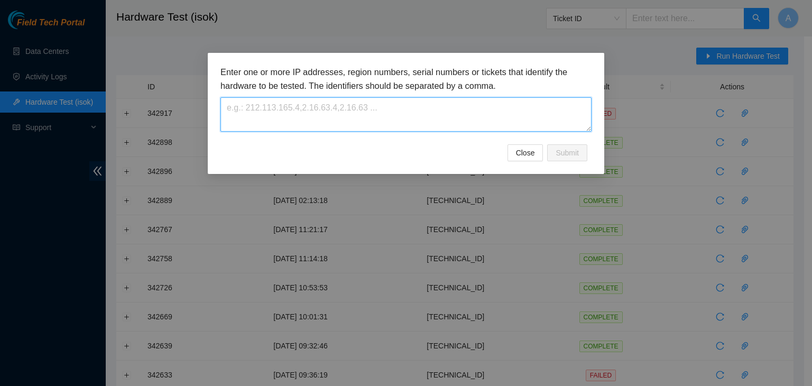
click at [563, 103] on textarea at bounding box center [405, 114] width 371 height 34
paste textarea "23.200.76.169"
type textarea "23.200.76.169"
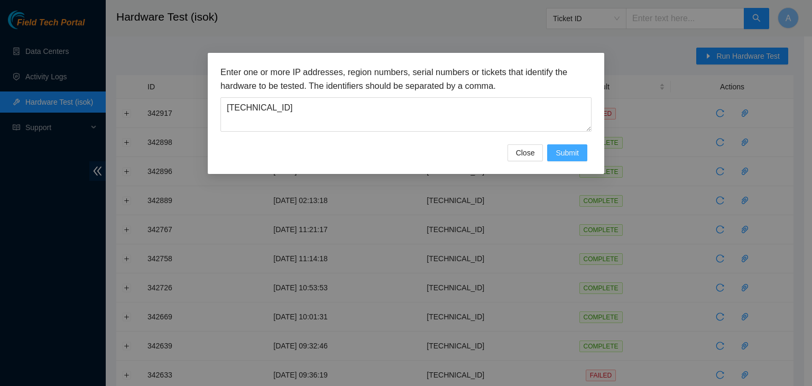
click at [578, 150] on span "Submit" at bounding box center [566, 153] width 23 height 12
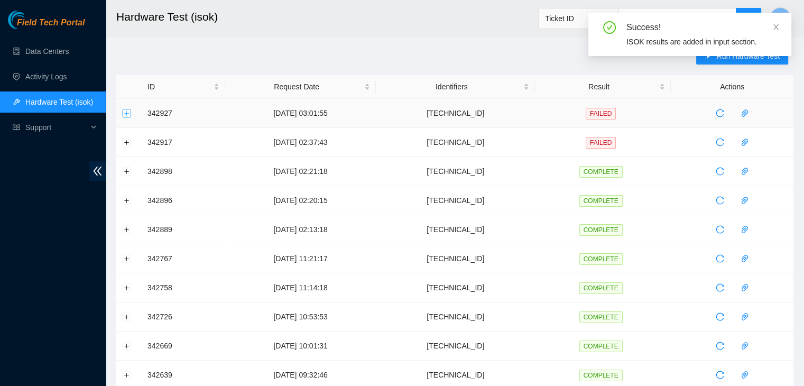
click at [128, 110] on button "Expand row" at bounding box center [127, 113] width 8 height 8
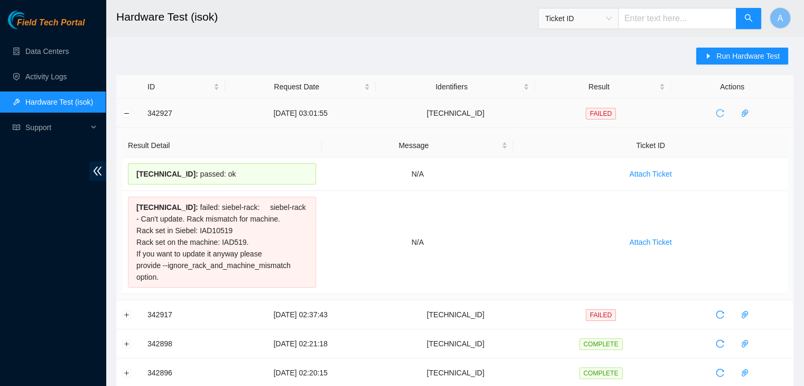
click at [719, 113] on icon "reload" at bounding box center [720, 113] width 8 height 8
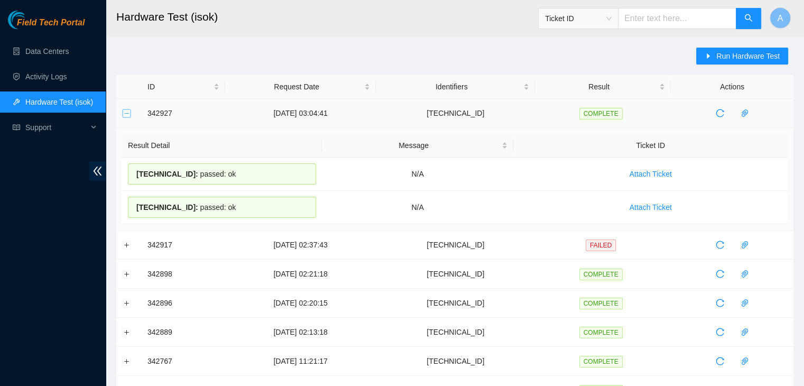
click at [126, 115] on button "Collapse row" at bounding box center [127, 113] width 8 height 8
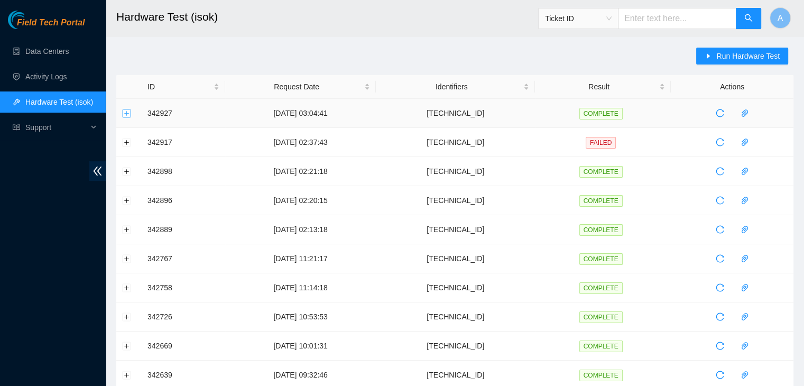
click at [129, 112] on button "Expand row" at bounding box center [127, 113] width 8 height 8
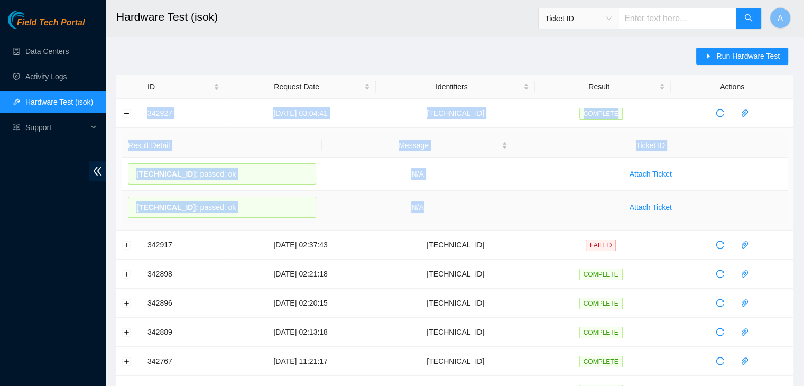
drag, startPoint x: 138, startPoint y: 110, endPoint x: 486, endPoint y: 208, distance: 361.2
copy tbody "342927 26-09-2025 03:04:41 23.200.76.169 COMPLETE Result Detail Message Ticket …"
click at [486, 208] on td "N/A" at bounding box center [418, 207] width 192 height 33
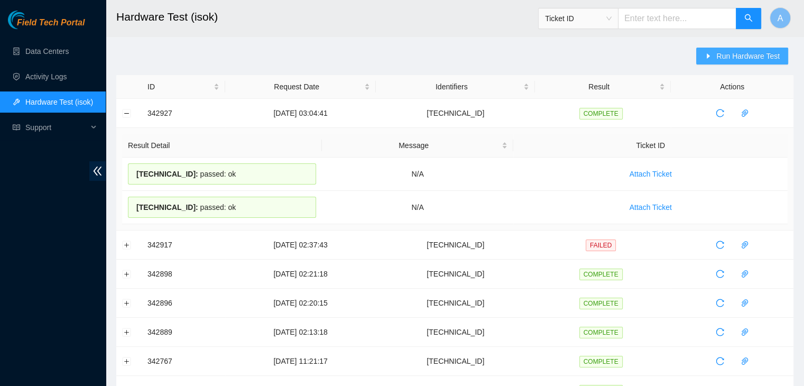
click at [731, 49] on button "Run Hardware Test" at bounding box center [742, 56] width 92 height 17
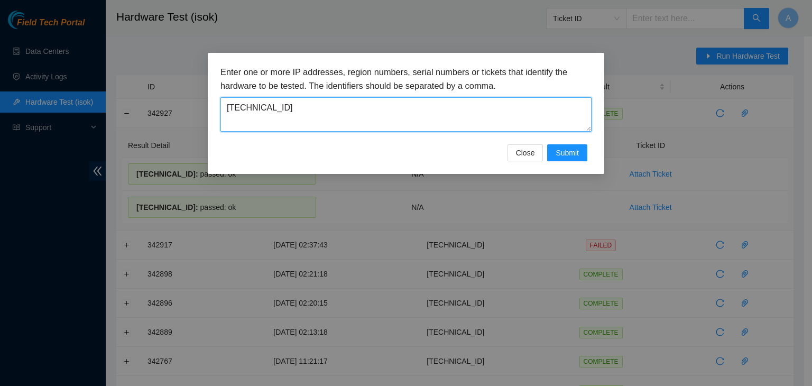
click at [483, 117] on textarea "23.200.76.169" at bounding box center [405, 114] width 371 height 34
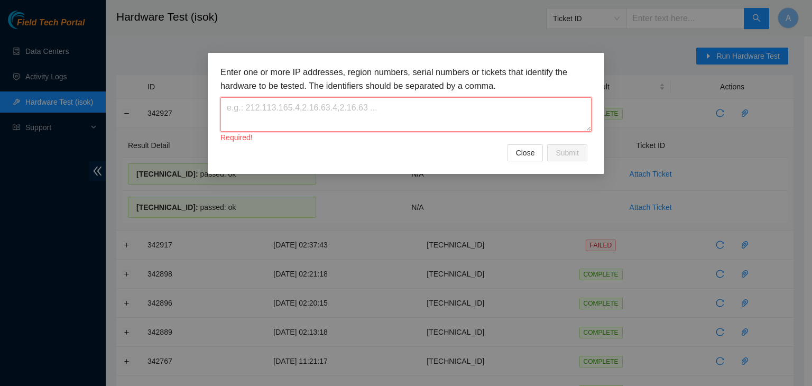
paste textarea "[TECHNICAL_ID]"
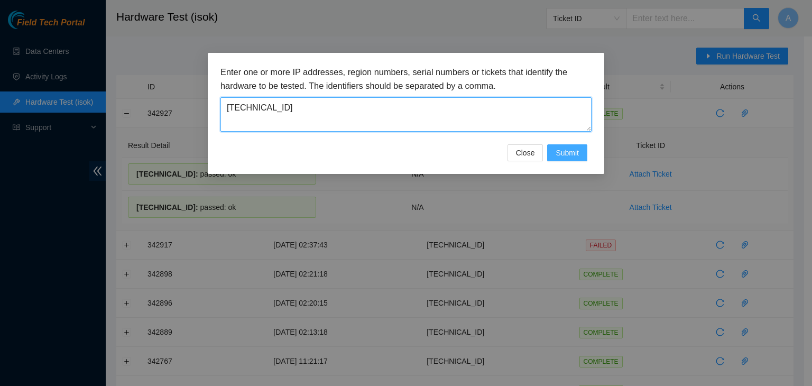
type textarea "[TECHNICAL_ID]"
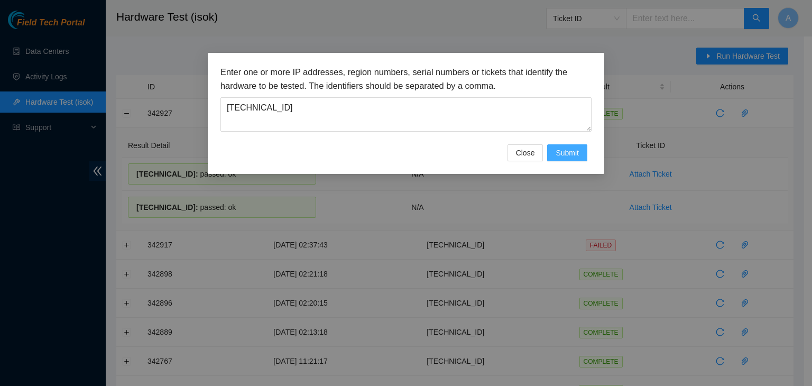
click at [579, 150] on button "Submit" at bounding box center [567, 152] width 40 height 17
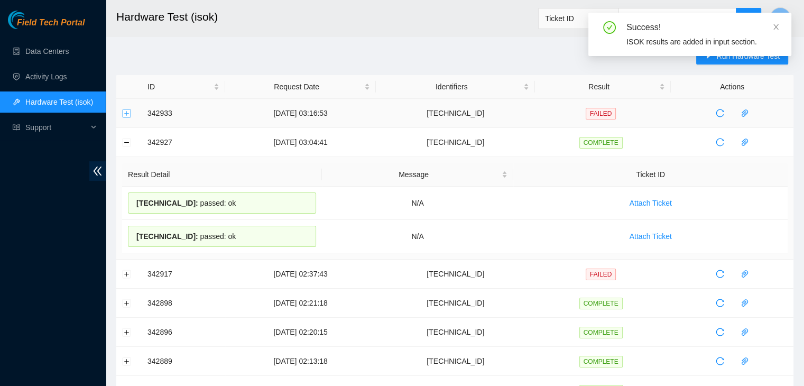
click at [127, 112] on button "Expand row" at bounding box center [127, 113] width 8 height 8
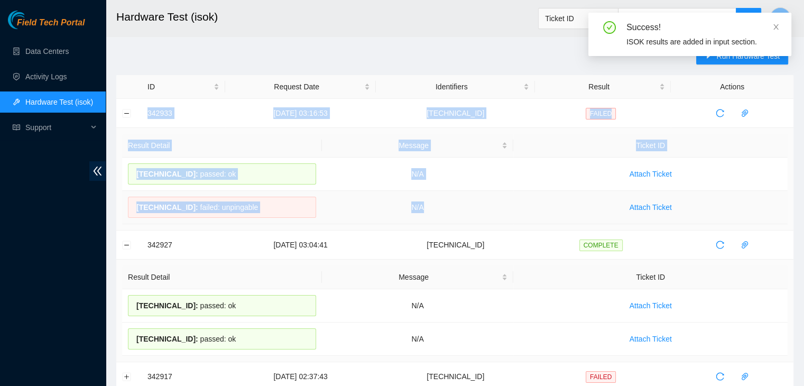
drag, startPoint x: 141, startPoint y: 114, endPoint x: 459, endPoint y: 203, distance: 330.1
copy tbody "342933 26-09-2025 03:16:53 23.76.147.36 FAILED Result Detail Message Ticket ID …"
click at [459, 203] on td "N/A" at bounding box center [418, 207] width 192 height 33
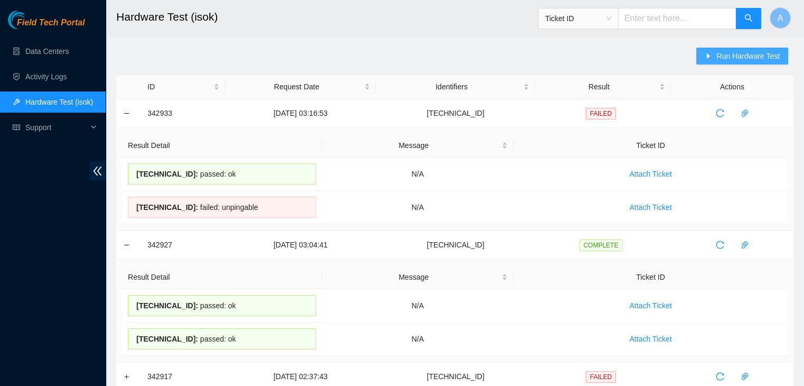
click at [712, 54] on icon "caret-right" at bounding box center [707, 55] width 7 height 7
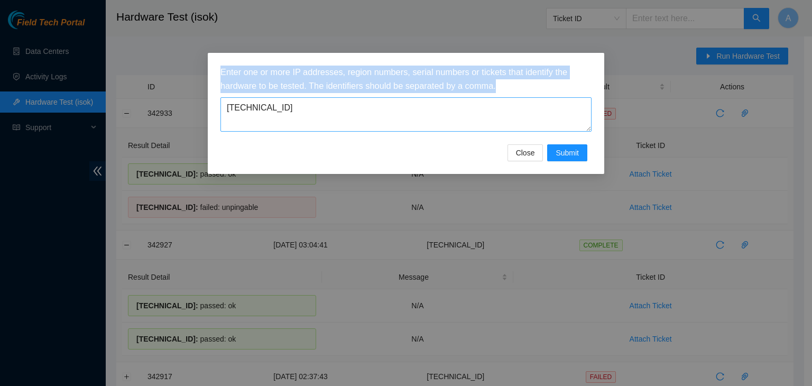
drag, startPoint x: 530, startPoint y: 84, endPoint x: 525, endPoint y: 119, distance: 36.3
click at [525, 119] on div "Enter one or more IP addresses, region numbers, serial numbers or tickets that …" at bounding box center [405, 99] width 371 height 66
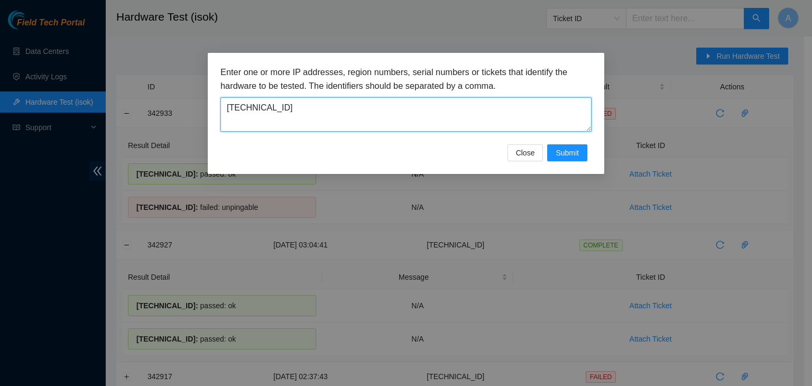
click at [525, 119] on textarea "[TECHNICAL_ID]" at bounding box center [405, 114] width 371 height 34
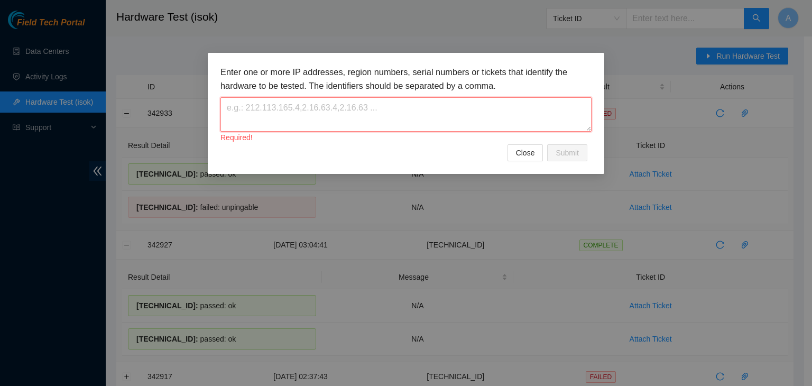
paste textarea "[TECHNICAL_ID]"
type textarea "[TECHNICAL_ID]"
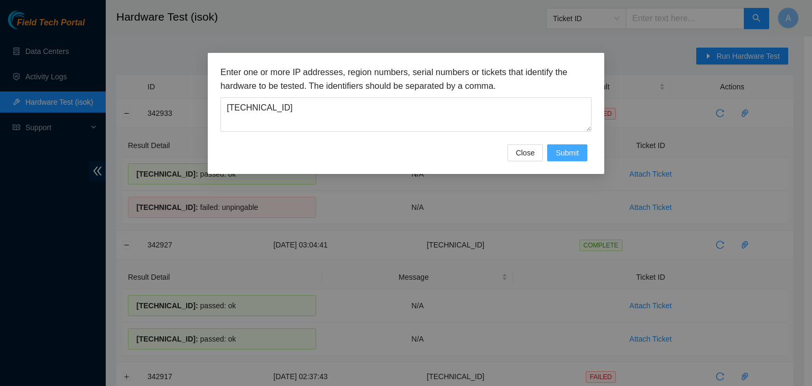
click at [572, 159] on button "Submit" at bounding box center [567, 152] width 40 height 17
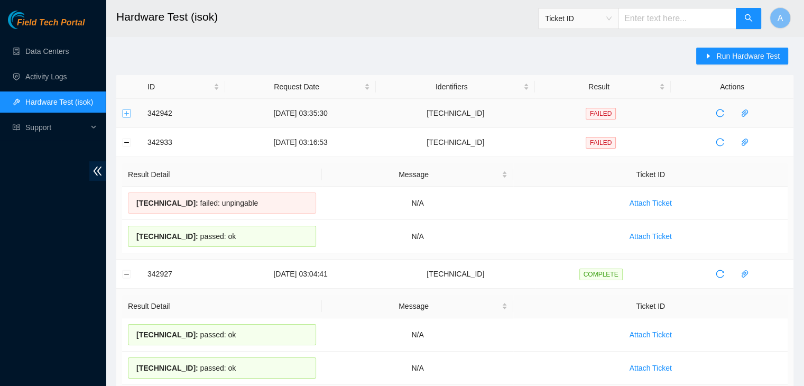
click at [127, 110] on button "Expand row" at bounding box center [127, 113] width 8 height 8
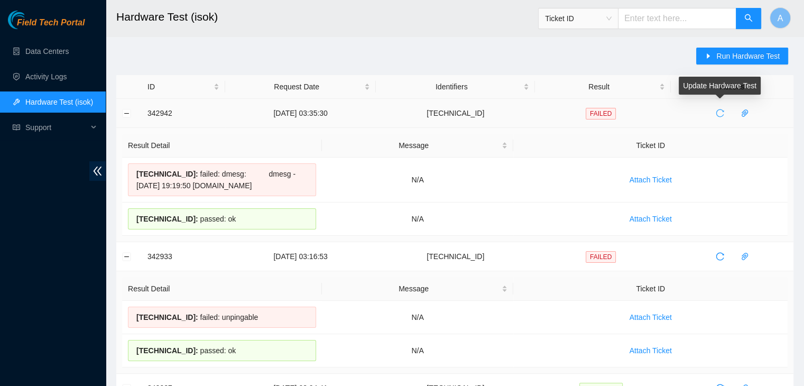
click at [719, 115] on icon "reload" at bounding box center [720, 113] width 8 height 8
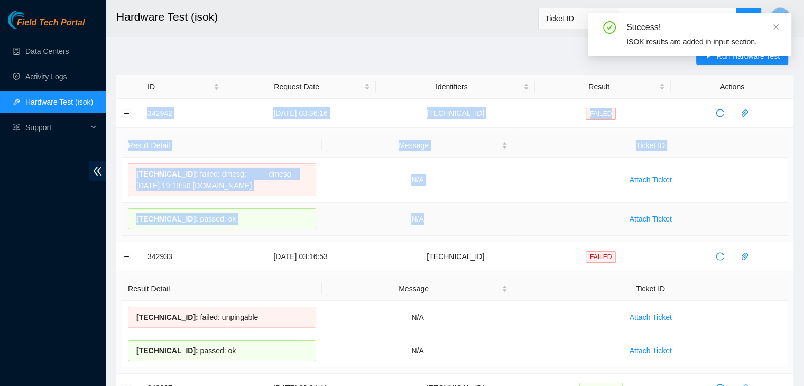
drag, startPoint x: 142, startPoint y: 113, endPoint x: 473, endPoint y: 235, distance: 353.3
copy tbody "342942 26-09-2025 03:36:16 23.76.147.36 FAILED Result Detail Message Ticket ID …"
click at [473, 235] on td "N/A" at bounding box center [418, 218] width 192 height 33
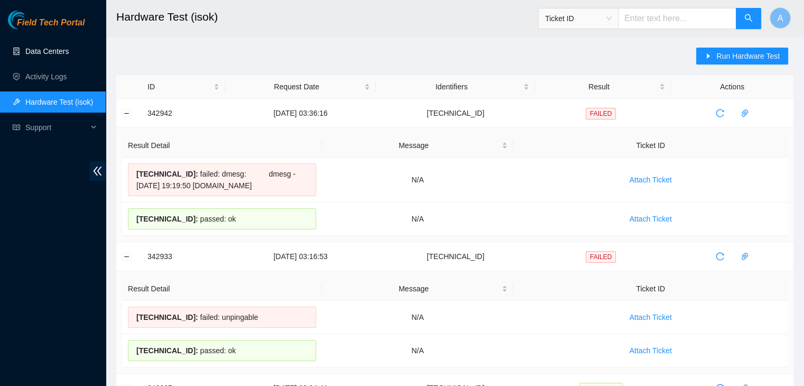
click at [55, 47] on link "Data Centers" at bounding box center [46, 51] width 43 height 8
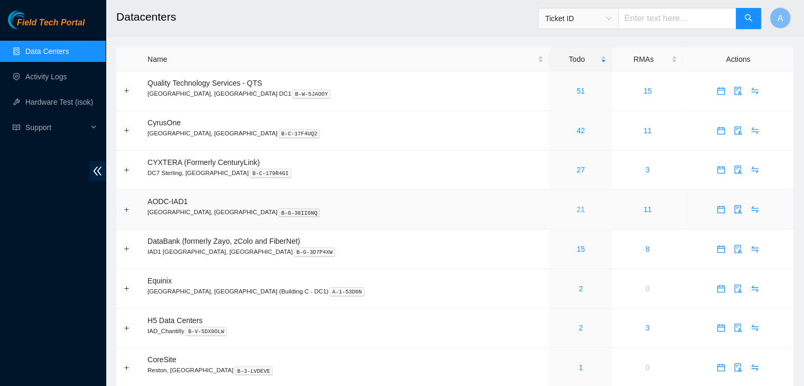
click at [577, 211] on link "21" at bounding box center [581, 209] width 8 height 8
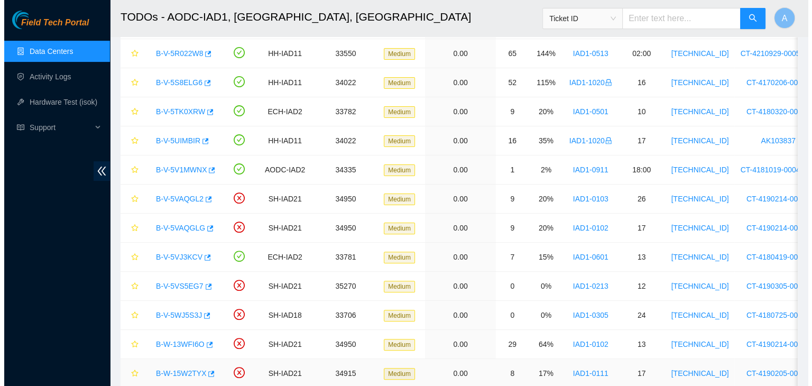
scroll to position [277, 0]
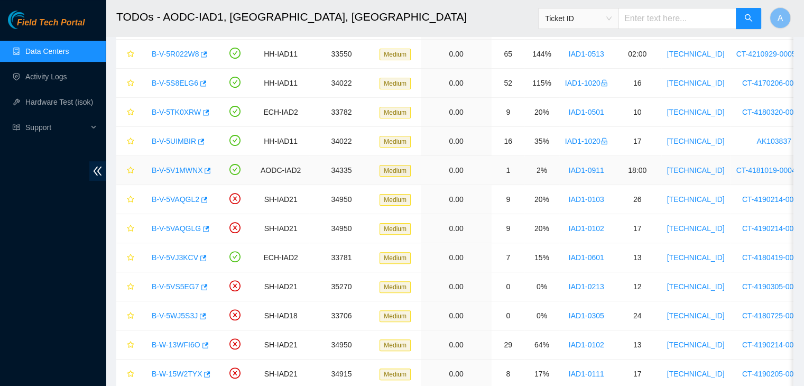
click at [190, 168] on link "B-V-5V1MWNX" at bounding box center [177, 170] width 51 height 8
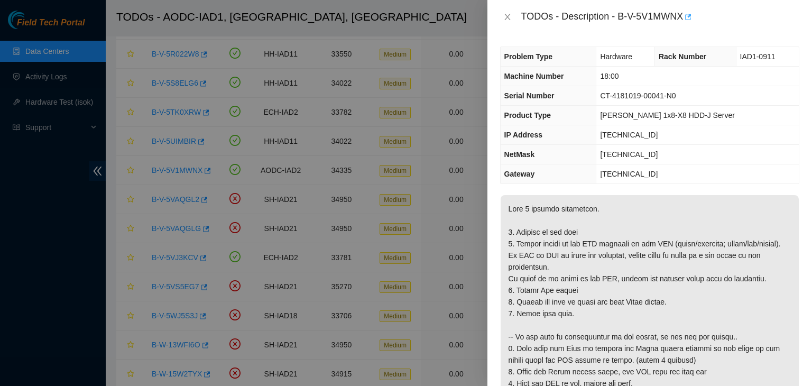
click at [690, 15] on icon "button" at bounding box center [686, 16] width 7 height 7
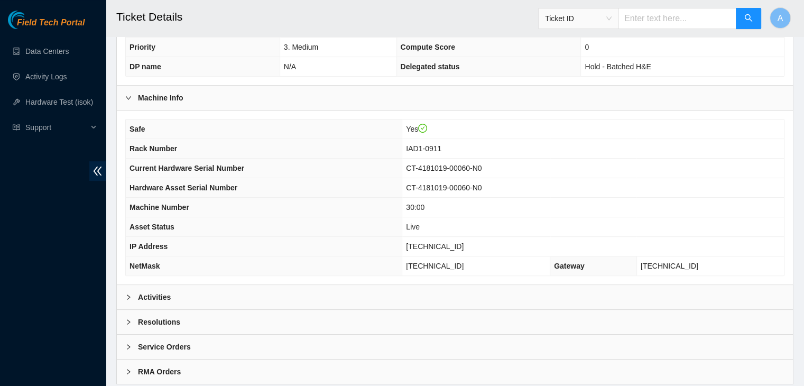
scroll to position [300, 0]
click at [270, 298] on div "Activities" at bounding box center [455, 297] width 676 height 24
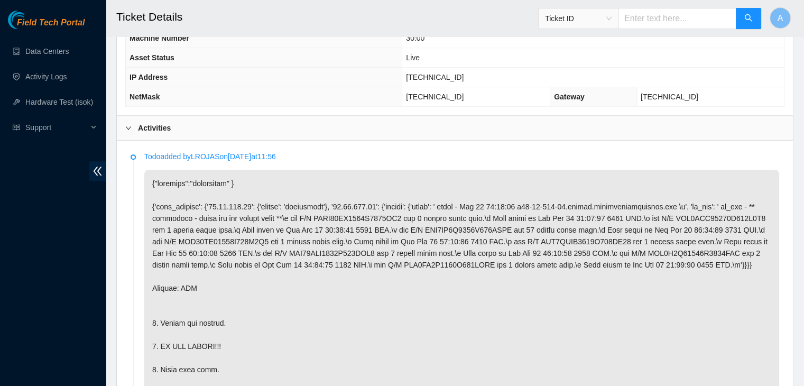
scroll to position [471, 0]
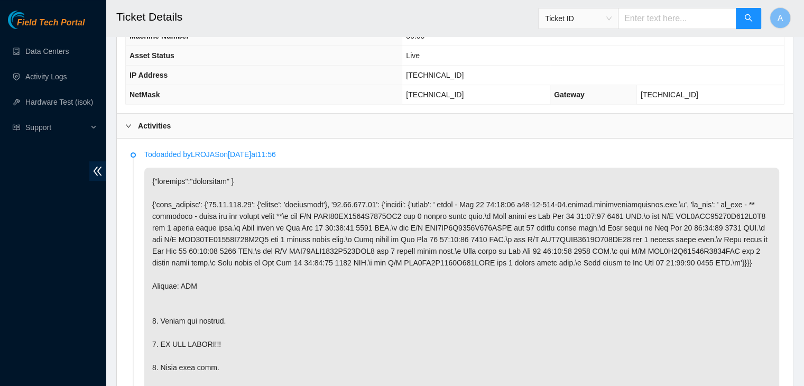
click at [544, 233] on p at bounding box center [461, 292] width 635 height 248
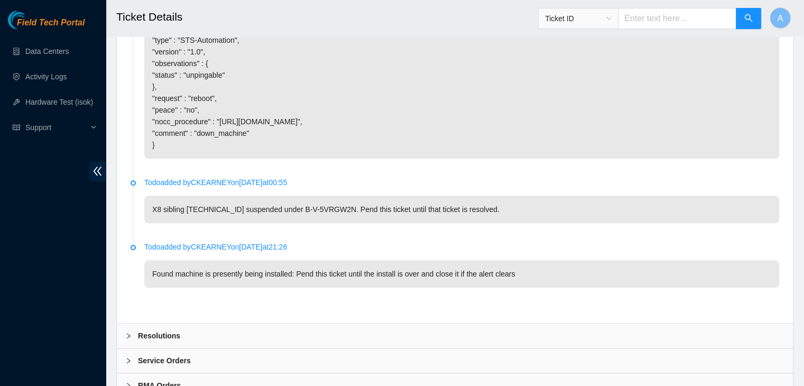
scroll to position [986, 0]
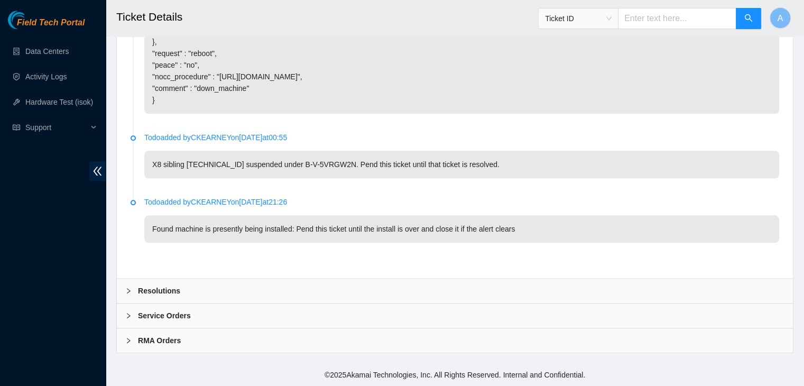
click at [328, 295] on div "Resolutions" at bounding box center [455, 291] width 676 height 24
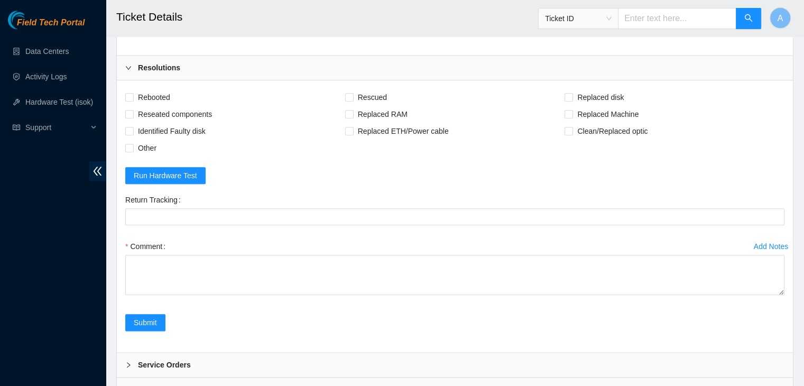
scroll to position [1247, 0]
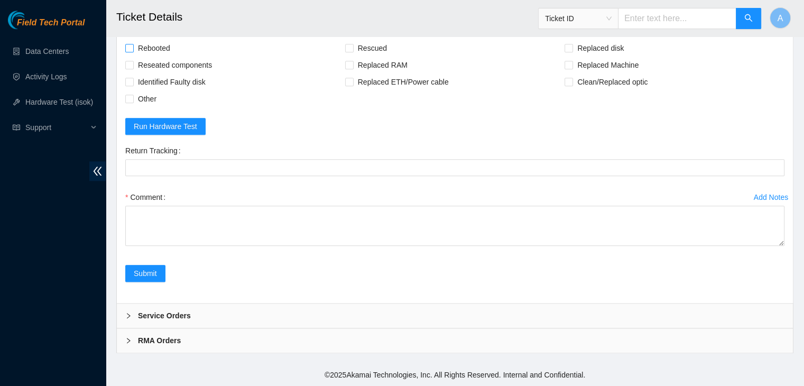
click at [156, 57] on span "Rebooted" at bounding box center [154, 48] width 41 height 17
click at [133, 51] on input "Rebooted" at bounding box center [128, 47] width 7 height 7
checkbox input "true"
click at [145, 107] on span "Other" at bounding box center [147, 98] width 27 height 17
click at [133, 102] on input "Other" at bounding box center [128, 98] width 7 height 7
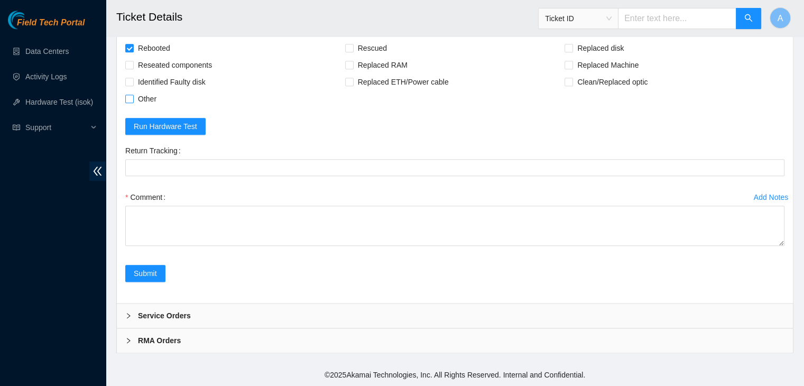
checkbox input "true"
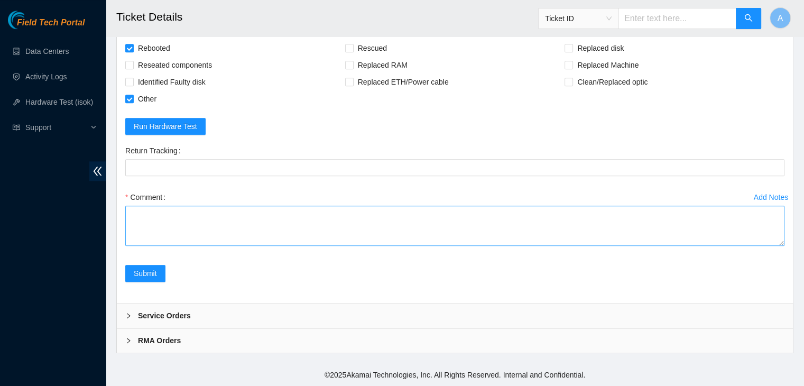
drag, startPoint x: 780, startPoint y: 242, endPoint x: 736, endPoint y: 362, distance: 127.7
click at [736, 246] on textarea "Comment" at bounding box center [454, 226] width 659 height 40
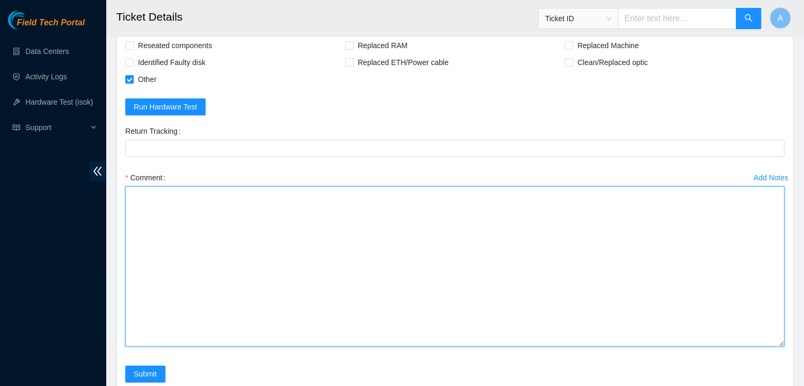
click at [635, 319] on textarea "Comment" at bounding box center [454, 266] width 659 height 160
click at [154, 238] on textarea "verified machine sn noticed eth link lights disabled node0 light disabled on fr…" at bounding box center [454, 266] width 659 height 160
click at [300, 242] on textarea "verified machine sn noticed eth link lights disabled node0 button light disable…" at bounding box center [454, 266] width 659 height 160
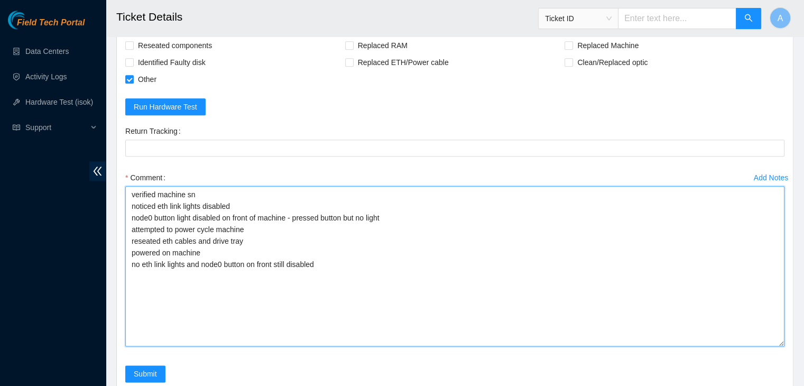
type textarea "verified machine sn noticed eth link lights disabled node0 button light disable…"
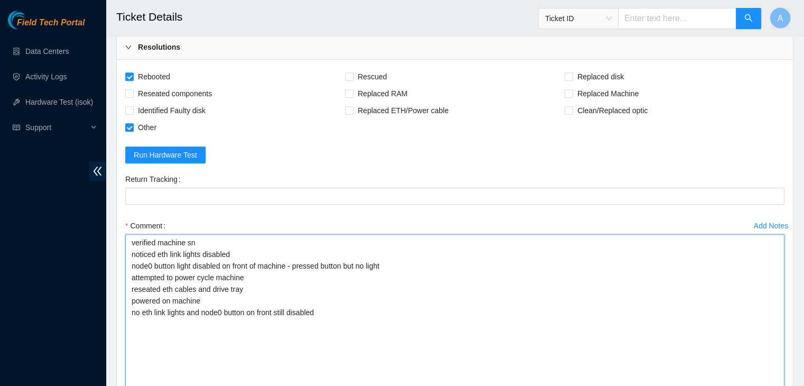
scroll to position [1211, 0]
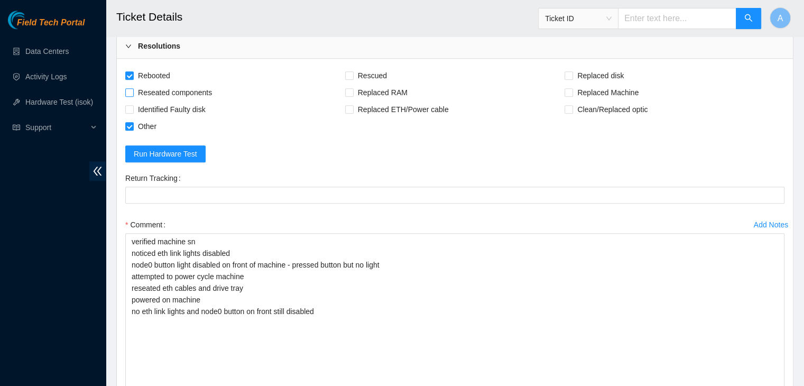
click at [210, 101] on span "Reseated components" at bounding box center [175, 92] width 82 height 17
click at [133, 96] on input "Reseated components" at bounding box center [128, 91] width 7 height 7
checkbox input "true"
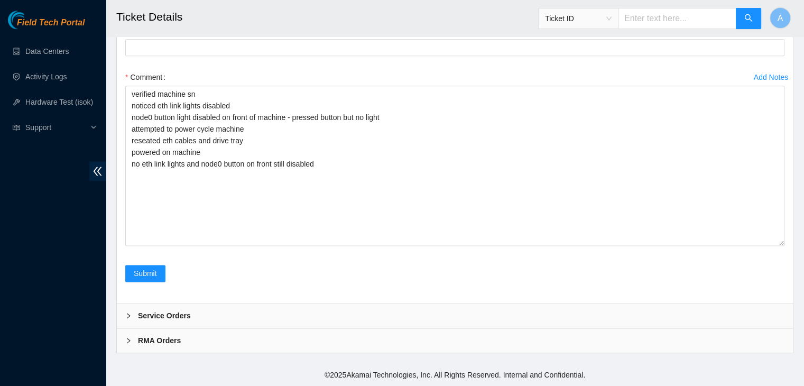
scroll to position [1360, 0]
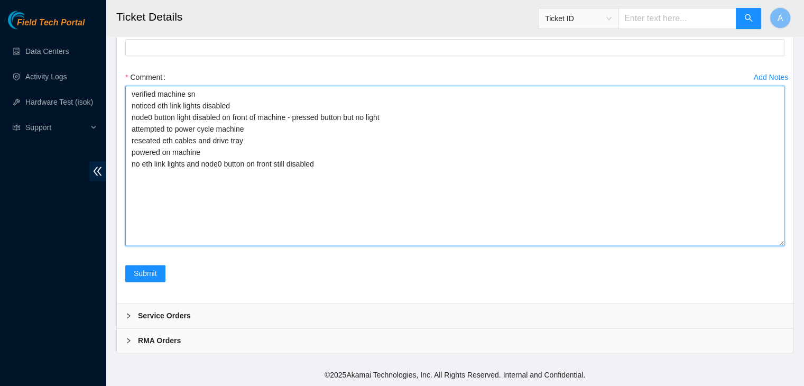
click at [312, 182] on textarea "verified machine sn noticed eth link lights disabled node0 button light disable…" at bounding box center [454, 166] width 659 height 160
click at [328, 185] on textarea "verified machine sn noticed eth link lights disabled node0 button light disable…" at bounding box center [454, 166] width 659 height 160
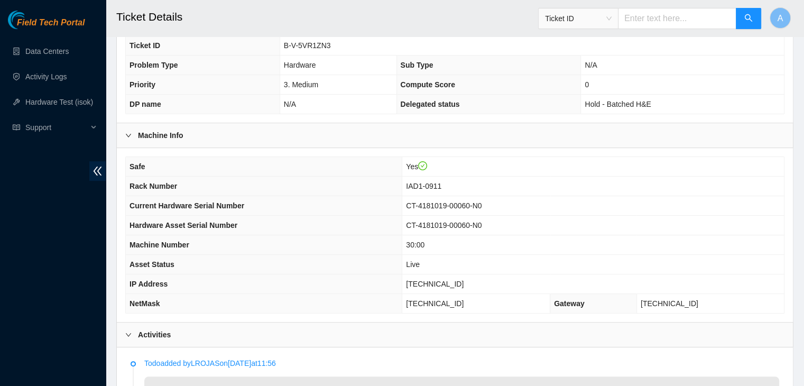
scroll to position [313, 0]
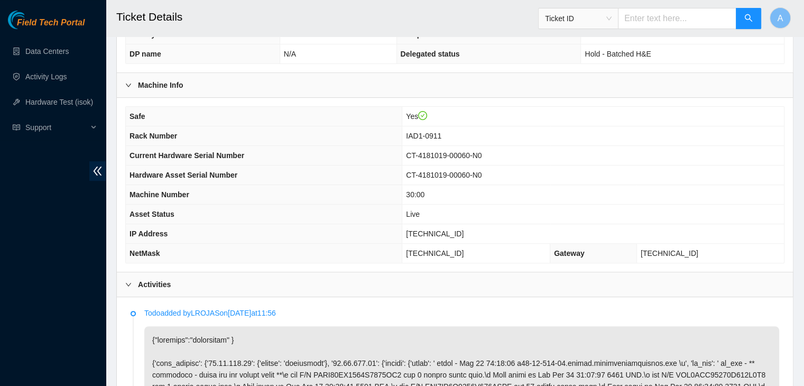
click at [443, 230] on span "23.76.147.60" at bounding box center [435, 233] width 58 height 8
copy span "23.76.147.60"
click at [443, 230] on span "23.76.147.60" at bounding box center [435, 233] width 58 height 8
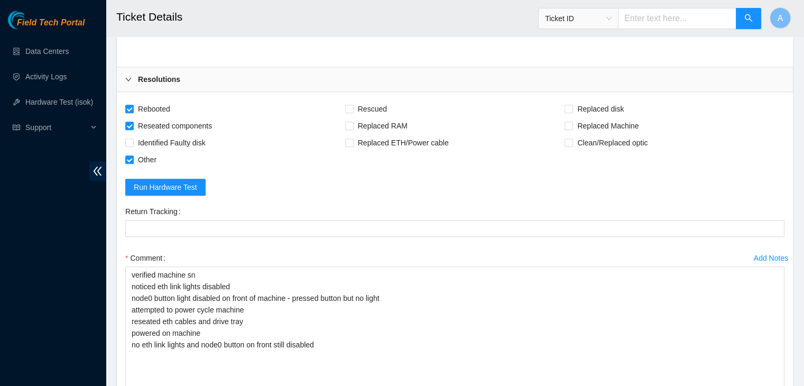
scroll to position [1378, 0]
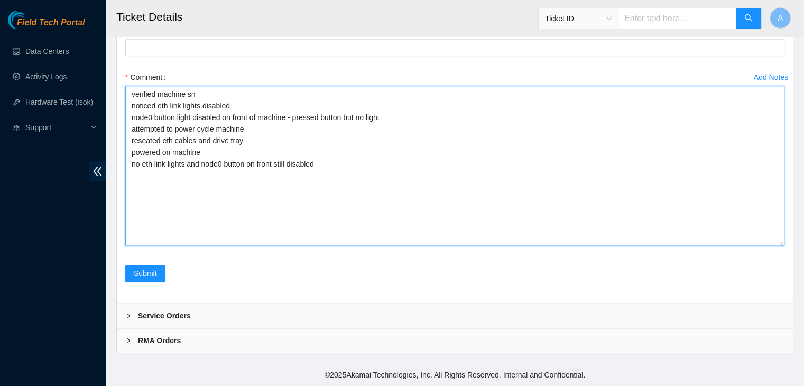
click at [418, 232] on textarea "verified machine sn noticed eth link lights disabled node0 button light disable…" at bounding box center [454, 166] width 659 height 160
paste textarea "342917 26-09-2025 02:37:43 23.76.147.60 FAILED Result Detail Message Ticket ID …"
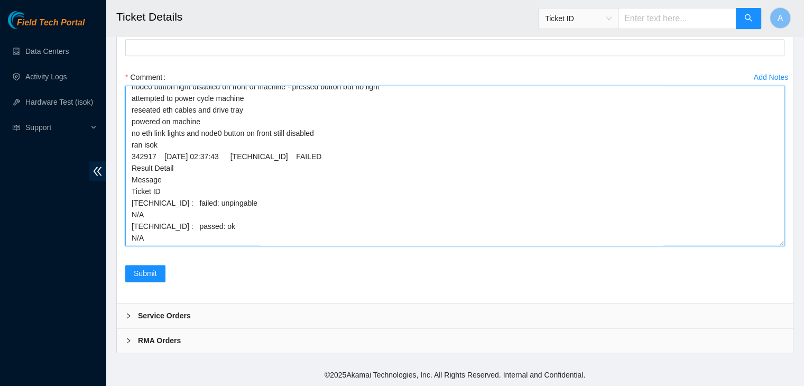
scroll to position [0, 0]
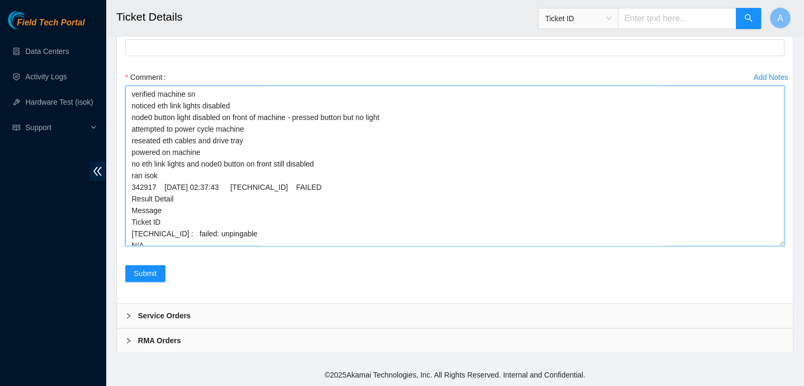
drag, startPoint x: 781, startPoint y: 244, endPoint x: 736, endPoint y: 395, distance: 158.2
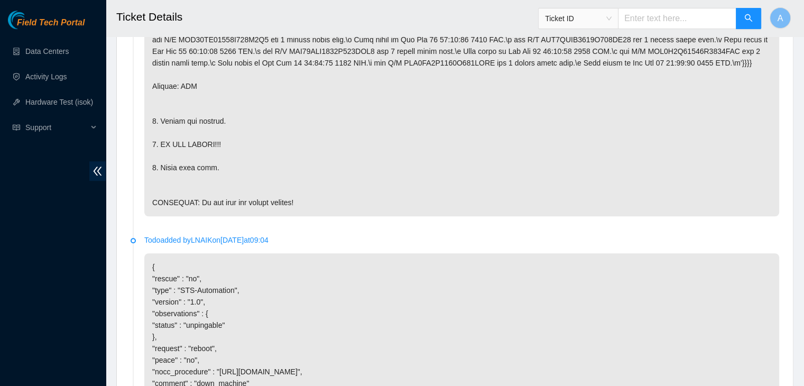
scroll to position [668, 0]
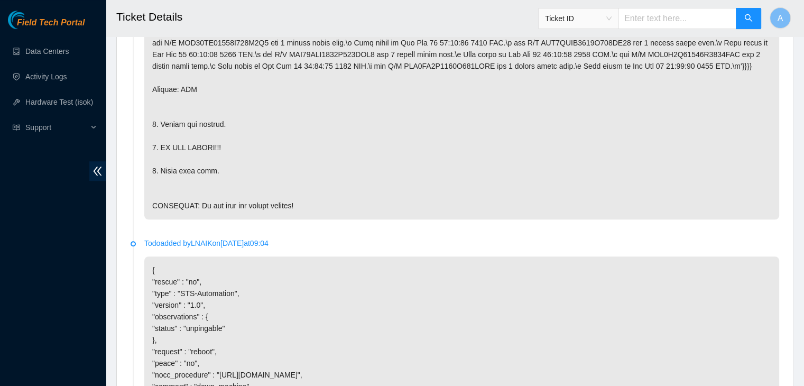
click at [504, 185] on p at bounding box center [461, 95] width 635 height 248
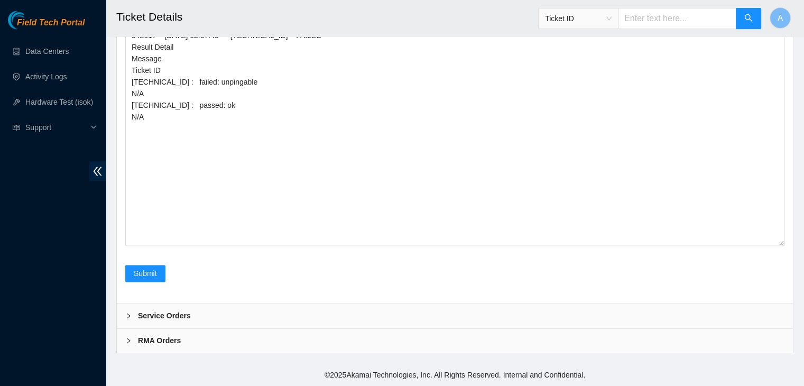
scroll to position [1524, 0]
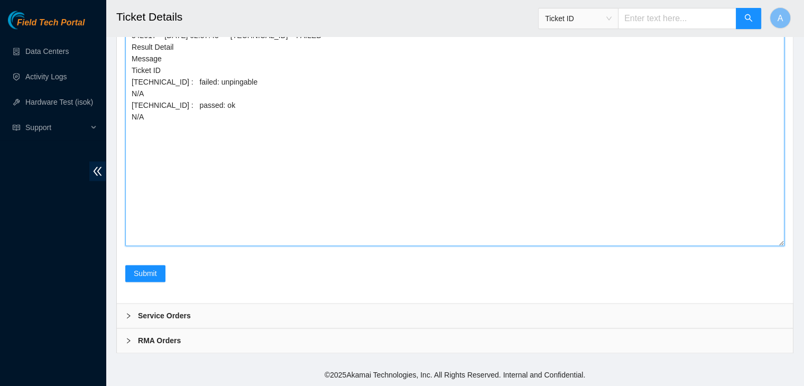
click at [504, 185] on textarea "verified machine sn noticed eth link lights disabled node0 button light disable…" at bounding box center [454, 90] width 659 height 312
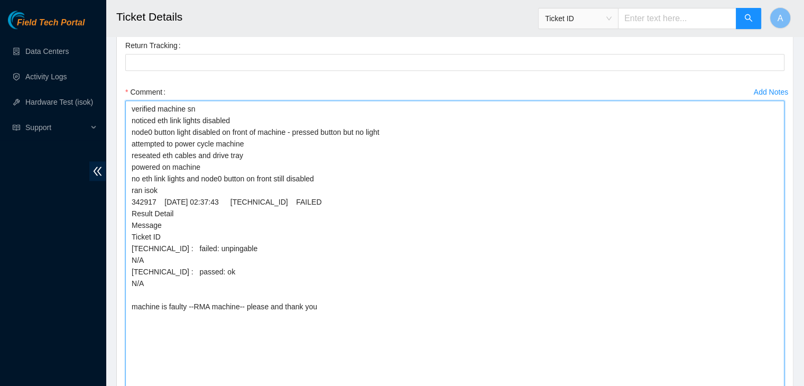
scroll to position [1344, 0]
click at [247, 194] on textarea "verified machine sn noticed eth link lights disabled node0 button light disable…" at bounding box center [454, 256] width 659 height 312
click at [201, 199] on textarea "verified machine sn noticed eth link lights disabled node0 button light disable…" at bounding box center [454, 256] width 659 height 312
click at [292, 193] on textarea "verified machine sn noticed eth link lights disabled node0 button light disable…" at bounding box center [454, 256] width 659 height 312
click at [304, 198] on textarea "verified machine sn noticed eth link lights disabled node0 button light disable…" at bounding box center [454, 256] width 659 height 312
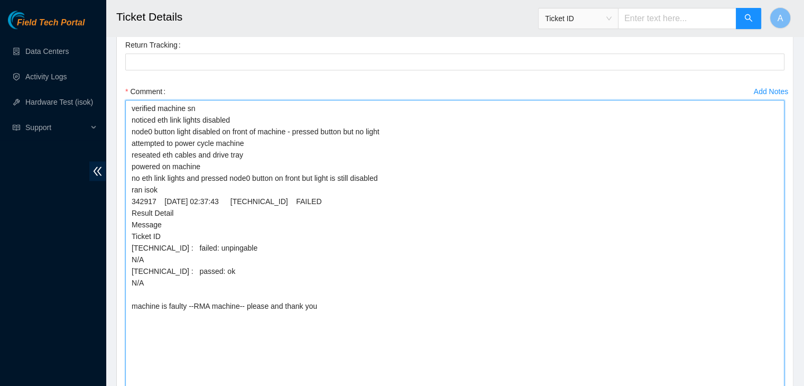
click at [389, 200] on textarea "verified machine sn noticed eth link lights disabled node0 button light disable…" at bounding box center [454, 256] width 659 height 312
click at [255, 161] on textarea "verified machine sn noticed eth link lights disabled node0 button light disable…" at bounding box center [454, 256] width 659 height 312
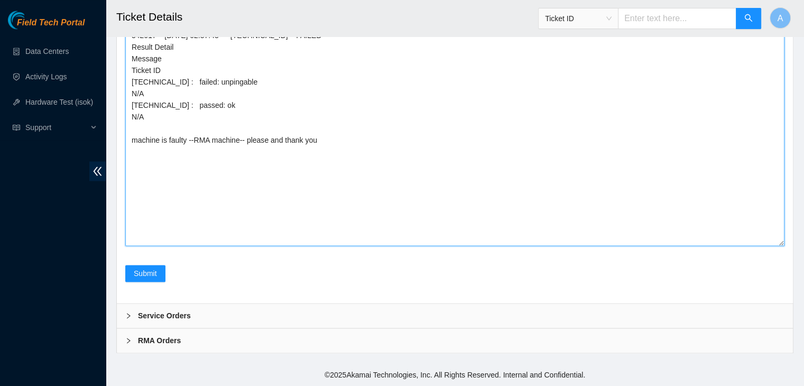
scroll to position [1528, 0]
type textarea "verified machine sn noticed eth link lights disabled node0 button light disable…"
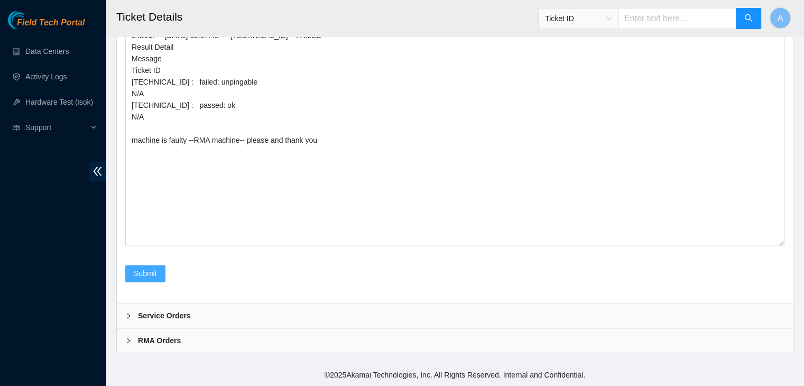
click at [142, 279] on span "Submit" at bounding box center [145, 273] width 23 height 12
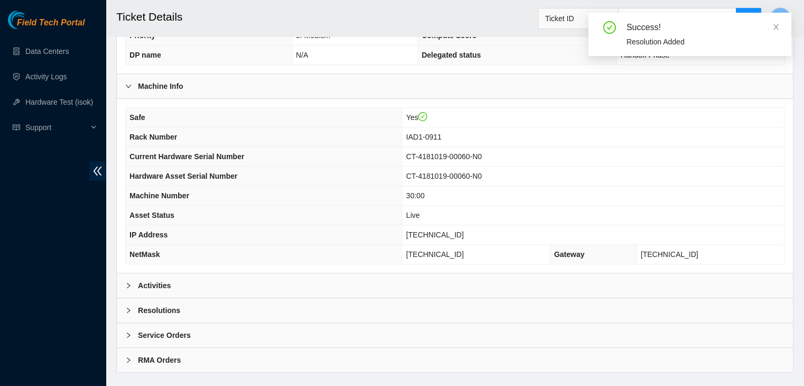
scroll to position [314, 0]
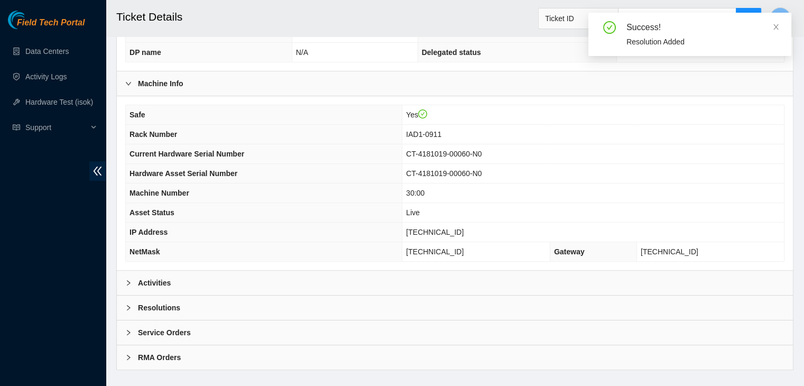
click at [220, 289] on div "Activities" at bounding box center [455, 283] width 676 height 24
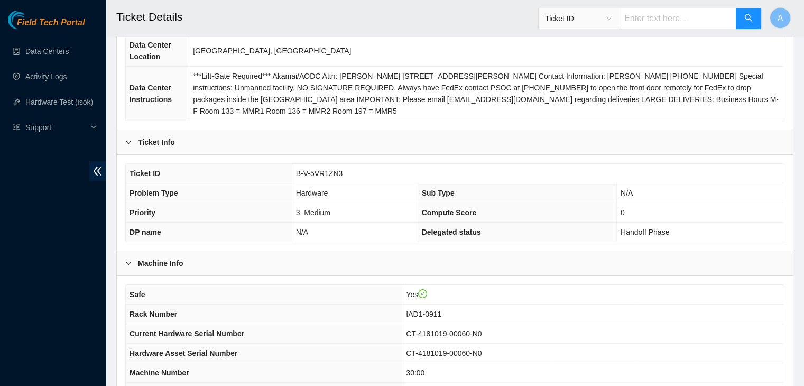
scroll to position [0, 0]
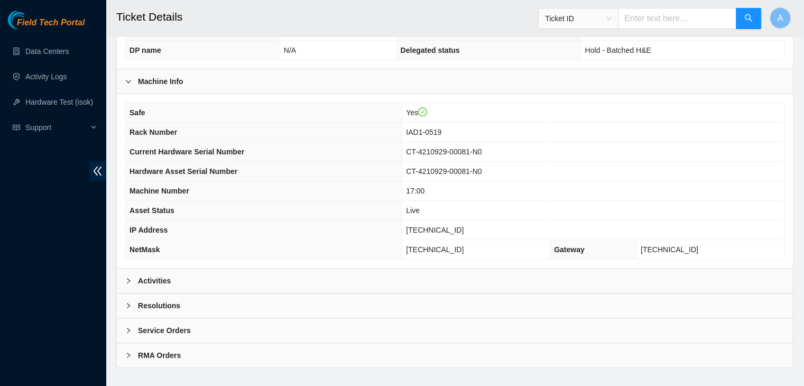
scroll to position [317, 0]
click at [319, 273] on div "Activities" at bounding box center [455, 280] width 676 height 24
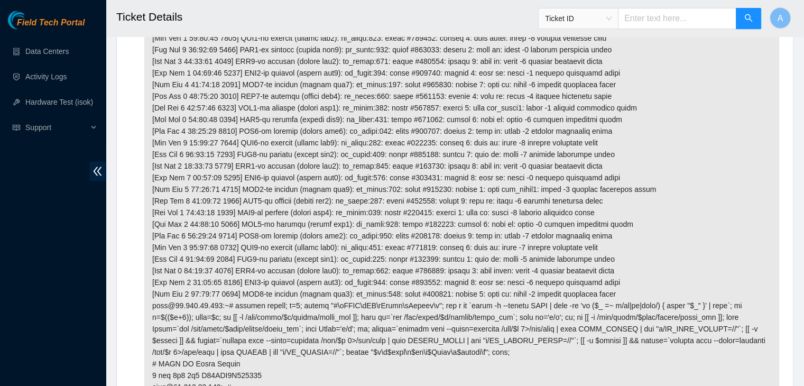
scroll to position [1649, 0]
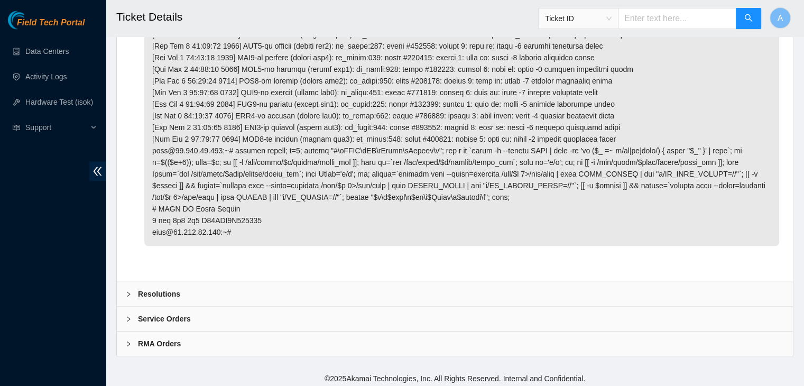
click at [266, 289] on div "Resolutions" at bounding box center [455, 294] width 676 height 24
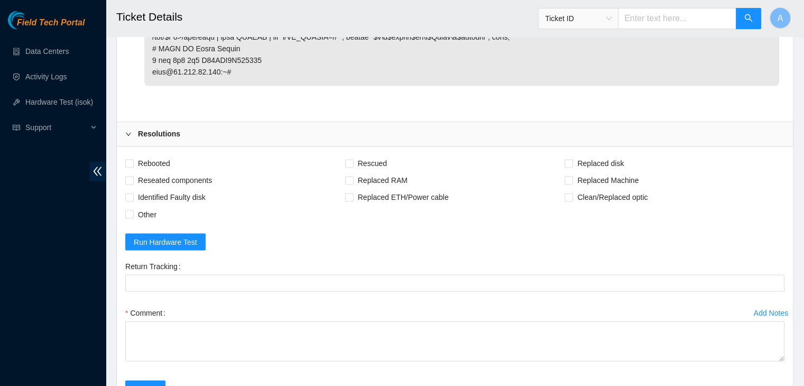
scroll to position [1812, 0]
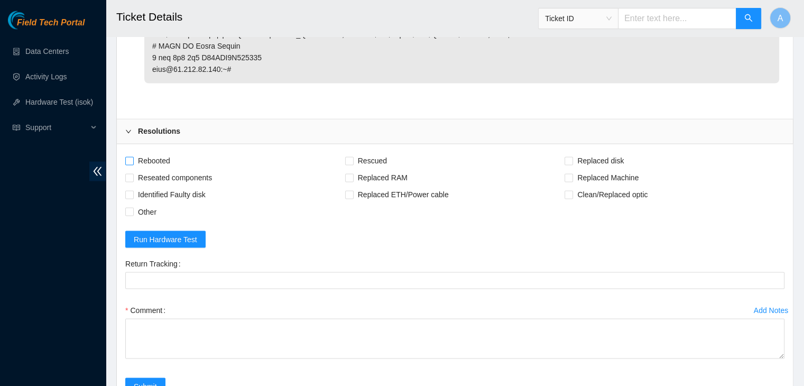
click at [163, 162] on span "Rebooted" at bounding box center [154, 160] width 41 height 17
click at [133, 162] on input "Rebooted" at bounding box center [128, 159] width 7 height 7
checkbox input "true"
click at [169, 172] on span "Reseated components" at bounding box center [175, 177] width 82 height 17
click at [133, 173] on input "Reseated components" at bounding box center [128, 176] width 7 height 7
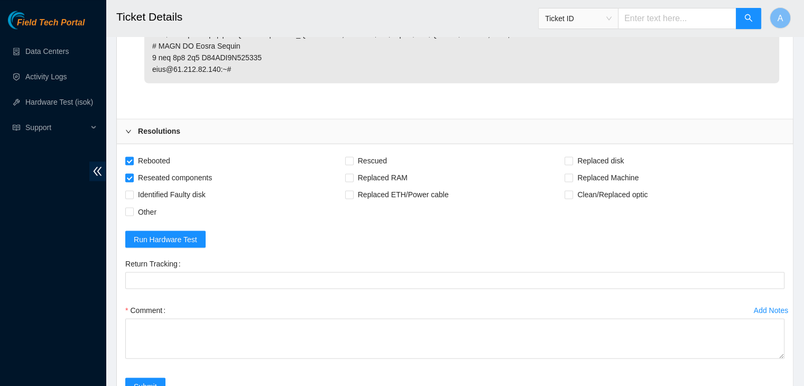
click at [193, 172] on span "Reseated components" at bounding box center [175, 177] width 82 height 17
click at [133, 173] on input "Reseated components" at bounding box center [128, 176] width 7 height 7
click at [197, 175] on span "Reseated components" at bounding box center [175, 177] width 82 height 17
click at [133, 175] on input "Reseated components" at bounding box center [128, 176] width 7 height 7
checkbox input "true"
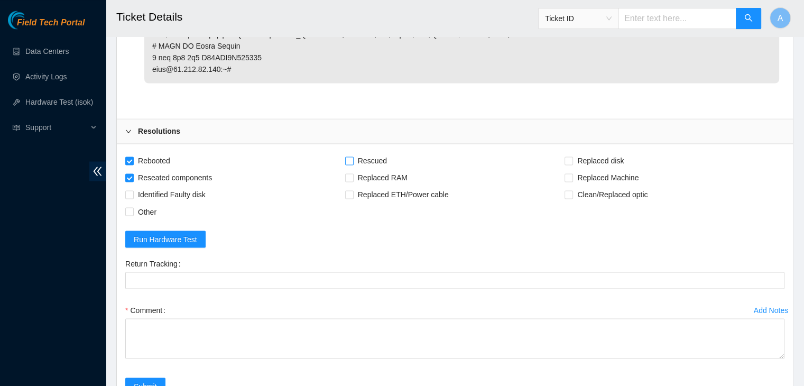
click at [364, 157] on span "Rescued" at bounding box center [373, 160] width 38 height 17
click at [352, 157] on input "Rescued" at bounding box center [348, 159] width 7 height 7
checkbox input "true"
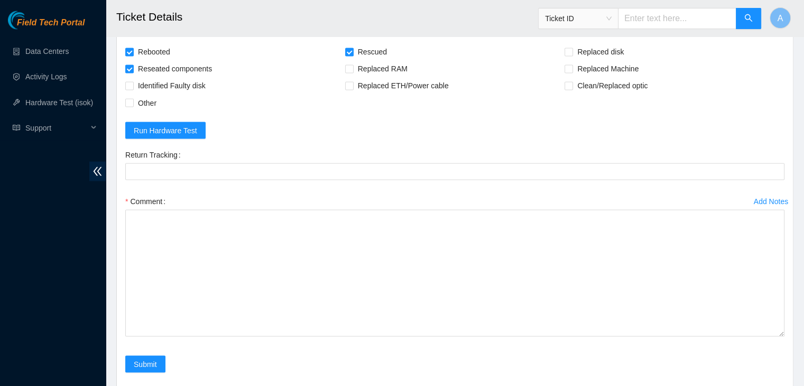
drag, startPoint x: 780, startPoint y: 244, endPoint x: 708, endPoint y: 410, distance: 181.3
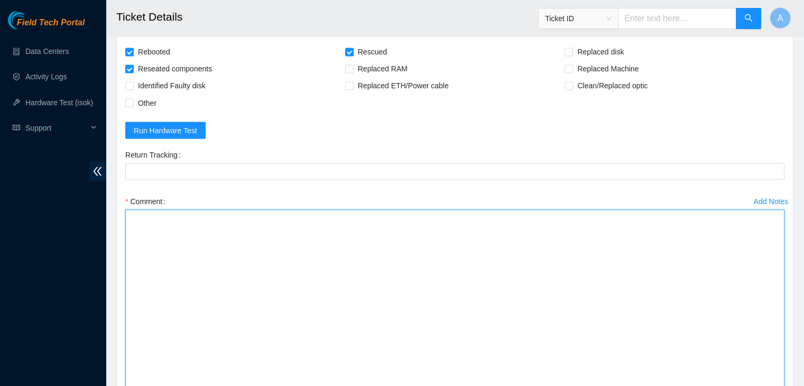
click at [579, 284] on textarea "Comment" at bounding box center [454, 312] width 659 height 206
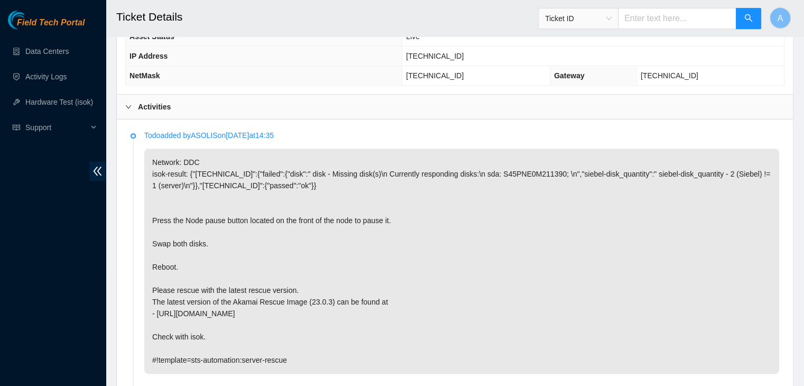
scroll to position [524, 0]
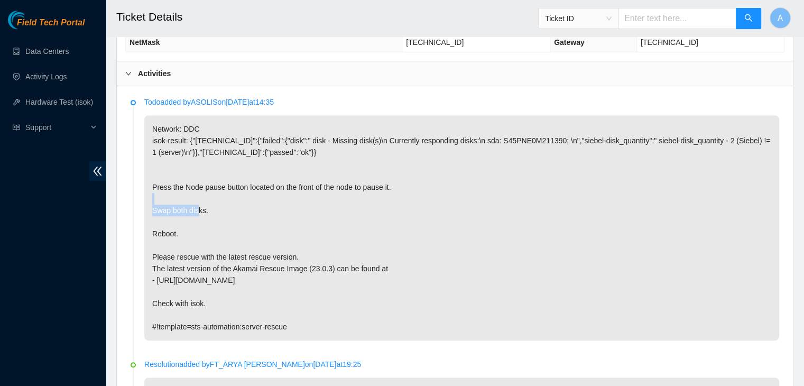
drag, startPoint x: 151, startPoint y: 208, endPoint x: 203, endPoint y: 209, distance: 52.3
click at [203, 209] on p "Network: DDC isok-result: {"23.200.76.169":{"failed":{"disk":" disk - Missing d…" at bounding box center [461, 227] width 635 height 225
copy p "Swap both disks"
click at [203, 209] on p "Network: DDC isok-result: {"23.200.76.169":{"failed":{"disk":" disk - Missing d…" at bounding box center [461, 227] width 635 height 225
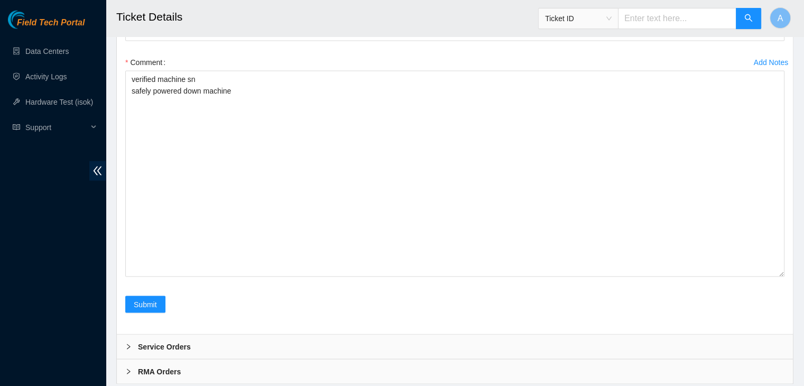
scroll to position [2058, 0]
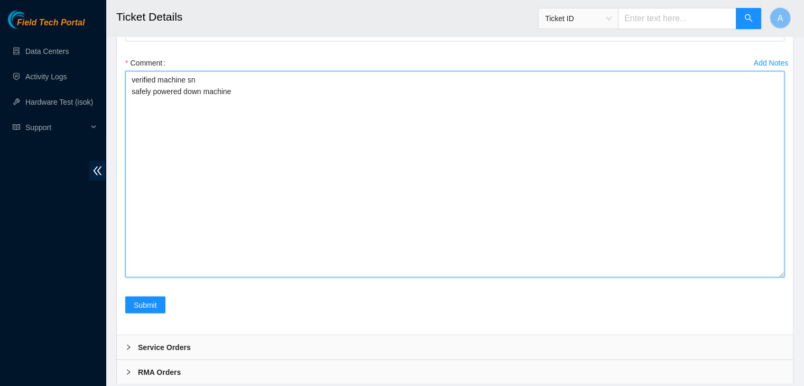
click at [203, 209] on textarea "verified machine sn safely powered down machine" at bounding box center [454, 174] width 659 height 206
paste textarea "Swap both disks"
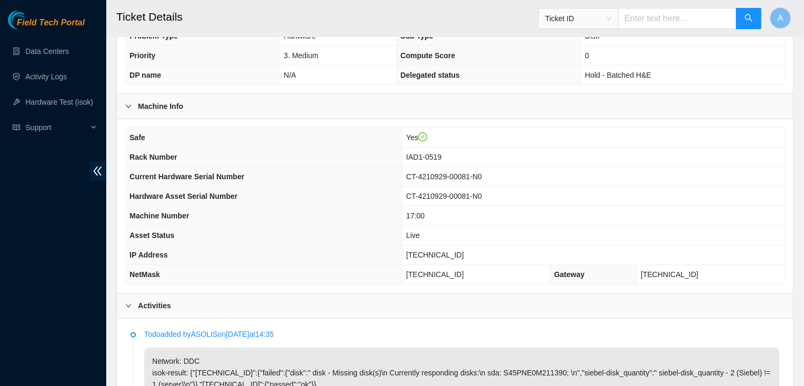
scroll to position [290, 0]
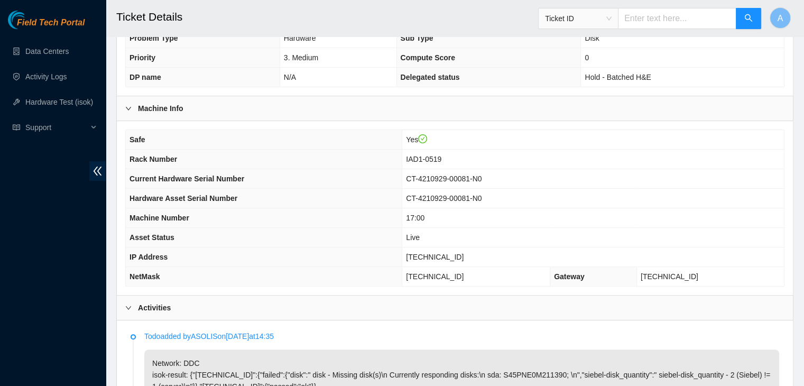
click at [463, 258] on span "23.200.76.169" at bounding box center [435, 257] width 58 height 8
copy span "23.200.76.169"
click at [463, 258] on span "23.200.76.169" at bounding box center [435, 257] width 58 height 8
click at [376, 219] on th "Machine Number" at bounding box center [264, 218] width 276 height 20
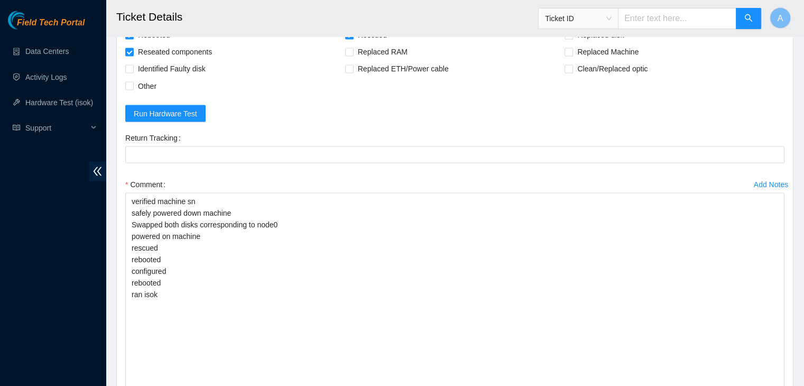
scroll to position [2086, 0]
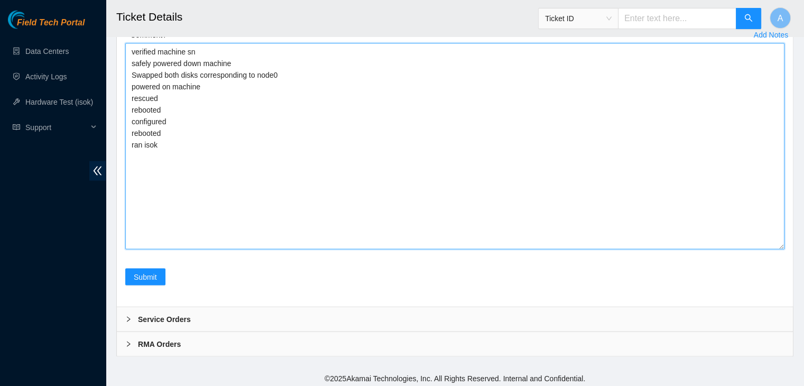
click at [338, 172] on textarea "verified machine sn safely powered down machine Swapped both disks correspondin…" at bounding box center [454, 146] width 659 height 206
paste textarea "342927 26-09-2025 03:04:41 23.200.76.169 COMPLETE Result Detail Message Ticket …"
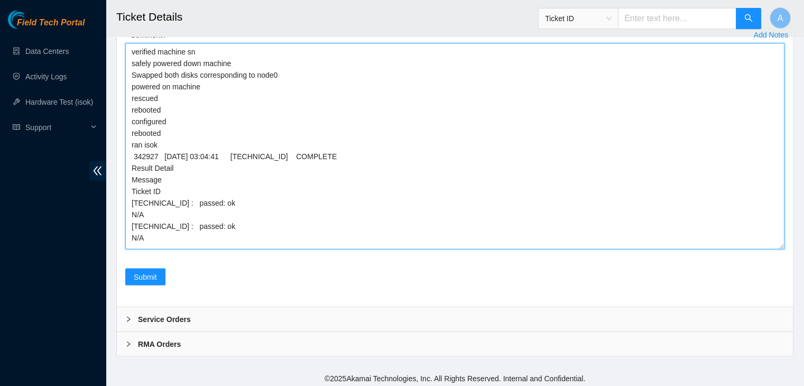
click at [134, 152] on textarea "verified machine sn safely powered down machine Swapped both disks correspondin…" at bounding box center [454, 146] width 659 height 206
type textarea "verified machine sn safely powered down machine Swapped both disks correspondin…"
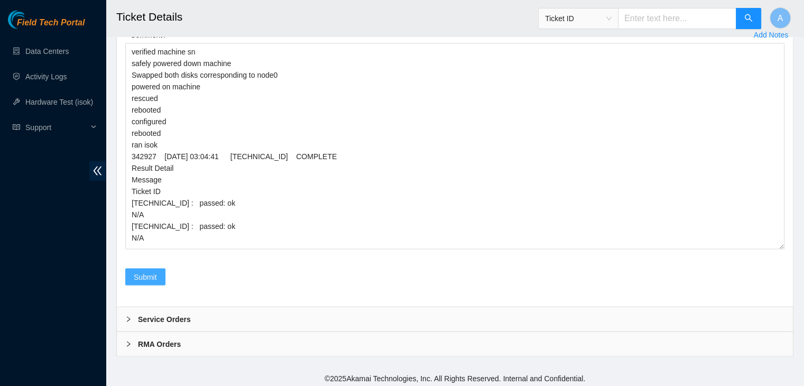
click at [147, 273] on span "Submit" at bounding box center [145, 277] width 23 height 12
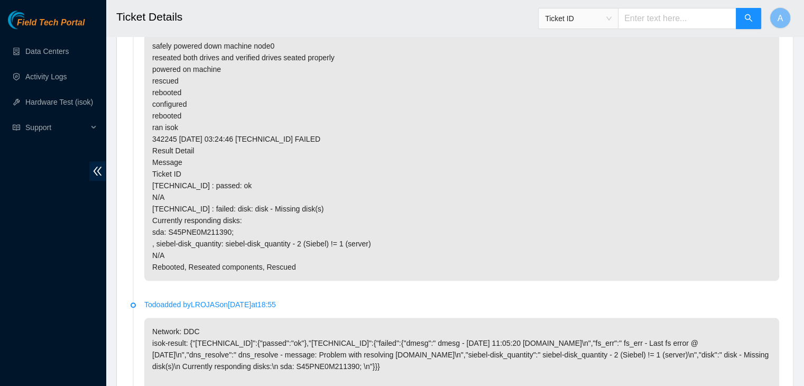
scroll to position [0, 0]
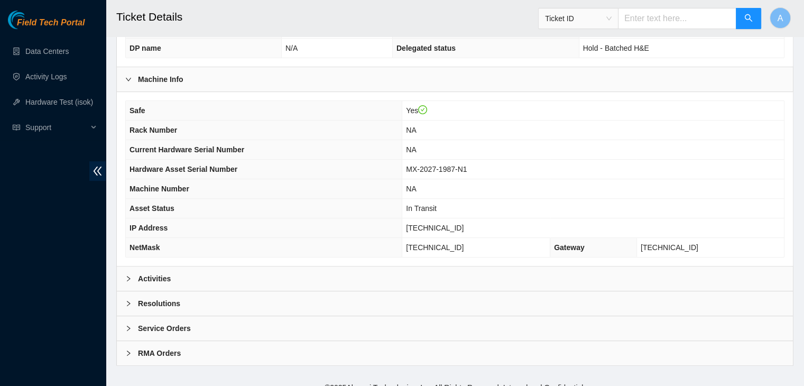
scroll to position [328, 0]
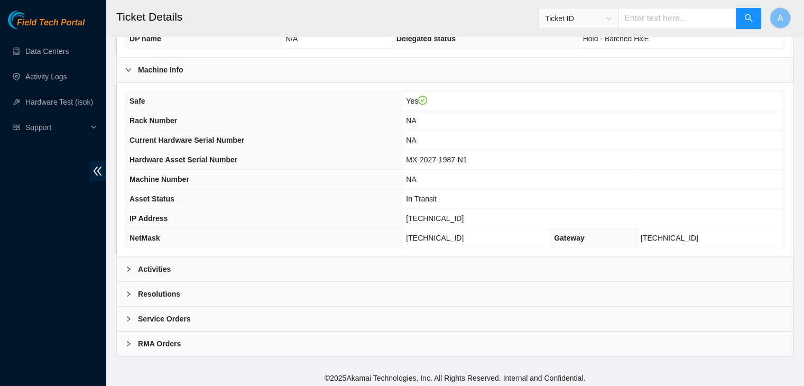
click at [338, 271] on div "Activities" at bounding box center [455, 269] width 676 height 24
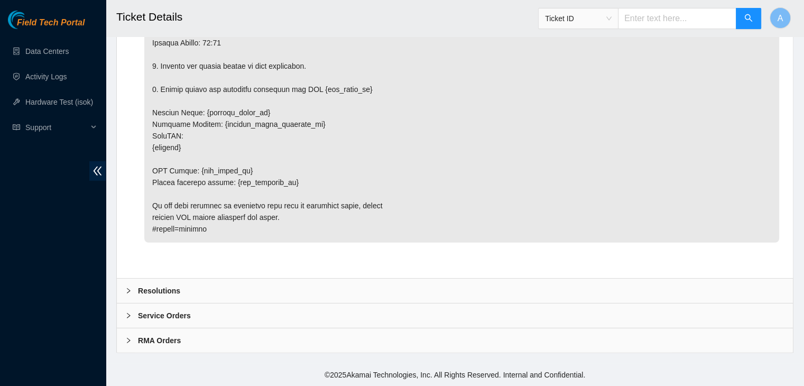
scroll to position [3326, 0]
click at [330, 295] on div "Resolutions" at bounding box center [455, 291] width 676 height 24
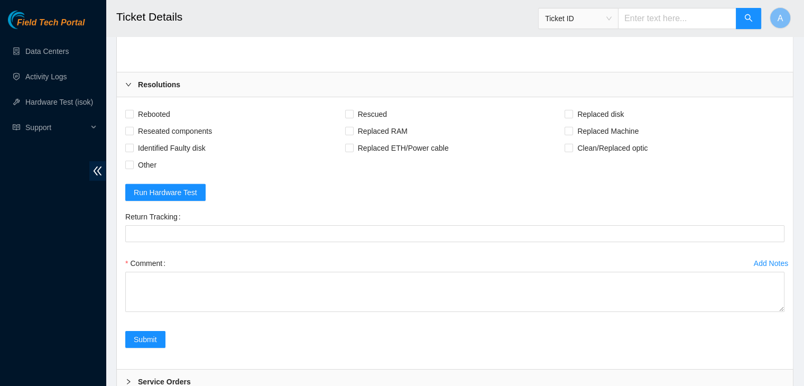
click at [330, 97] on div "Resolutions" at bounding box center [455, 84] width 676 height 24
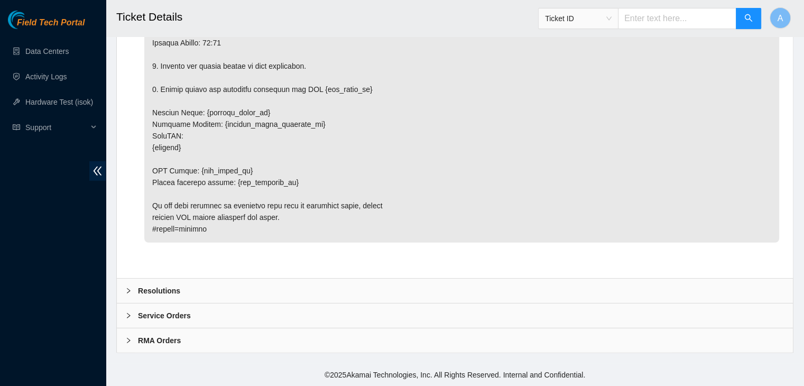
click at [317, 341] on div "RMA Orders" at bounding box center [455, 340] width 676 height 24
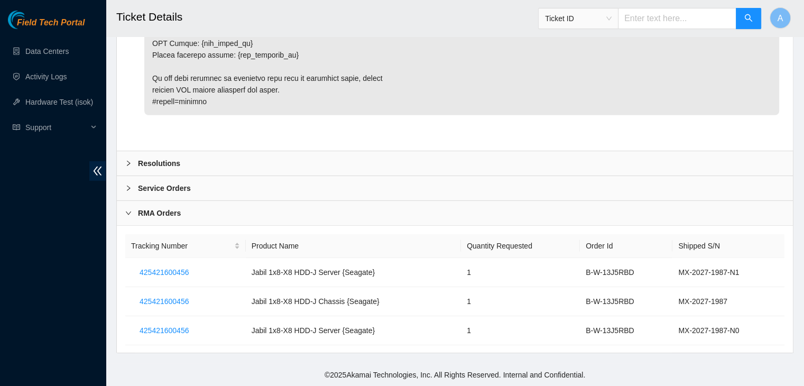
scroll to position [3454, 0]
click at [324, 217] on div "RMA Orders" at bounding box center [455, 212] width 676 height 24
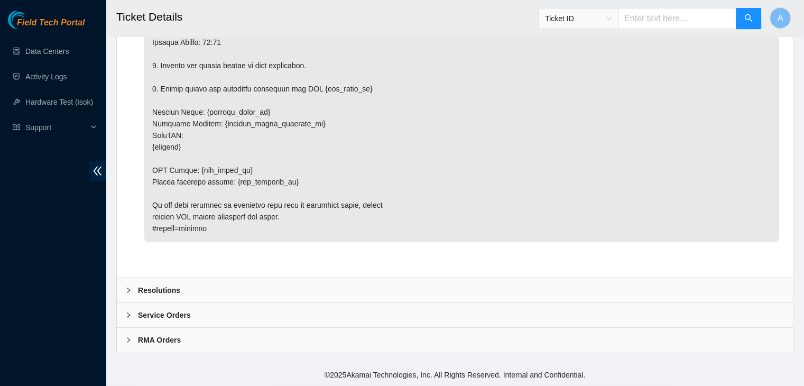
scroll to position [3326, 0]
click at [316, 309] on div "Service Orders" at bounding box center [455, 315] width 676 height 24
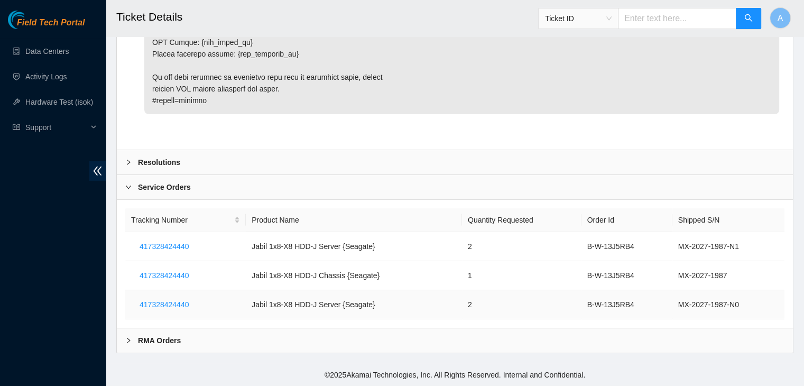
scroll to position [3454, 0]
click at [228, 188] on div "Service Orders" at bounding box center [455, 187] width 676 height 24
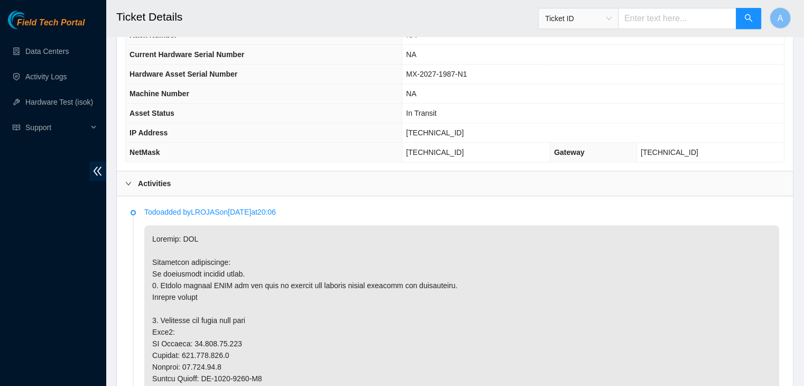
scroll to position [207, 0]
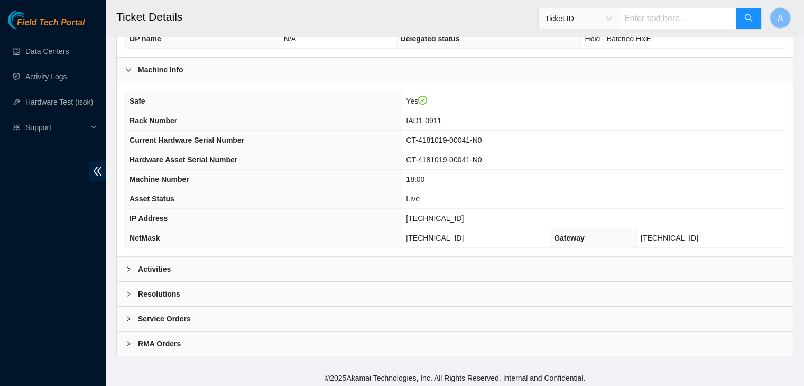
scroll to position [328, 0]
click at [392, 273] on div "Activities" at bounding box center [455, 269] width 676 height 24
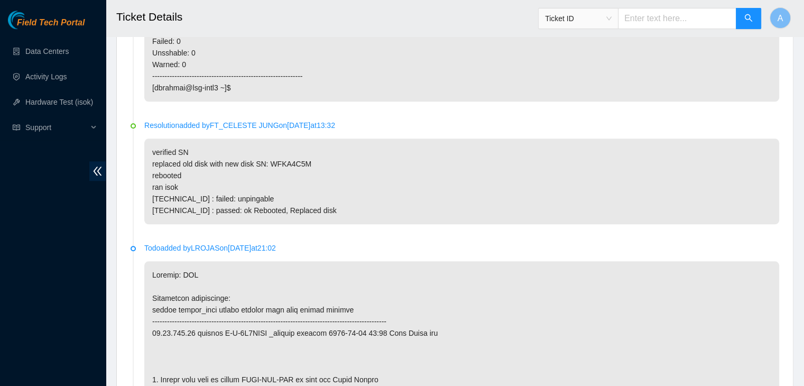
scroll to position [1106, 0]
drag, startPoint x: 193, startPoint y: 210, endPoint x: 317, endPoint y: 218, distance: 124.5
click at [317, 218] on p "verified SN replaced old disk with new disk SN: WFKA4C5M rebooted ran isok [TEC…" at bounding box center [461, 182] width 635 height 86
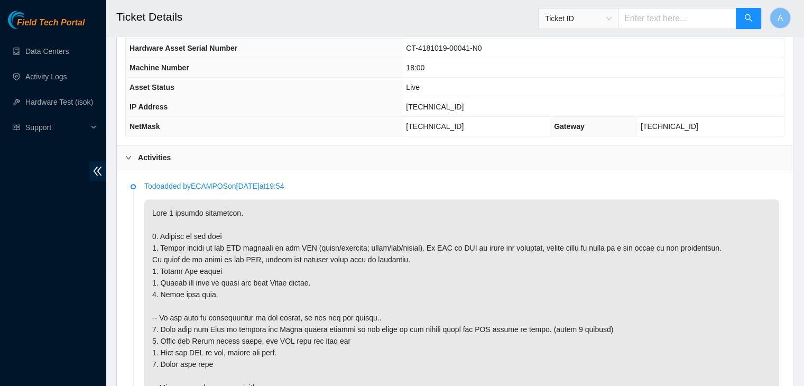
scroll to position [439, 0]
click at [458, 280] on p at bounding box center [461, 365] width 635 height 330
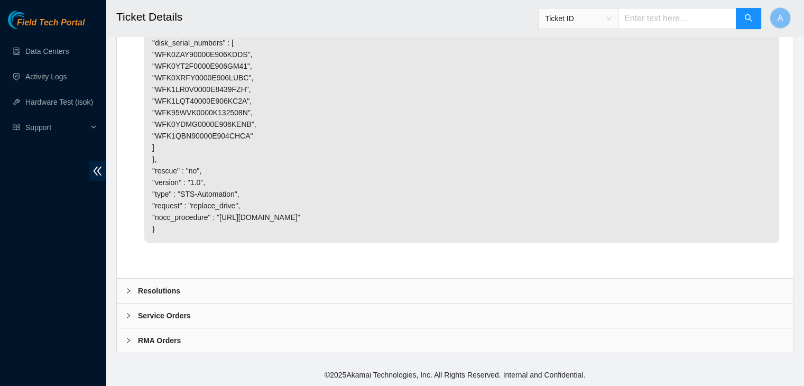
scroll to position [3860, 0]
click at [447, 286] on div "Resolutions" at bounding box center [455, 291] width 676 height 24
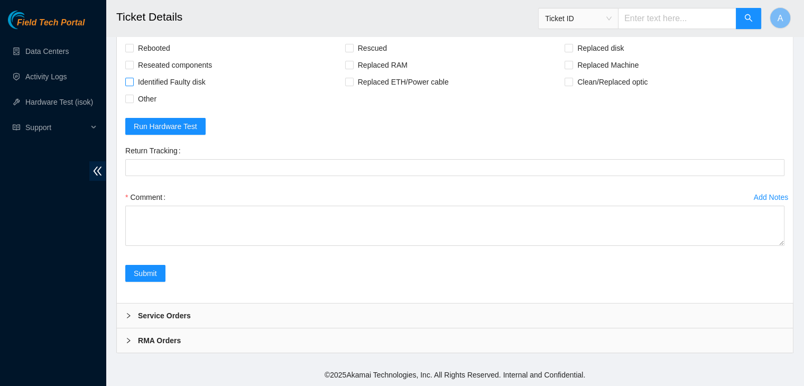
scroll to position [4086, 0]
click at [141, 57] on span "Rebooted" at bounding box center [154, 48] width 41 height 17
click at [133, 51] on input "Rebooted" at bounding box center [128, 47] width 7 height 7
checkbox input "true"
click at [160, 90] on span "Identified Faulty disk" at bounding box center [172, 81] width 76 height 17
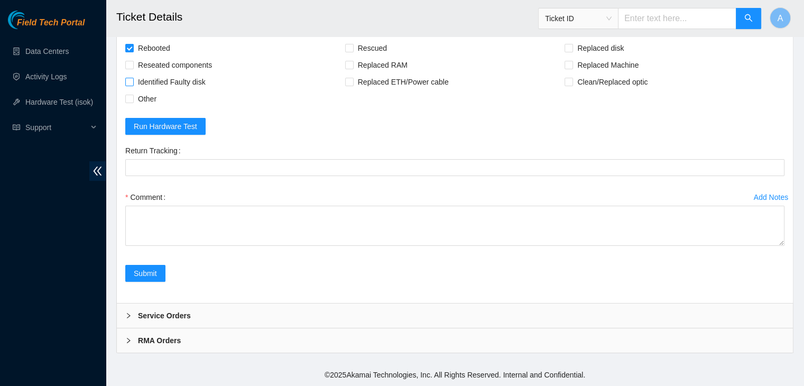
click at [133, 85] on input "Identified Faulty disk" at bounding box center [128, 81] width 7 height 7
click at [162, 90] on span "Identified Faulty disk" at bounding box center [172, 81] width 76 height 17
click at [133, 85] on input "Identified Faulty disk" at bounding box center [128, 81] width 7 height 7
checkbox input "false"
click at [179, 73] on span "Reseated components" at bounding box center [175, 65] width 82 height 17
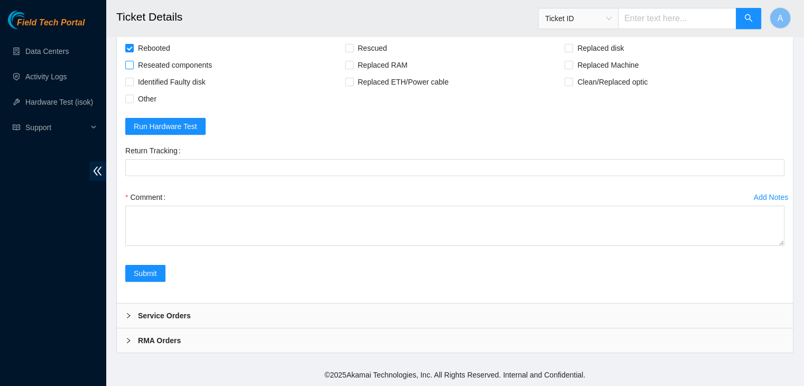
click at [133, 68] on input "Reseated components" at bounding box center [128, 64] width 7 height 7
checkbox input "true"
click at [370, 57] on span "Rescued" at bounding box center [373, 48] width 38 height 17
click at [352, 51] on input "Rescued" at bounding box center [348, 47] width 7 height 7
checkbox input "true"
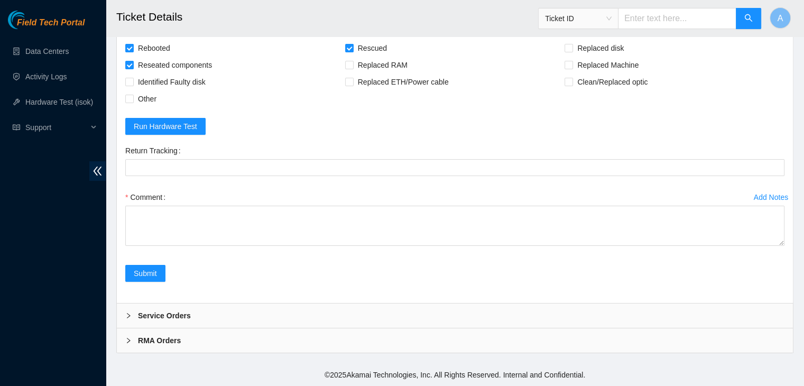
scroll to position [4132, 0]
click at [140, 102] on span "Other" at bounding box center [147, 98] width 27 height 17
click at [133, 102] on input "Other" at bounding box center [128, 98] width 7 height 7
checkbox input "true"
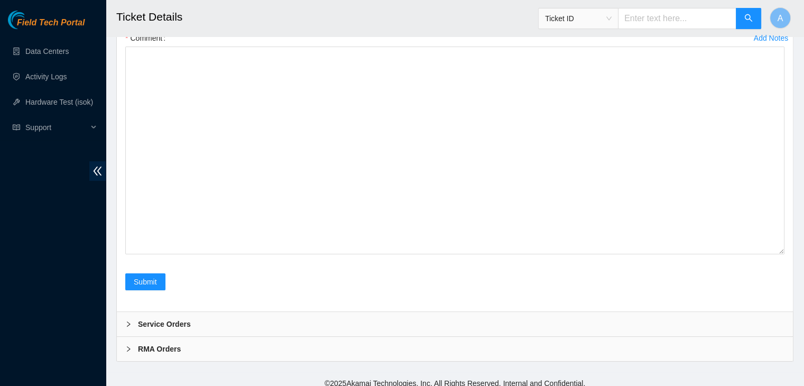
drag, startPoint x: 782, startPoint y: 243, endPoint x: 715, endPoint y: 410, distance: 180.3
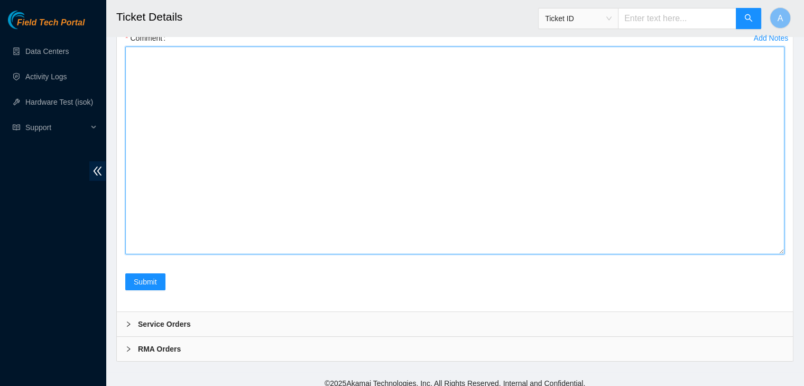
click at [540, 254] on textarea "Comment" at bounding box center [454, 151] width 659 height 208
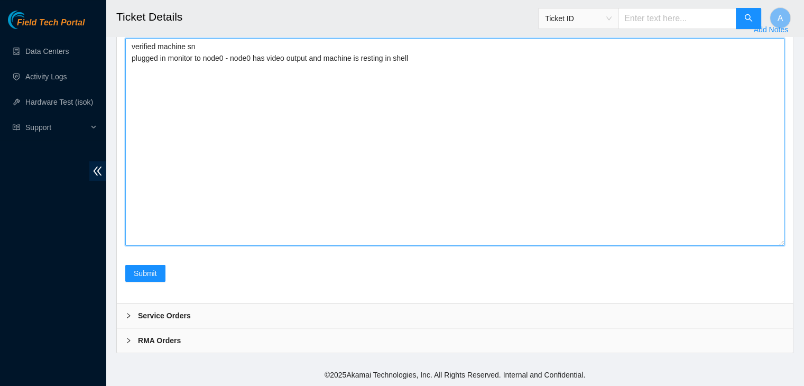
scroll to position [4218, 0]
drag, startPoint x: 216, startPoint y: 164, endPoint x: 175, endPoint y: 161, distance: 40.3
click at [175, 161] on textarea "verified machine sn plugged in monitor to node0 - node0 has video output and ma…" at bounding box center [454, 142] width 659 height 208
click at [204, 164] on textarea "verified machine sn plugged in monitor to node0 - node0 has video output and ma…" at bounding box center [454, 142] width 659 height 208
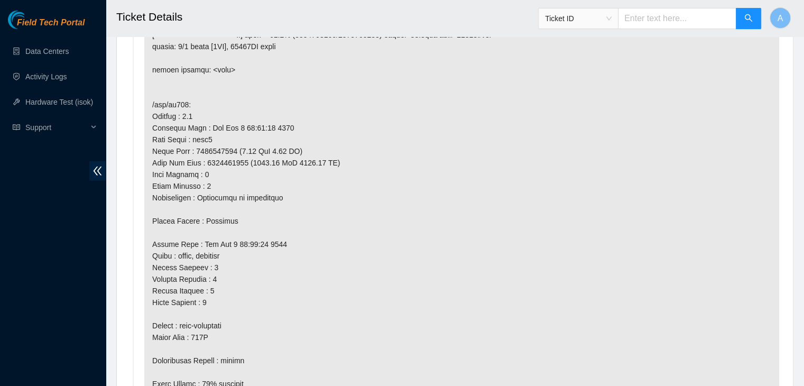
scroll to position [3042, 0]
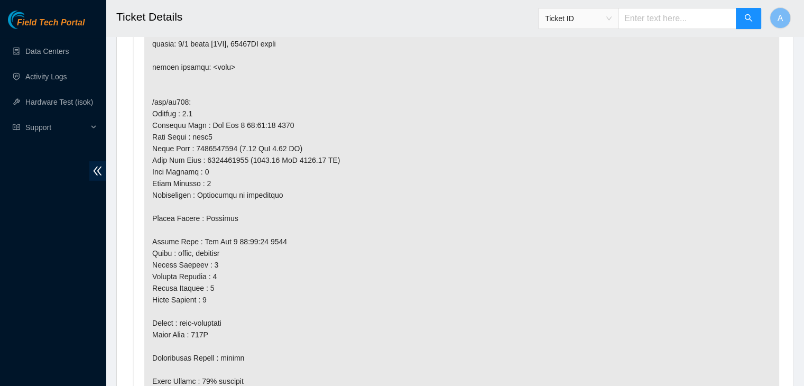
click at [344, 261] on p at bounding box center [461, 49] width 635 height 992
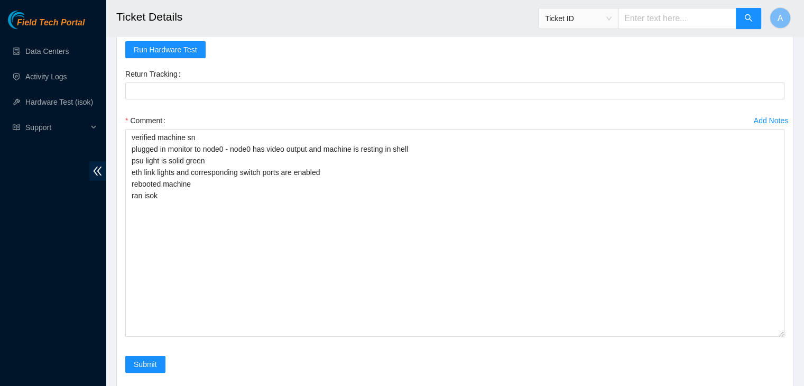
scroll to position [4300, 0]
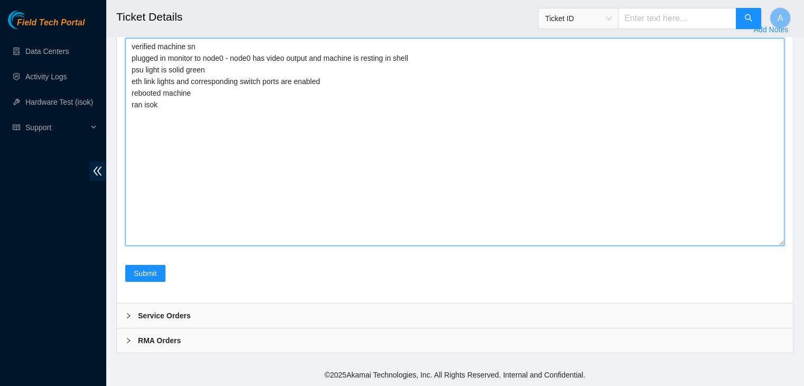
click at [339, 90] on textarea "verified machine sn plugged in monitor to node0 - node0 has video output and ma…" at bounding box center [454, 142] width 659 height 208
click at [588, 180] on textarea "verified machine sn plugged in monitor to node0 - node0 has video output and ma…" at bounding box center [454, 142] width 659 height 208
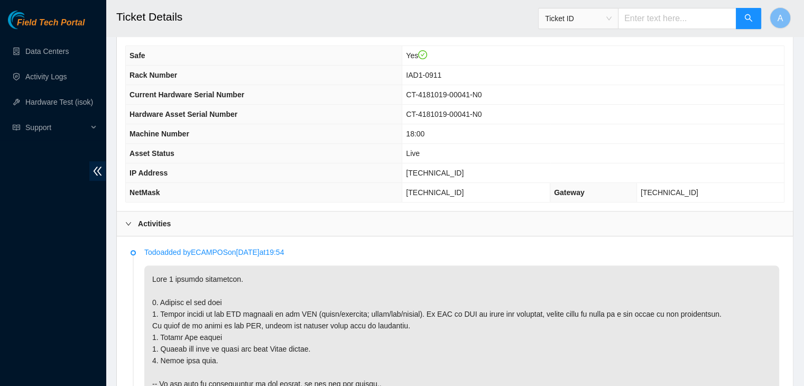
scroll to position [385, 0]
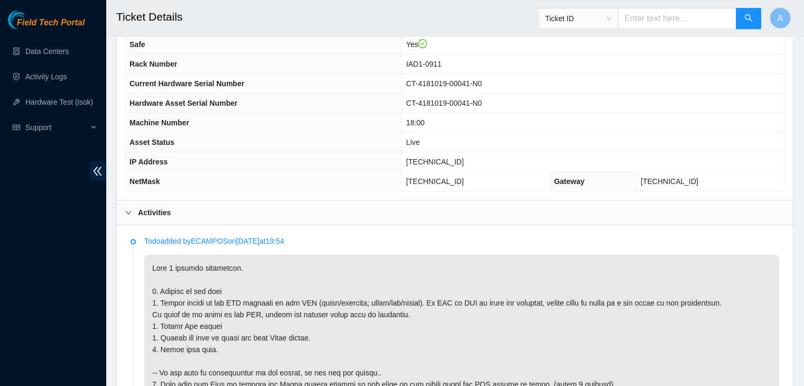
click at [463, 159] on span "[TECHNICAL_ID]" at bounding box center [435, 161] width 58 height 8
copy span "[TECHNICAL_ID]"
click at [463, 159] on span "[TECHNICAL_ID]" at bounding box center [435, 161] width 58 height 8
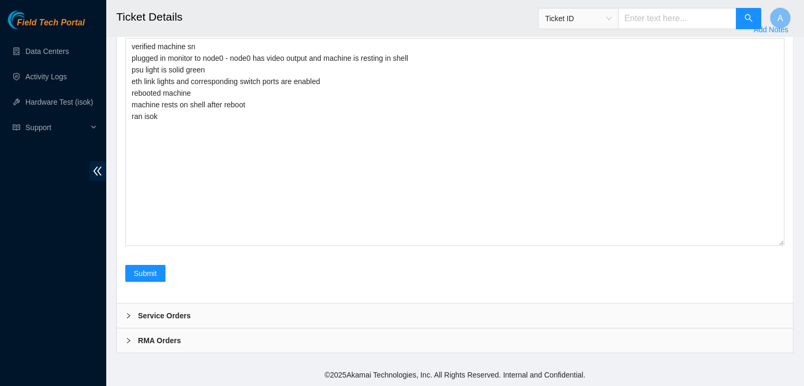
scroll to position [4300, 0]
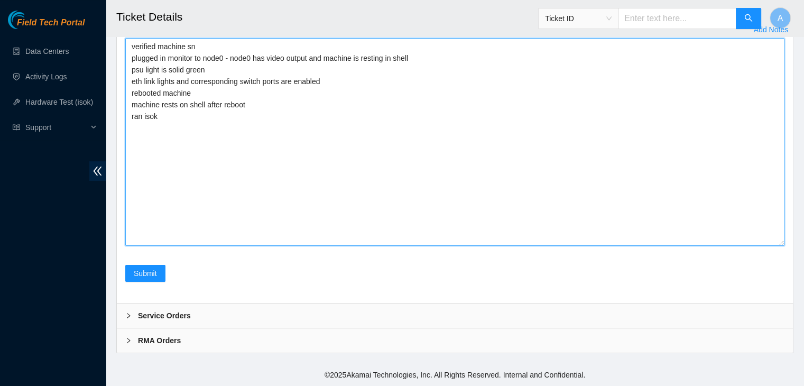
click at [315, 153] on textarea "verified machine sn plugged in monitor to node0 - node0 has video output and ma…" at bounding box center [454, 142] width 659 height 208
paste textarea "342933 26-09-2025 03:16:53 23.76.147.36 FAILED Result Detail Message Ticket ID …"
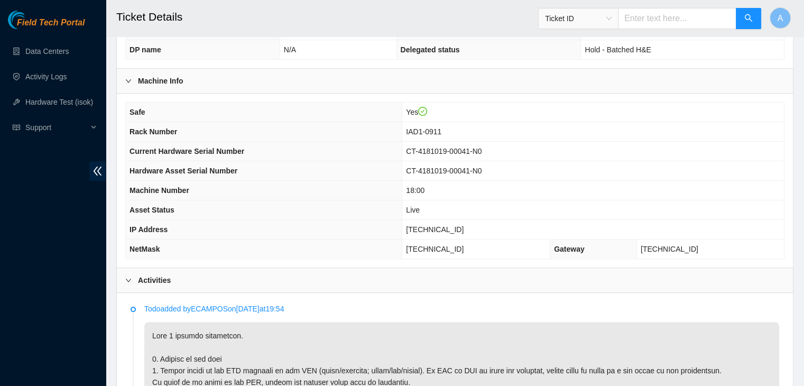
scroll to position [319, 0]
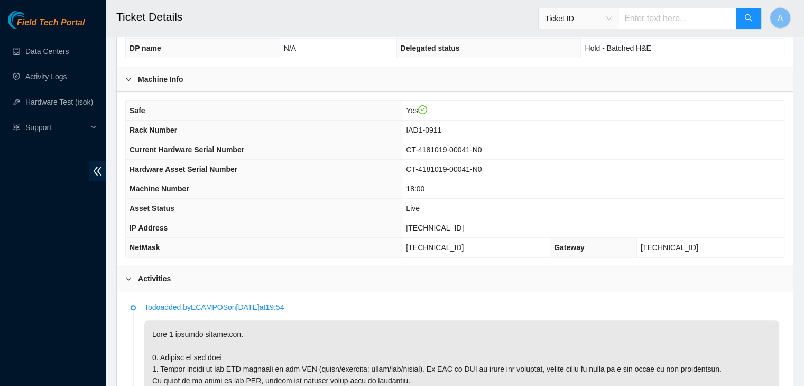
click at [473, 307] on p "Todo added by ECAMPOS on 2025-09-24 at 19:54" at bounding box center [461, 307] width 635 height 12
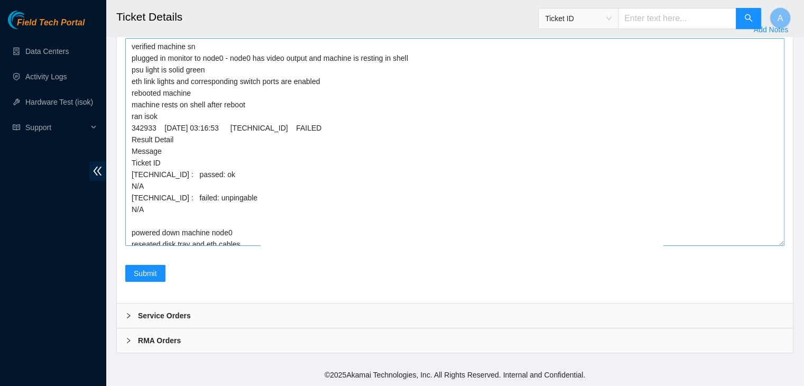
scroll to position [76, 0]
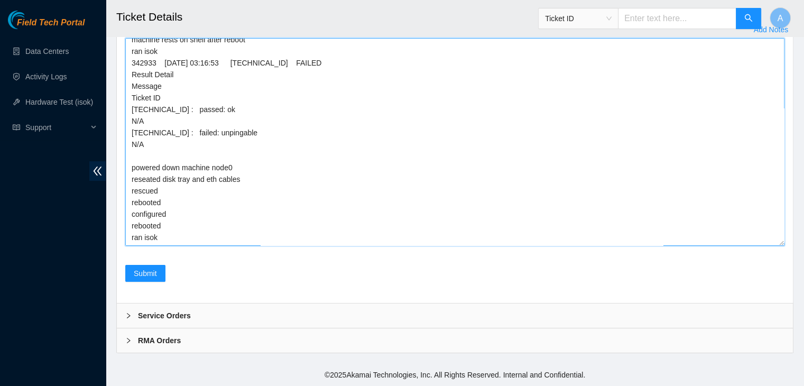
click at [307, 202] on textarea "verified machine sn plugged in monitor to node0 - node0 has video output and ma…" at bounding box center [454, 142] width 659 height 208
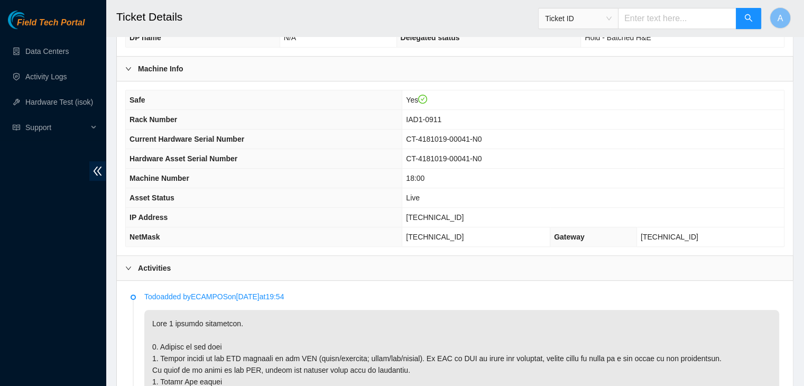
scroll to position [330, 0]
click at [448, 215] on span "[TECHNICAL_ID]" at bounding box center [435, 216] width 58 height 8
copy span "[TECHNICAL_ID]"
click at [448, 215] on span "[TECHNICAL_ID]" at bounding box center [435, 216] width 58 height 8
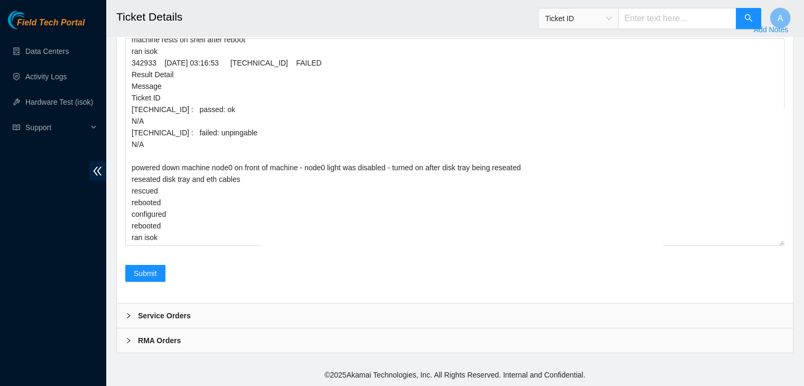
scroll to position [4300, 0]
drag, startPoint x: 308, startPoint y: 252, endPoint x: 319, endPoint y: 237, distance: 18.5
click at [319, 237] on div "Add Notes Comment verified machine sn plugged in monitor to node0 - node0 has v…" at bounding box center [454, 143] width 667 height 244
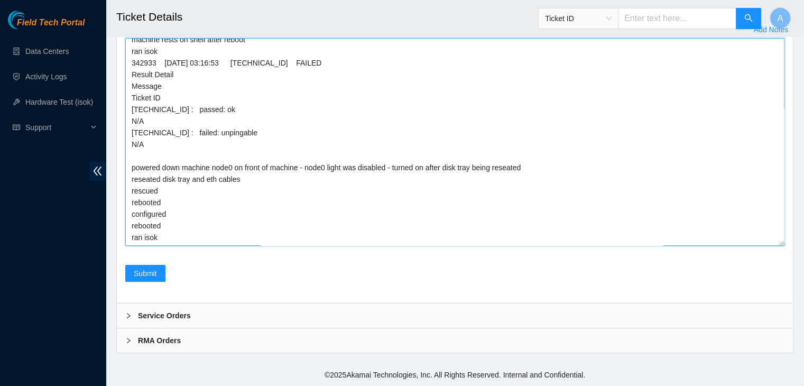
click at [319, 237] on textarea "verified machine sn plugged in monitor to node0 - node0 has video output and ma…" at bounding box center [454, 142] width 659 height 208
paste textarea "342942 26-09-2025 03:36:16 23.76.147.36 FAILED Result Detail Message Ticket ID …"
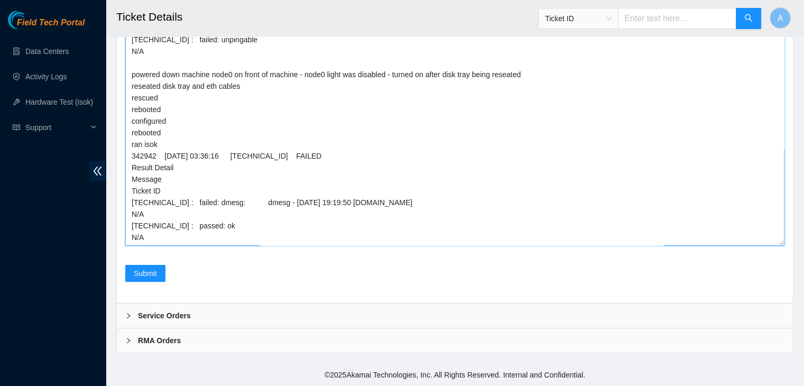
drag, startPoint x: 780, startPoint y: 240, endPoint x: 764, endPoint y: 325, distance: 86.6
click at [764, 246] on textarea "verified machine sn plugged in monitor to node0 - node0 has video output and ma…" at bounding box center [454, 100] width 659 height 292
type textarea "verified machine sn plugged in monitor to node0 - node0 has video output and ma…"
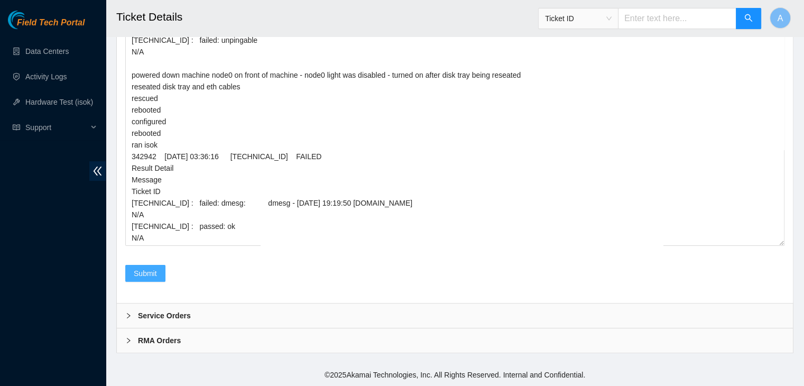
click at [147, 273] on span "Submit" at bounding box center [145, 273] width 23 height 12
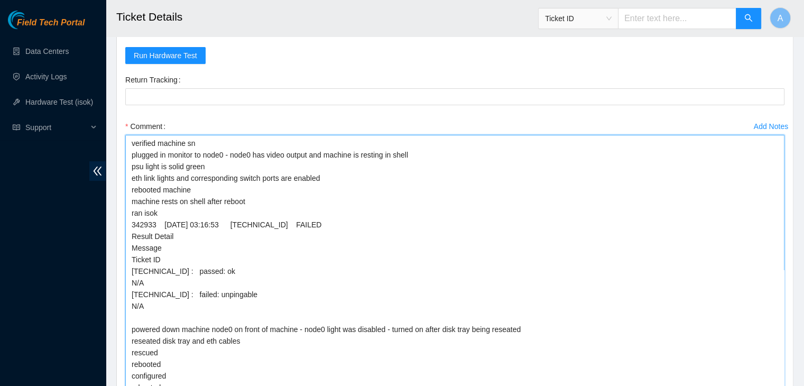
scroll to position [4061, 0]
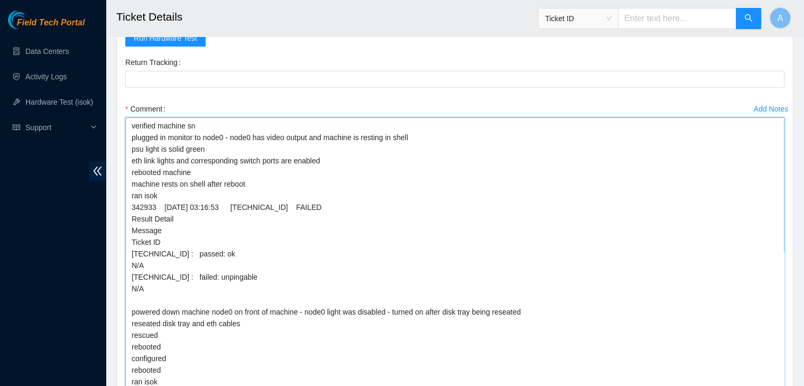
drag, startPoint x: 155, startPoint y: 240, endPoint x: 123, endPoint y: 238, distance: 31.7
click at [125, 238] on form "Rebooted Rescued Replaced disk Reseated components Replaced RAM Replaced Machin…" at bounding box center [454, 204] width 659 height 507
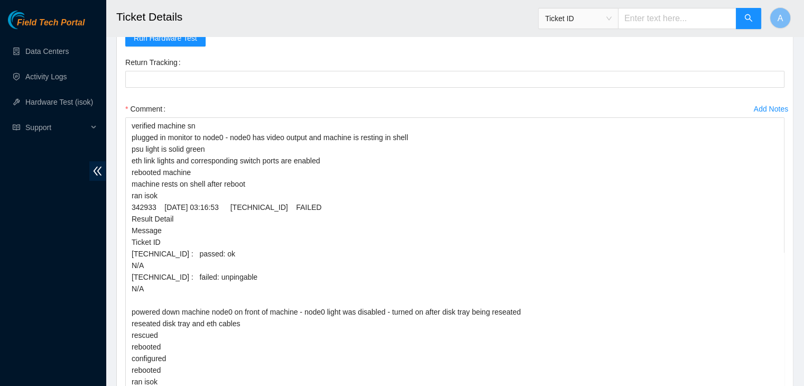
click at [17, 336] on div "Field Tech Portal Data Centers Activity Logs Hardware Test (isok) Support" at bounding box center [53, 198] width 106 height 375
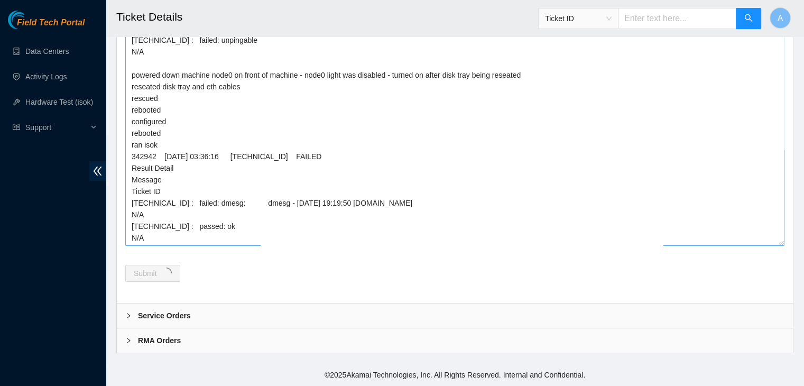
scroll to position [4405, 0]
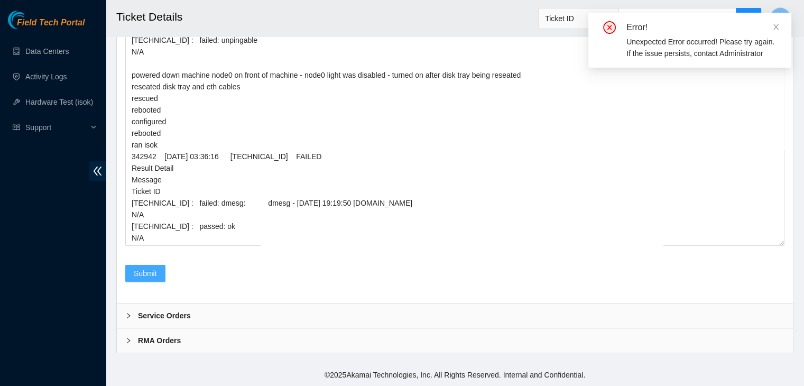
click at [140, 268] on span "Submit" at bounding box center [145, 273] width 23 height 12
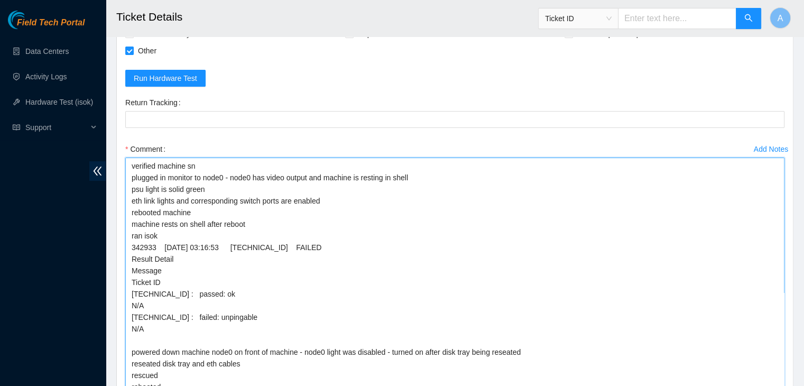
scroll to position [4183, 0]
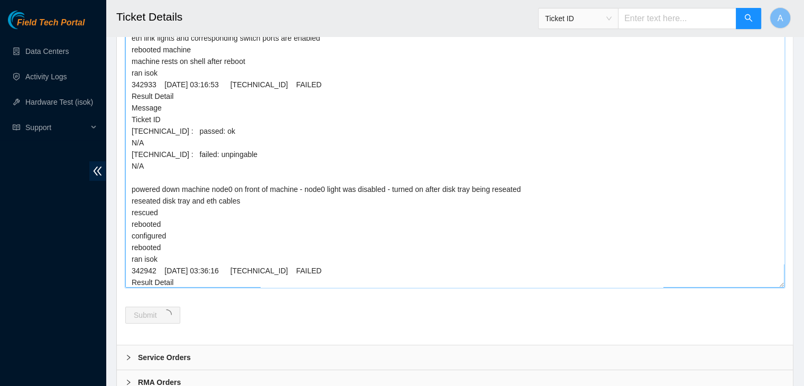
drag, startPoint x: 149, startPoint y: 235, endPoint x: 129, endPoint y: 165, distance: 72.4
click at [129, 165] on textarea "verified machine sn plugged in monitor to node0 - node0 has video output and ma…" at bounding box center [454, 141] width 659 height 293
click at [220, 212] on textarea "verified machine sn plugged in monitor to node0 - node0 has video output and ma…" at bounding box center [454, 141] width 659 height 293
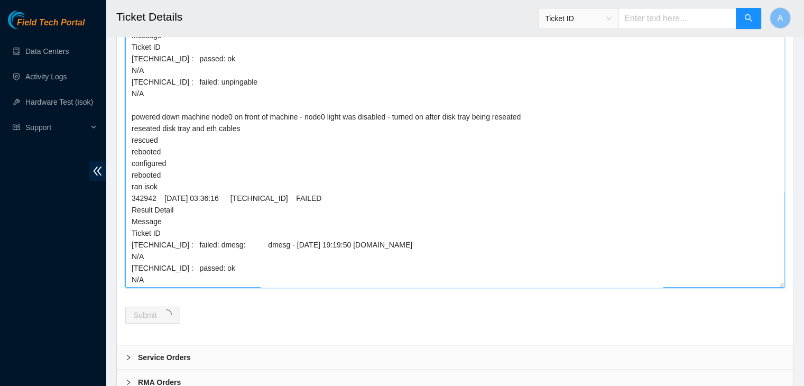
scroll to position [4384, 0]
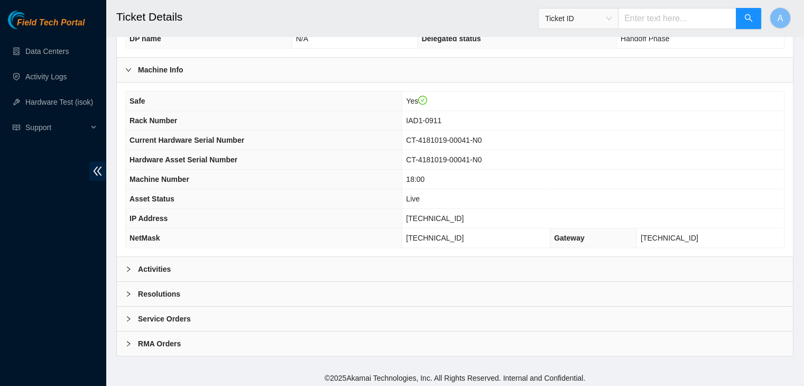
click at [294, 263] on div "Activities" at bounding box center [455, 269] width 676 height 24
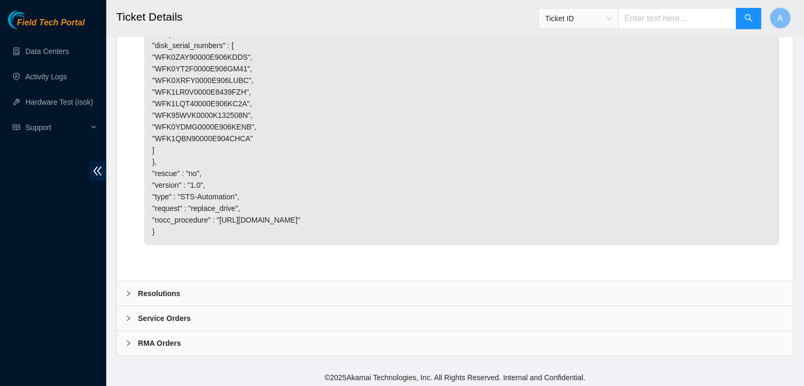
scroll to position [3860, 0]
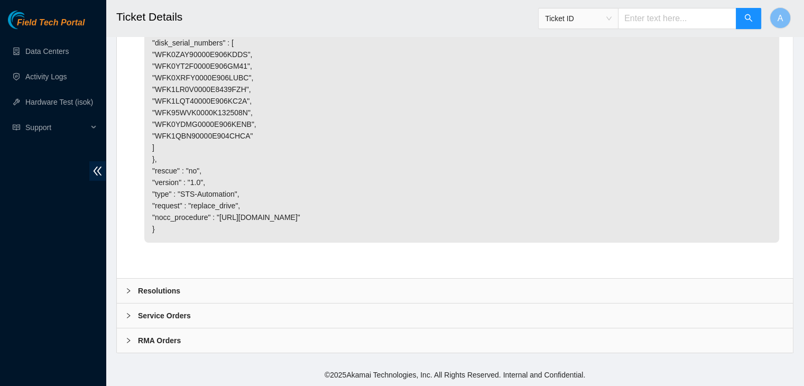
click at [268, 298] on div "Resolutions" at bounding box center [455, 291] width 676 height 24
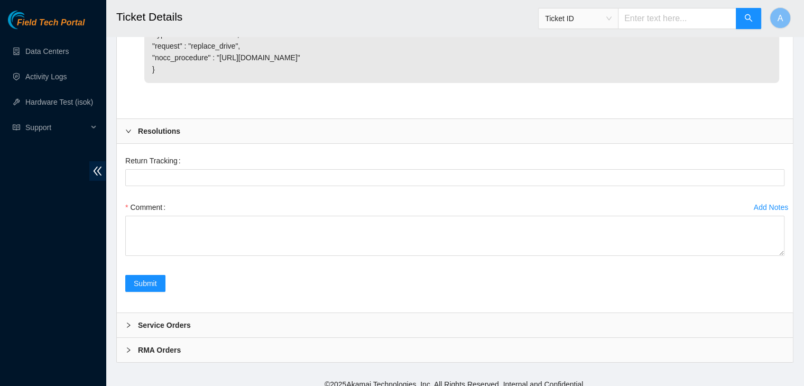
scroll to position [4029, 0]
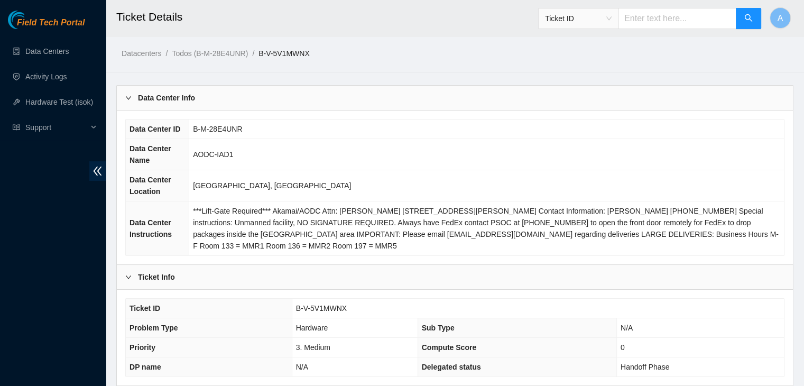
scroll to position [328, 0]
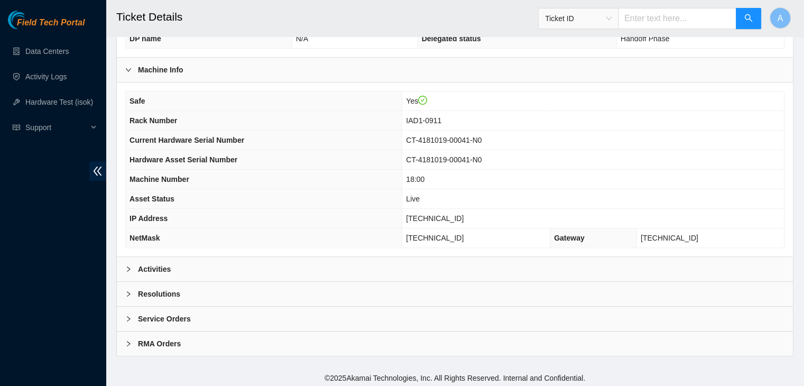
click at [277, 257] on div "Activities" at bounding box center [455, 269] width 676 height 24
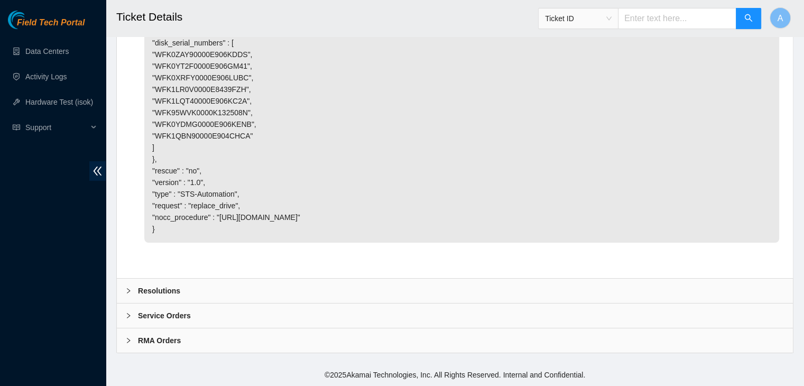
scroll to position [3860, 0]
click at [302, 293] on div "Resolutions" at bounding box center [455, 291] width 676 height 24
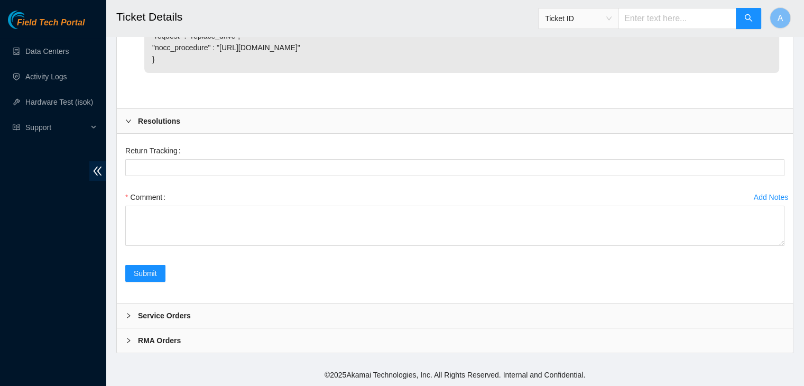
scroll to position [4029, 0]
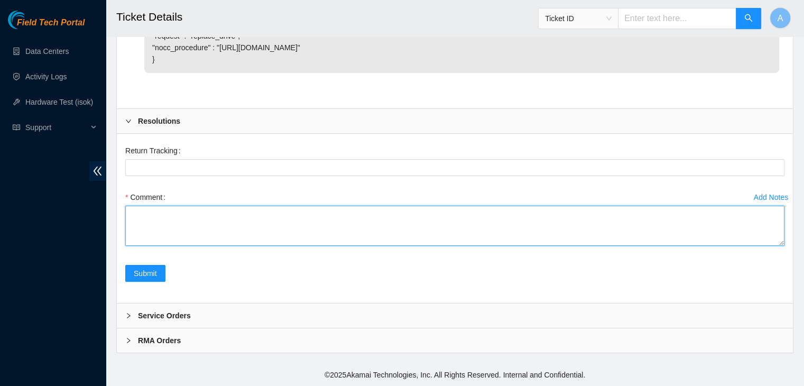
click at [364, 237] on textarea "Comment" at bounding box center [454, 226] width 659 height 40
paste textarea "verified machine sn plugged in monitor to node0 - node0 has video output and ma…"
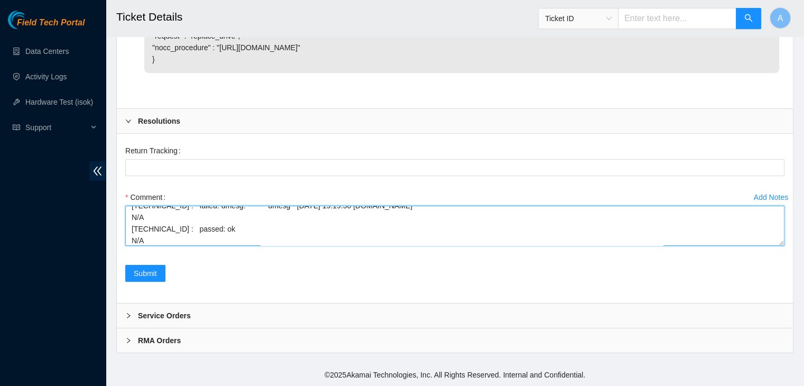
scroll to position [160, 0]
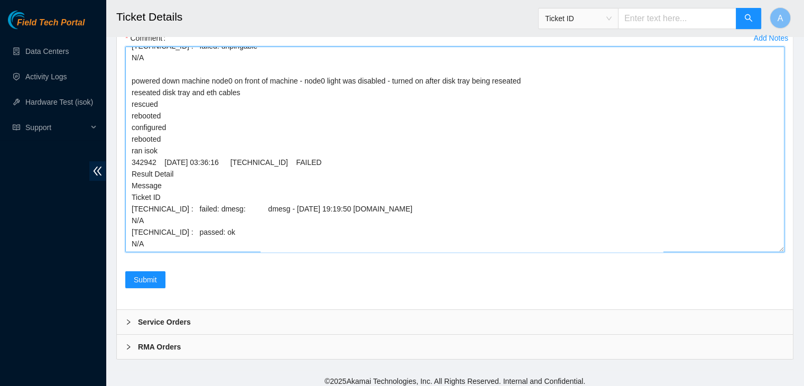
drag, startPoint x: 782, startPoint y: 244, endPoint x: 681, endPoint y: 409, distance: 192.9
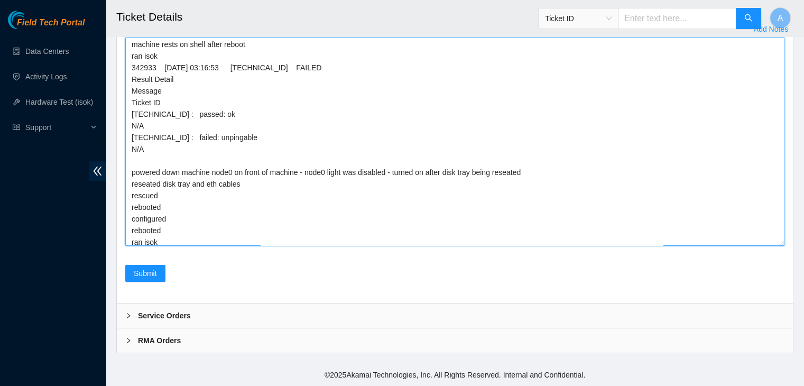
scroll to position [0, 0]
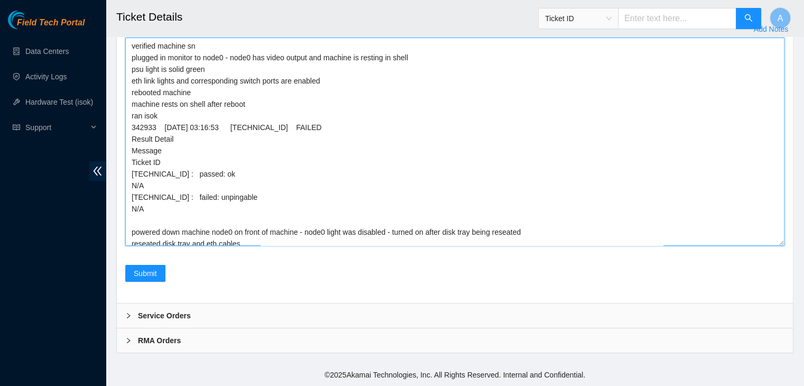
drag, startPoint x: 781, startPoint y: 239, endPoint x: 725, endPoint y: 410, distance: 179.5
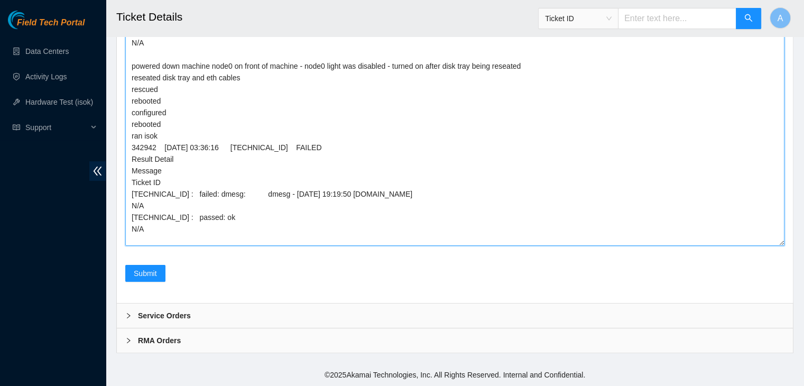
scroll to position [12, 0]
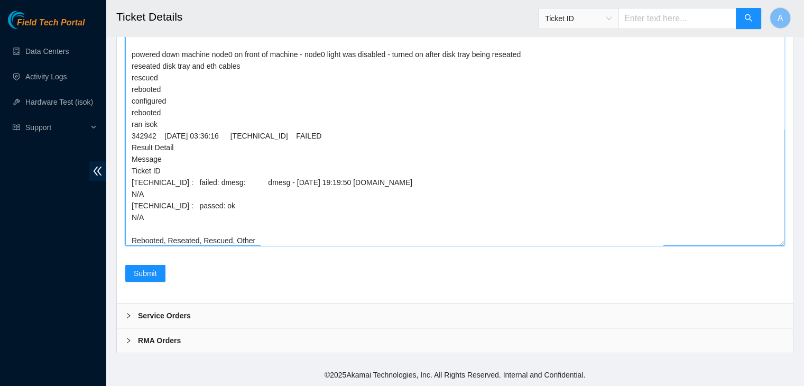
type textarea "verified machine sn plugged in monitor to node0 - node0 has video output and ma…"
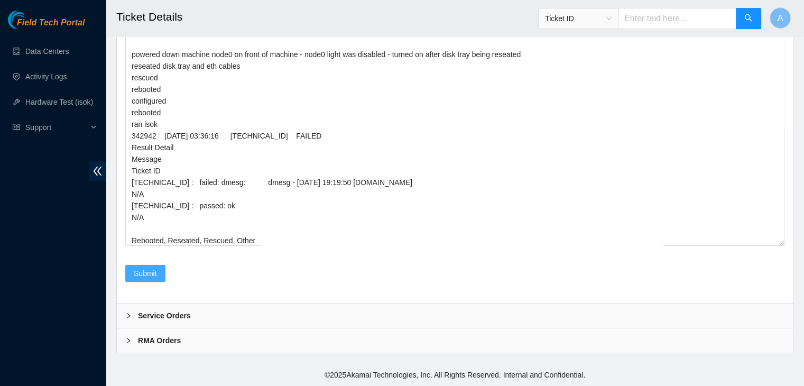
drag, startPoint x: 149, startPoint y: 285, endPoint x: 150, endPoint y: 277, distance: 7.5
click at [150, 277] on div "Submit" at bounding box center [145, 280] width 49 height 30
click at [150, 277] on span "Submit" at bounding box center [145, 273] width 23 height 12
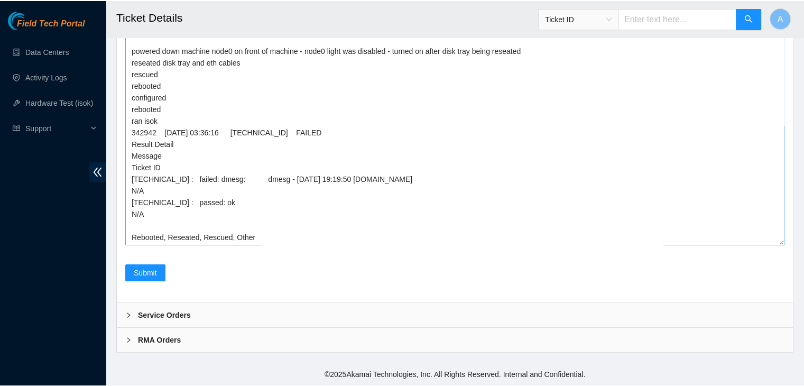
scroll to position [4377, 0]
click at [146, 279] on span "Submit" at bounding box center [145, 273] width 23 height 12
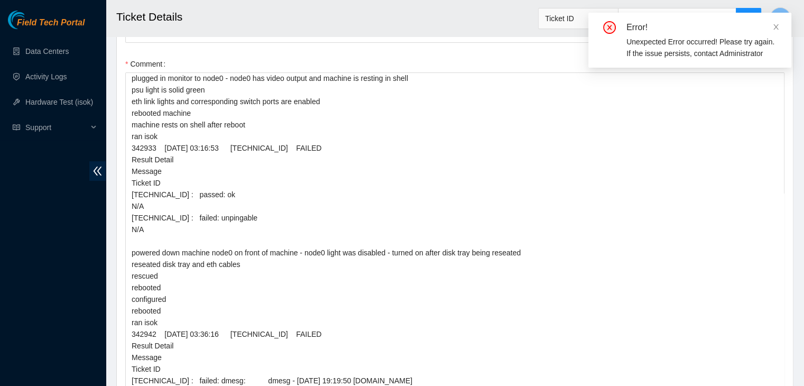
scroll to position [15, 0]
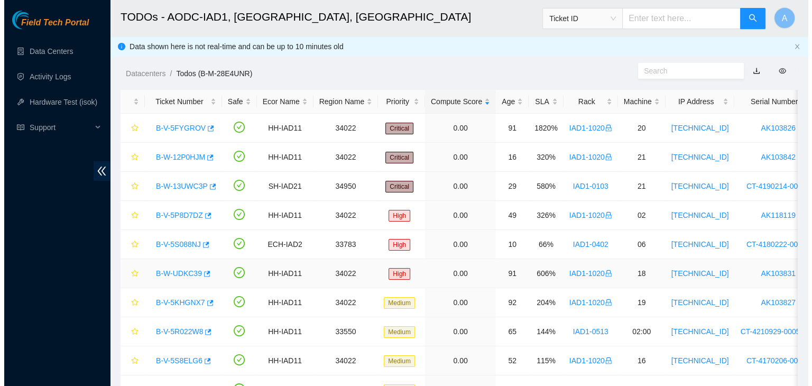
scroll to position [377, 0]
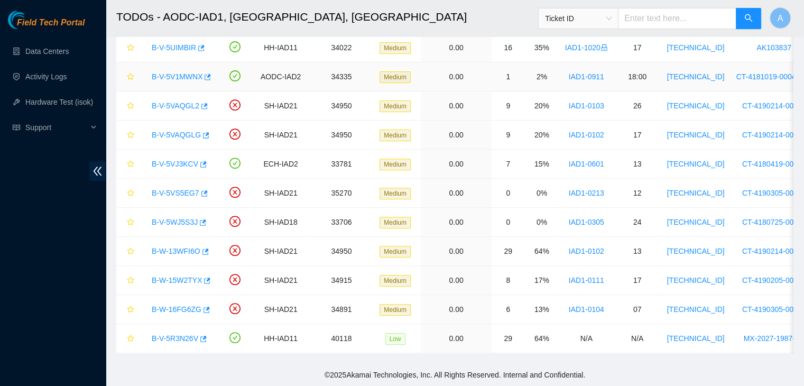
click at [190, 72] on link "B-V-5V1MWNX" at bounding box center [177, 76] width 51 height 8
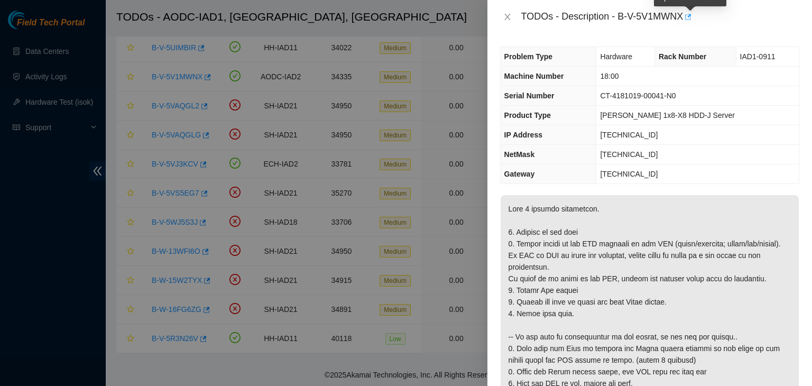
click at [691, 20] on button "button" at bounding box center [687, 16] width 8 height 17
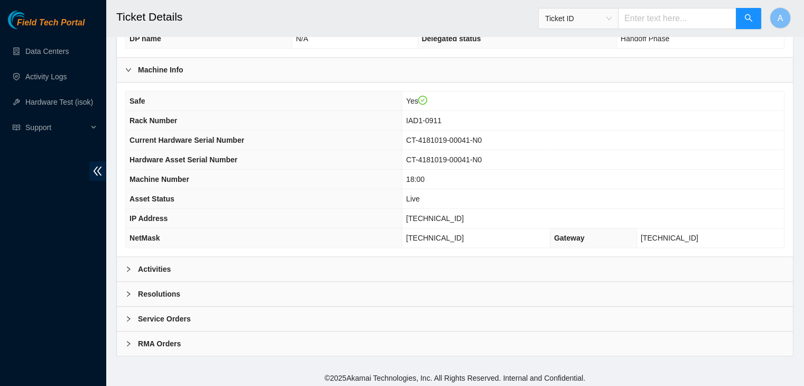
scroll to position [328, 0]
click at [314, 252] on div "Safe Yes Rack Number IAD1-0911 Current Hardware Serial Number CT-4181019-00041-…" at bounding box center [455, 170] width 676 height 174
click at [313, 263] on div "Activities" at bounding box center [455, 269] width 676 height 24
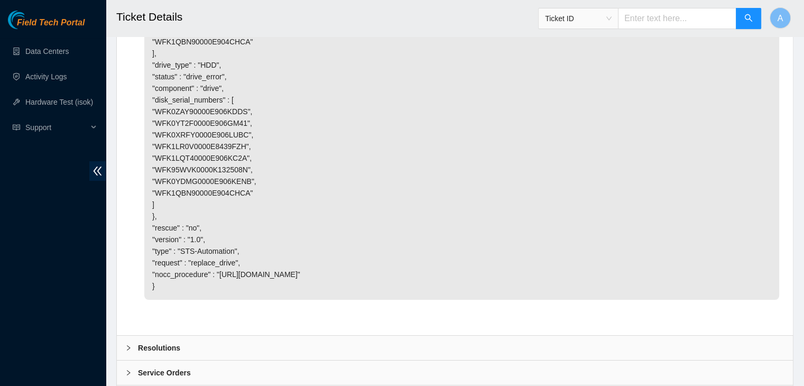
scroll to position [3860, 0]
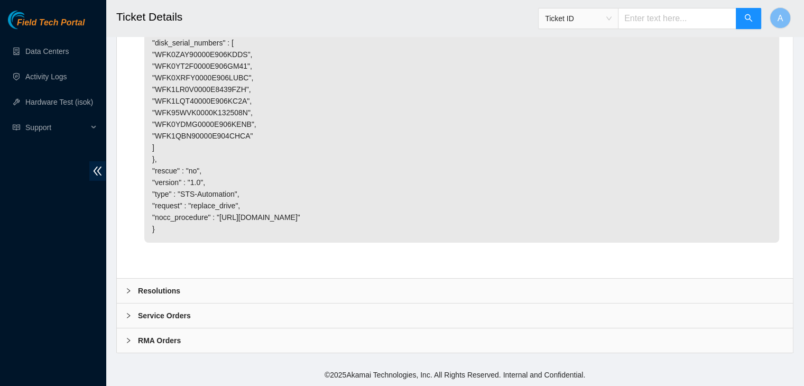
click at [317, 294] on div "Resolutions" at bounding box center [455, 291] width 676 height 24
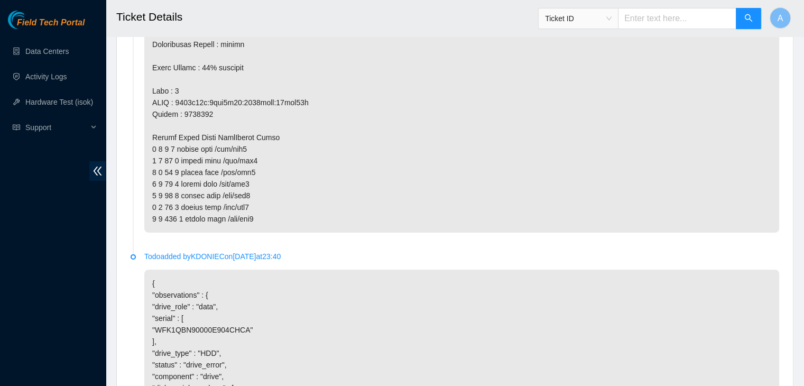
scroll to position [3342, 0]
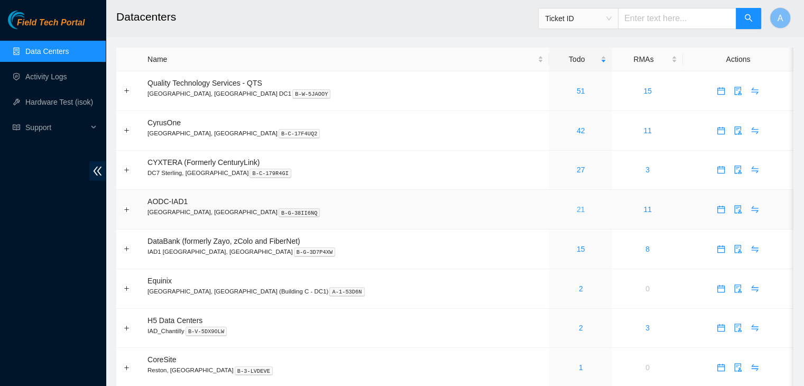
click at [577, 208] on link "21" at bounding box center [581, 209] width 8 height 8
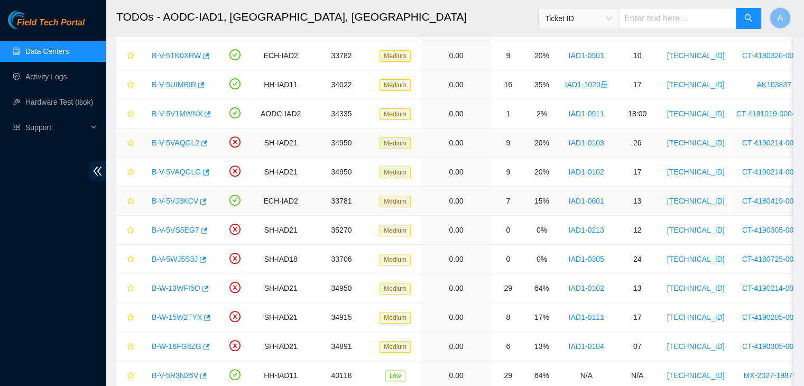
scroll to position [332, 0]
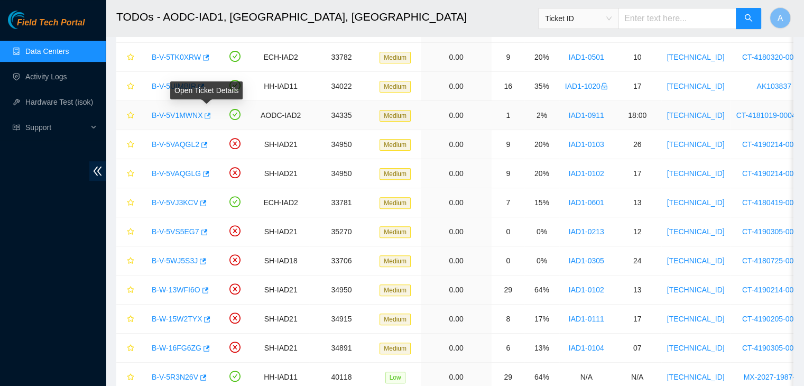
click at [205, 117] on icon "button" at bounding box center [206, 115] width 7 height 7
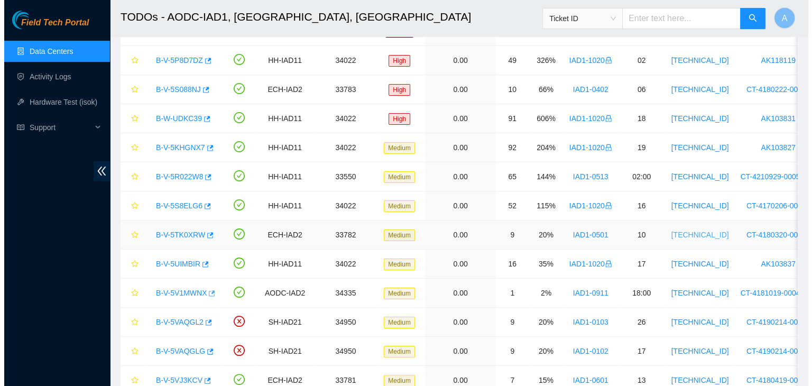
scroll to position [0, 0]
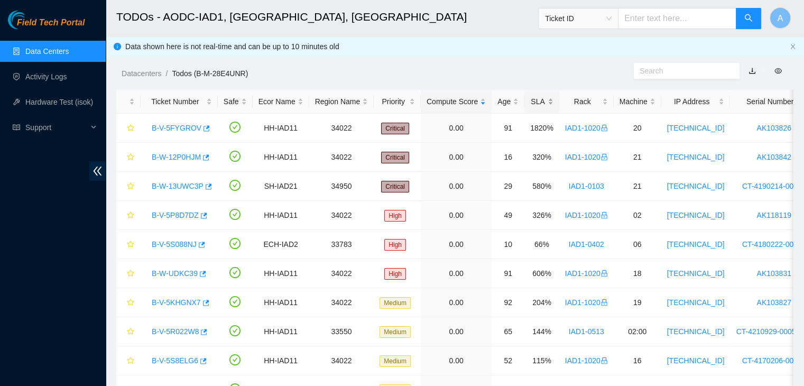
click at [543, 101] on div "SLA" at bounding box center [541, 102] width 23 height 12
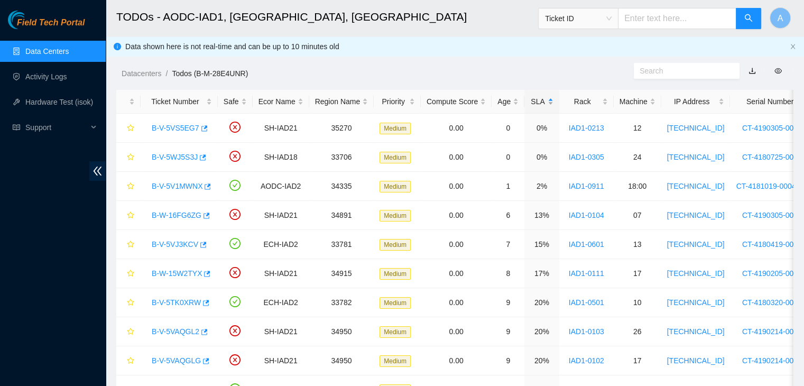
click at [543, 101] on div "SLA" at bounding box center [541, 102] width 23 height 12
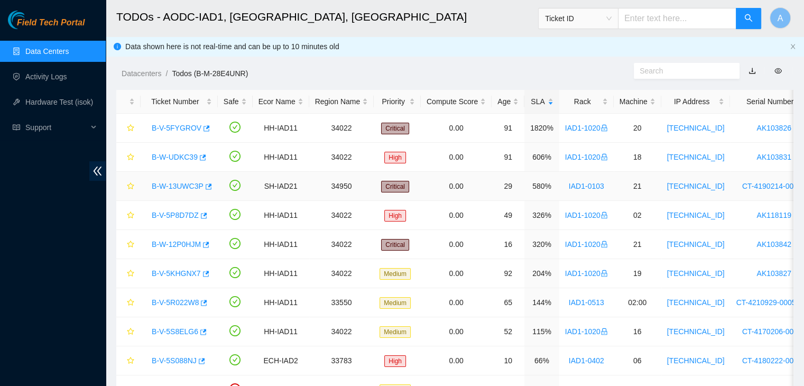
click at [179, 186] on link "B-W-13UWC3P" at bounding box center [178, 186] width 52 height 8
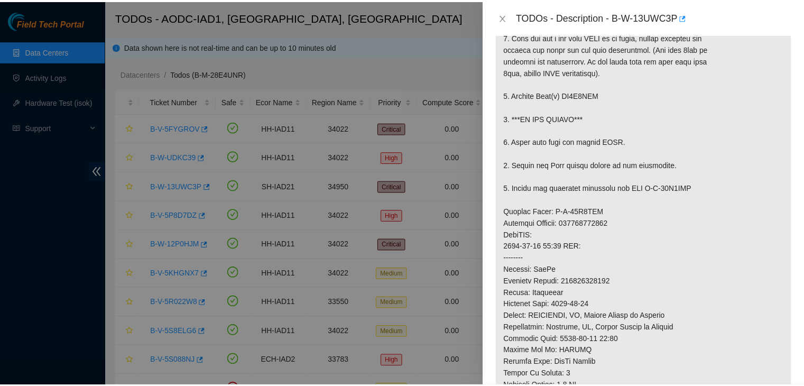
scroll to position [249, 0]
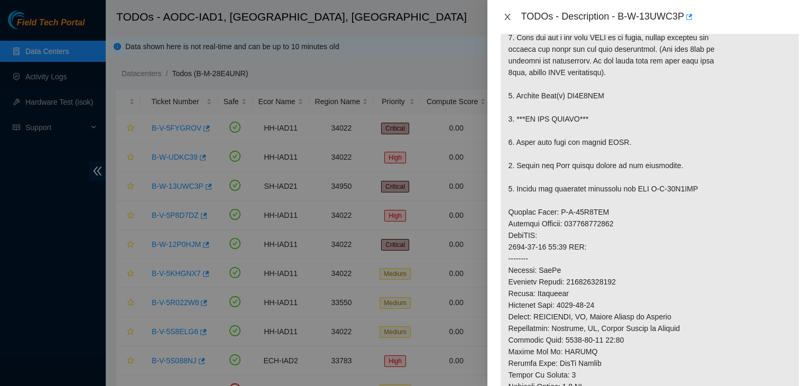
click at [505, 16] on icon "close" at bounding box center [507, 17] width 8 height 8
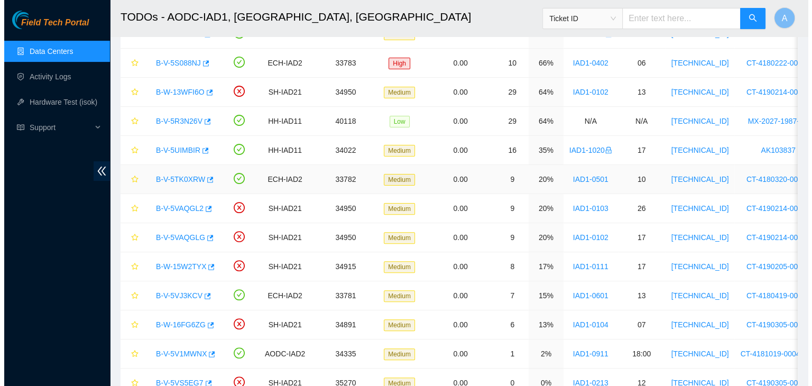
scroll to position [300, 0]
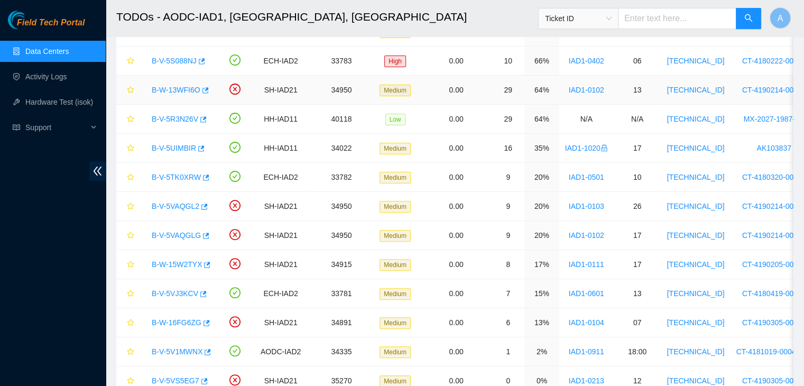
click at [170, 86] on link "B-W-13WFI6O" at bounding box center [176, 90] width 49 height 8
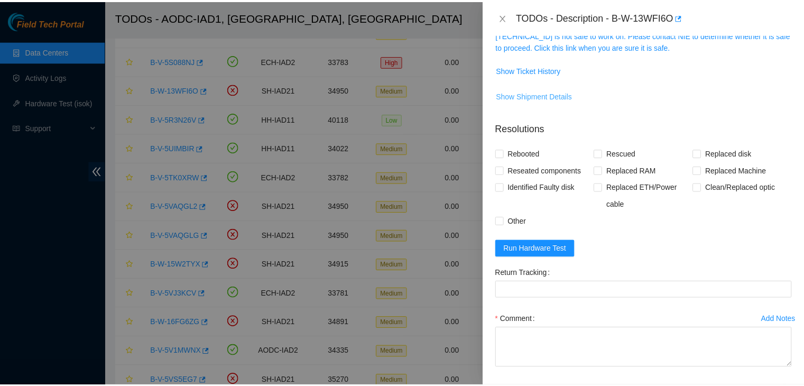
scroll to position [185, 0]
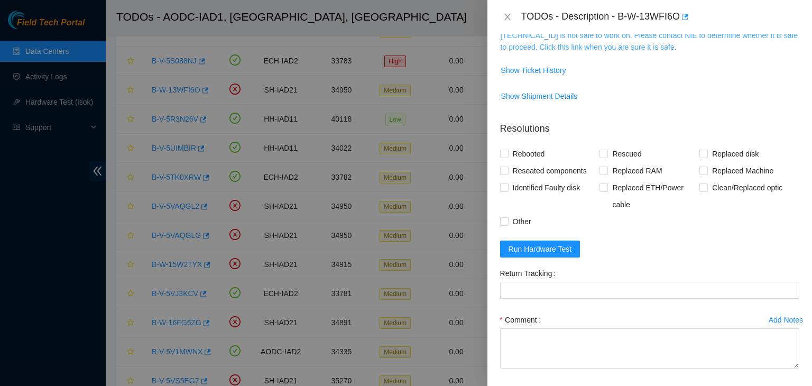
click at [579, 45] on link "[TECHNICAL_ID] is not safe to work on. Please contact NIE to determine whether …" at bounding box center [649, 41] width 298 height 20
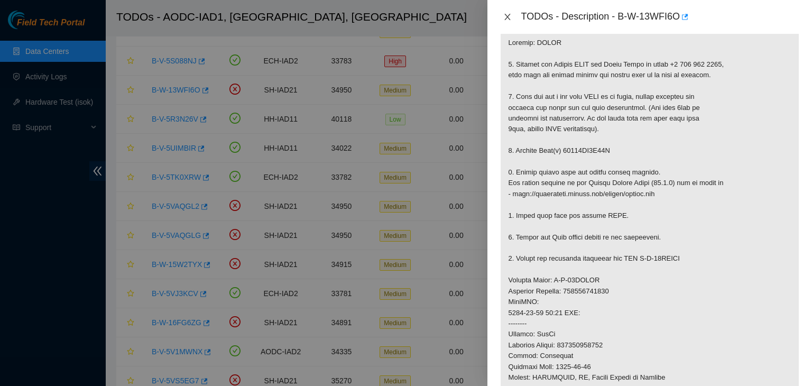
click at [503, 17] on icon "close" at bounding box center [507, 17] width 8 height 8
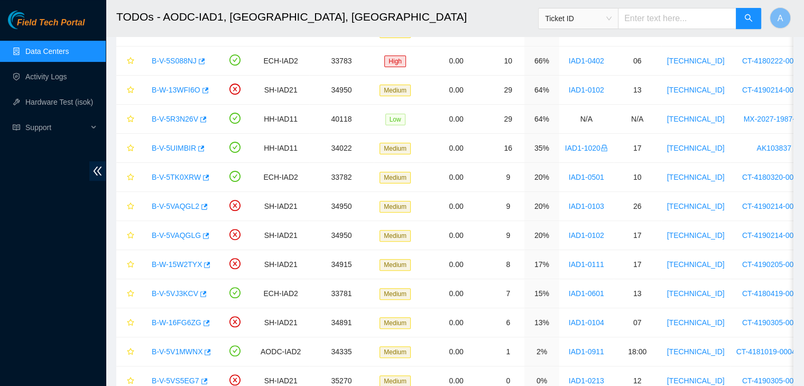
scroll to position [201, 0]
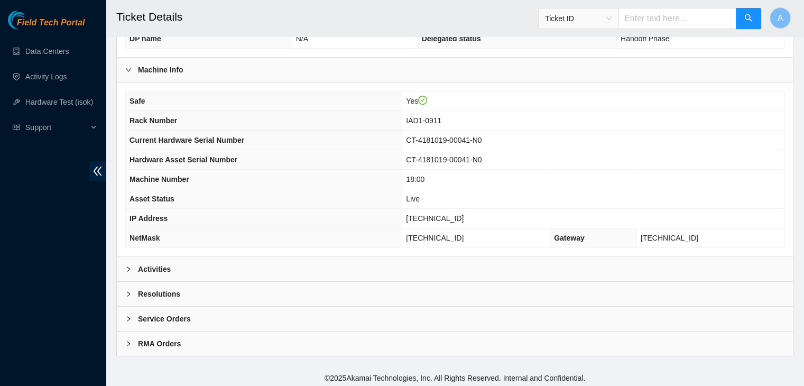
scroll to position [328, 0]
click at [357, 258] on div "Activities" at bounding box center [455, 269] width 676 height 24
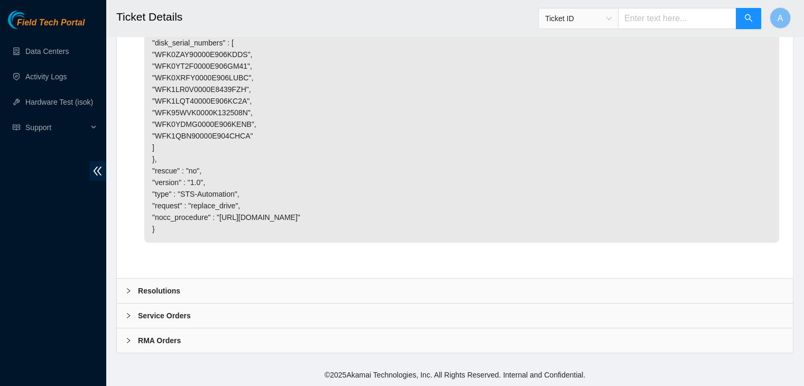
scroll to position [3860, 0]
click at [347, 288] on div "Resolutions" at bounding box center [455, 291] width 676 height 24
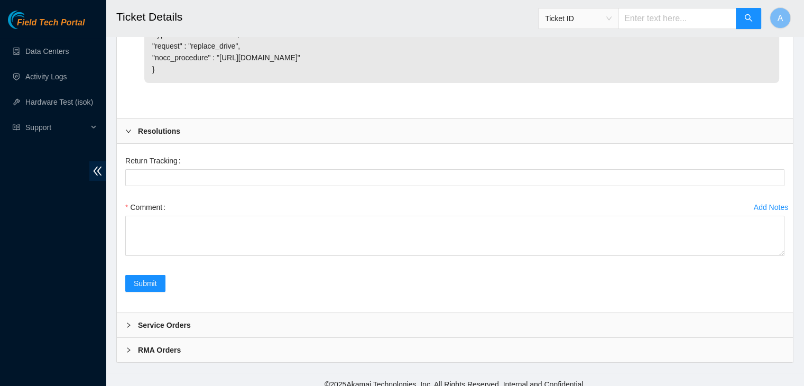
scroll to position [4029, 0]
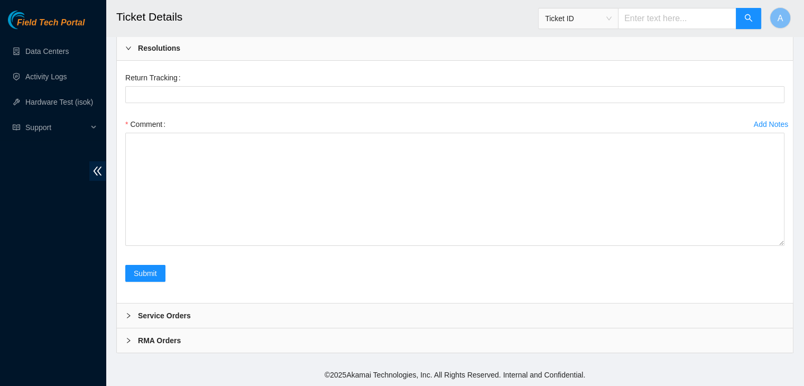
drag, startPoint x: 782, startPoint y: 243, endPoint x: 712, endPoint y: 410, distance: 181.5
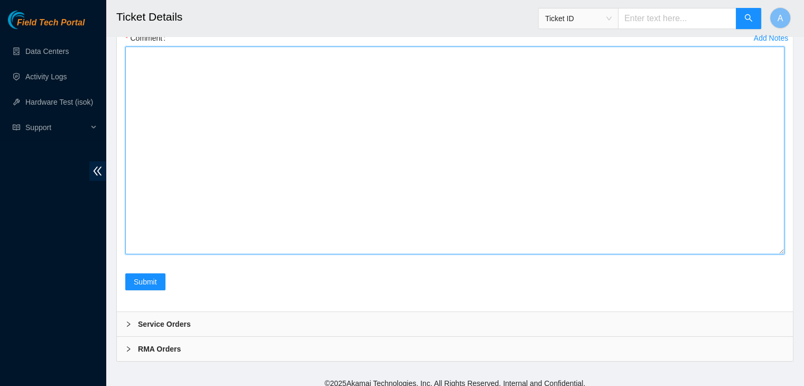
click at [633, 254] on textarea "Comment" at bounding box center [454, 151] width 659 height 208
paste textarea "verified machine sn plugged in monitor to node0 - node0 has video output and ma…"
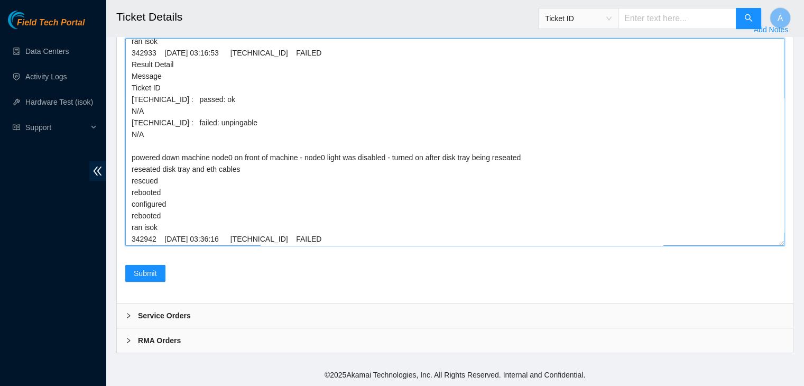
scroll to position [0, 0]
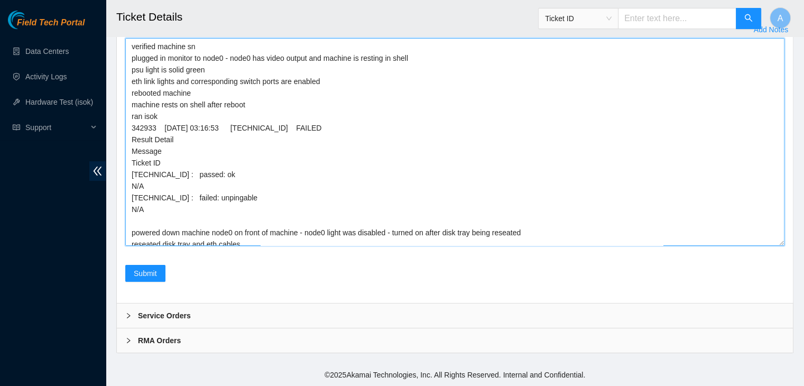
drag, startPoint x: 261, startPoint y: 237, endPoint x: 134, endPoint y: 44, distance: 231.6
click at [134, 44] on textarea "verified machine sn plugged in monitor to node0 - node0 has video output and ma…" at bounding box center [454, 142] width 659 height 208
click at [131, 45] on textarea "verified machine sn plugged in monitor to node0 - node0 has video output and ma…" at bounding box center [454, 142] width 659 height 208
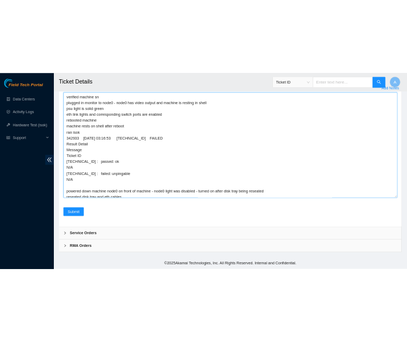
scroll to position [181, 0]
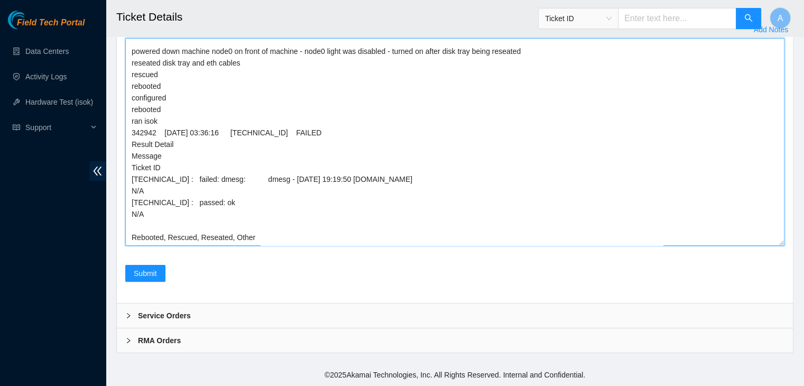
drag, startPoint x: 131, startPoint y: 45, endPoint x: 346, endPoint y: 336, distance: 361.9
type textarea "verified machine sn plugged in monitor to node0 - node0 has video output and ma…"
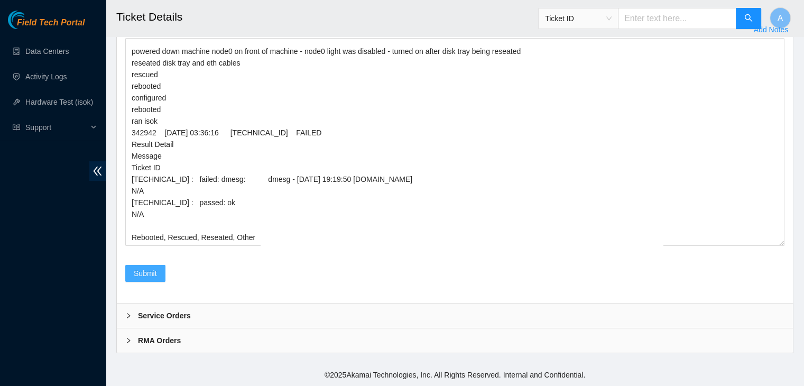
click at [142, 277] on span "Submit" at bounding box center [145, 273] width 23 height 12
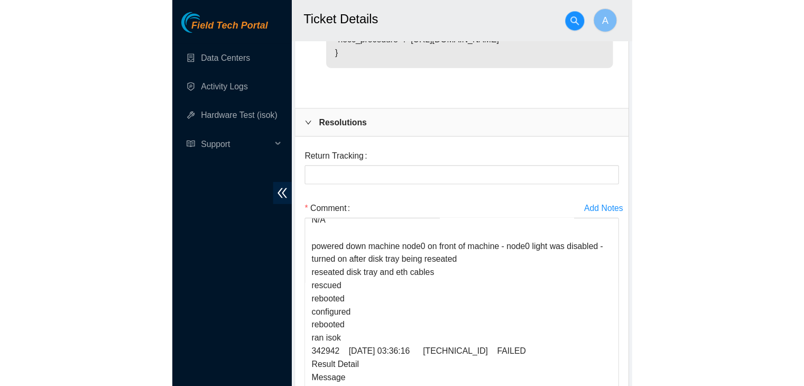
scroll to position [4217, 0]
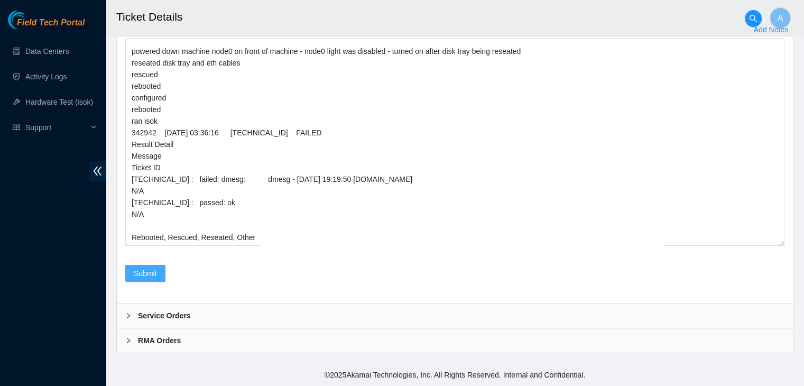
click at [147, 281] on button "Submit" at bounding box center [145, 273] width 40 height 17
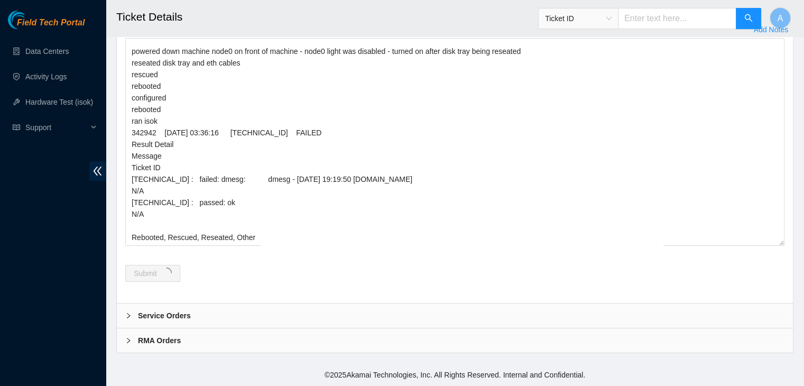
scroll to position [4197, 0]
